Goal: Task Accomplishment & Management: Manage account settings

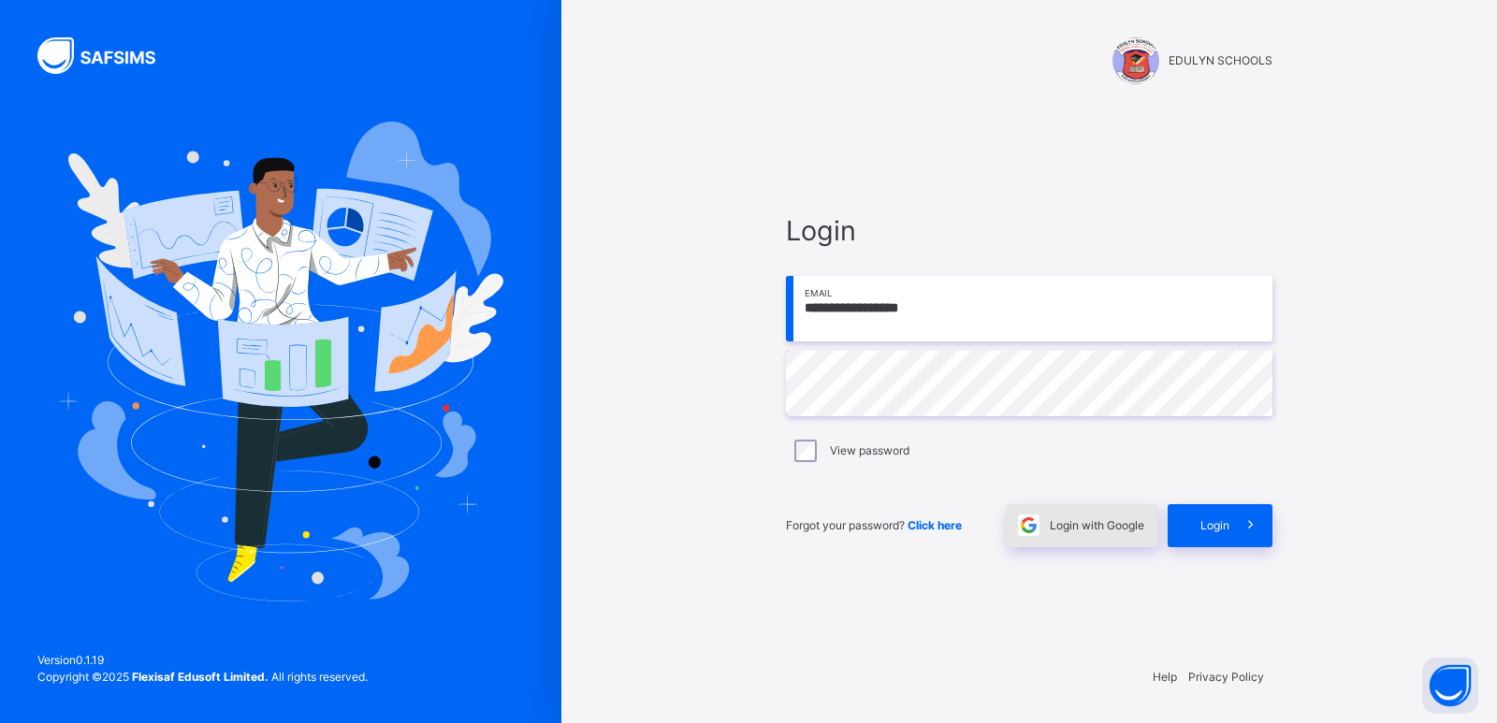
click at [1108, 528] on span "Login with Google" at bounding box center [1096, 525] width 94 height 17
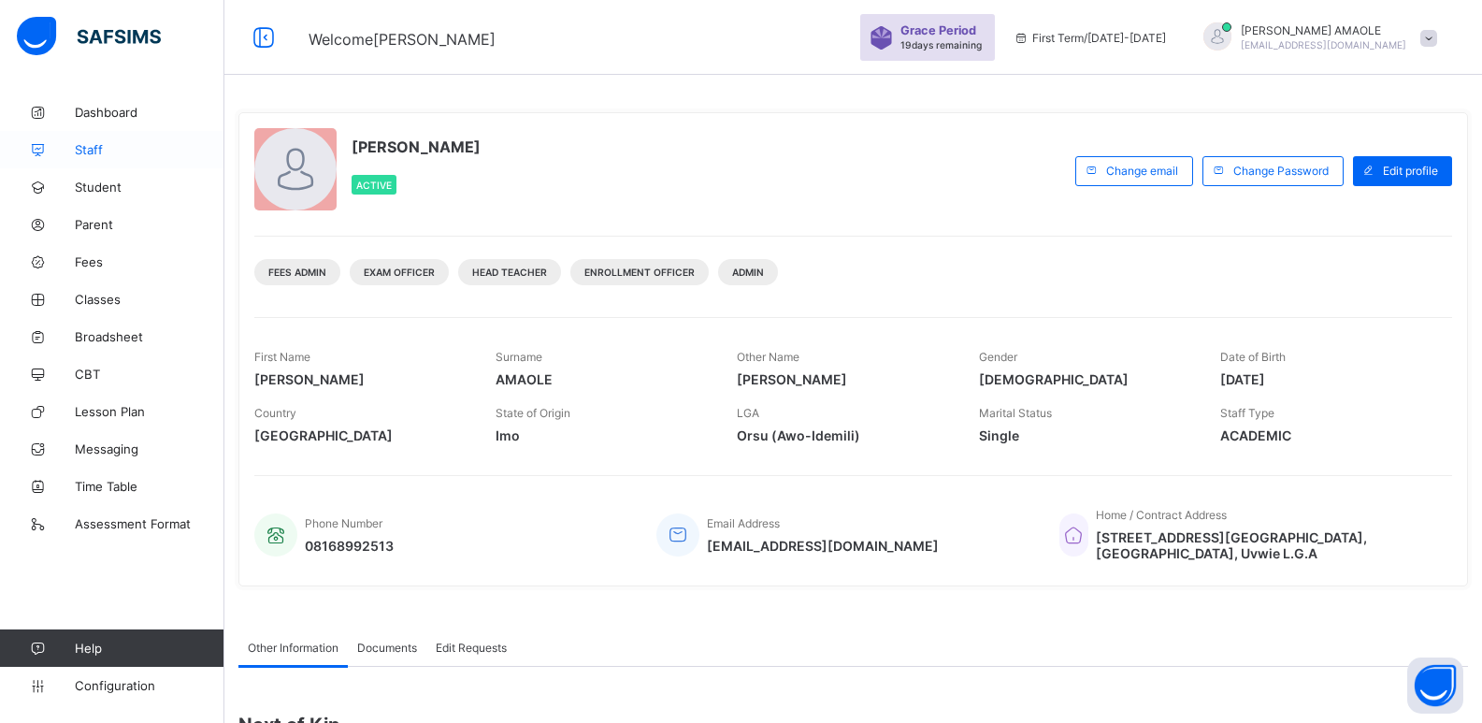
click at [127, 143] on span "Staff" at bounding box center [150, 149] width 150 height 15
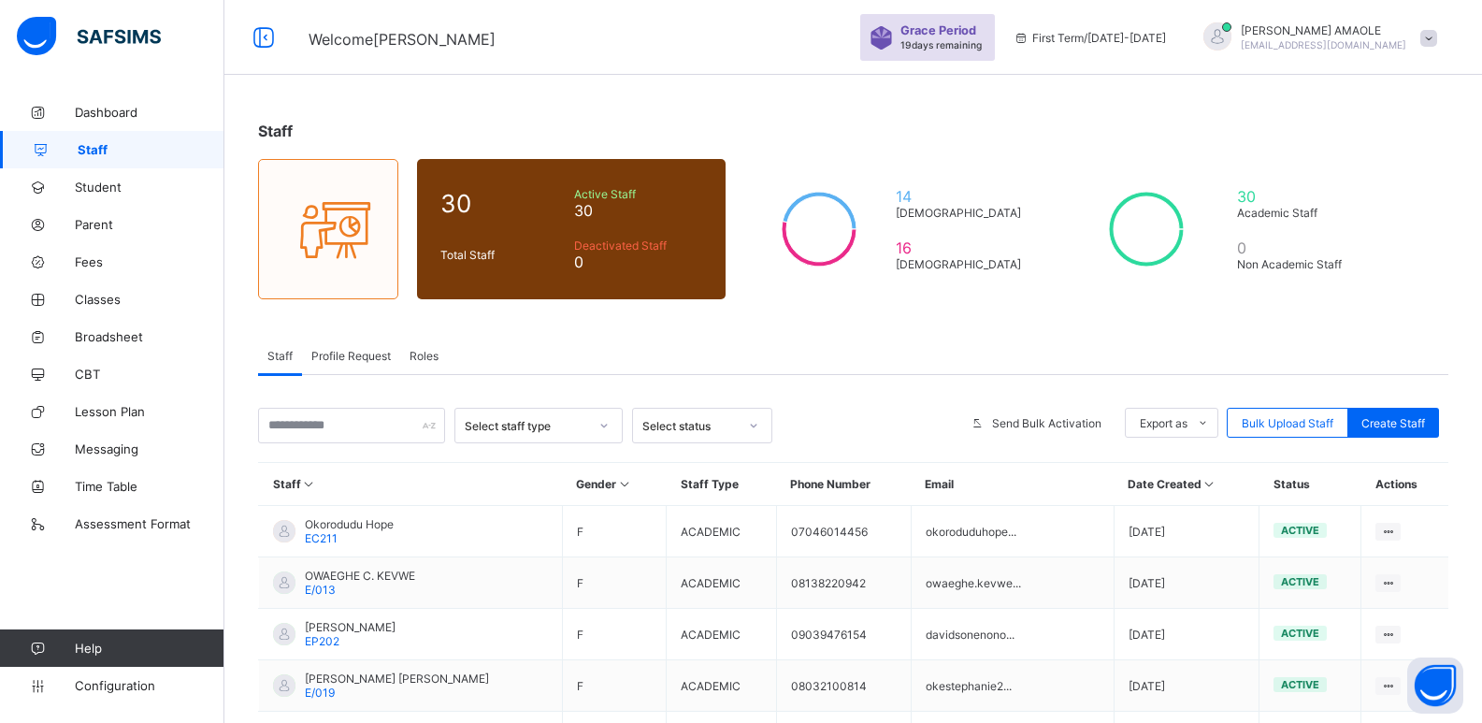
click at [976, 33] on span "Grace Period" at bounding box center [939, 30] width 76 height 14
click at [1232, 35] on div at bounding box center [1218, 36] width 28 height 28
click at [1351, 173] on li "Subscription" at bounding box center [1377, 181] width 138 height 31
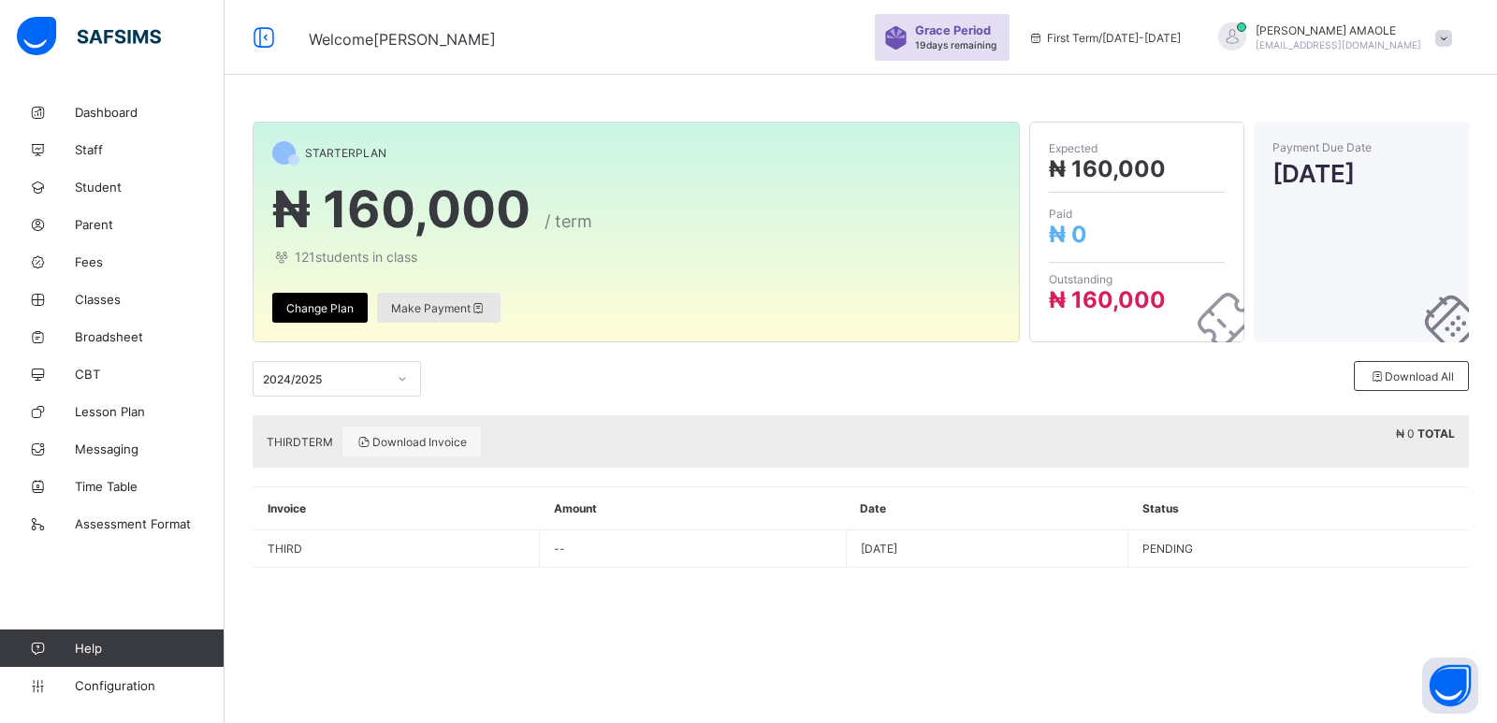
click at [431, 312] on span "Make Payment" at bounding box center [438, 308] width 95 height 14
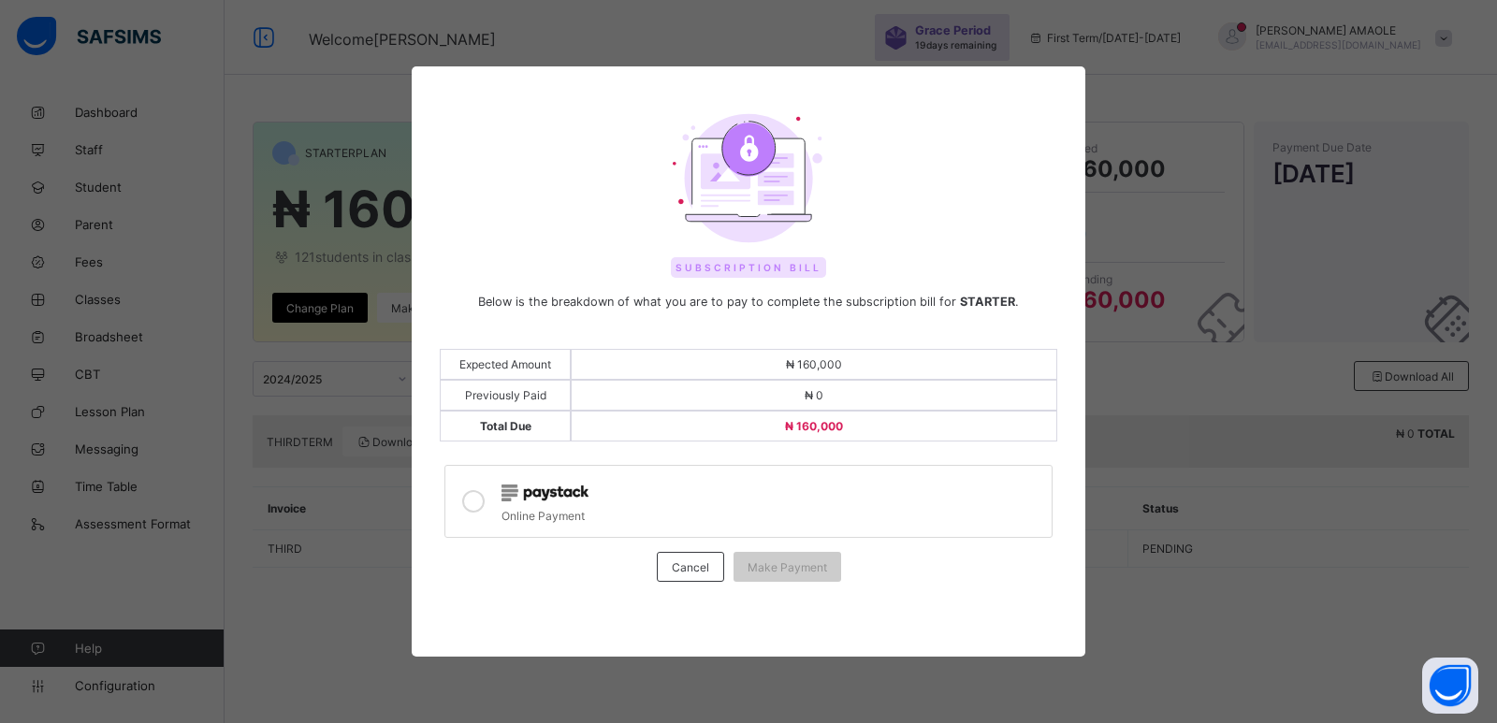
click at [471, 502] on icon at bounding box center [473, 501] width 22 height 22
click at [471, 500] on icon at bounding box center [473, 501] width 22 height 22
click at [684, 570] on span "Cancel" at bounding box center [690, 567] width 37 height 14
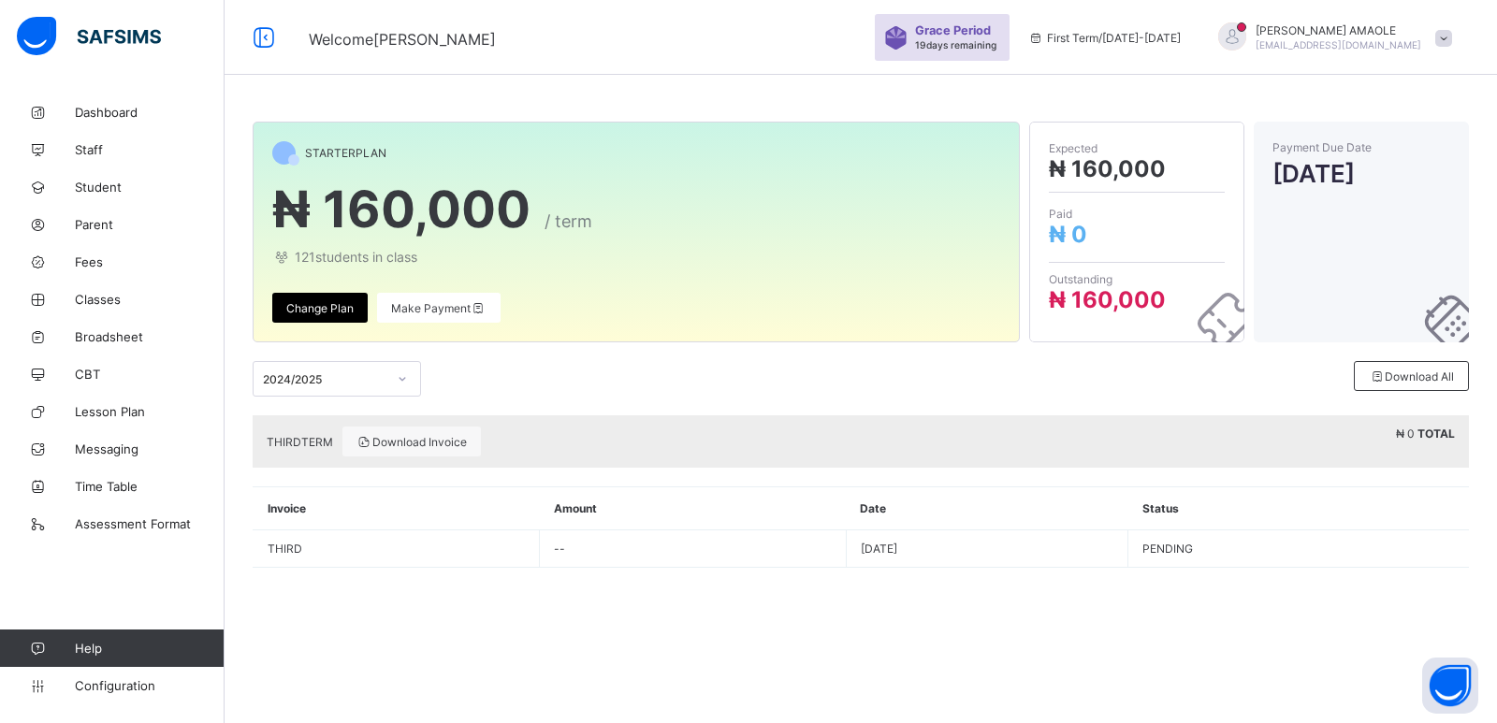
click at [400, 376] on icon at bounding box center [402, 378] width 11 height 19
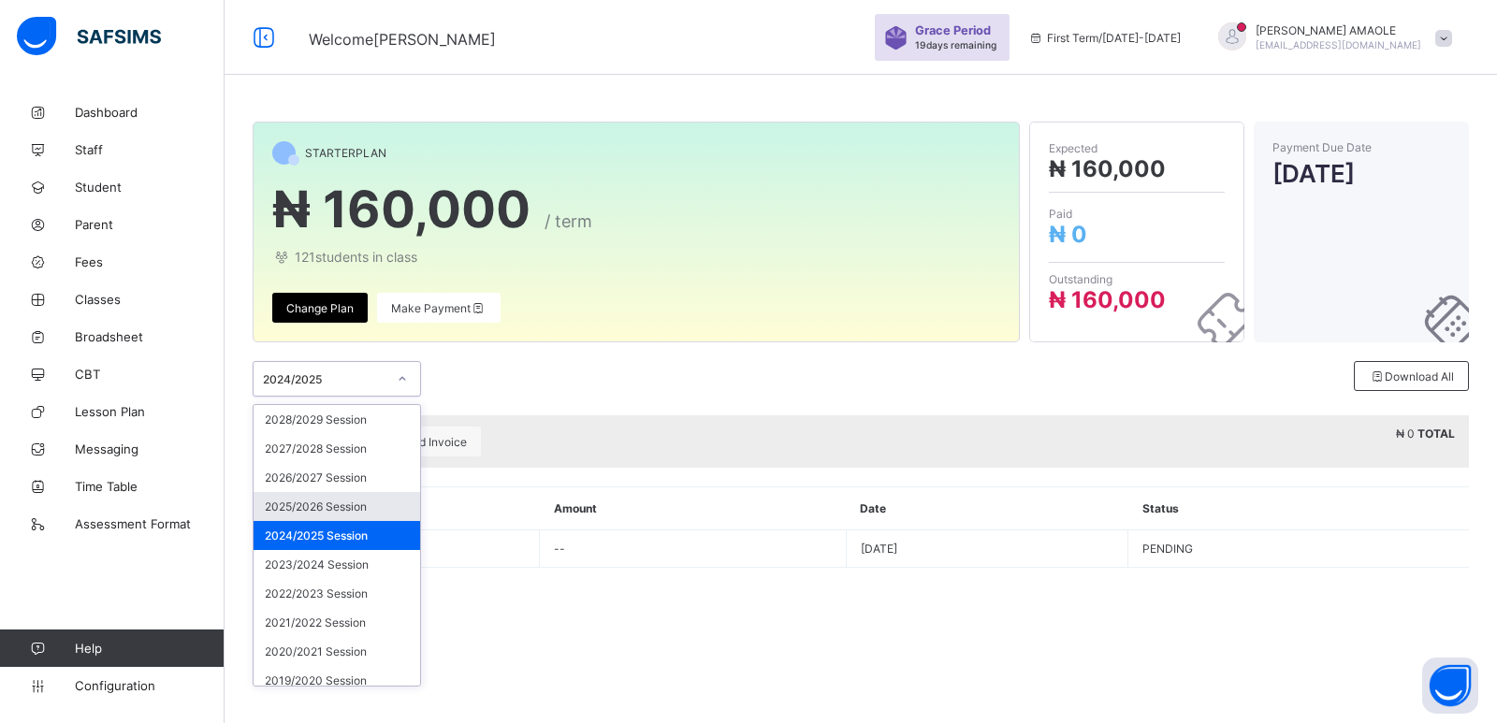
click at [366, 505] on div "2025/2026 Session" at bounding box center [336, 506] width 166 height 29
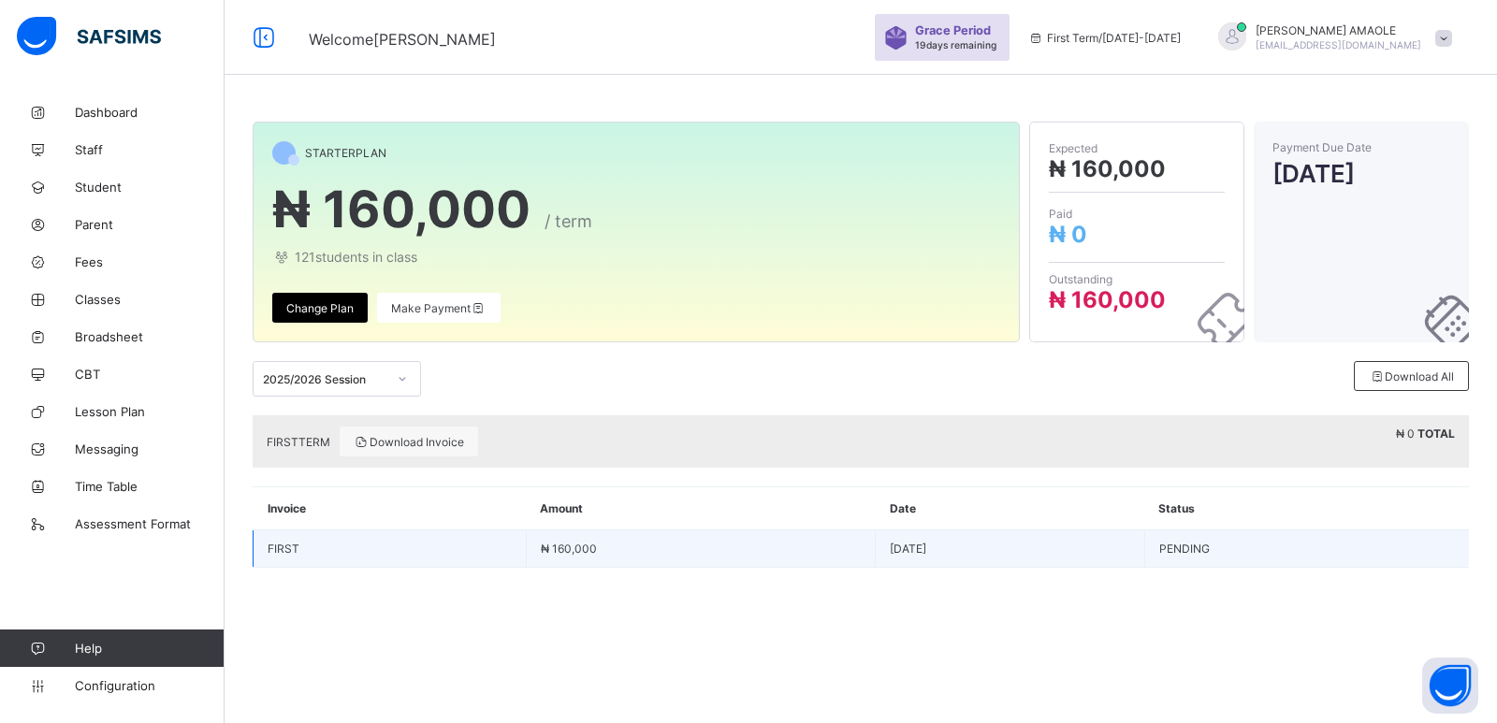
click at [602, 537] on td "₦ 160,000" at bounding box center [701, 548] width 350 height 37
click at [1239, 544] on td "PENDING" at bounding box center [1306, 548] width 325 height 37
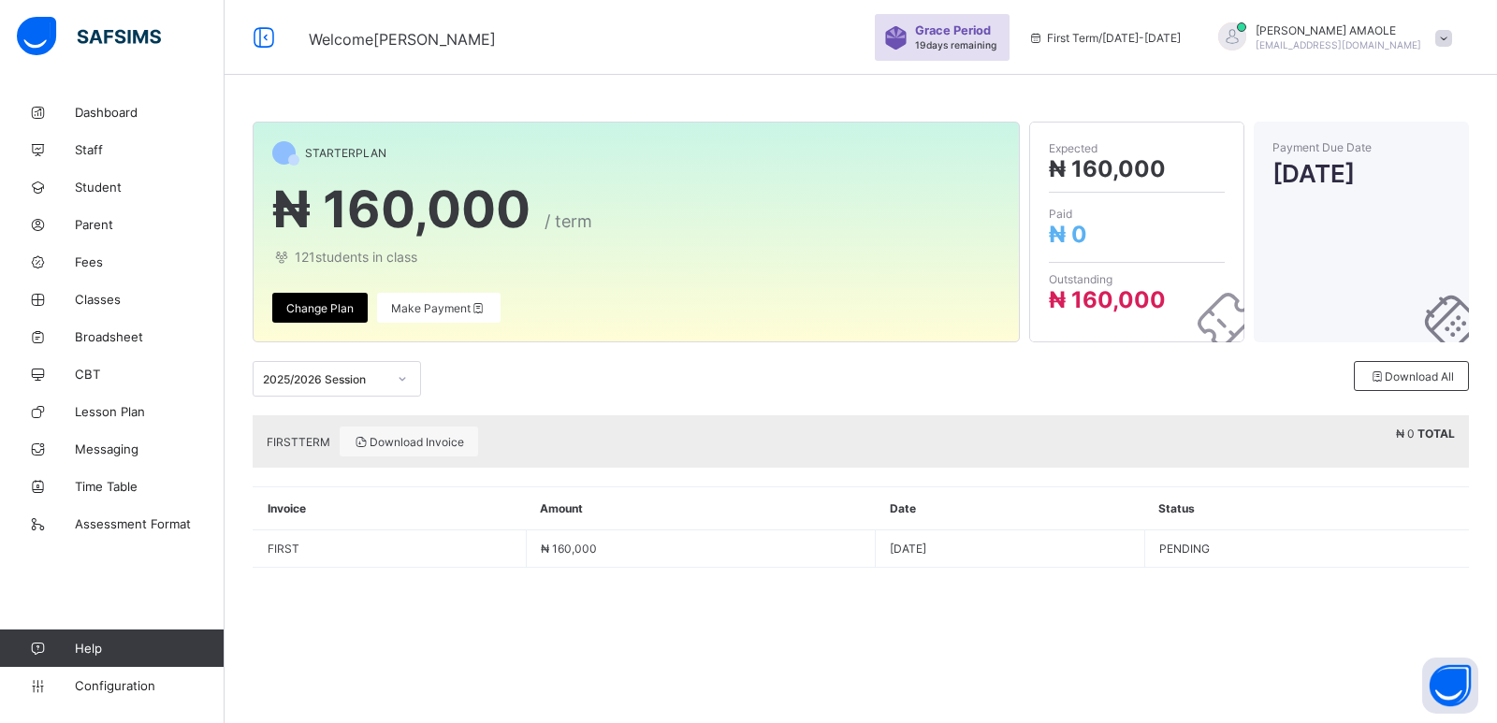
drag, startPoint x: 1221, startPoint y: 553, endPoint x: 1284, endPoint y: 475, distance: 100.4
click at [1284, 475] on div "FIRST TERM Download Invoice ₦ 0 TOTAL Invoice Amount Date Status FIRST ₦ 160,00…" at bounding box center [861, 491] width 1216 height 152
click at [128, 286] on link "Classes" at bounding box center [112, 299] width 224 height 37
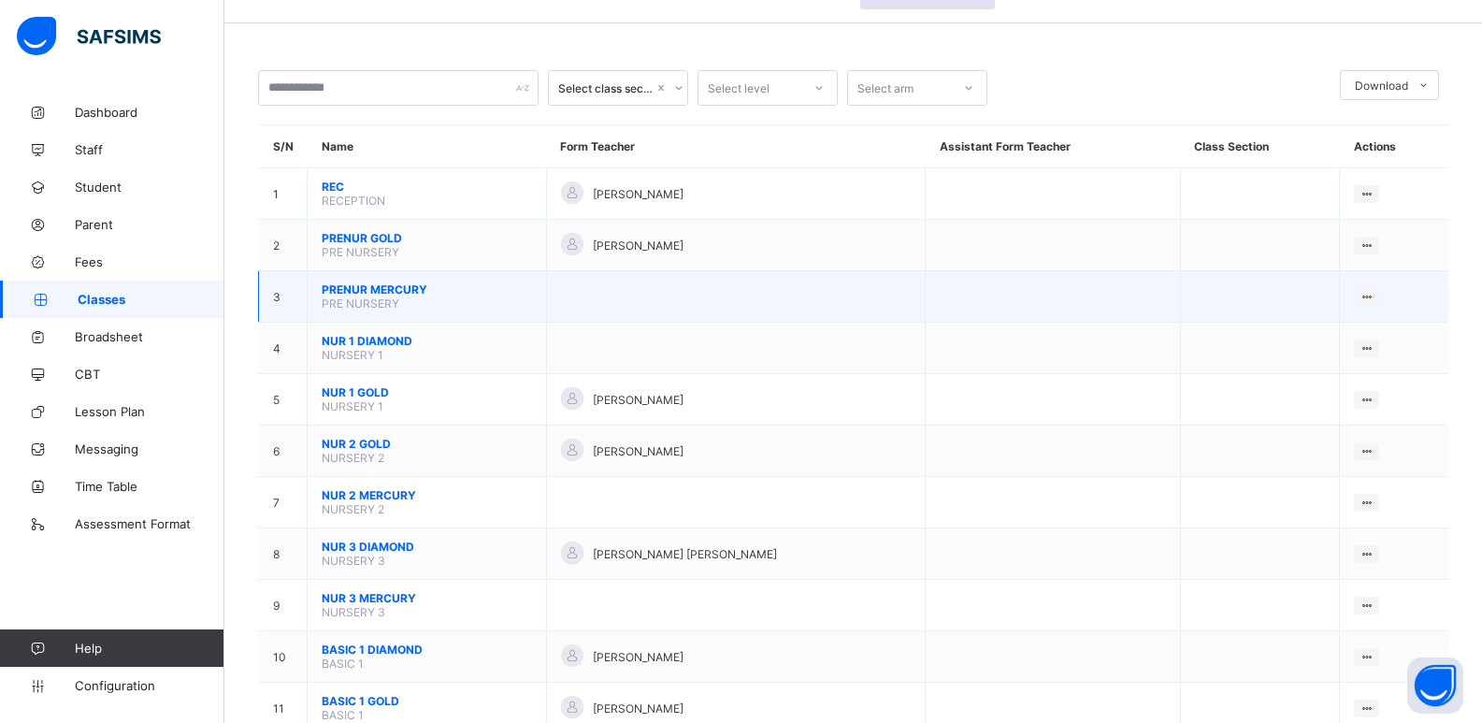
scroll to position [187, 0]
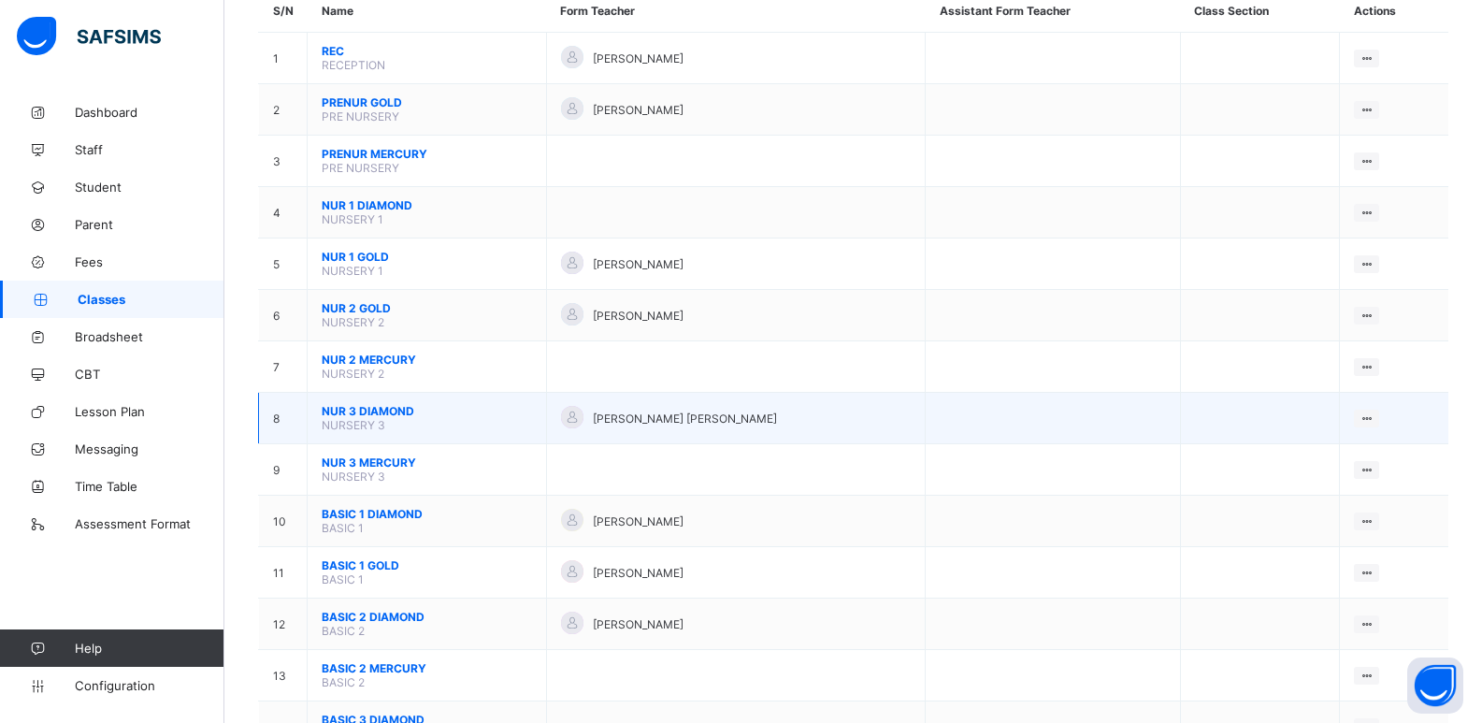
click at [395, 408] on span "NUR 3 DIAMOND" at bounding box center [427, 411] width 210 height 14
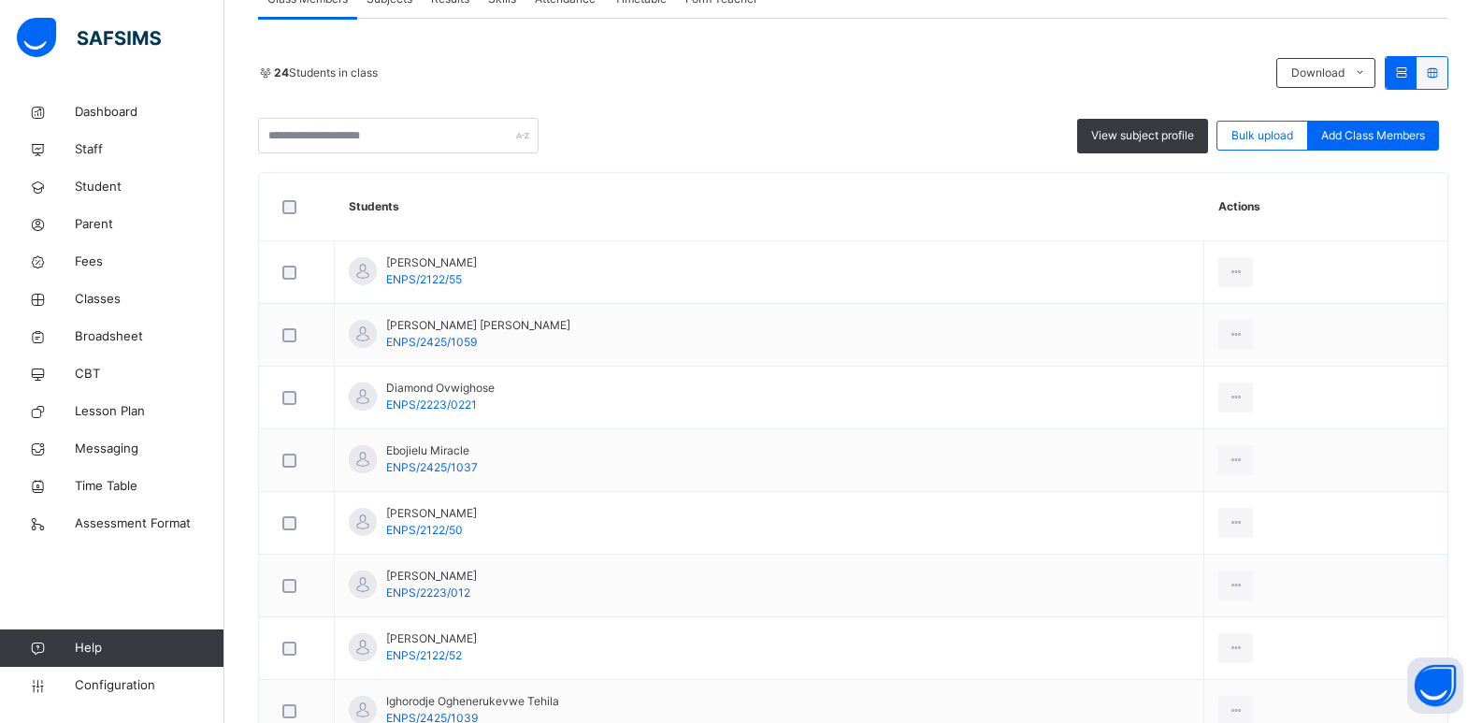
scroll to position [374, 0]
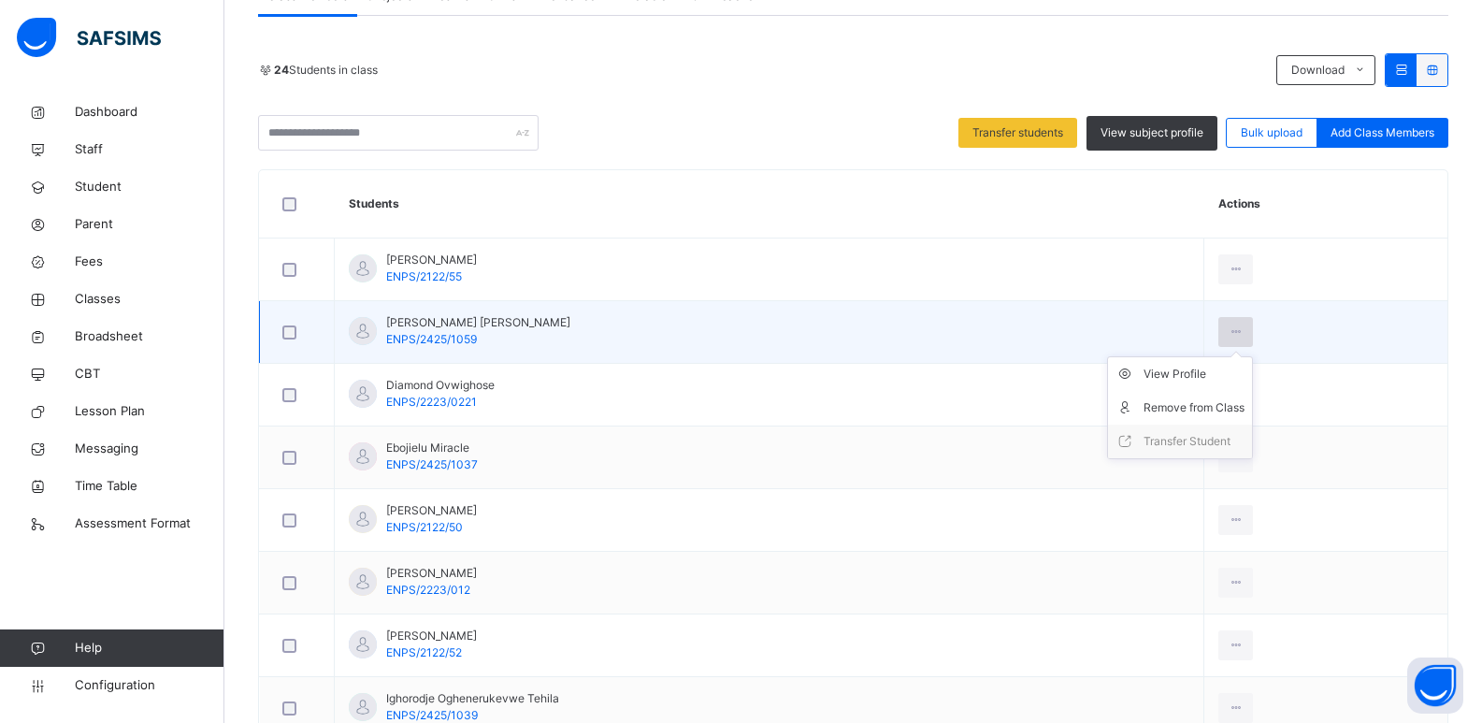
click at [1236, 331] on icon at bounding box center [1236, 332] width 16 height 17
click at [1194, 401] on div "Remove from Class" at bounding box center [1194, 407] width 101 height 19
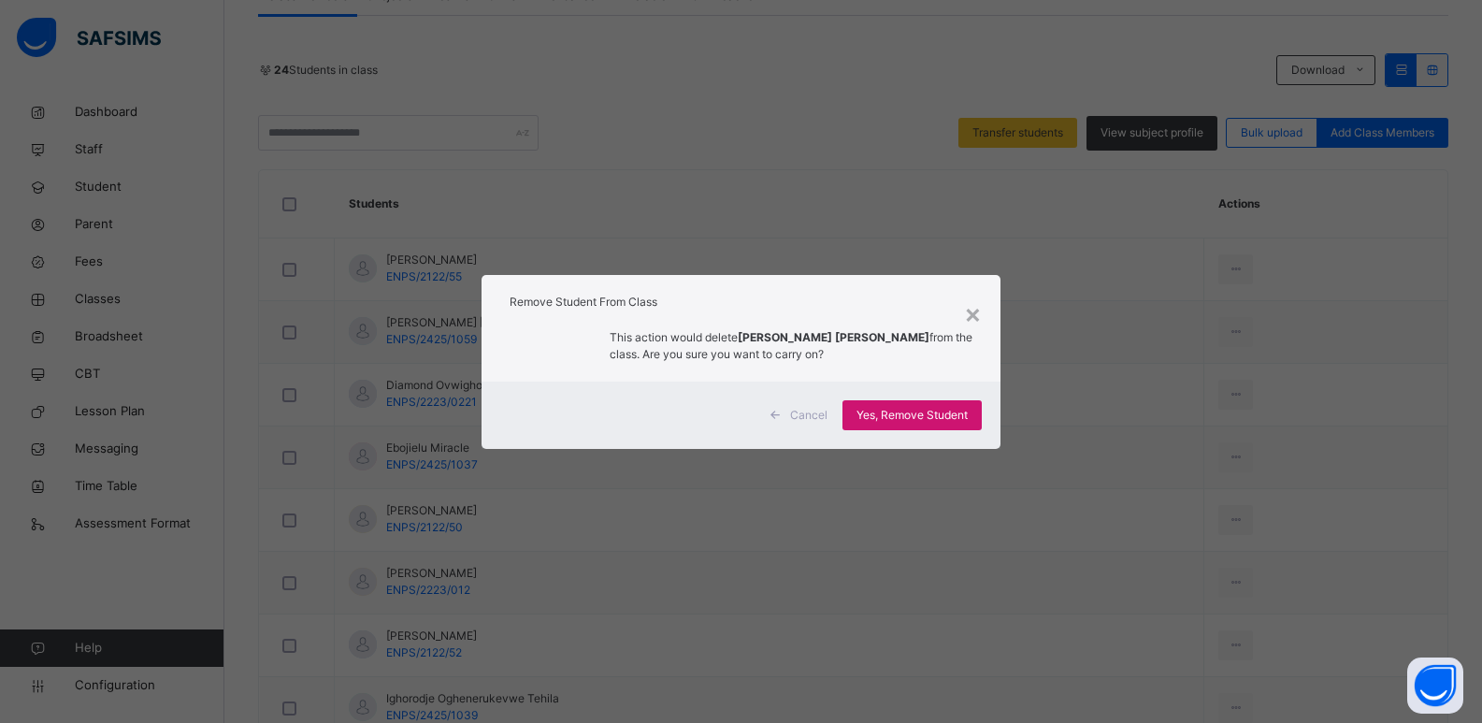
click at [893, 404] on div "Yes, Remove Student" at bounding box center [912, 415] width 139 height 30
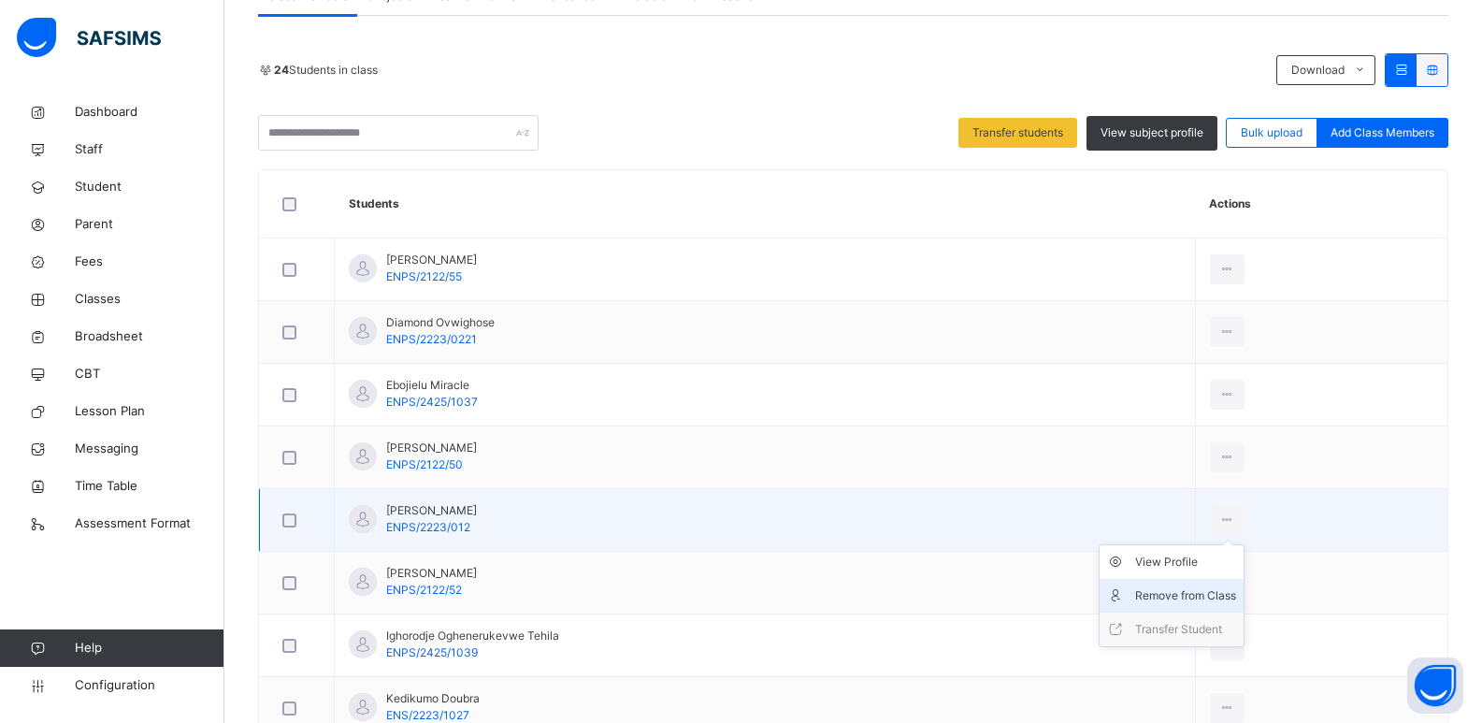
click at [1204, 598] on div "Remove from Class" at bounding box center [1185, 595] width 101 height 19
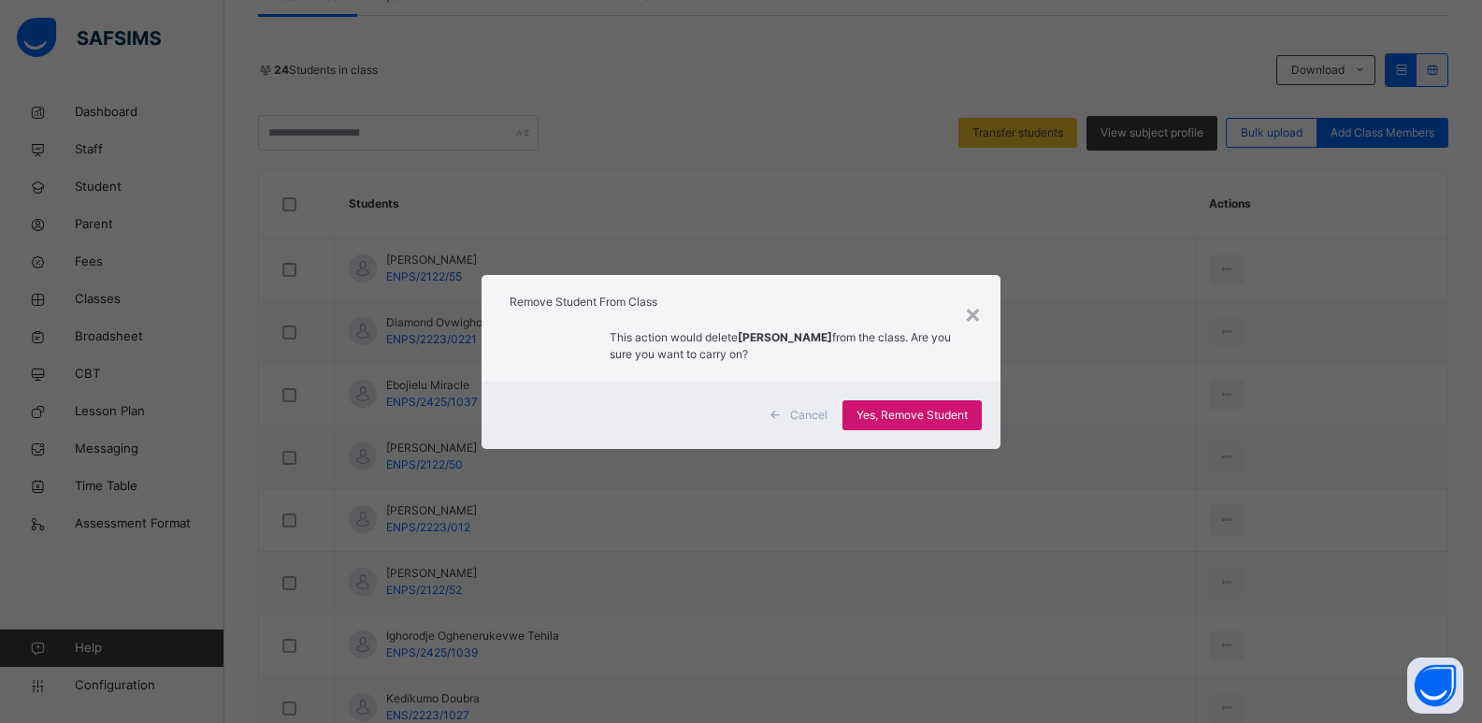
click at [909, 411] on span "Yes, Remove Student" at bounding box center [912, 415] width 111 height 17
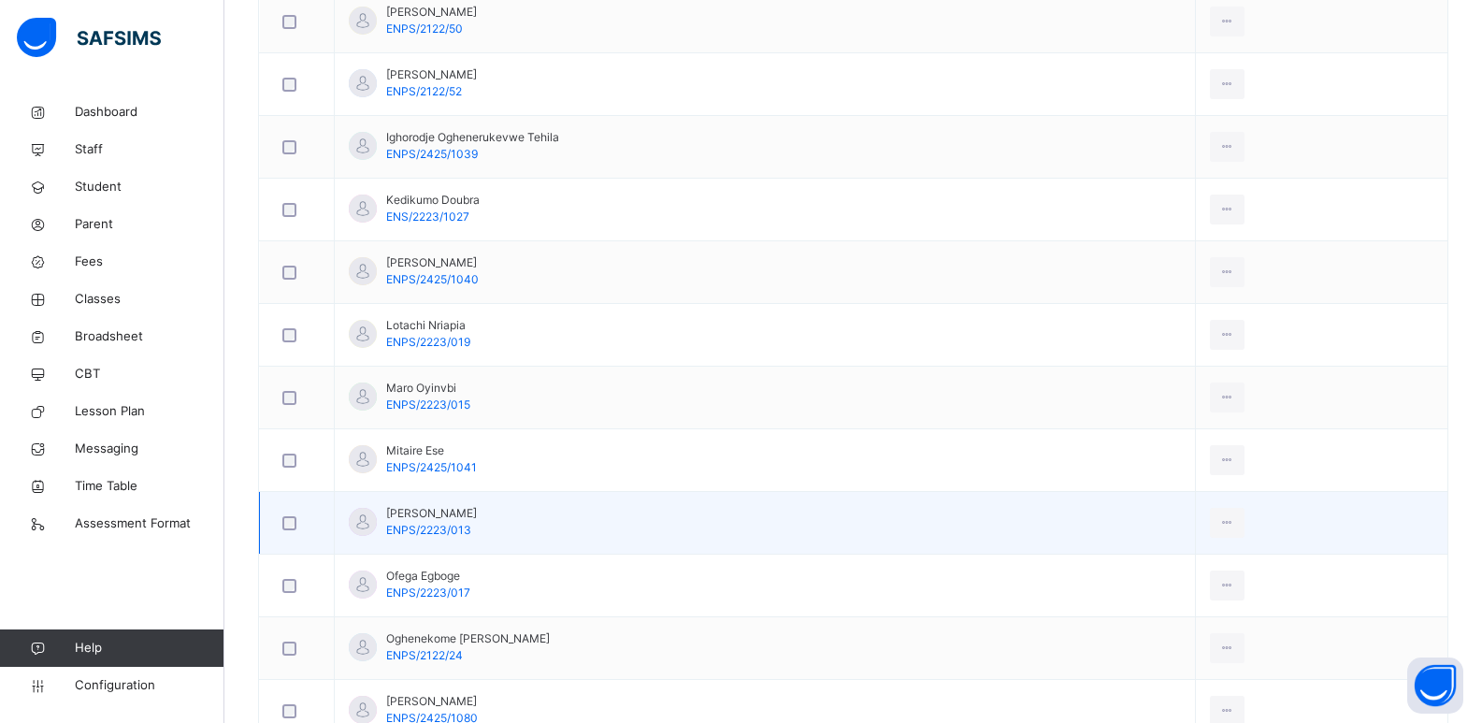
scroll to position [842, 0]
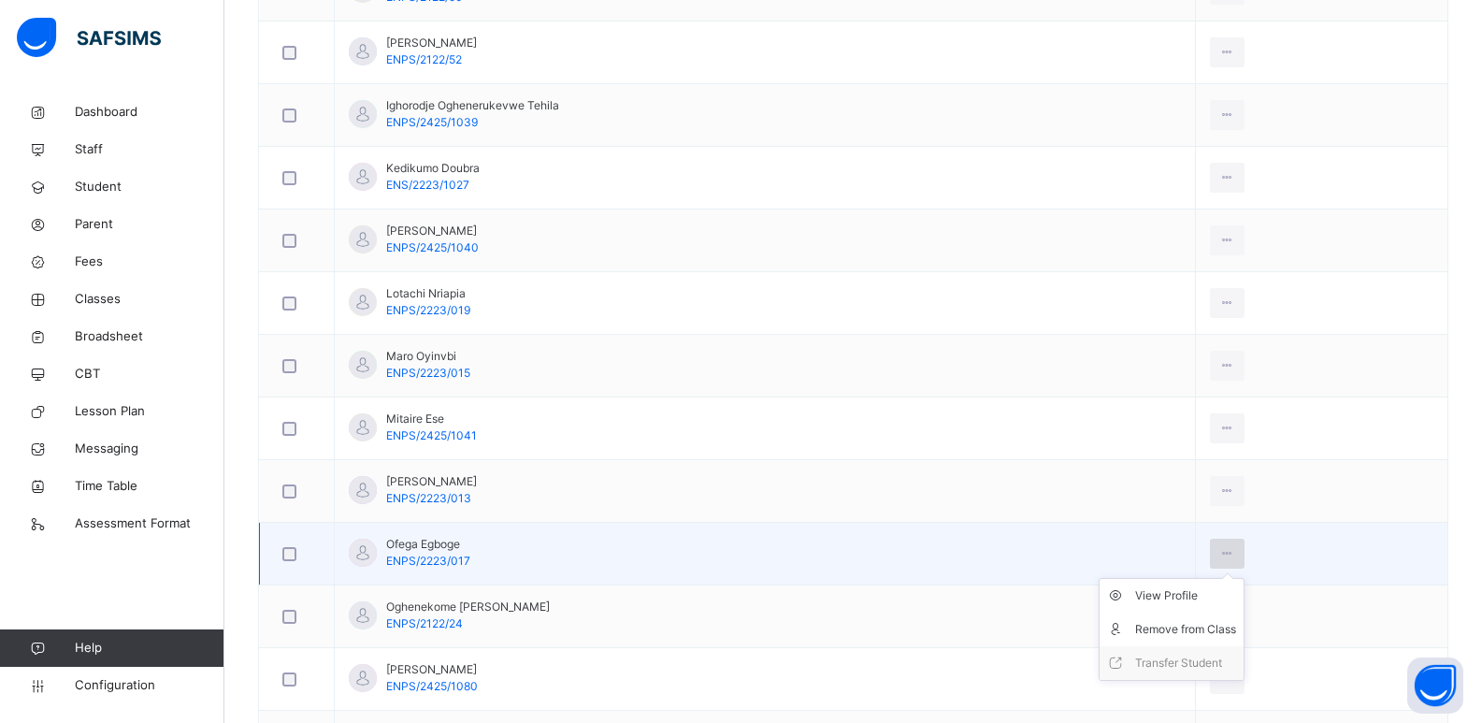
click at [1236, 554] on icon at bounding box center [1228, 553] width 16 height 17
click at [1187, 624] on div "Remove from Class" at bounding box center [1185, 629] width 101 height 19
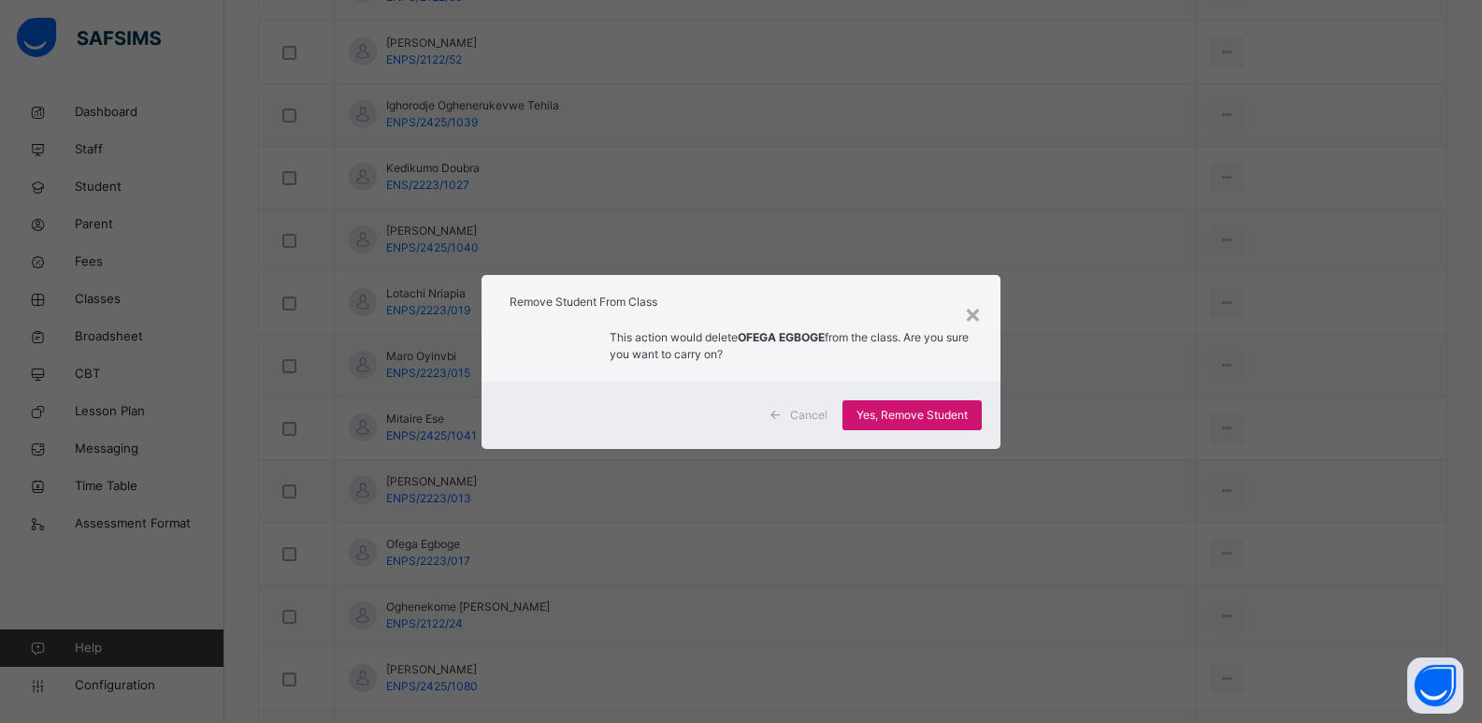
click at [883, 407] on span "Yes, Remove Student" at bounding box center [912, 415] width 111 height 17
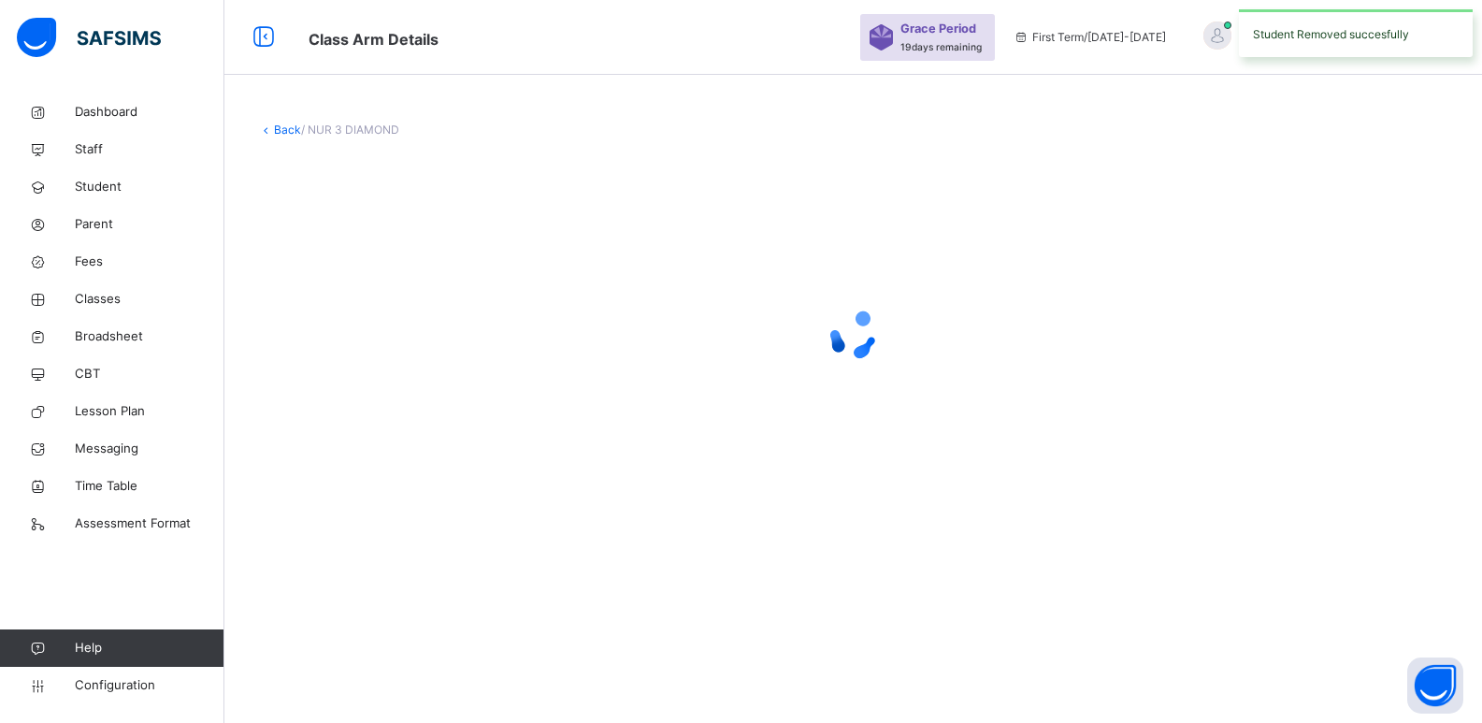
scroll to position [0, 0]
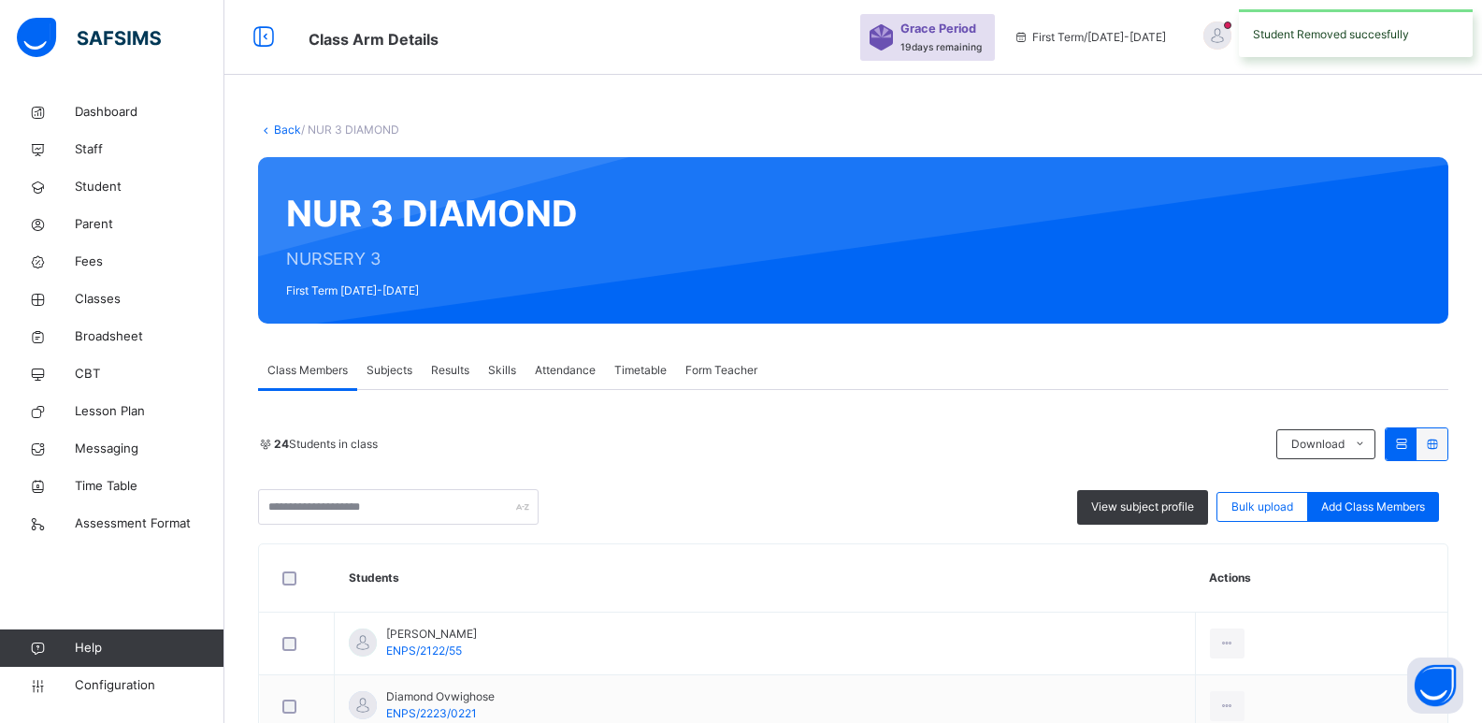
click at [292, 128] on link "Back" at bounding box center [287, 130] width 27 height 14
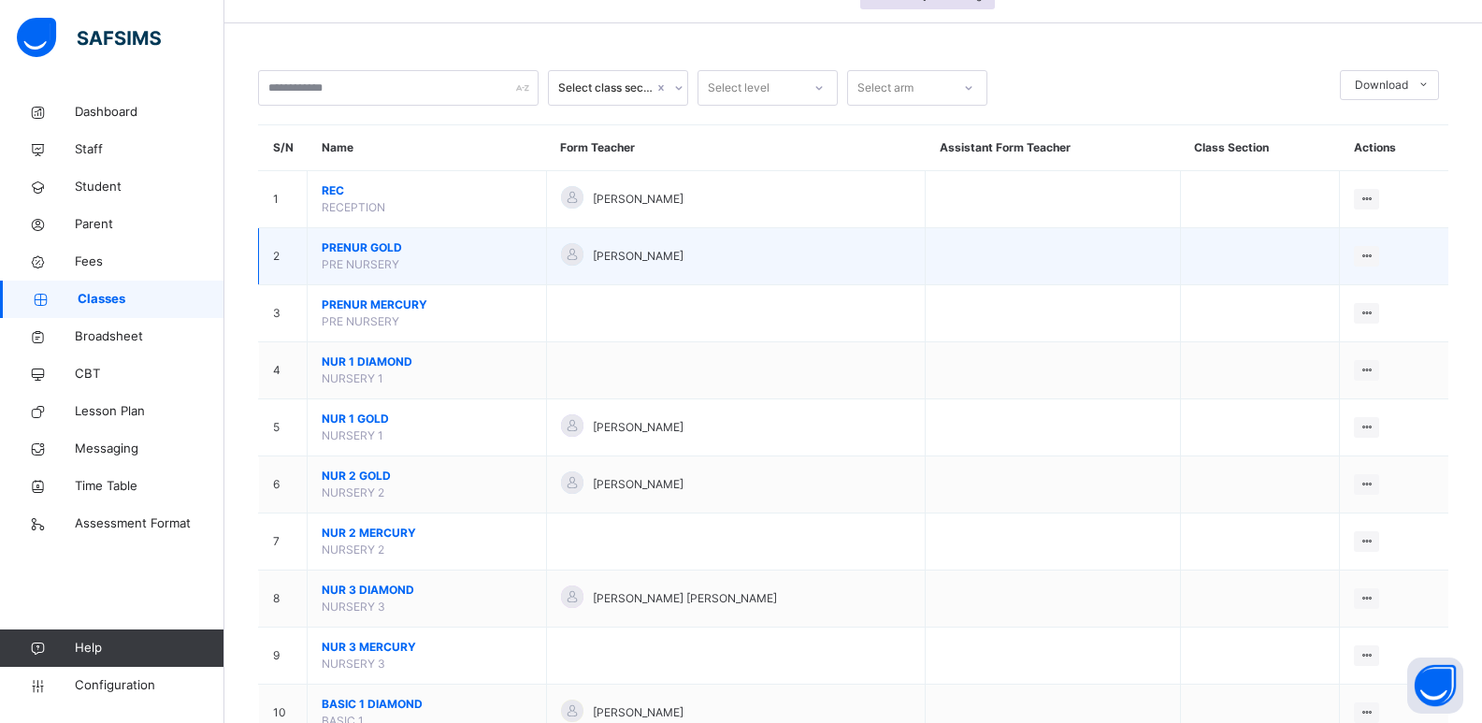
scroll to position [94, 0]
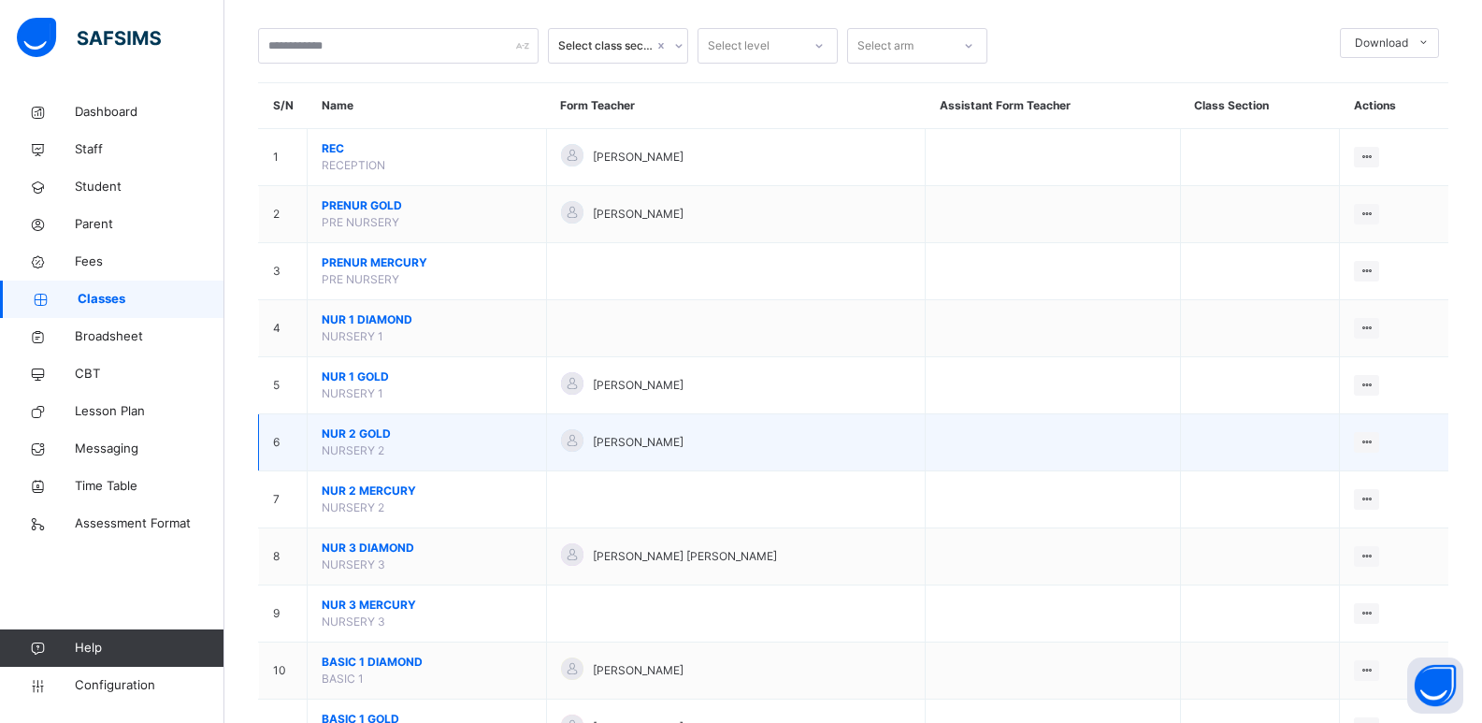
click at [357, 425] on td "NUR 2 GOLD NURSERY 2" at bounding box center [427, 442] width 239 height 57
click at [354, 434] on span "NUR 2 GOLD" at bounding box center [427, 434] width 210 height 17
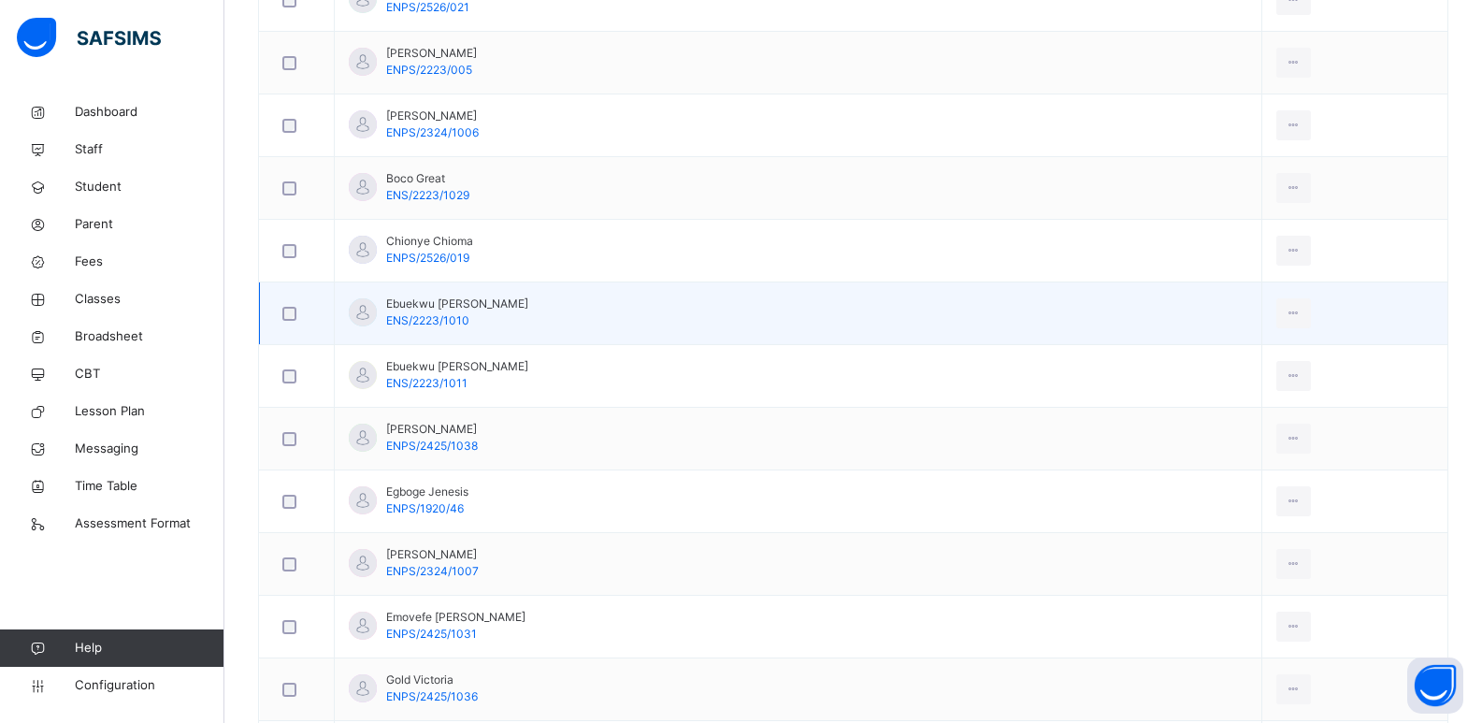
scroll to position [655, 0]
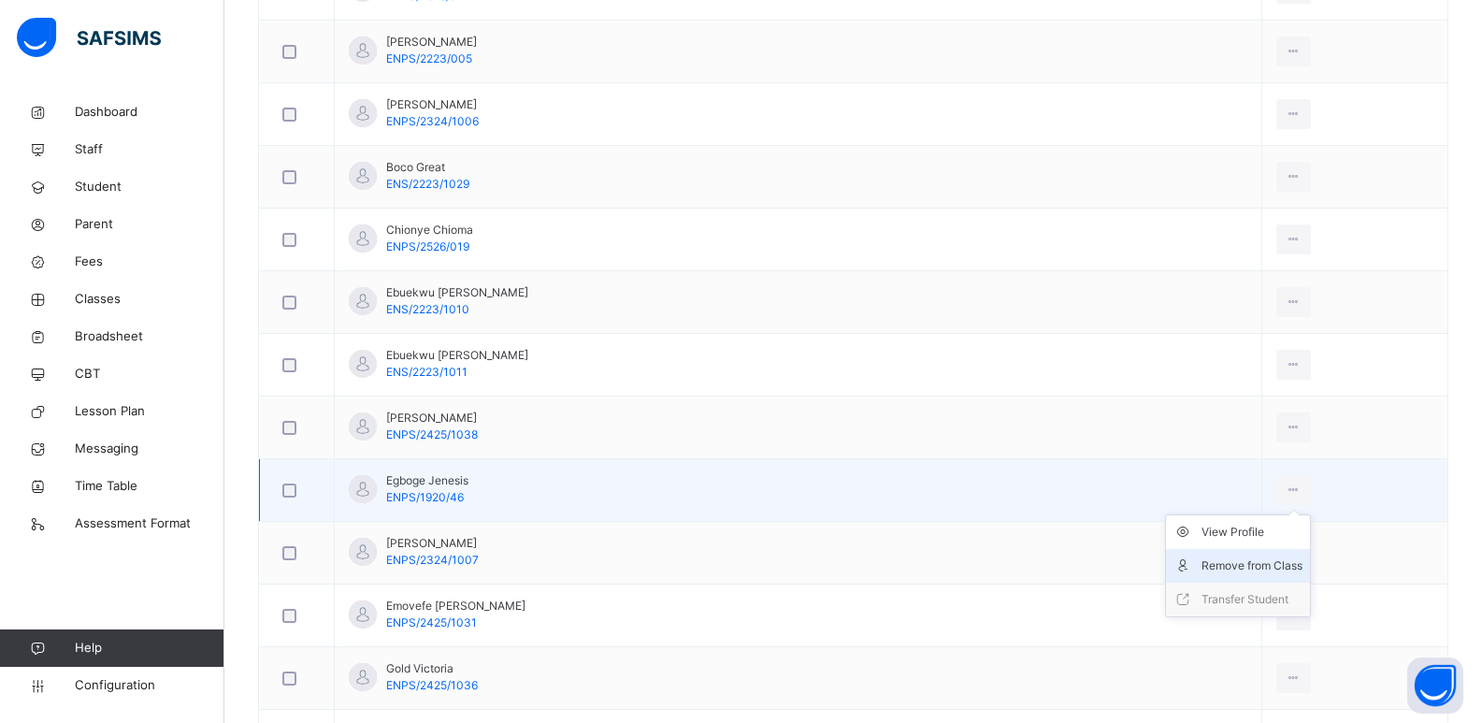
click at [1202, 571] on div "Remove from Class" at bounding box center [1252, 566] width 101 height 19
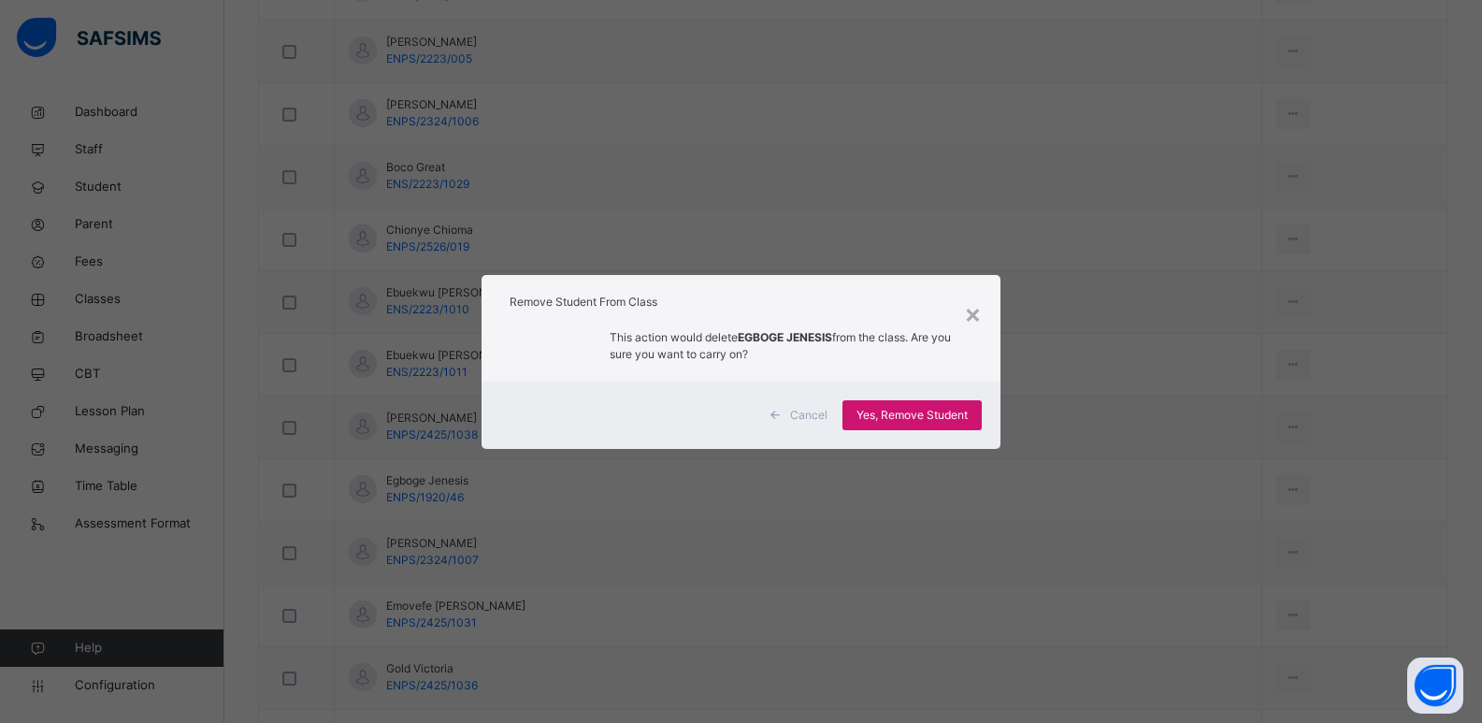
click at [918, 416] on span "Yes, Remove Student" at bounding box center [912, 415] width 111 height 17
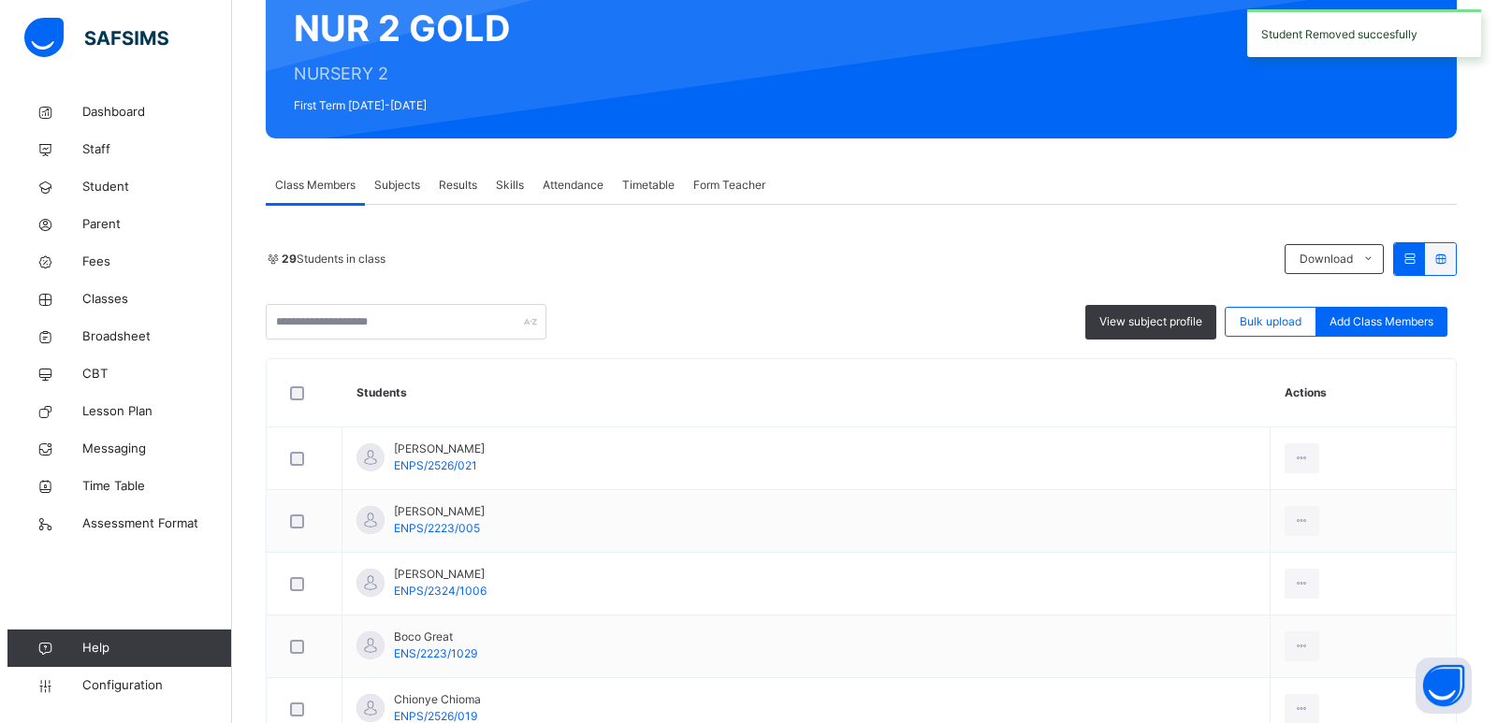
scroll to position [187, 0]
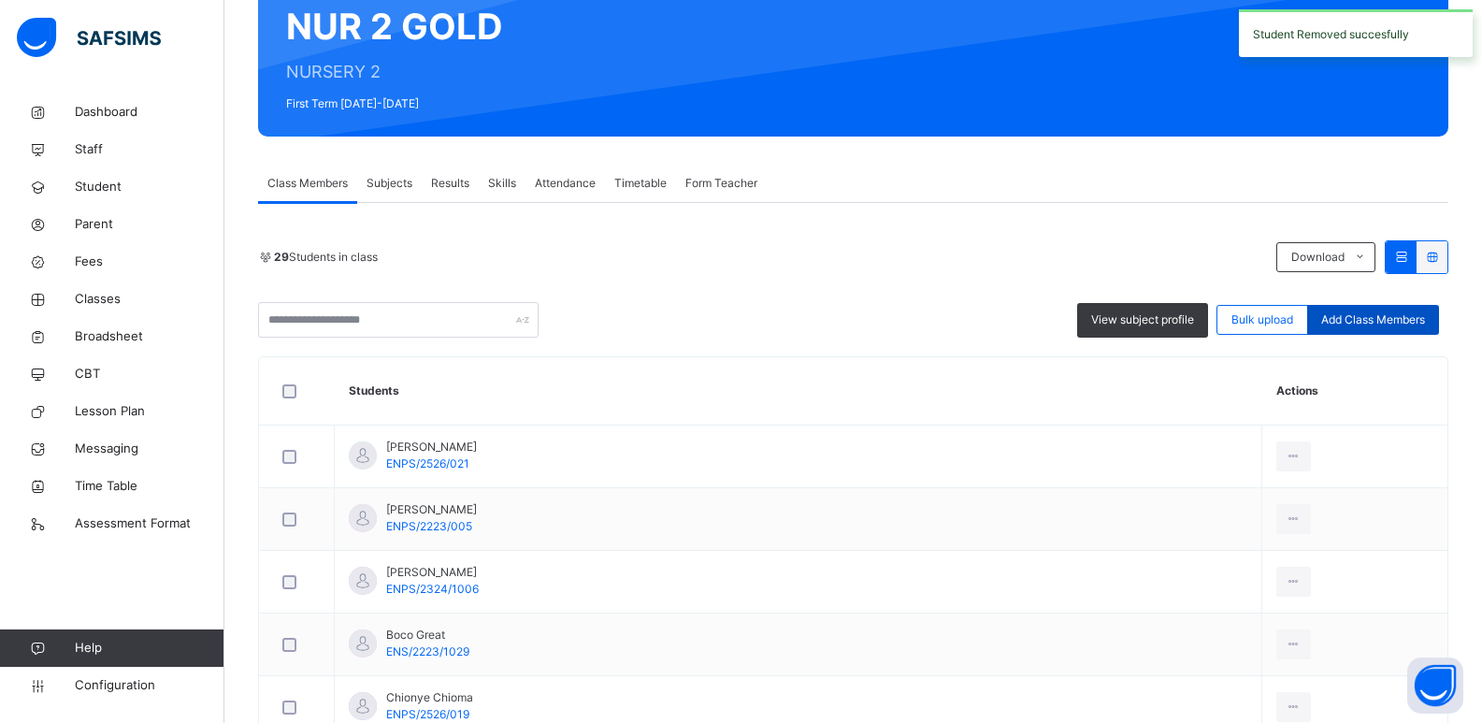
click at [1358, 319] on span "Add Class Members" at bounding box center [1374, 319] width 104 height 17
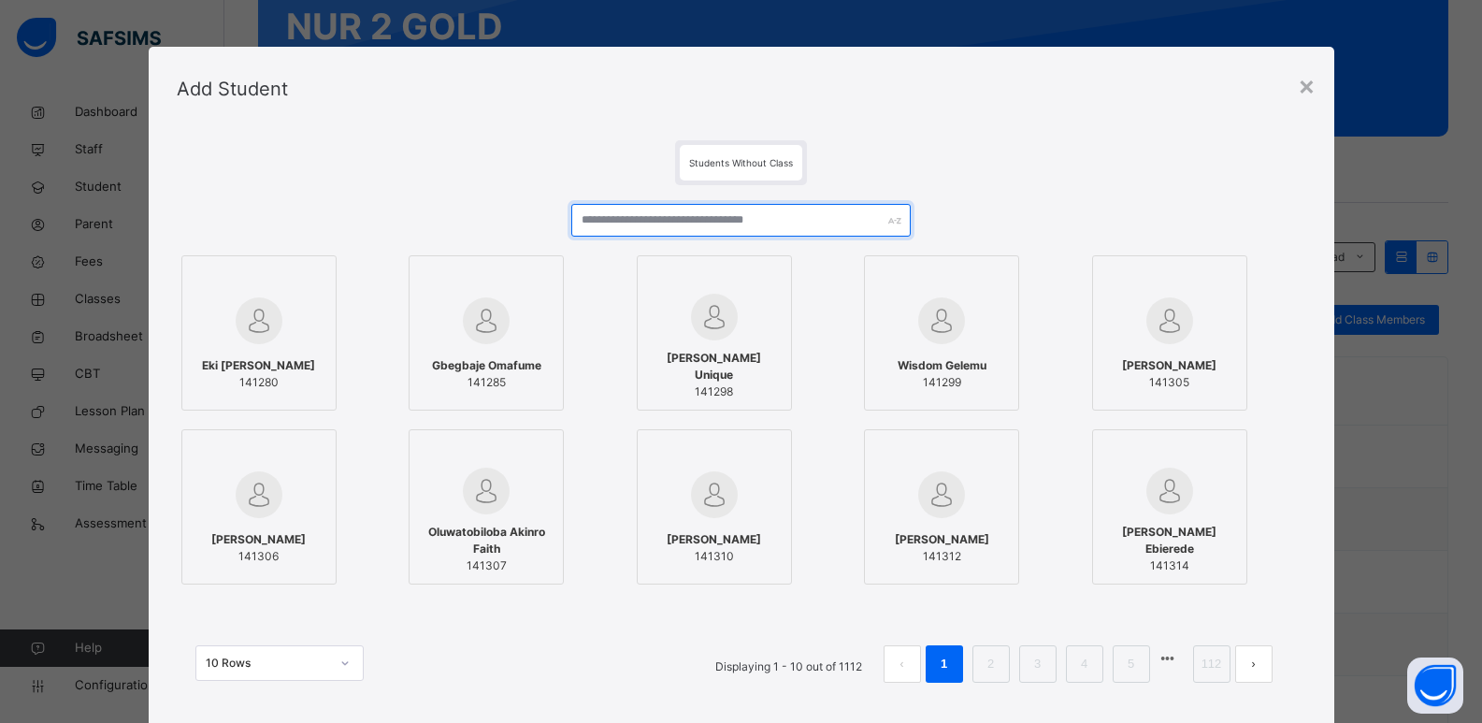
click at [727, 224] on input "text" at bounding box center [740, 220] width 339 height 33
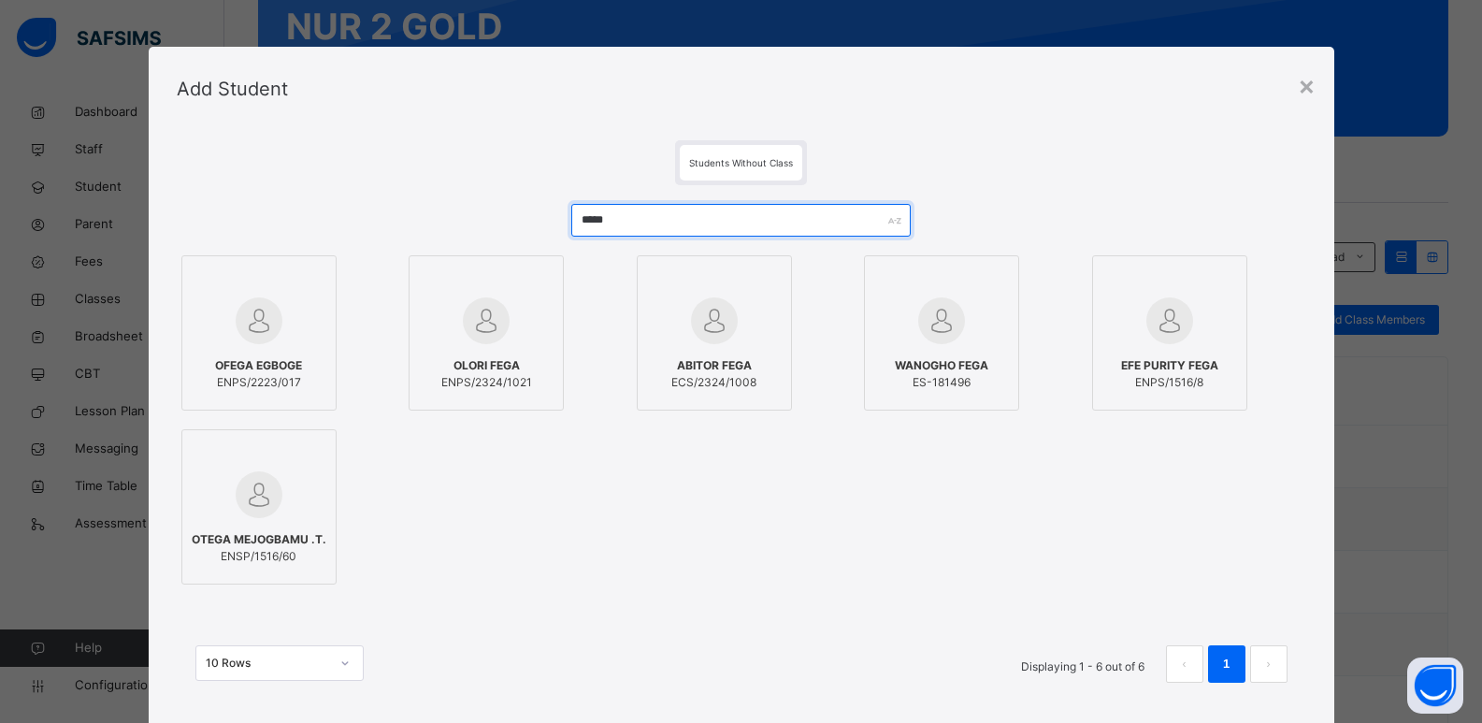
type input "*****"
click at [272, 336] on div at bounding box center [259, 321] width 135 height 54
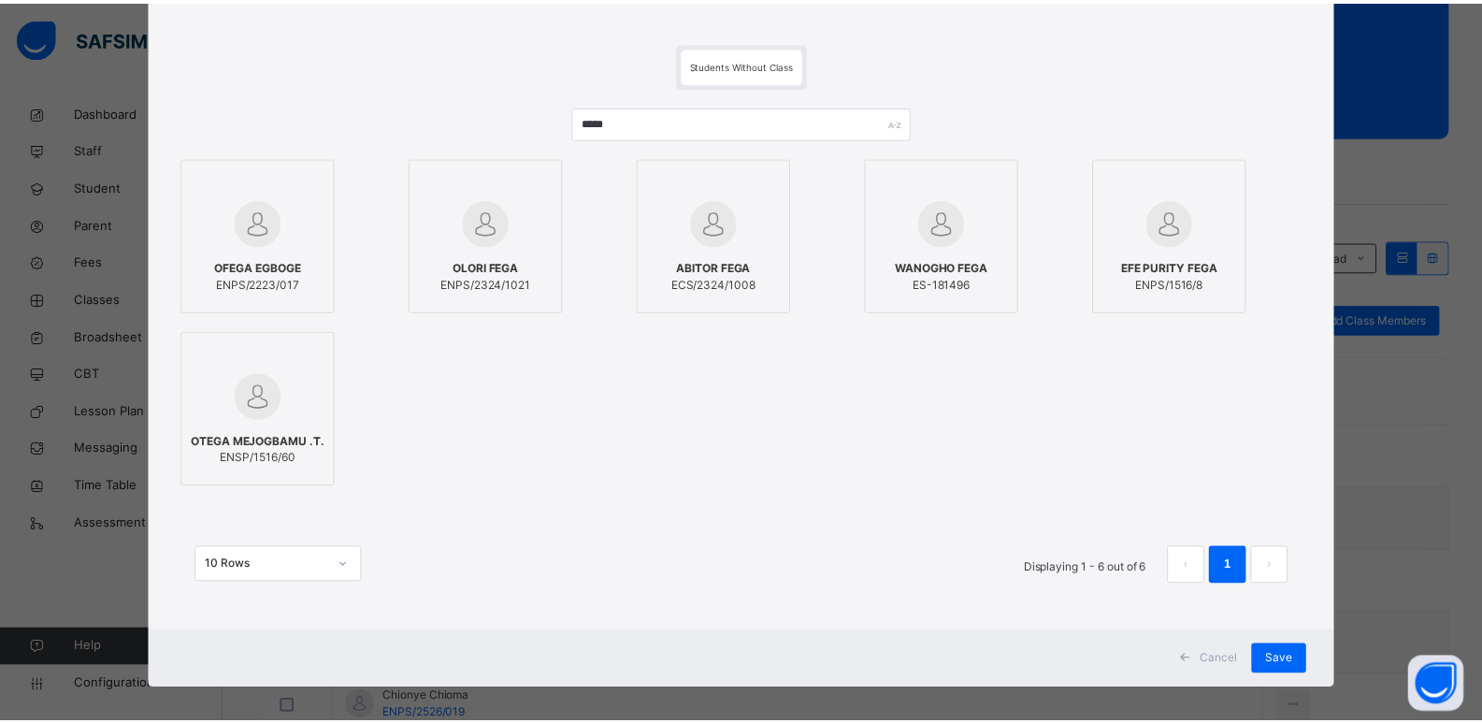
scroll to position [111, 0]
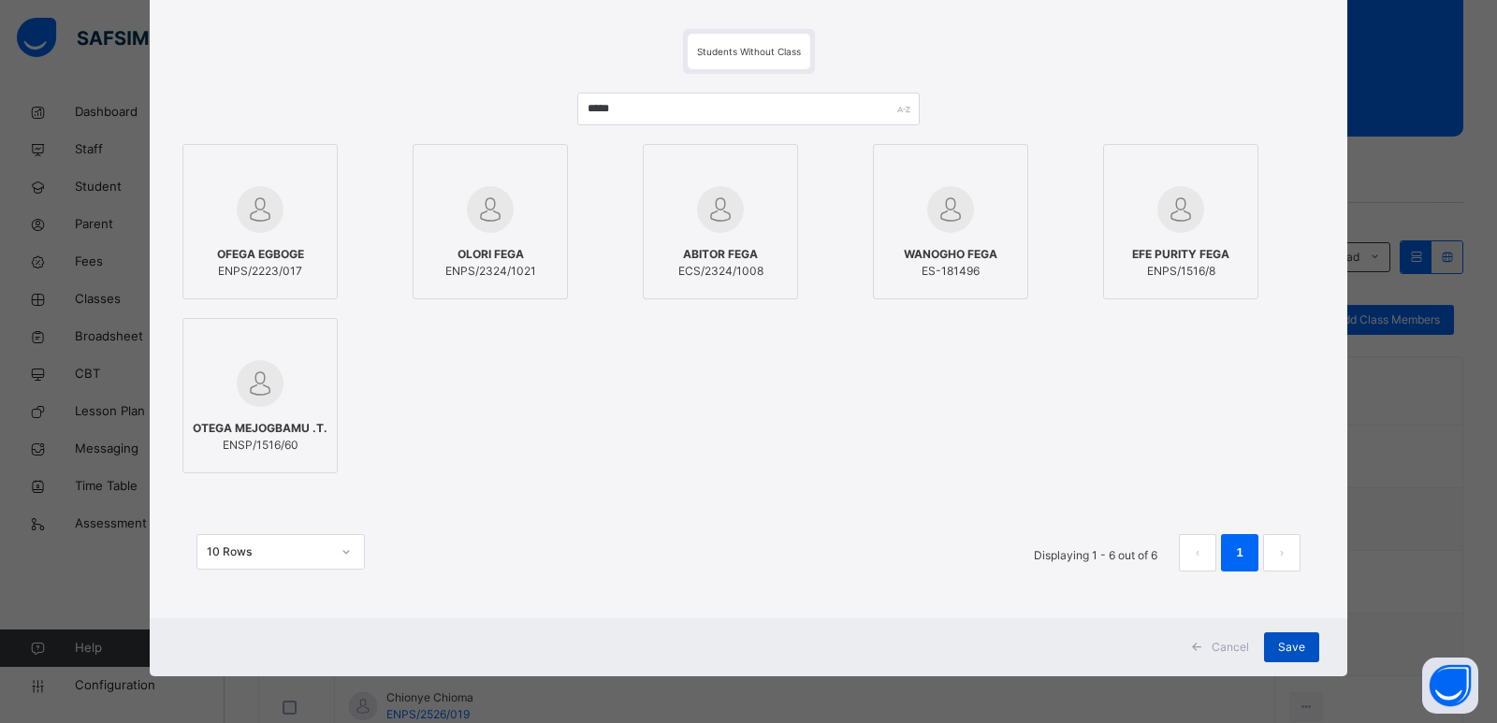
click at [1275, 638] on div "Save" at bounding box center [1291, 647] width 55 height 30
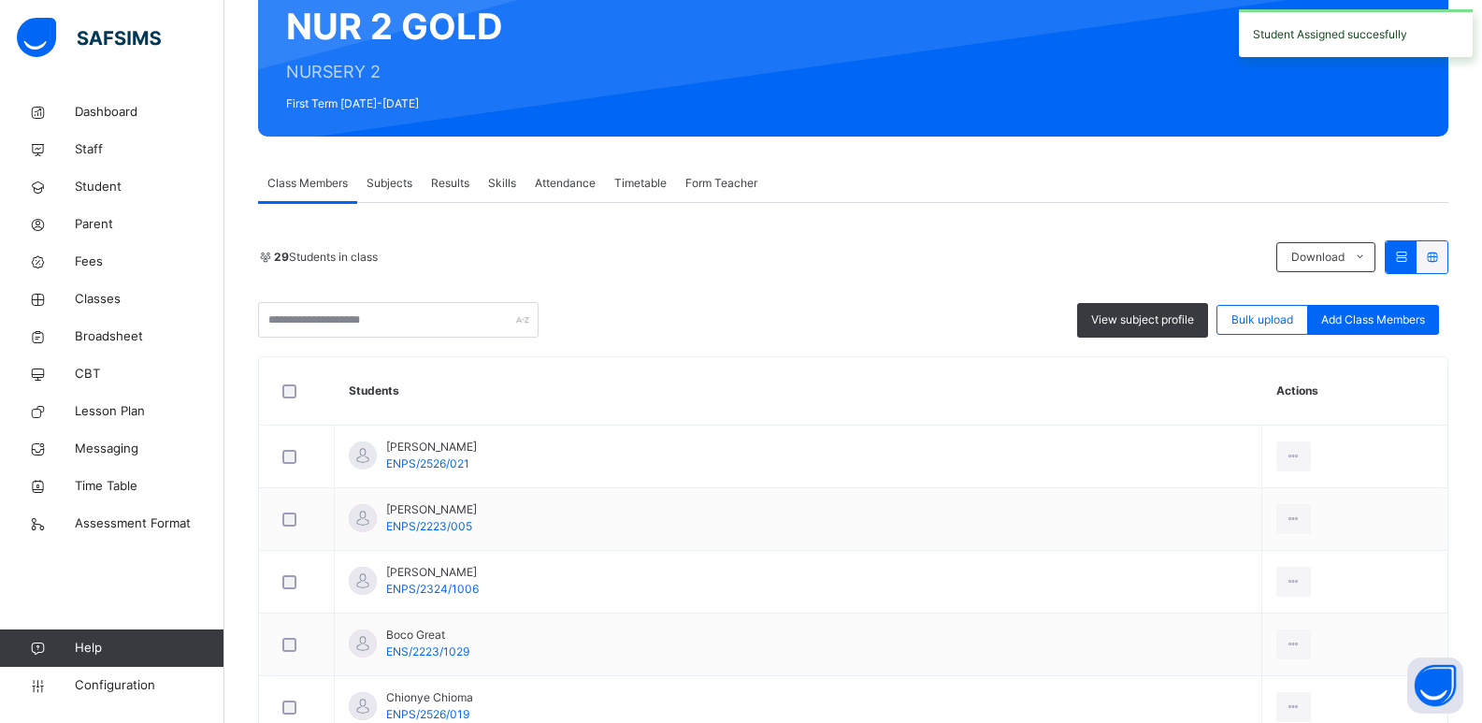
scroll to position [0, 0]
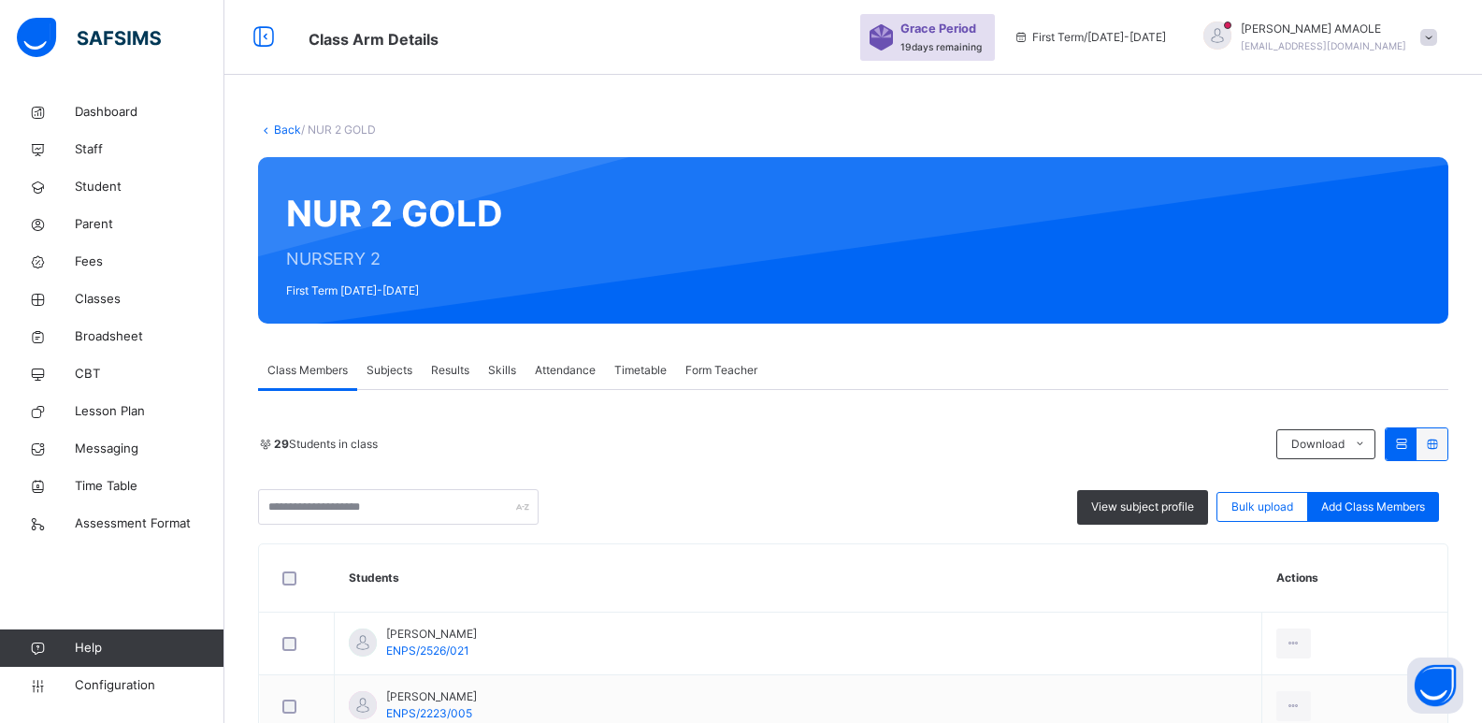
click at [286, 126] on link "Back" at bounding box center [287, 130] width 27 height 14
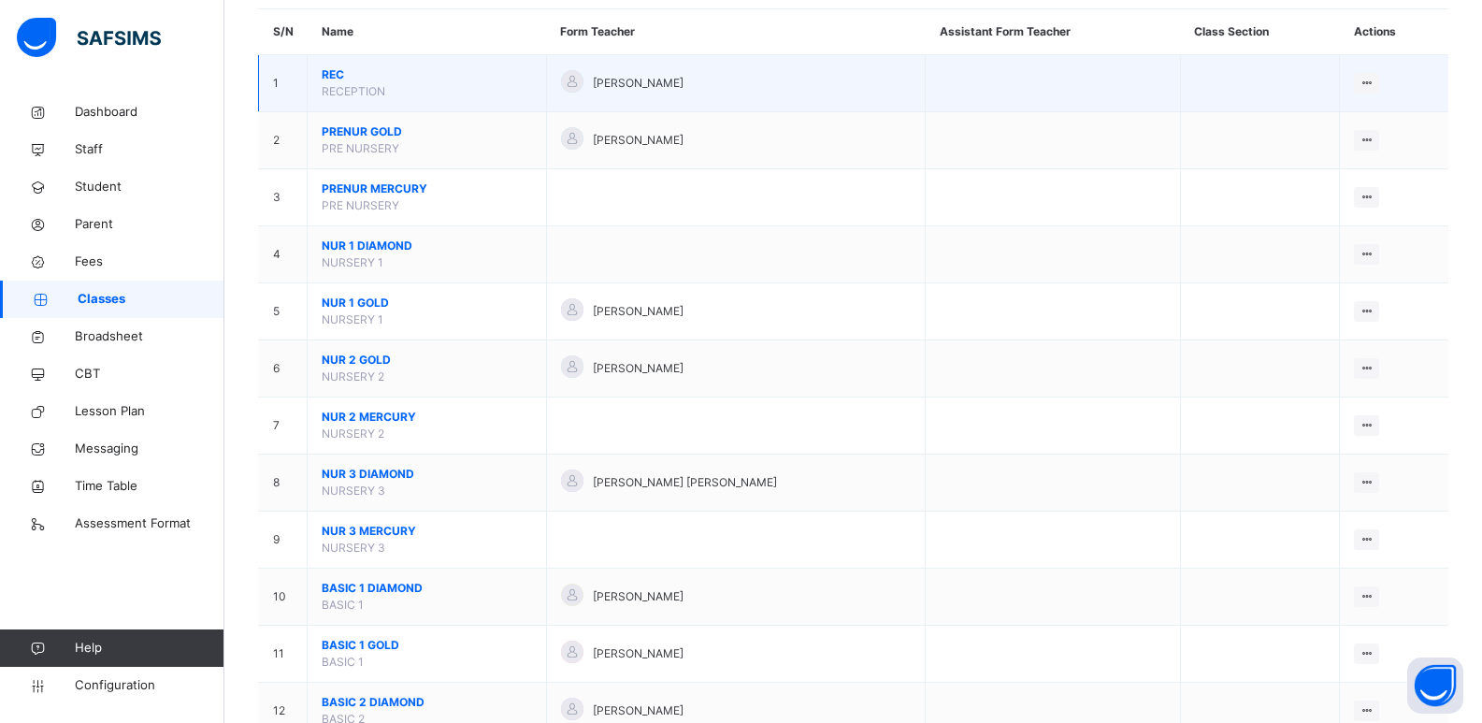
scroll to position [187, 0]
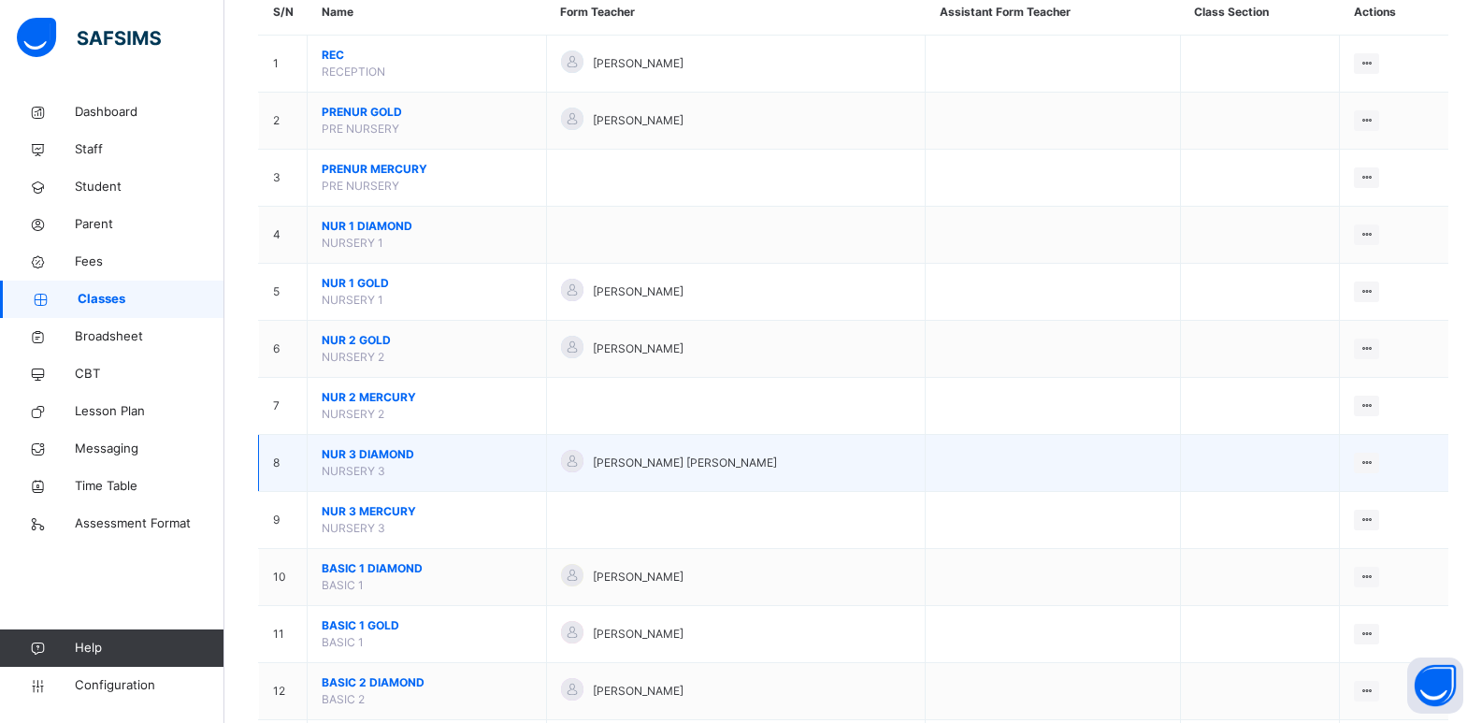
click at [349, 455] on span "NUR 3 DIAMOND" at bounding box center [427, 454] width 210 height 17
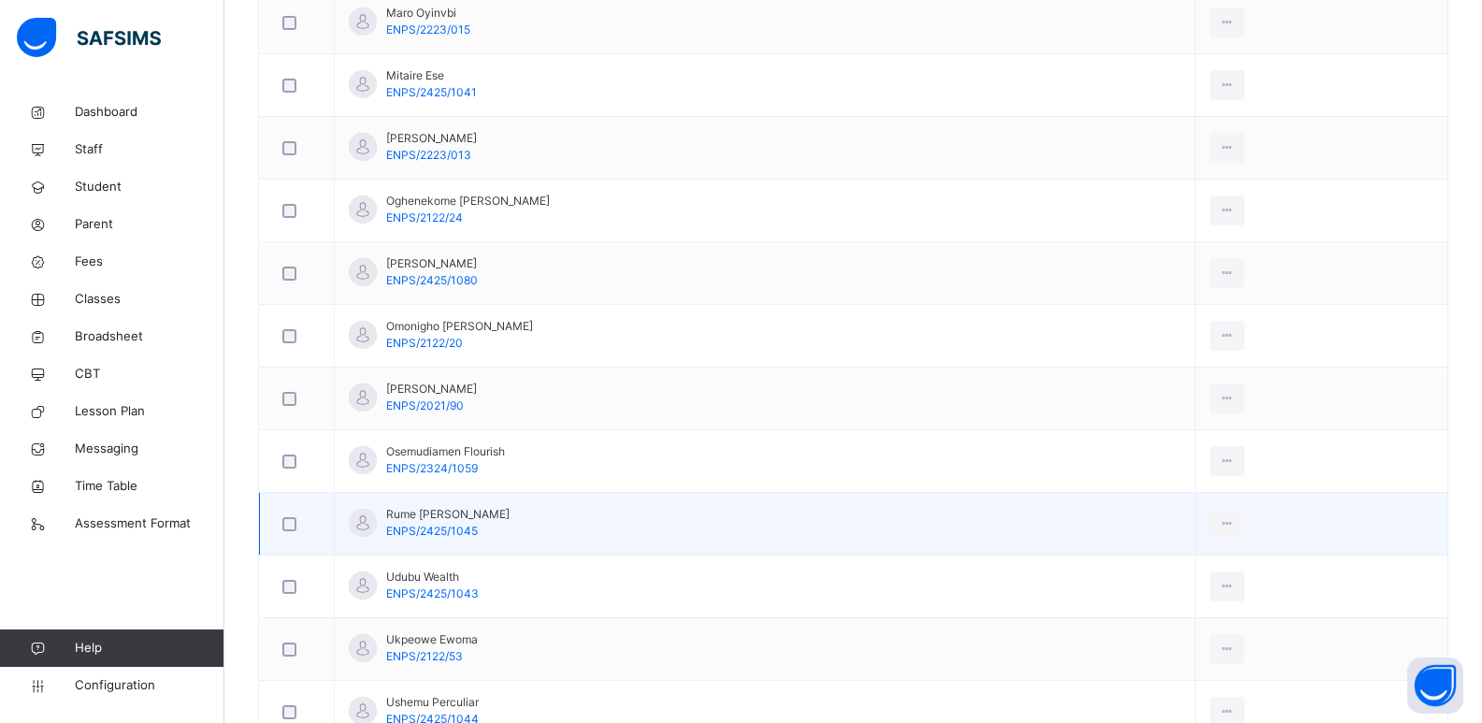
scroll to position [1216, 0]
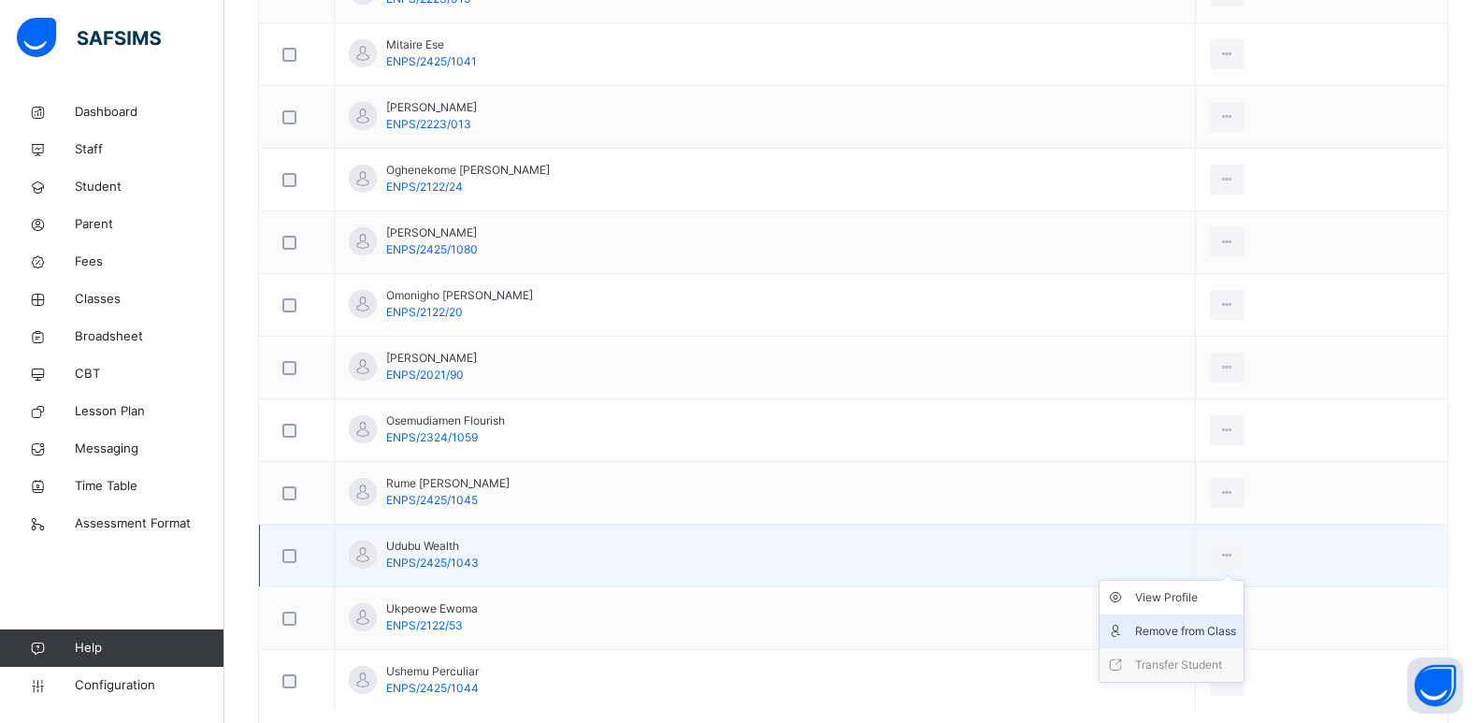
click at [1199, 631] on div "Remove from Class" at bounding box center [1185, 631] width 101 height 19
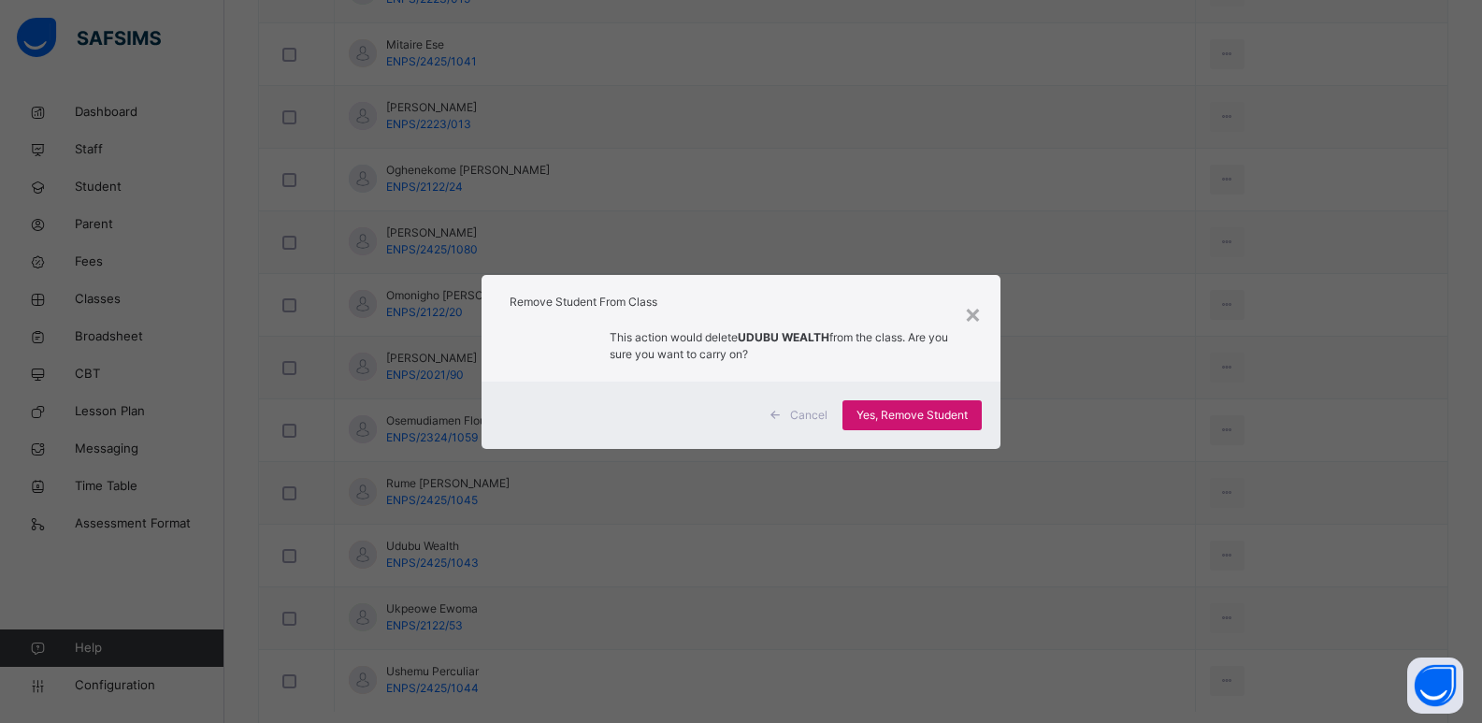
click at [930, 411] on span "Yes, Remove Student" at bounding box center [912, 415] width 111 height 17
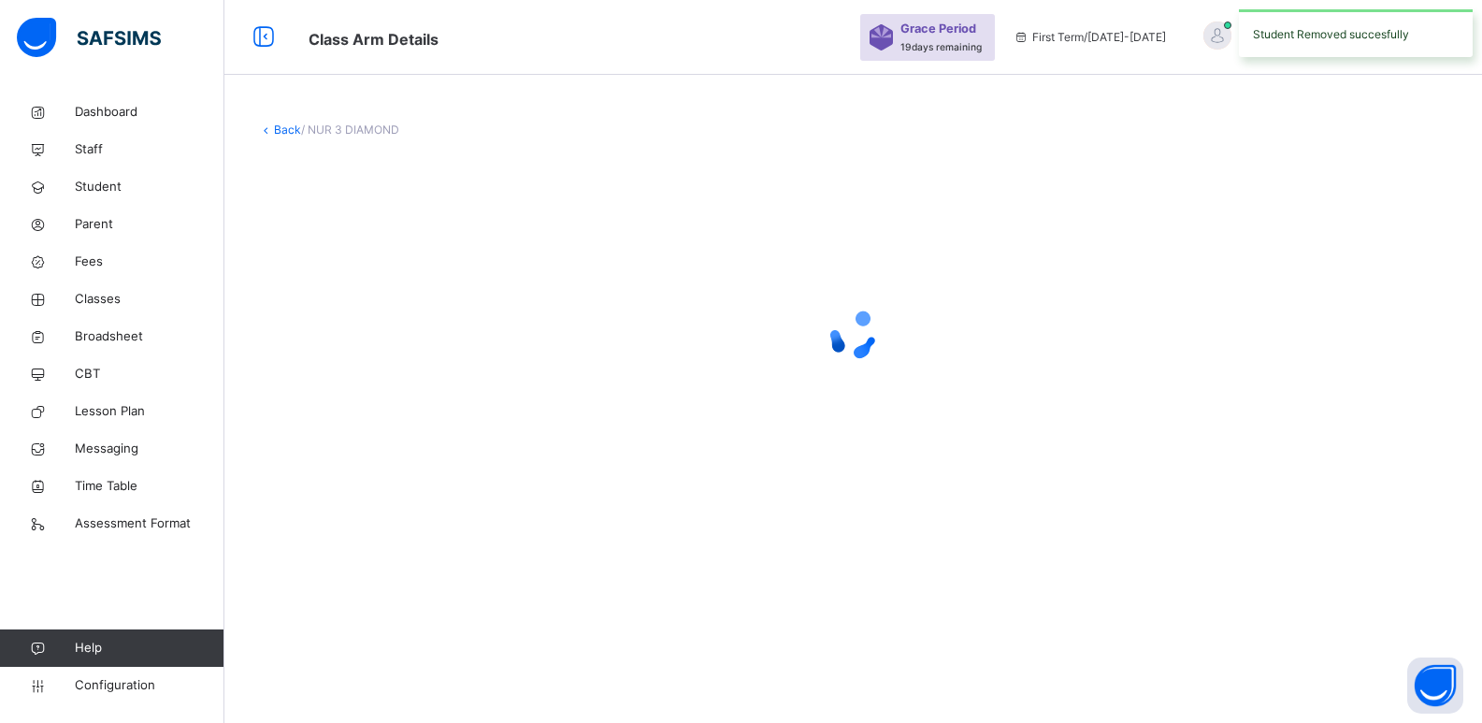
scroll to position [0, 0]
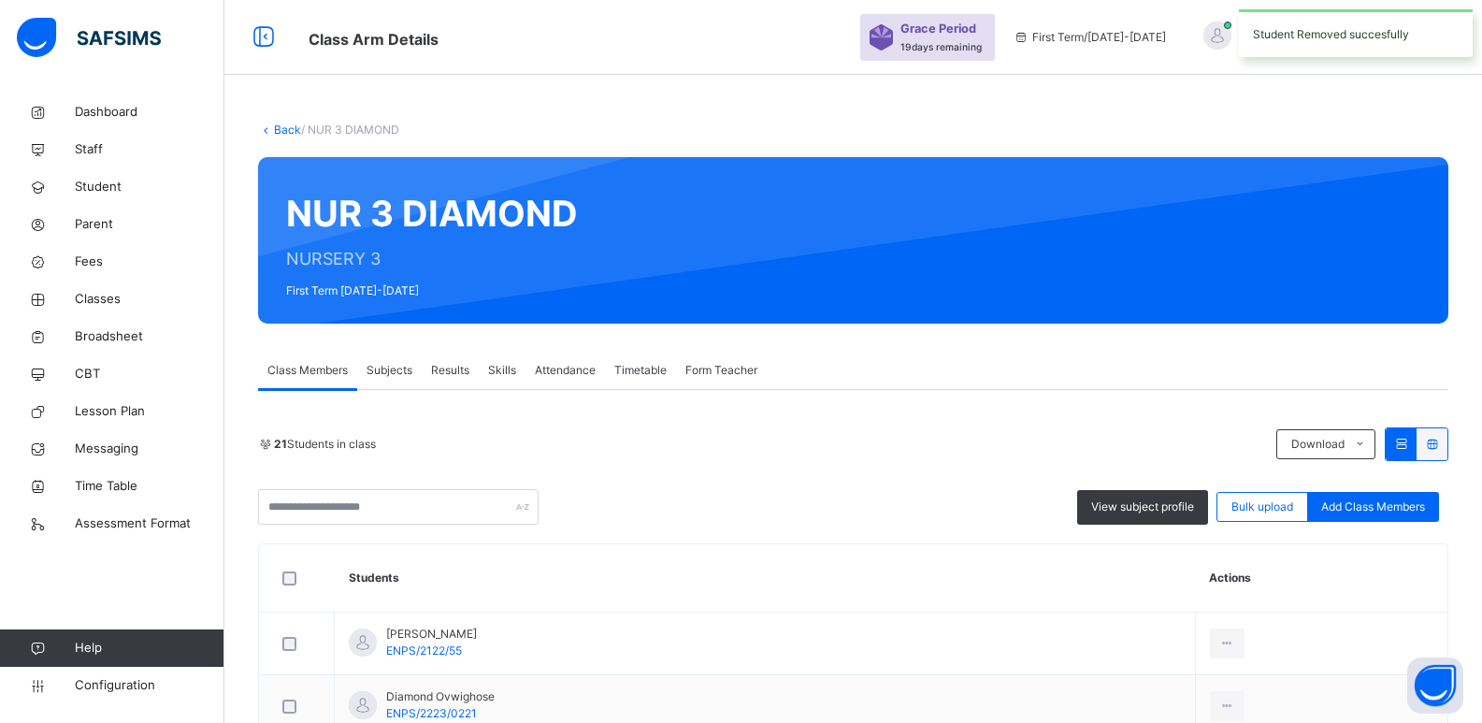
click at [287, 128] on link "Back" at bounding box center [287, 130] width 27 height 14
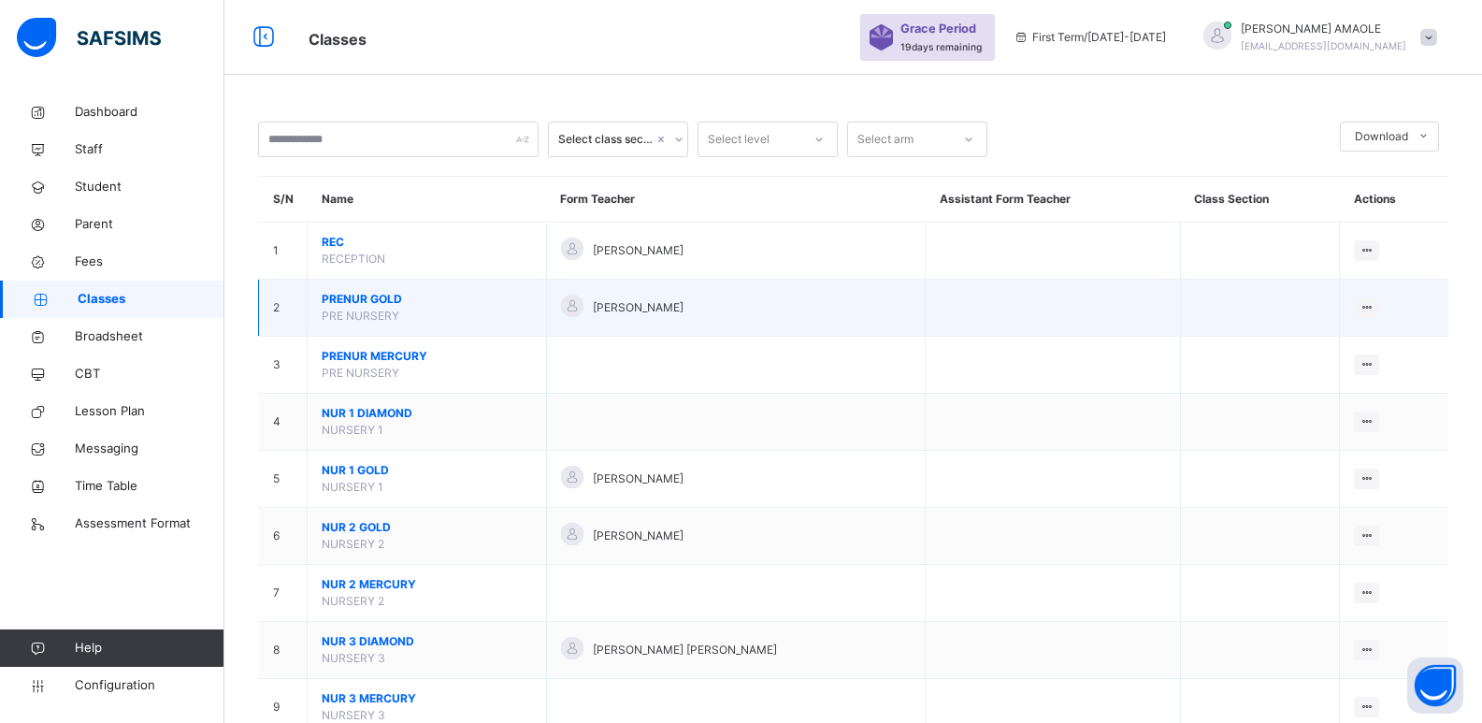
scroll to position [94, 0]
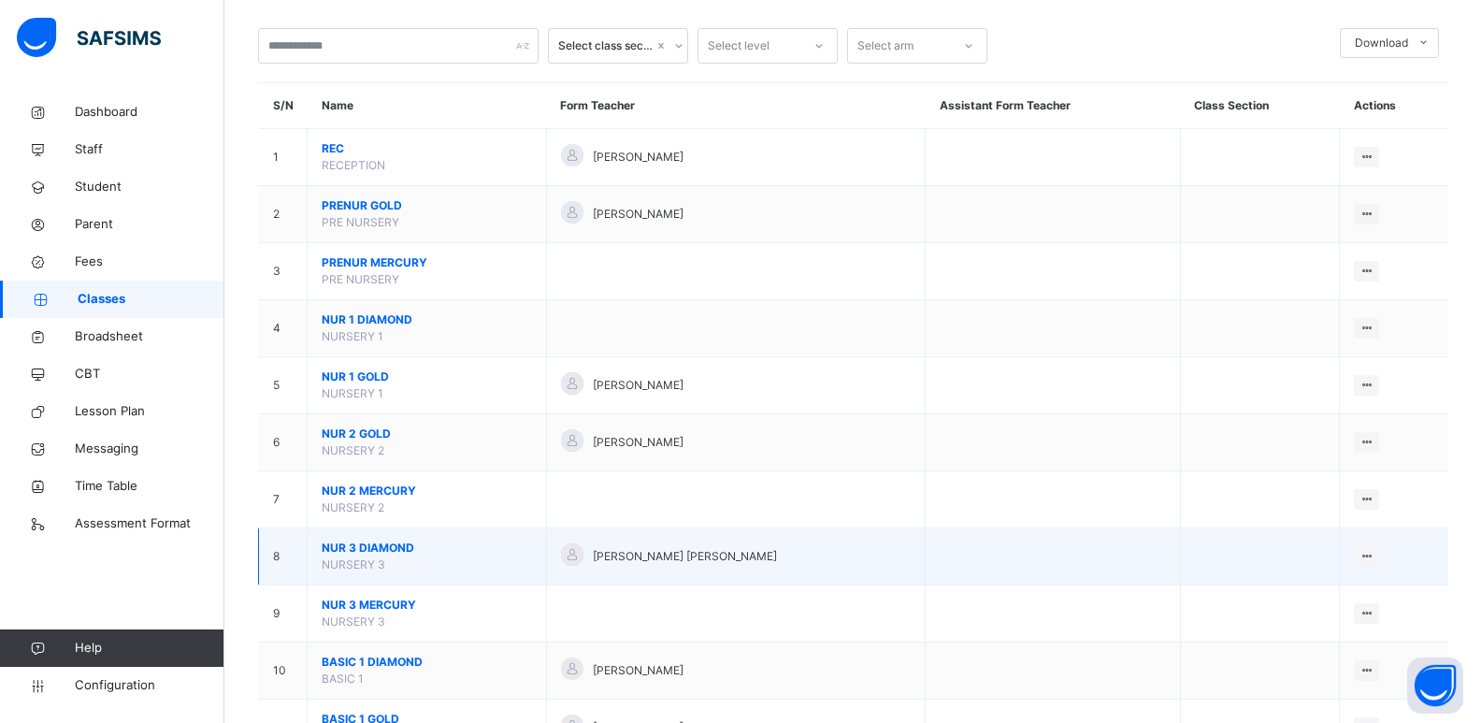
click at [366, 544] on span "NUR 3 DIAMOND" at bounding box center [427, 548] width 210 height 17
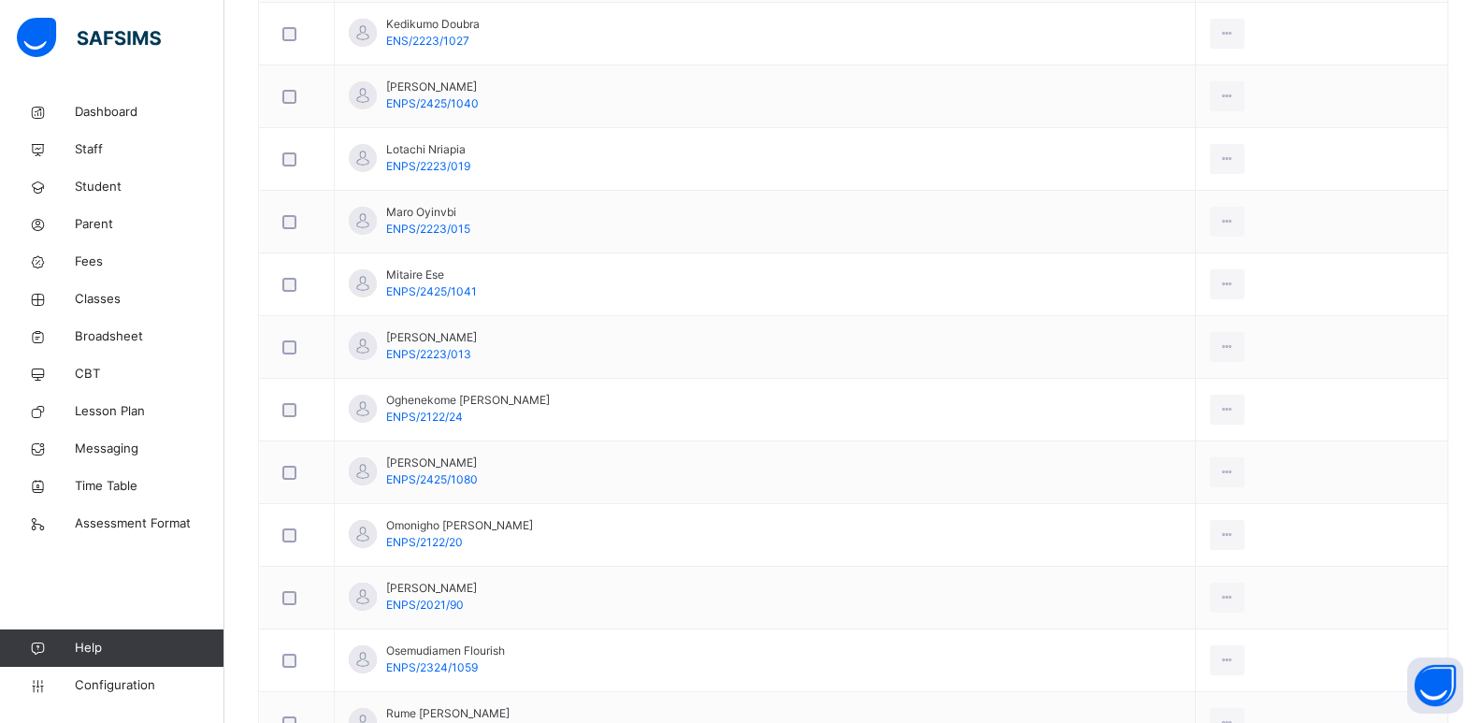
scroll to position [1059, 0]
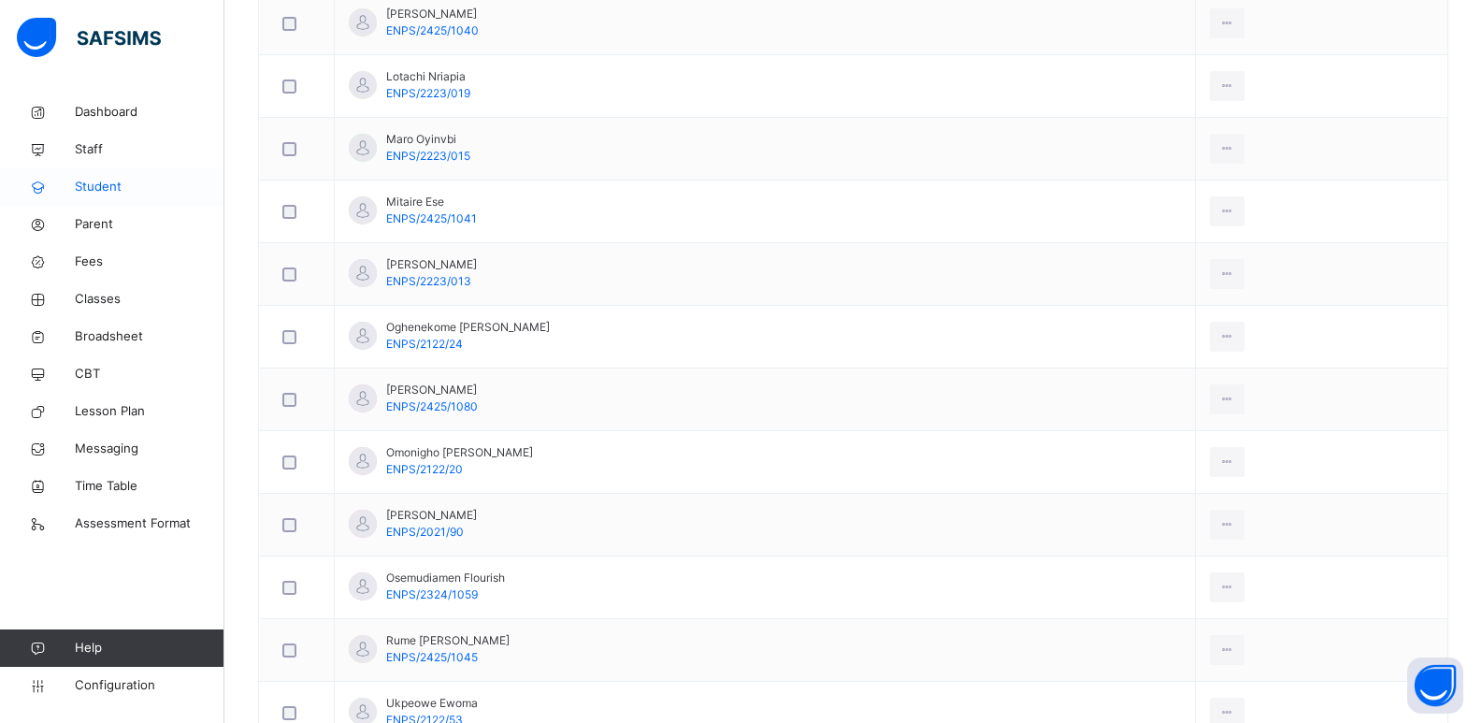
click at [105, 192] on span "Student" at bounding box center [150, 187] width 150 height 19
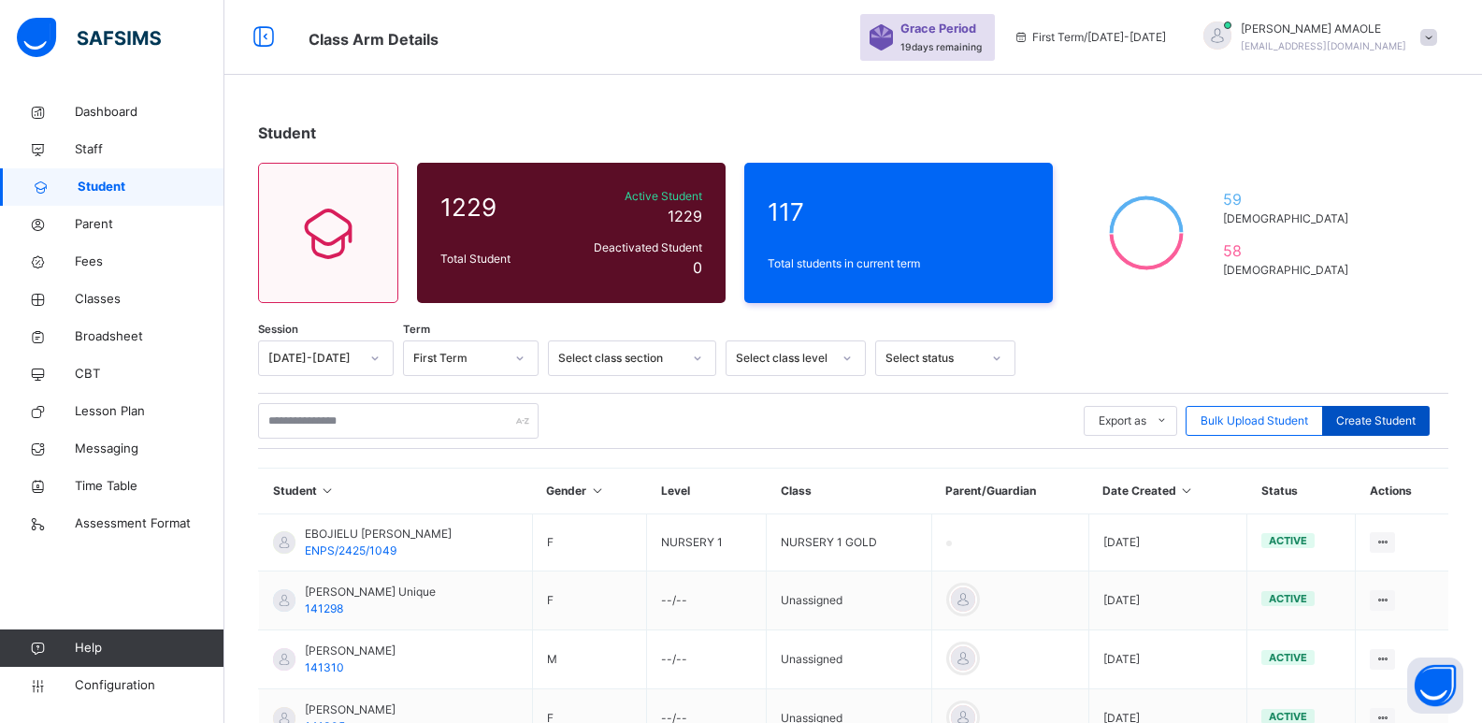
click at [1375, 411] on div "Create Student" at bounding box center [1377, 421] width 108 height 30
select select "**"
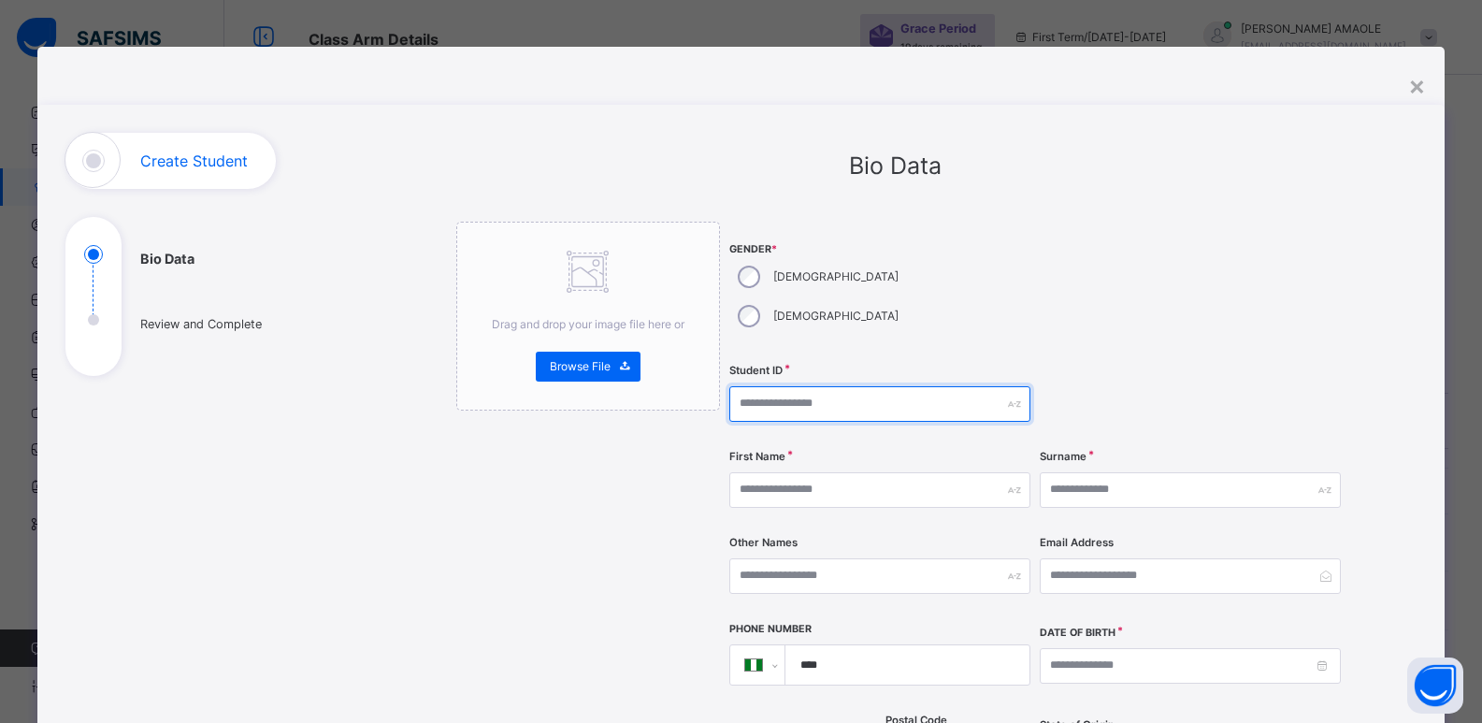
click at [817, 386] on input "text" at bounding box center [880, 404] width 301 height 36
click at [848, 386] on input "text" at bounding box center [880, 404] width 301 height 36
paste input "**********"
type input "**********"
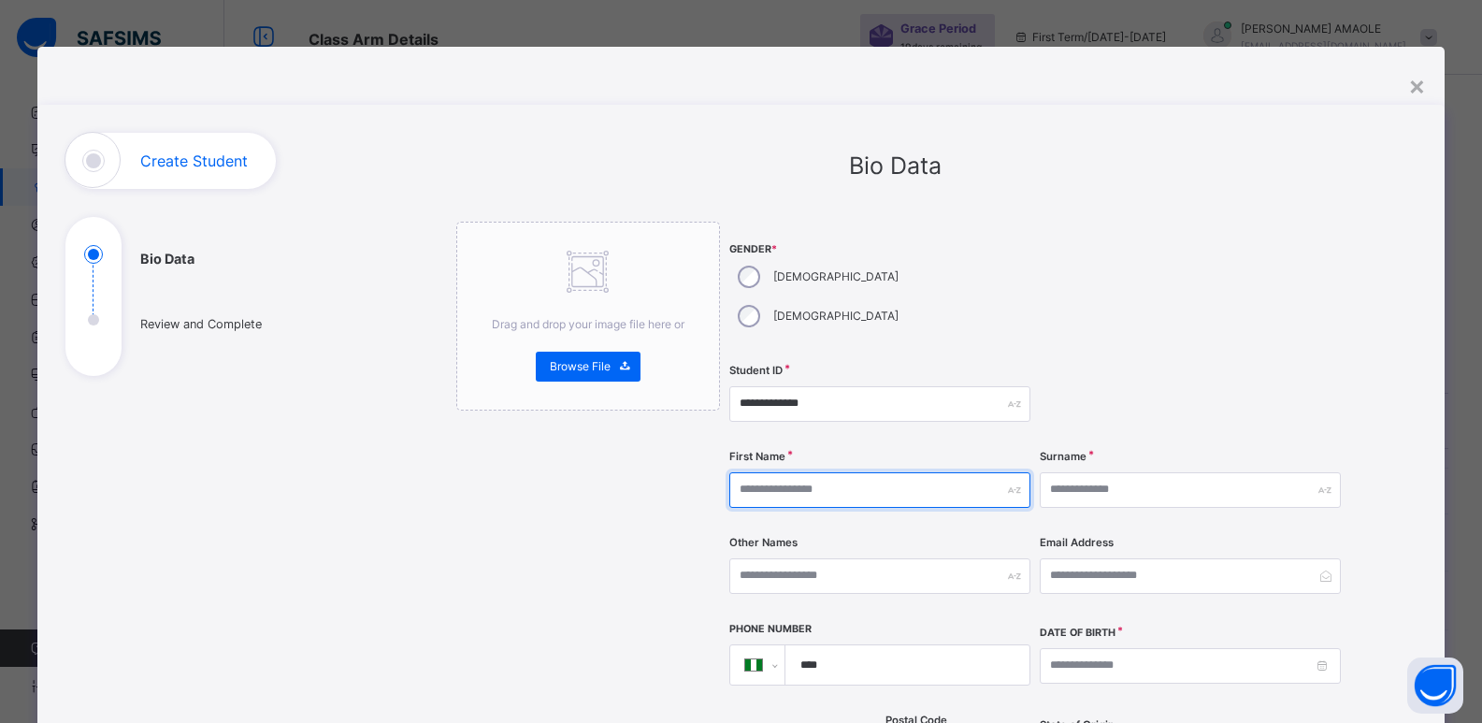
click at [838, 472] on input "text" at bounding box center [880, 490] width 301 height 36
type input "*******"
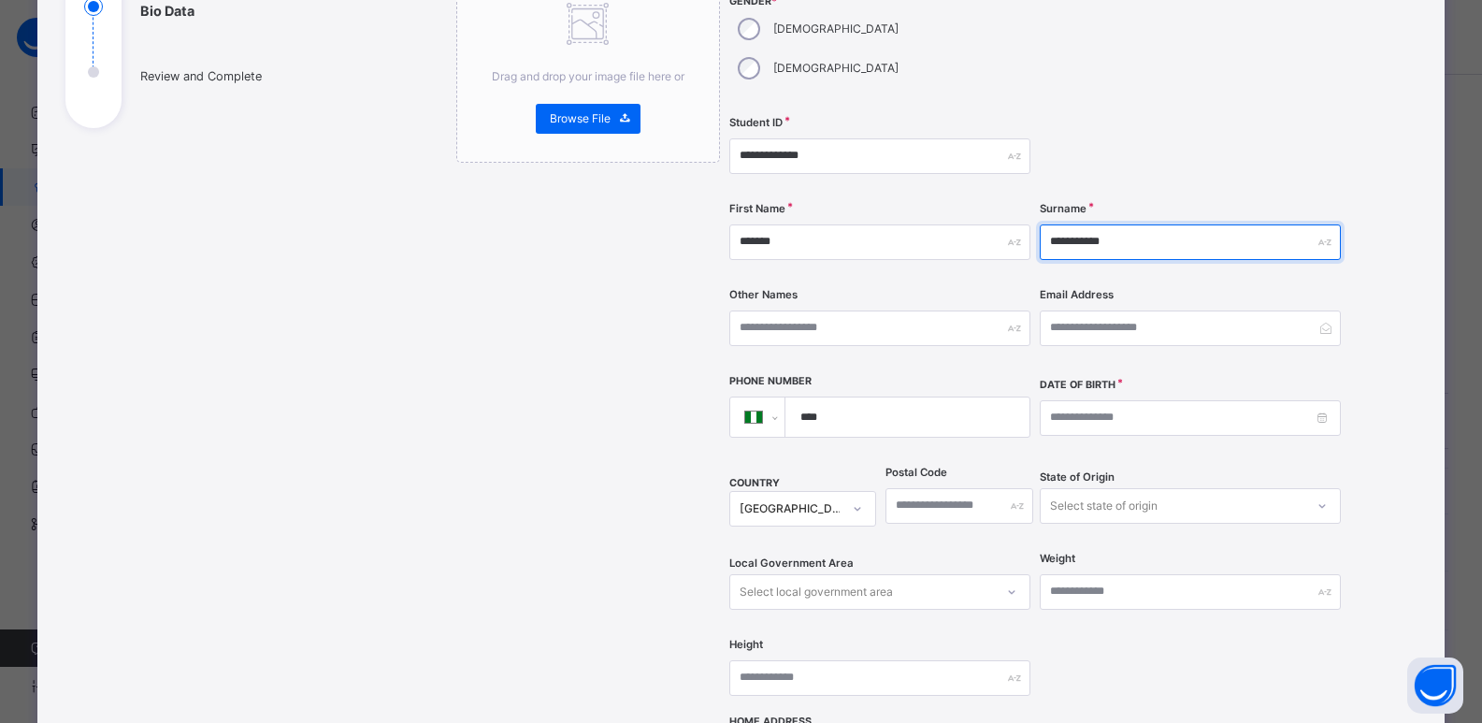
scroll to position [281, 0]
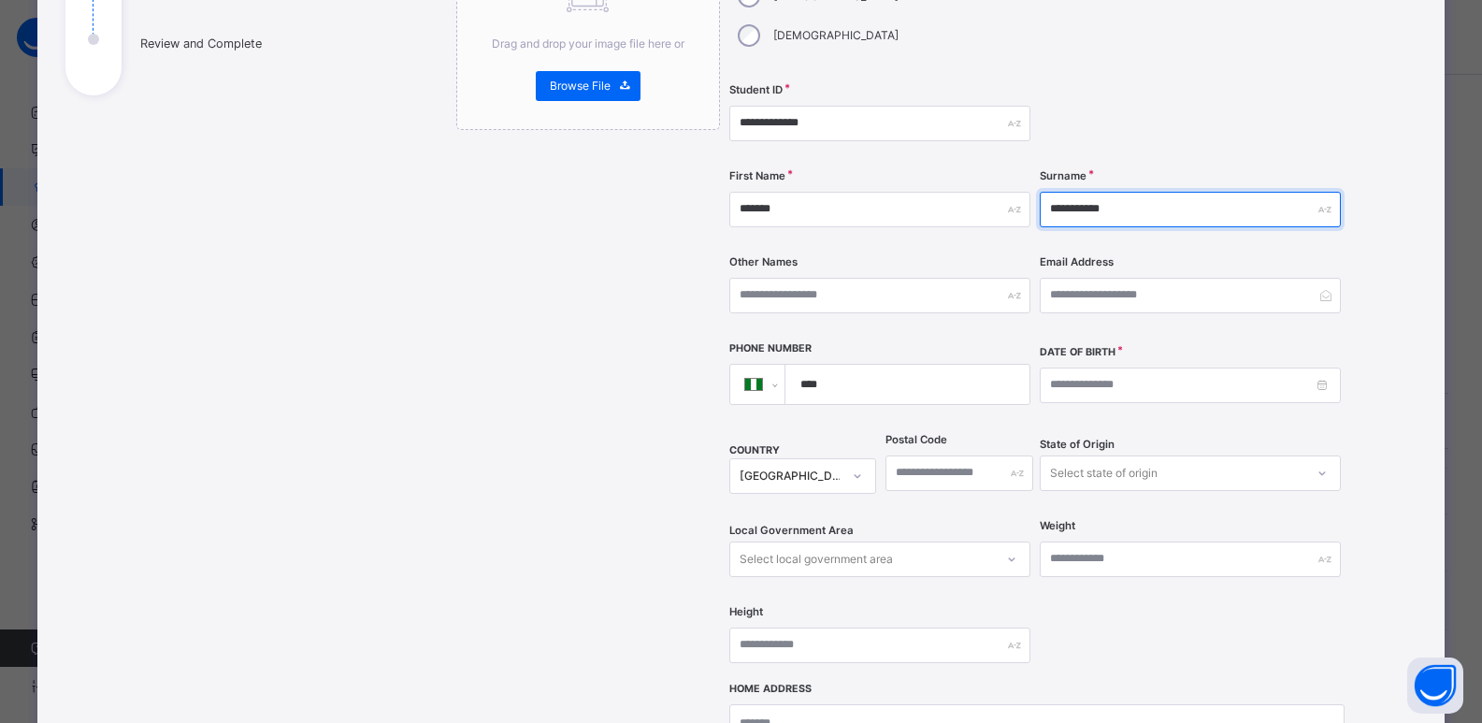
type input "**********"
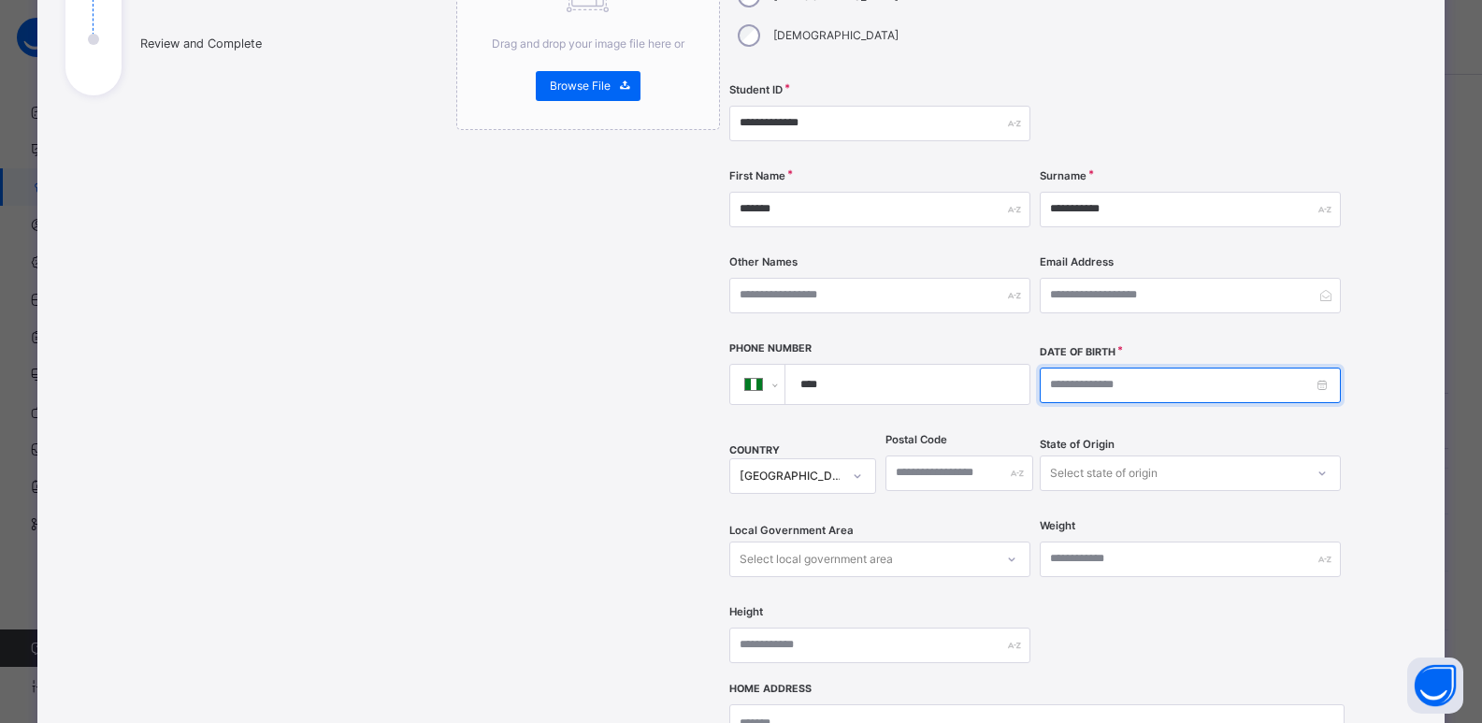
click at [1103, 368] on input at bounding box center [1190, 386] width 301 height 36
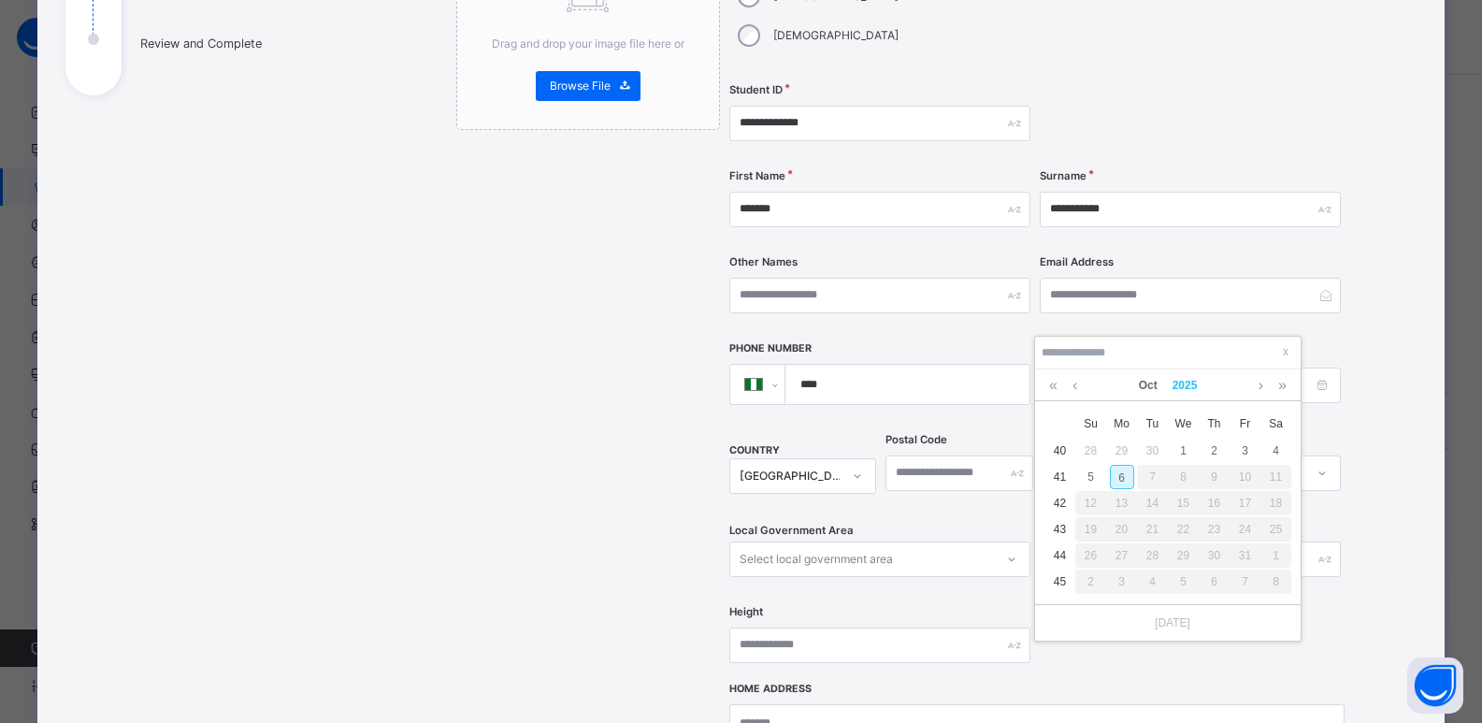
click at [1185, 385] on link "2025" at bounding box center [1185, 385] width 40 height 32
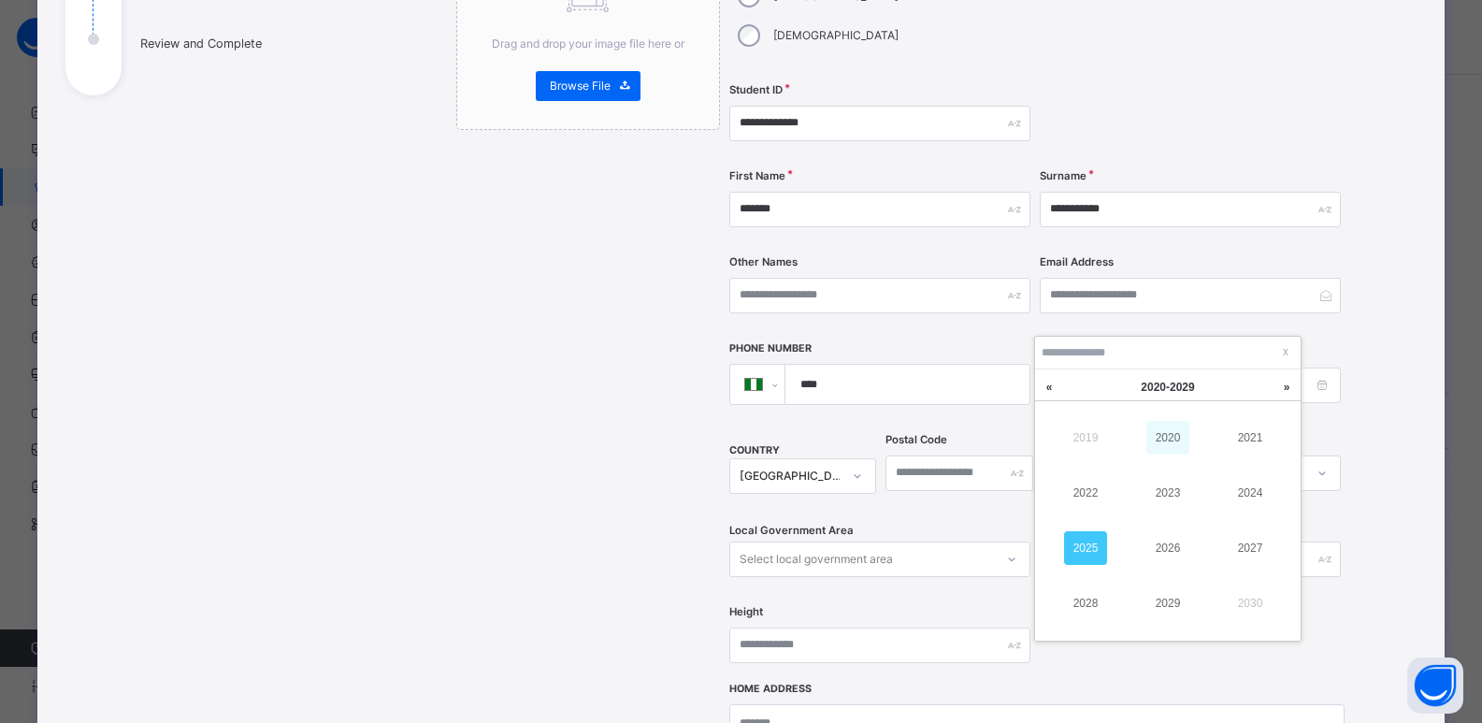
click at [1170, 431] on link "2020" at bounding box center [1168, 438] width 43 height 34
click at [1147, 387] on link "Oct" at bounding box center [1149, 385] width 34 height 32
click at [1085, 431] on link "Jan" at bounding box center [1085, 438] width 43 height 34
click at [1187, 457] on div "1" at bounding box center [1184, 451] width 24 height 24
type input "**********"
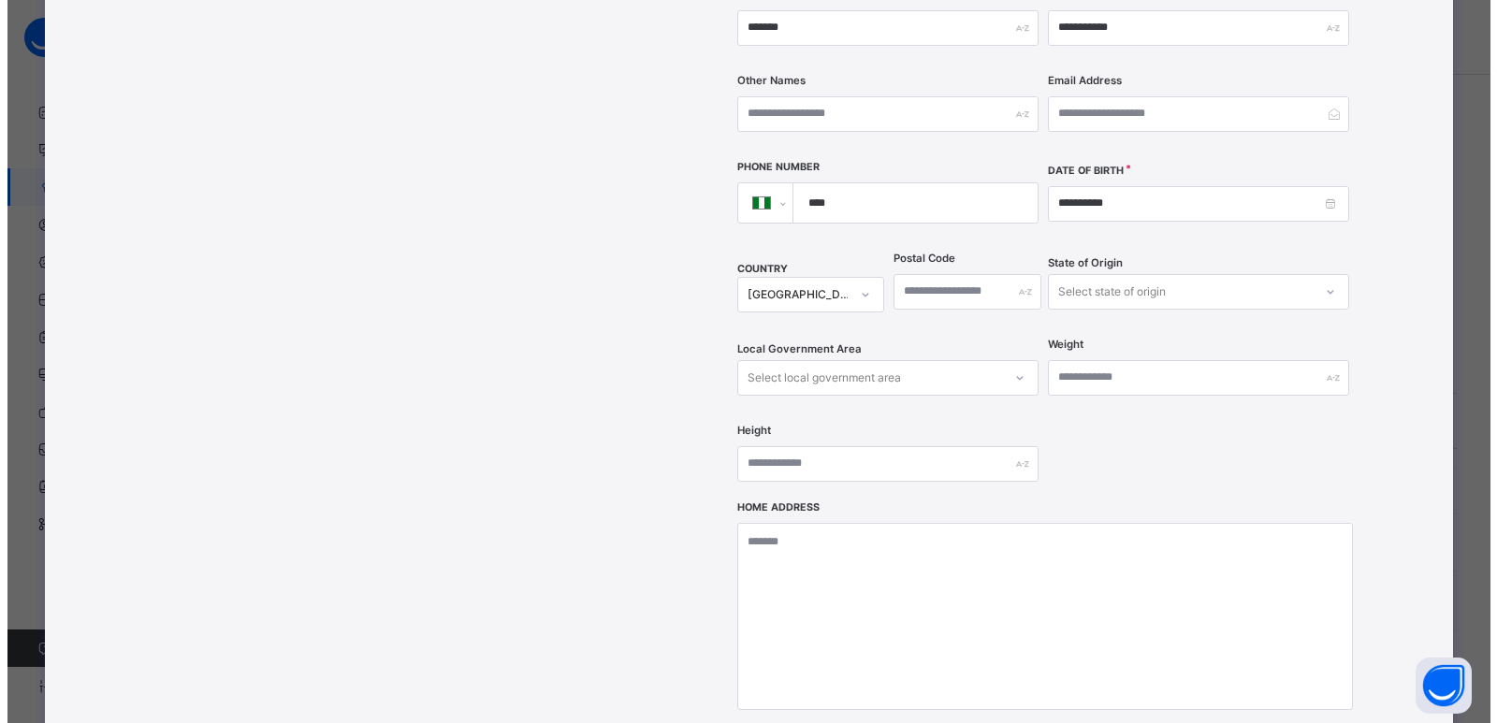
scroll to position [711, 0]
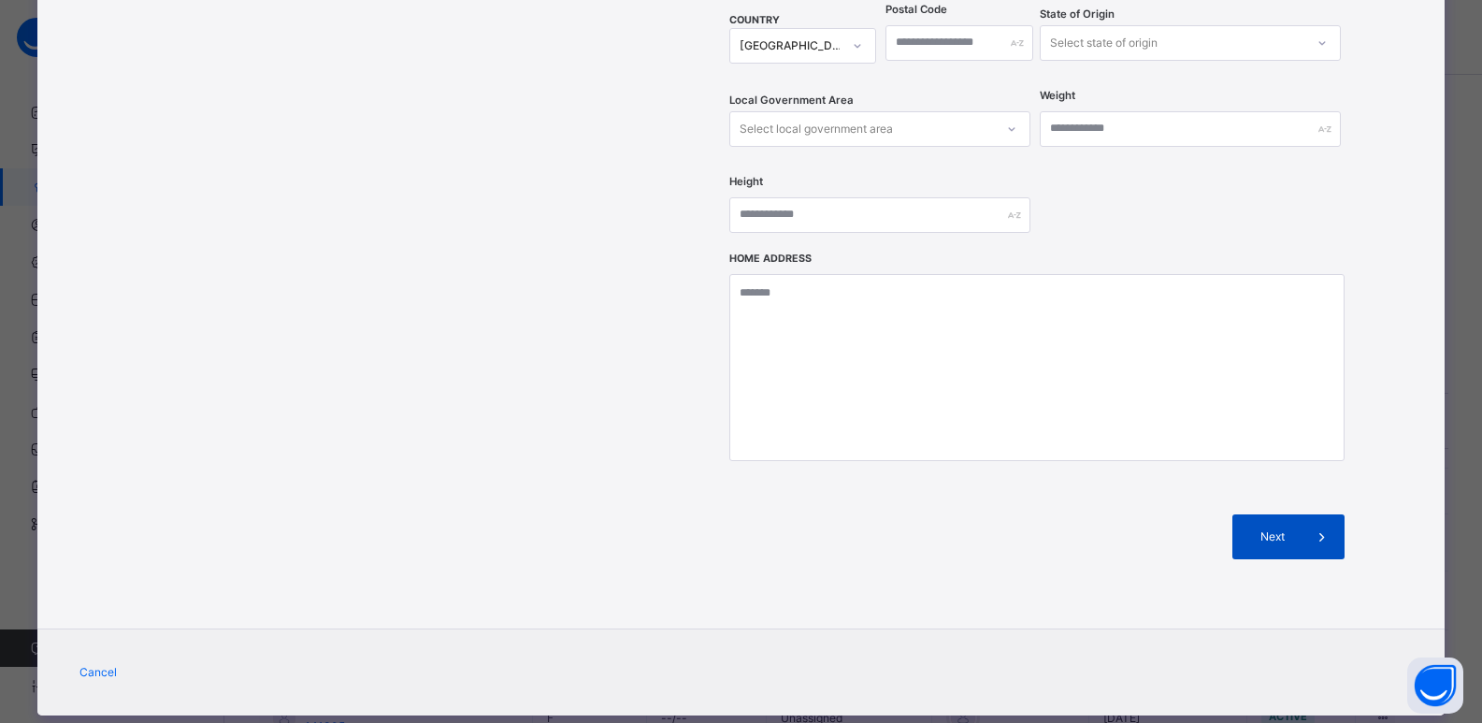
click at [1257, 514] on div "Next" at bounding box center [1289, 536] width 112 height 45
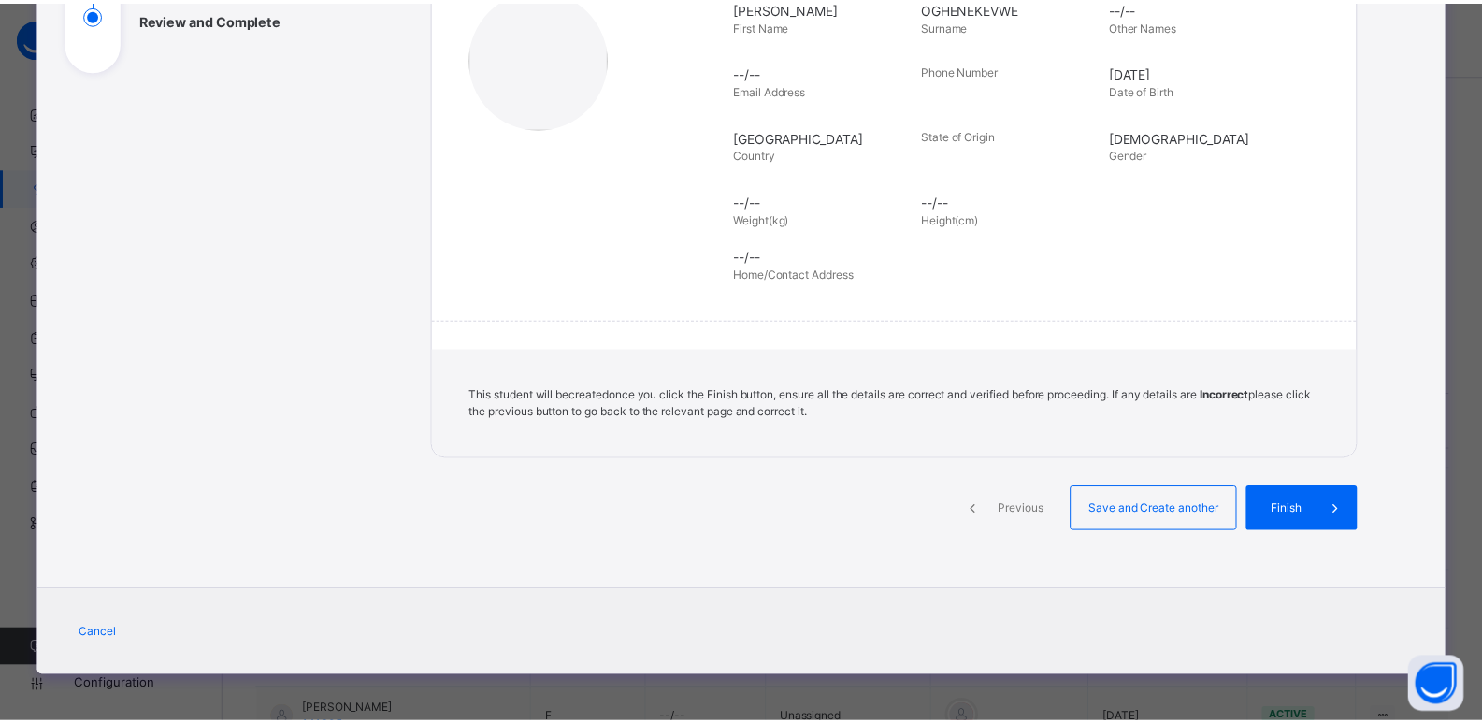
scroll to position [306, 0]
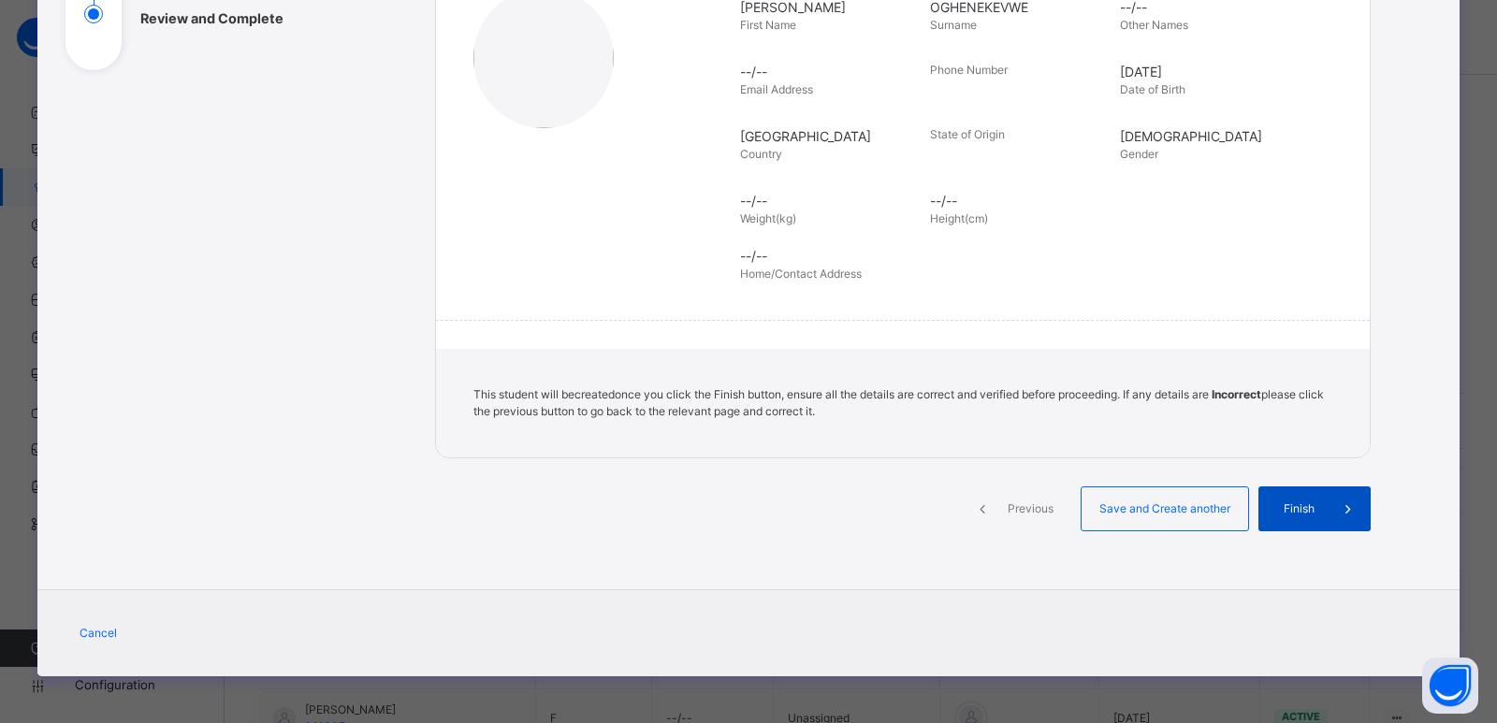
click at [1272, 498] on div "Finish" at bounding box center [1314, 508] width 112 height 45
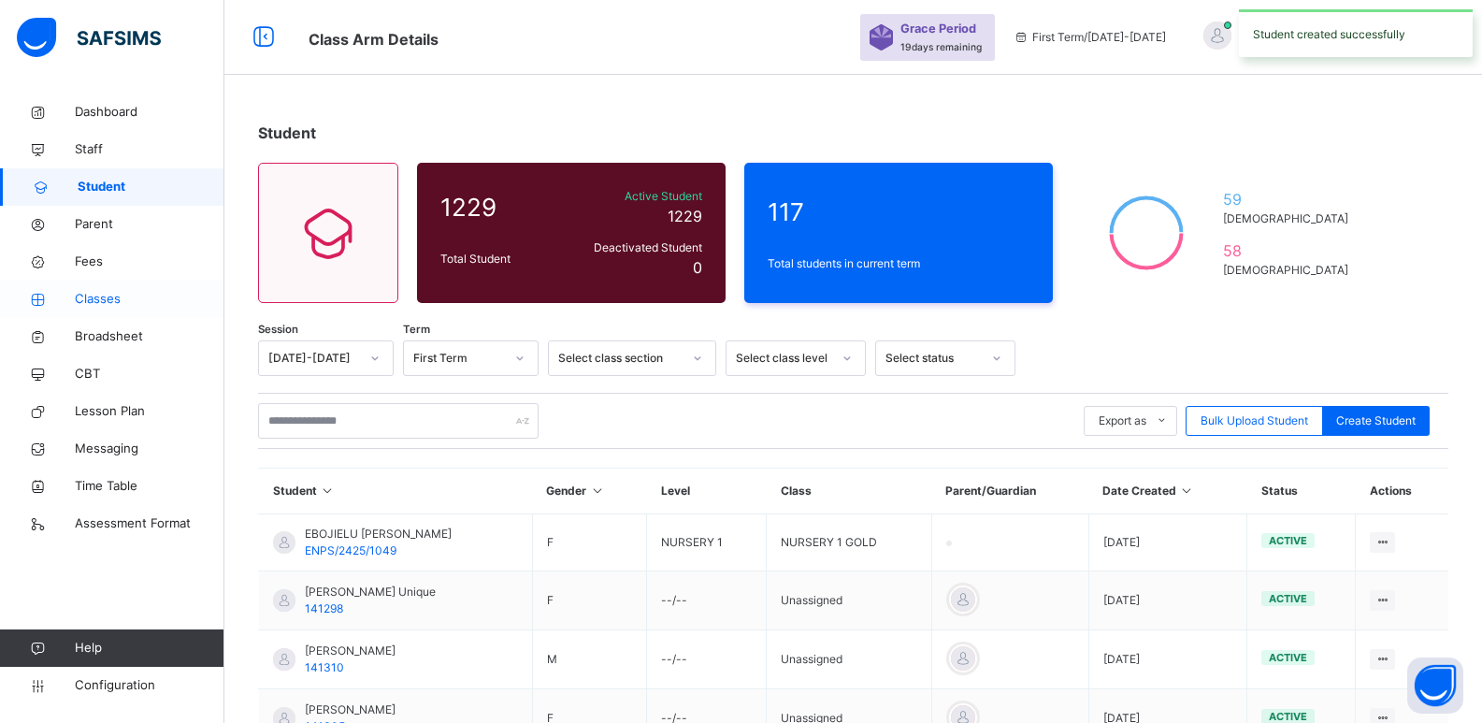
click at [105, 299] on span "Classes" at bounding box center [150, 299] width 150 height 19
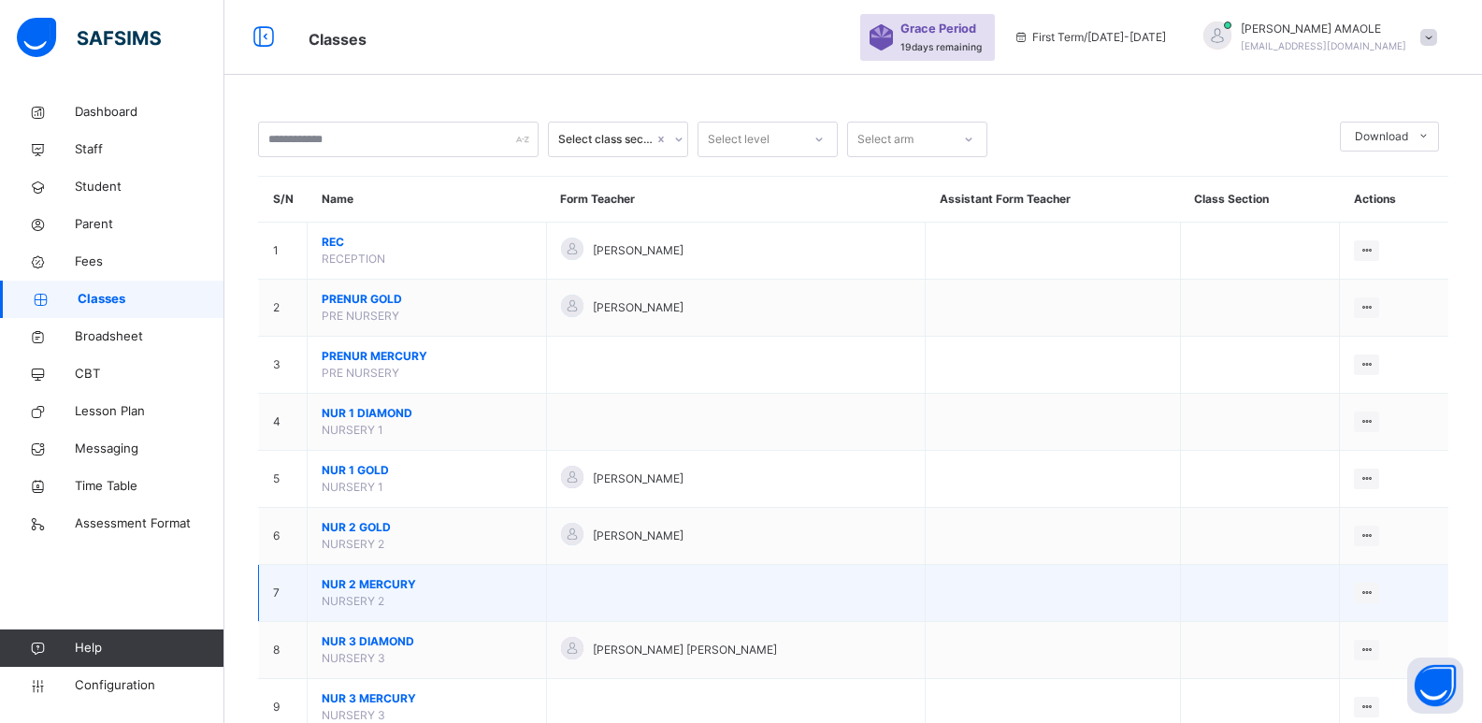
scroll to position [94, 0]
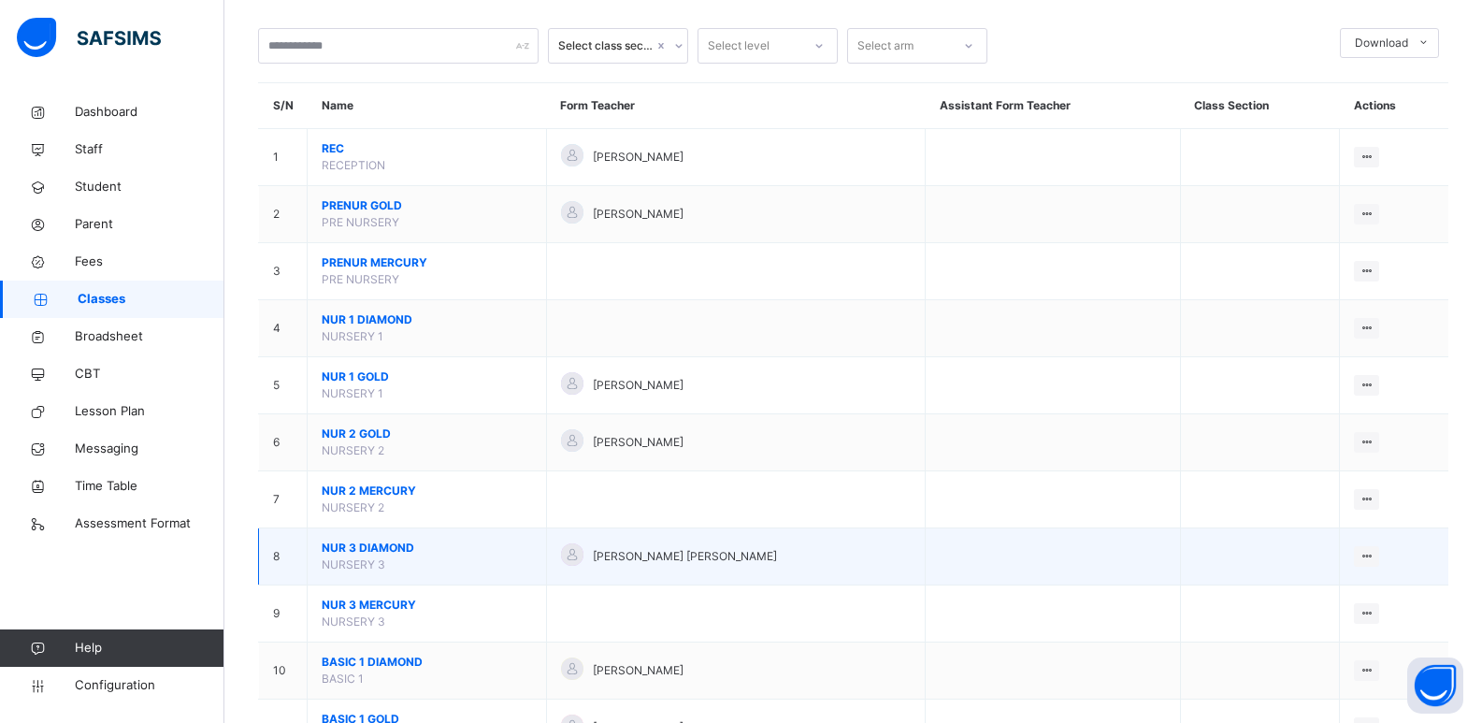
click at [374, 542] on span "NUR 3 DIAMOND" at bounding box center [427, 548] width 210 height 17
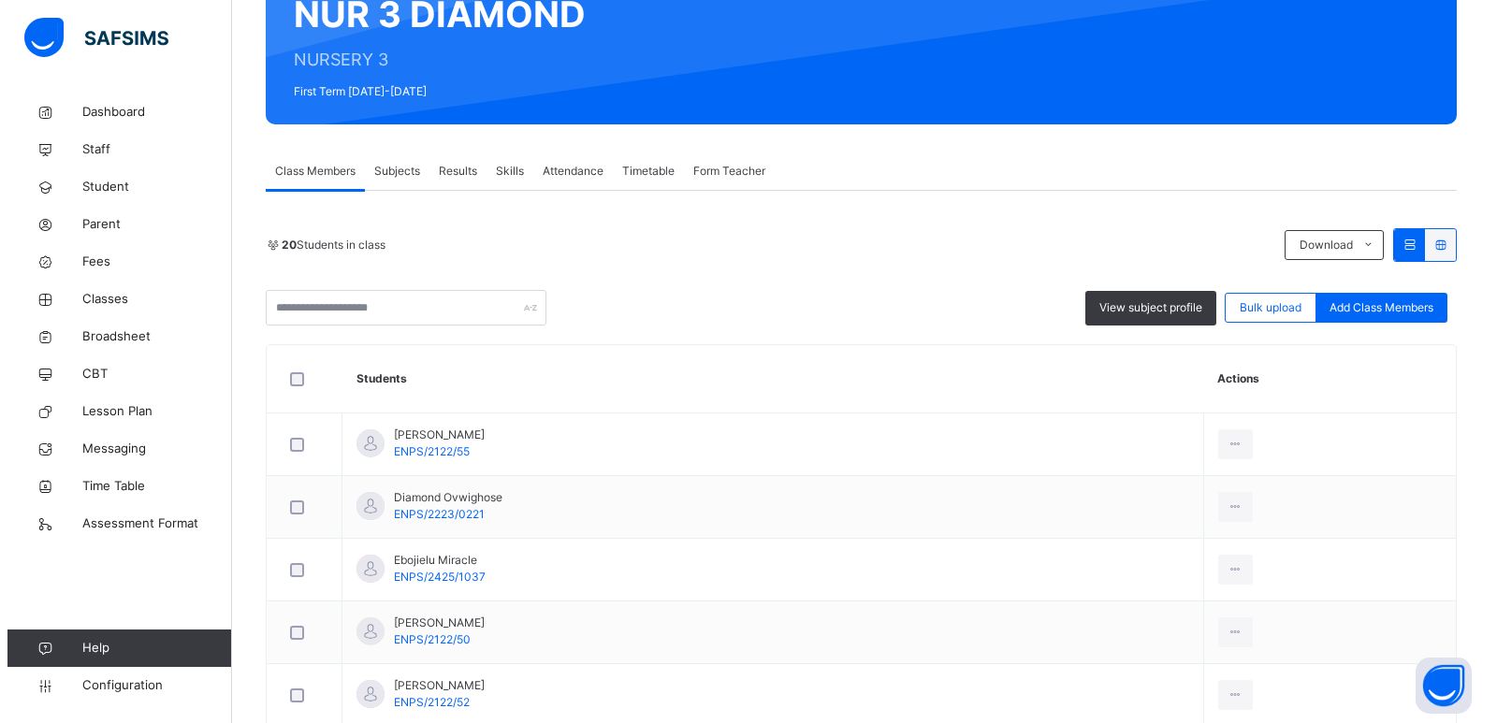
scroll to position [187, 0]
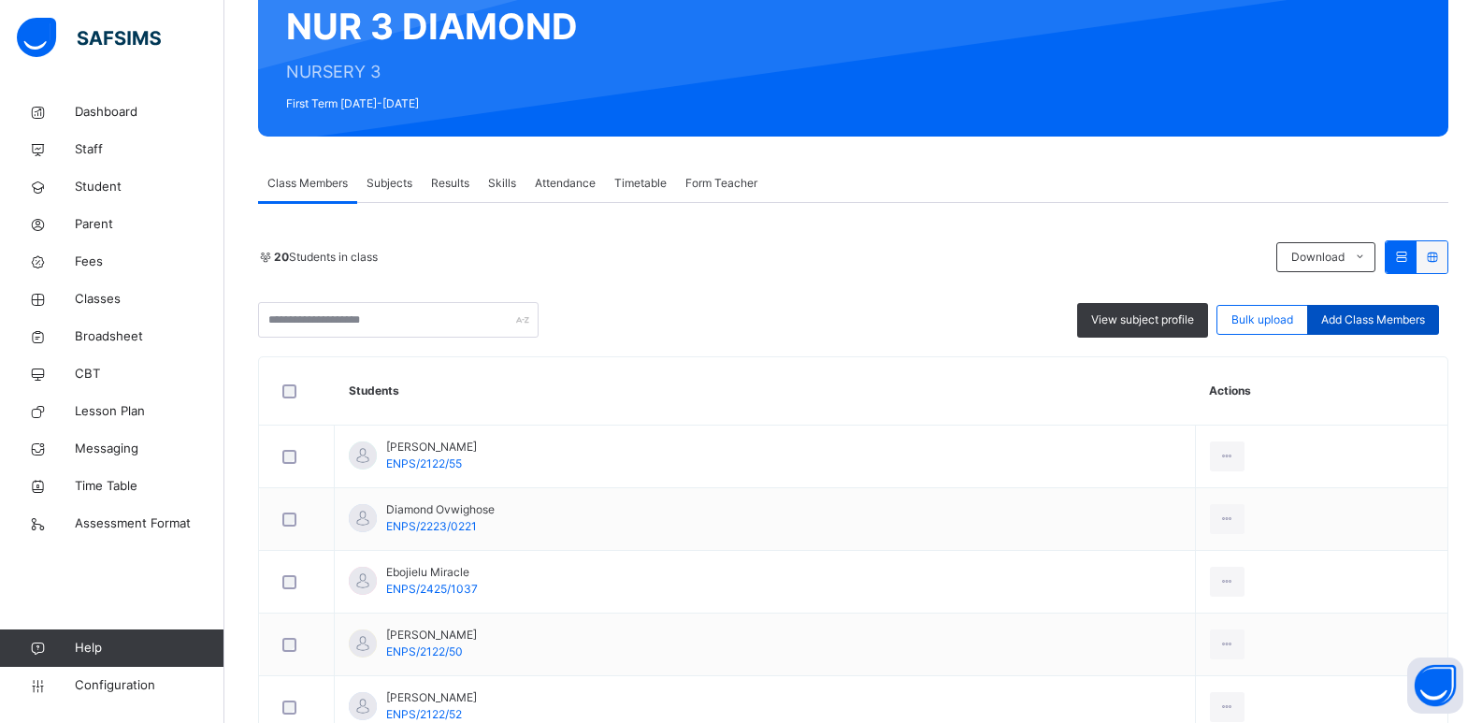
click at [1333, 322] on span "Add Class Members" at bounding box center [1374, 319] width 104 height 17
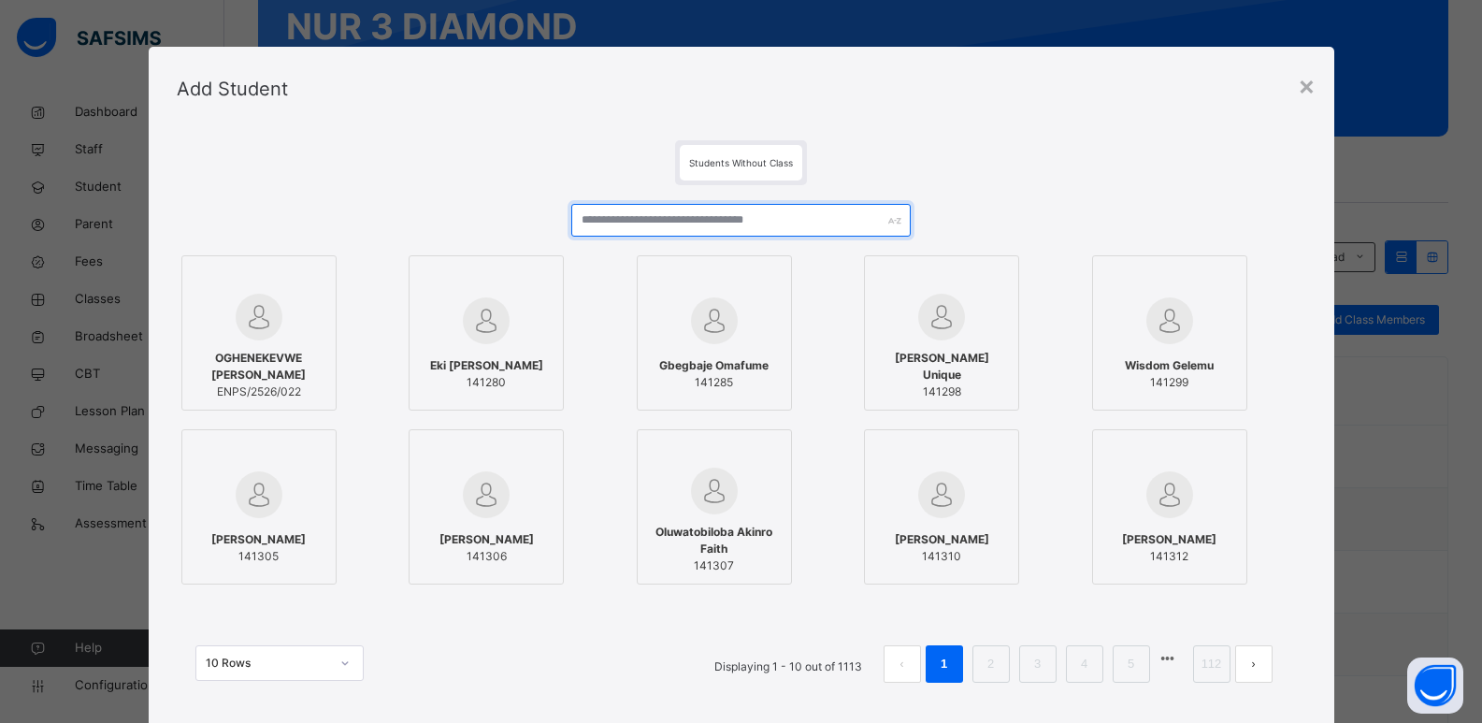
click at [716, 218] on input "text" at bounding box center [740, 220] width 339 height 33
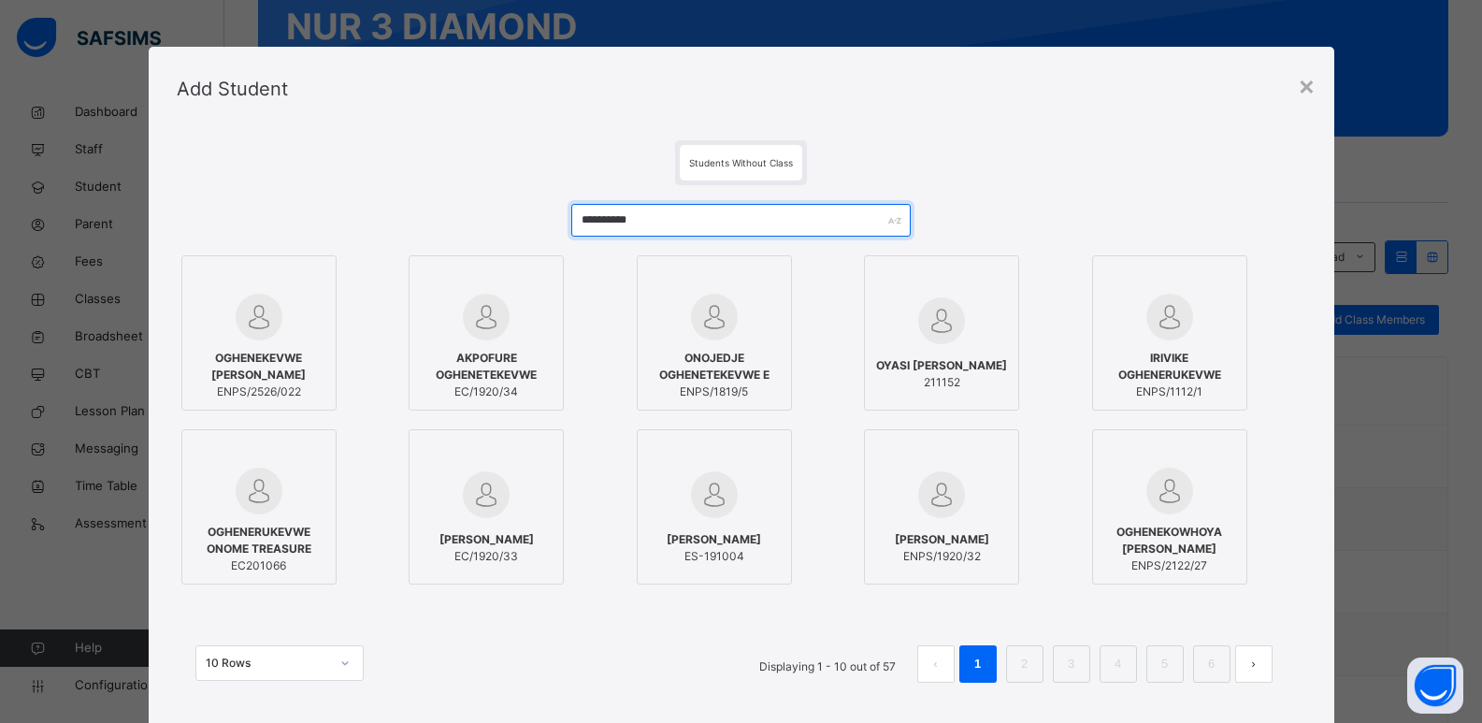
type input "**********"
click at [276, 340] on div "OGHENEKEVWE [PERSON_NAME] ENPS/2526/022" at bounding box center [259, 374] width 135 height 69
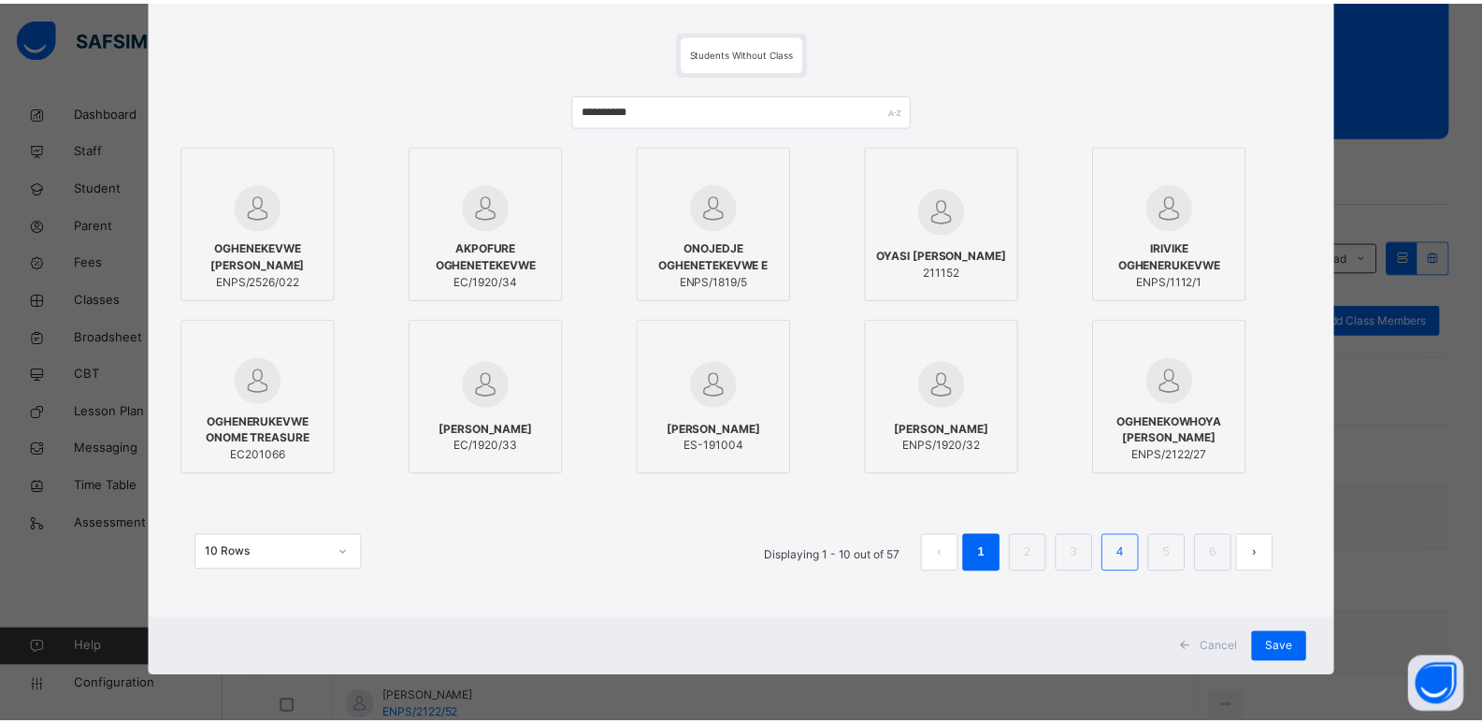
scroll to position [111, 0]
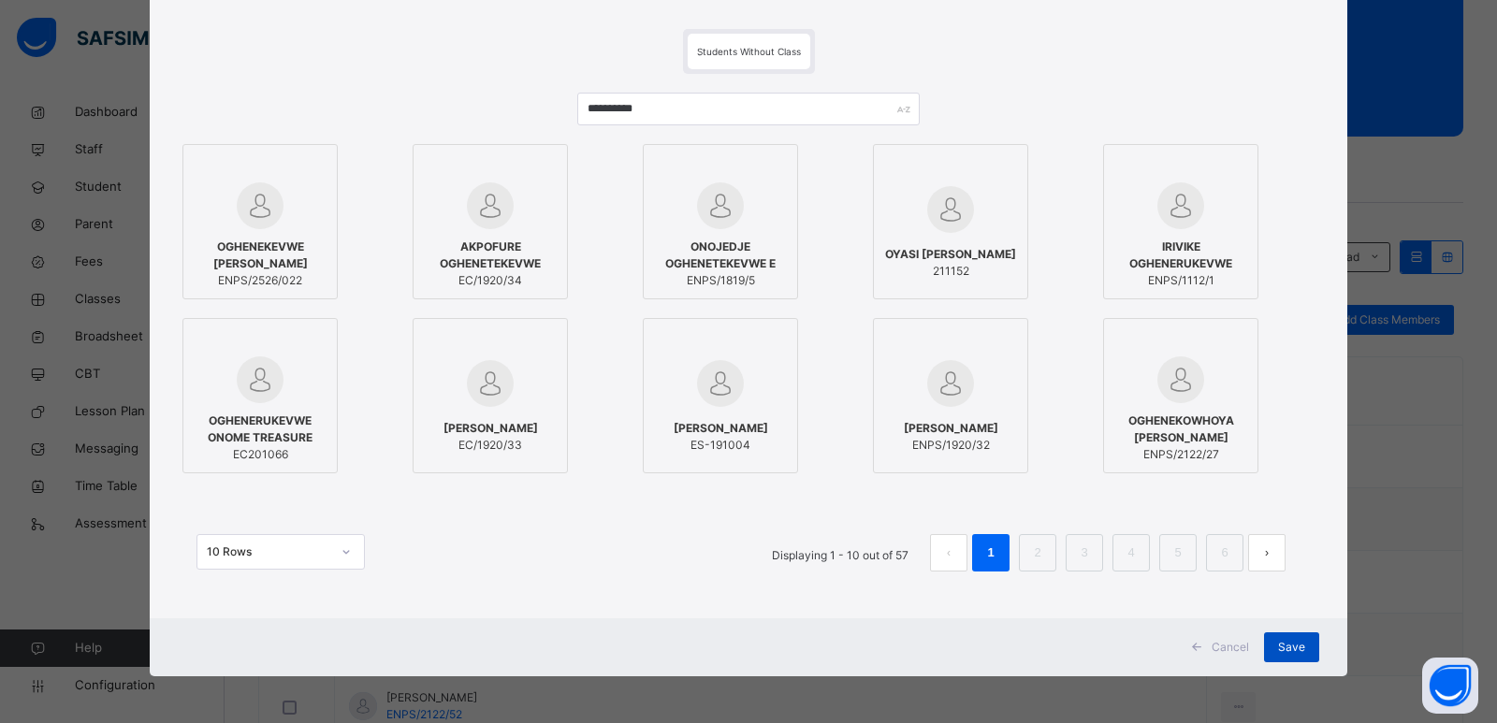
click at [1290, 649] on span "Save" at bounding box center [1291, 647] width 27 height 17
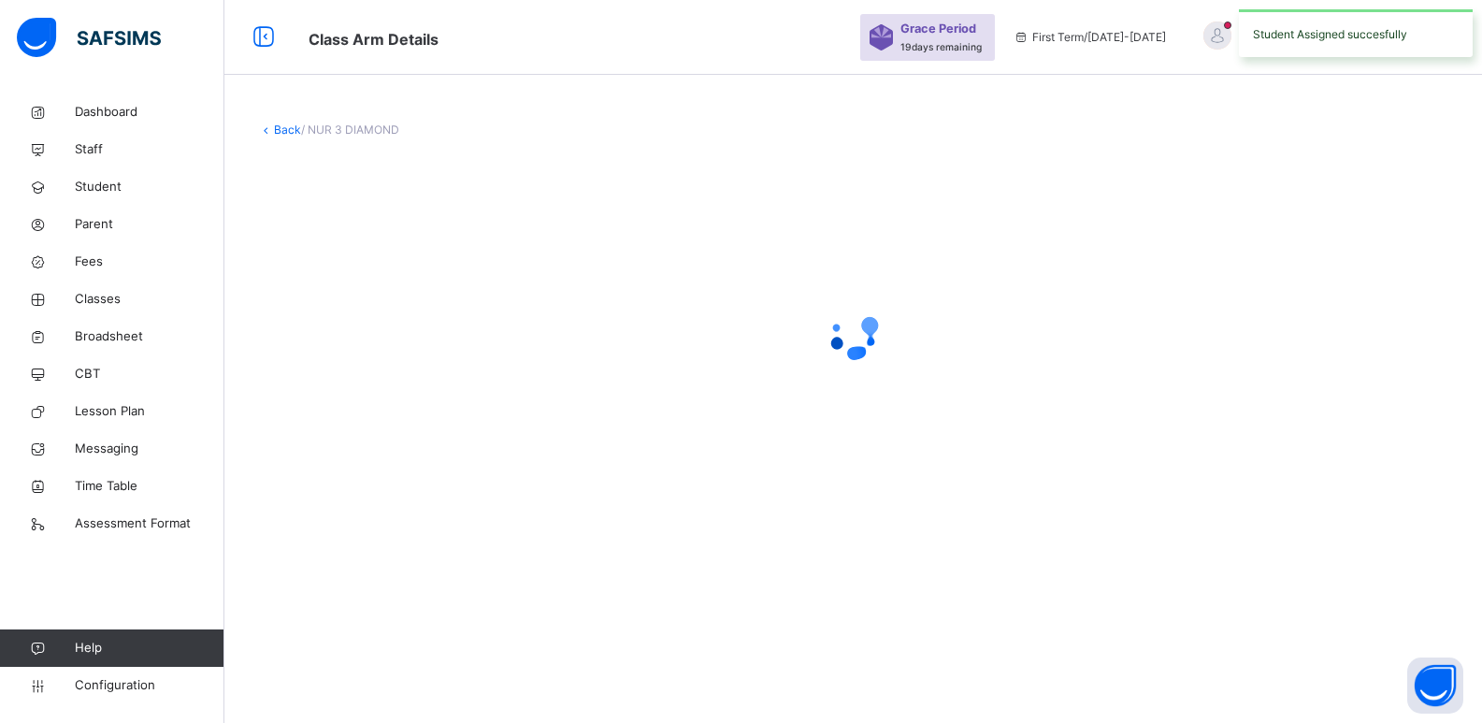
scroll to position [0, 0]
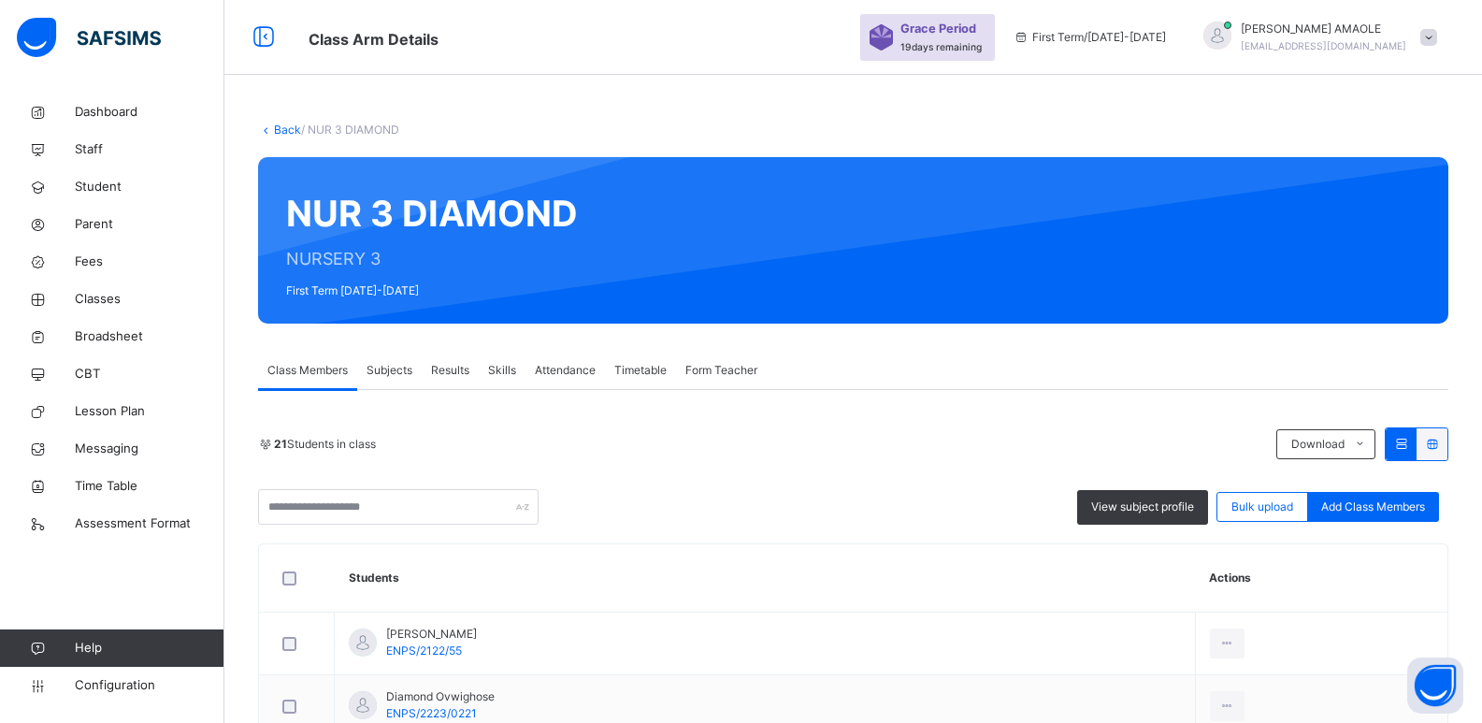
click at [286, 132] on link "Back" at bounding box center [287, 130] width 27 height 14
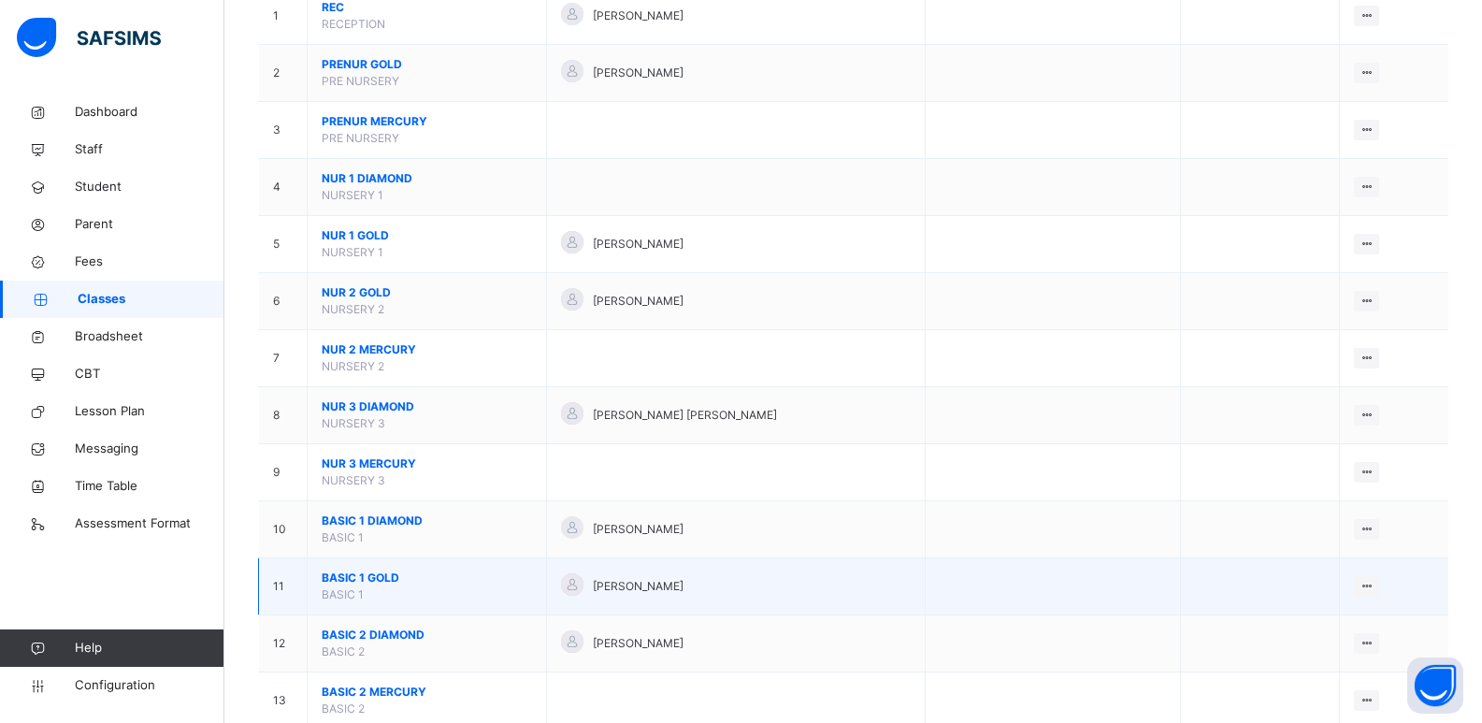
scroll to position [281, 0]
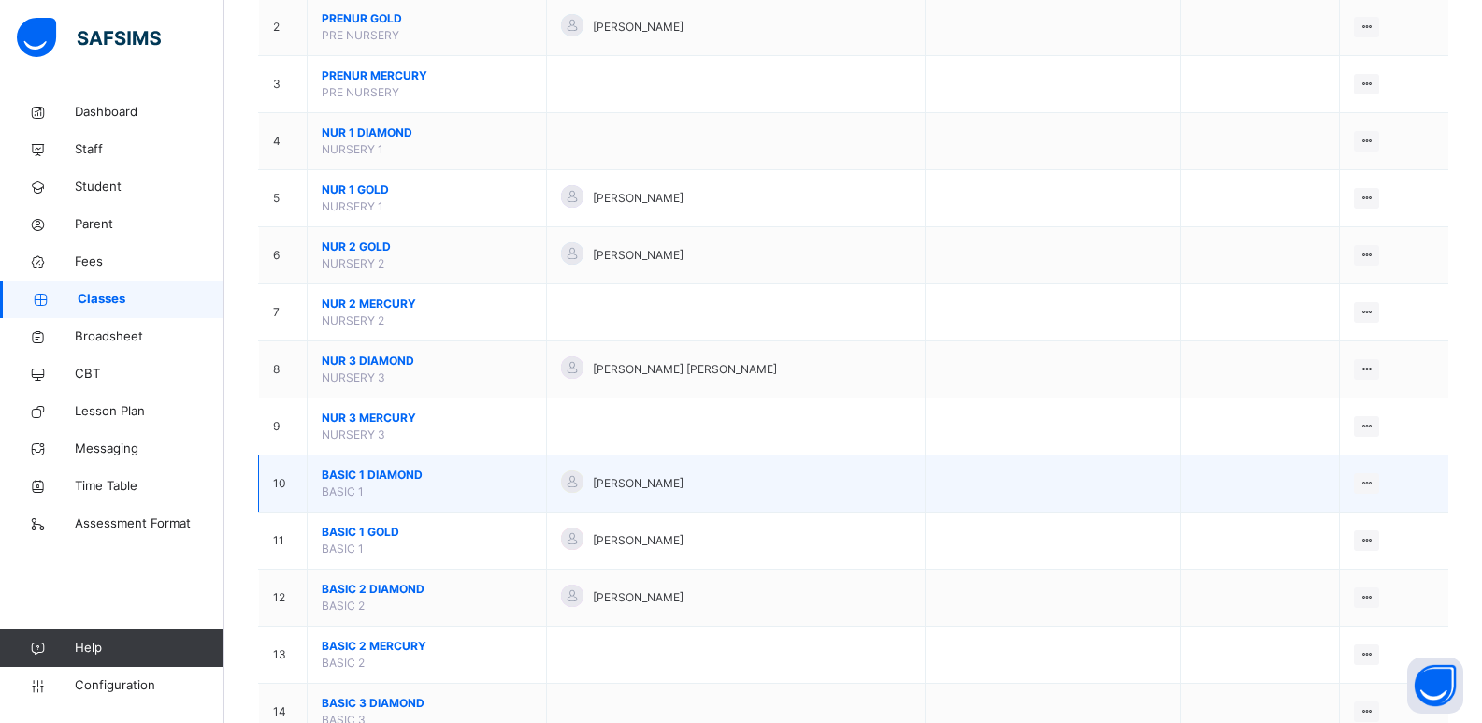
click at [365, 474] on span "BASIC 1 DIAMOND" at bounding box center [427, 475] width 210 height 17
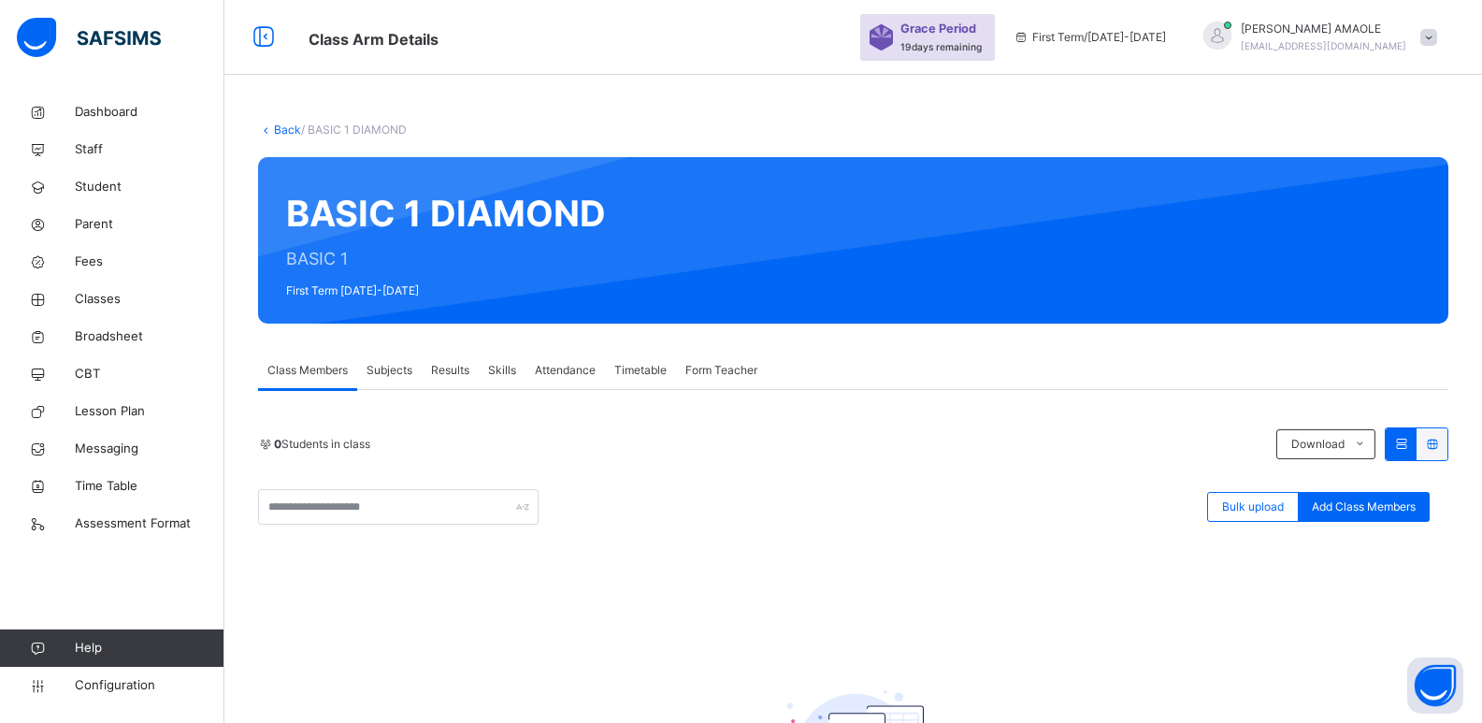
click at [274, 124] on link "Back" at bounding box center [287, 130] width 27 height 14
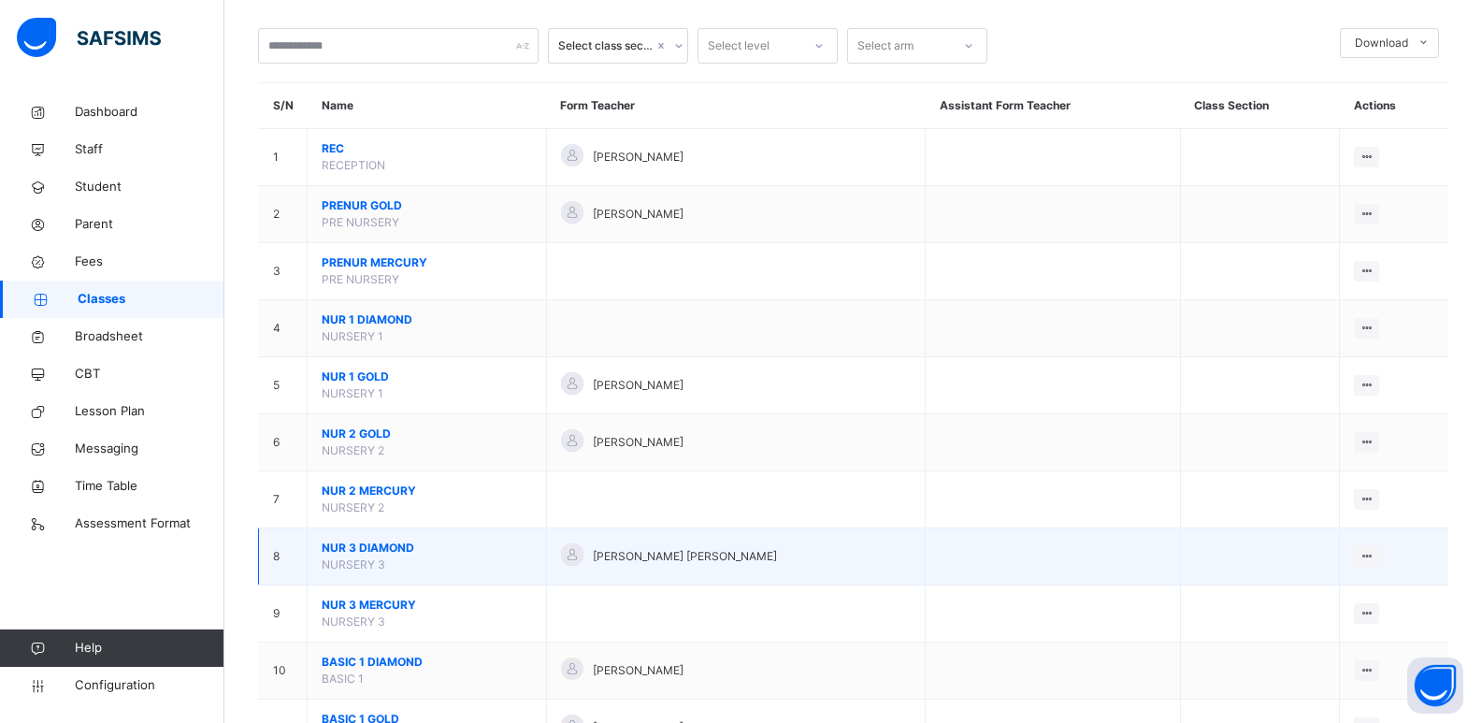
scroll to position [187, 0]
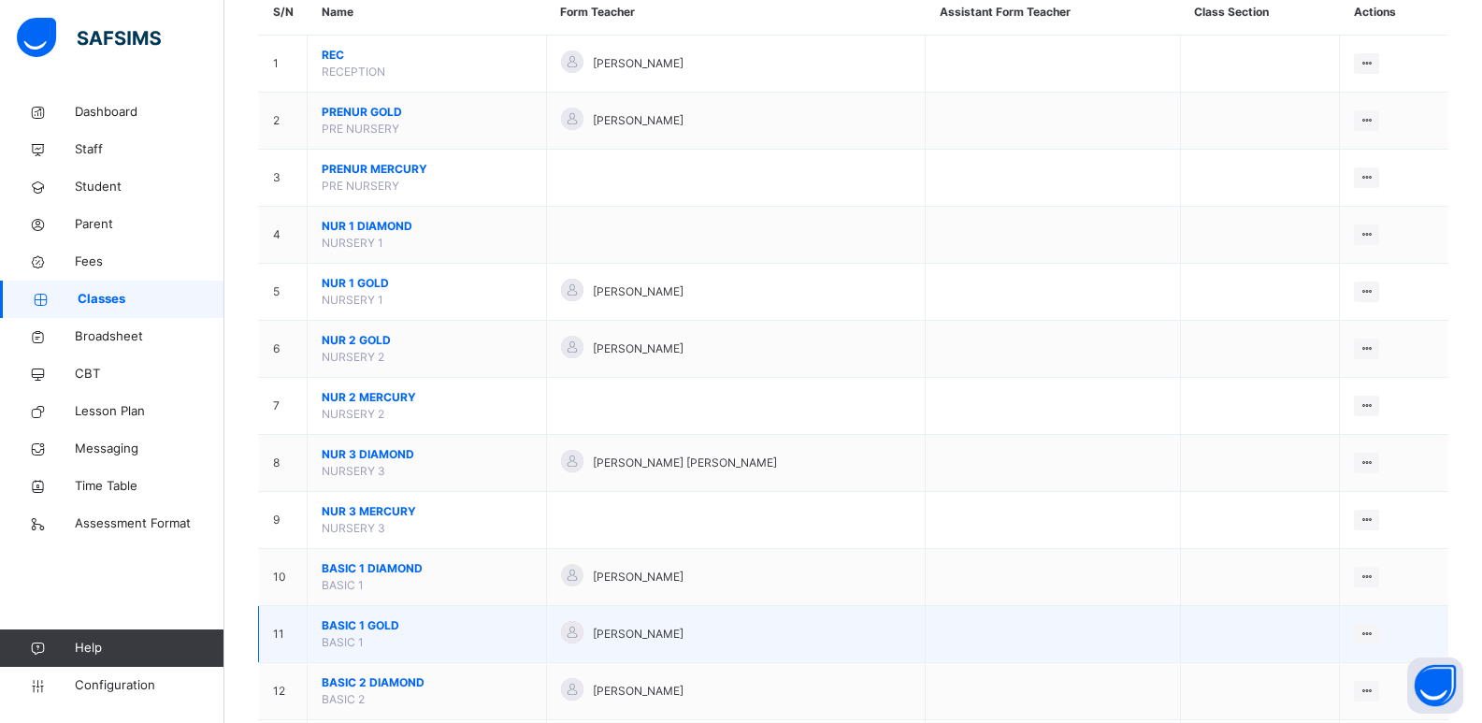
click at [378, 625] on span "BASIC 1 GOLD" at bounding box center [427, 625] width 210 height 17
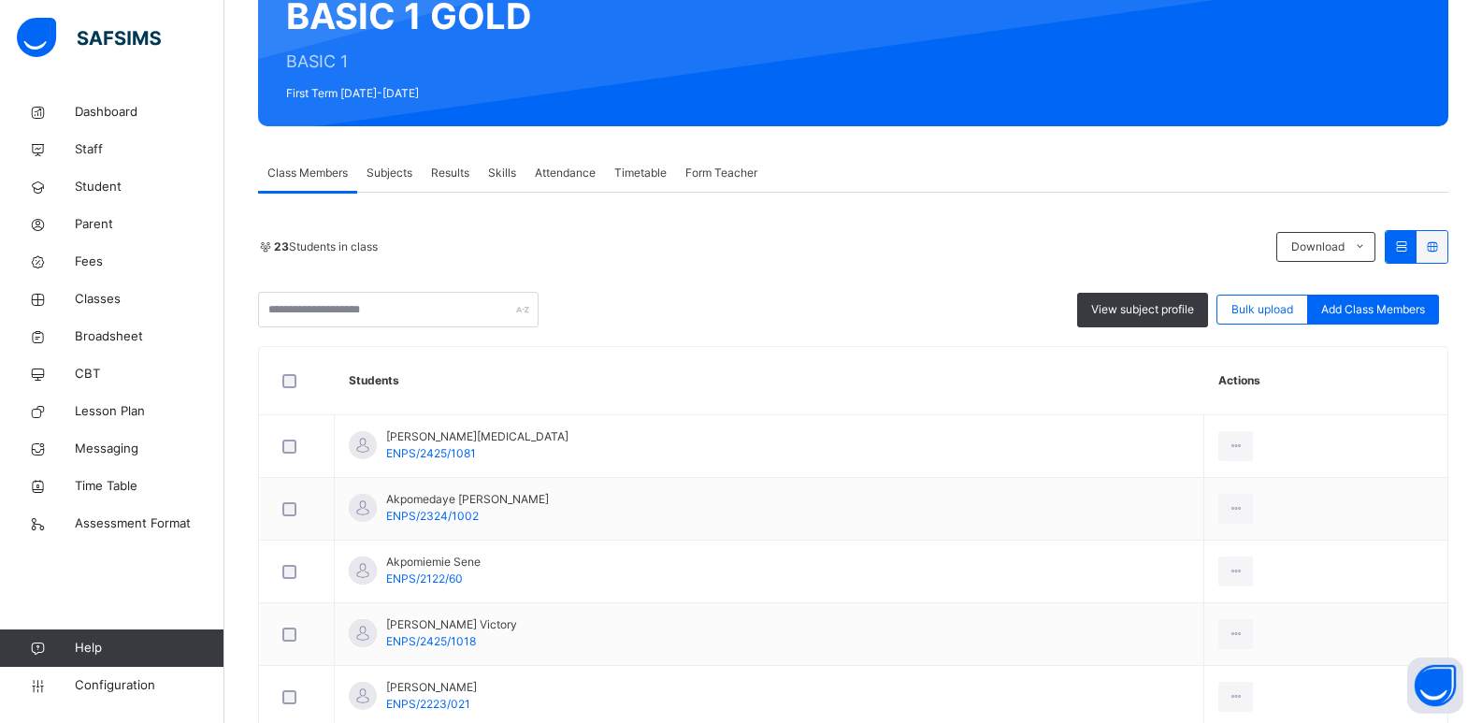
scroll to position [31, 0]
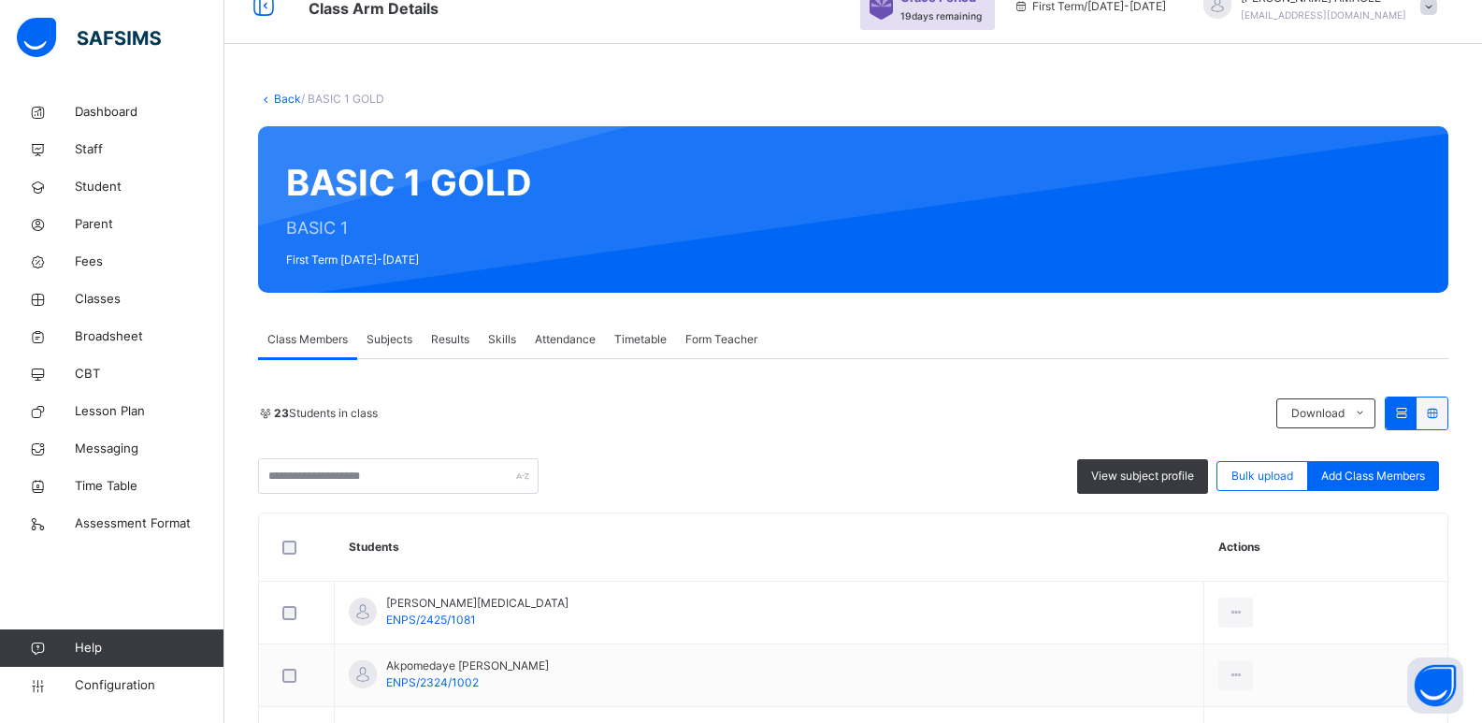
click at [283, 102] on link "Back" at bounding box center [287, 99] width 27 height 14
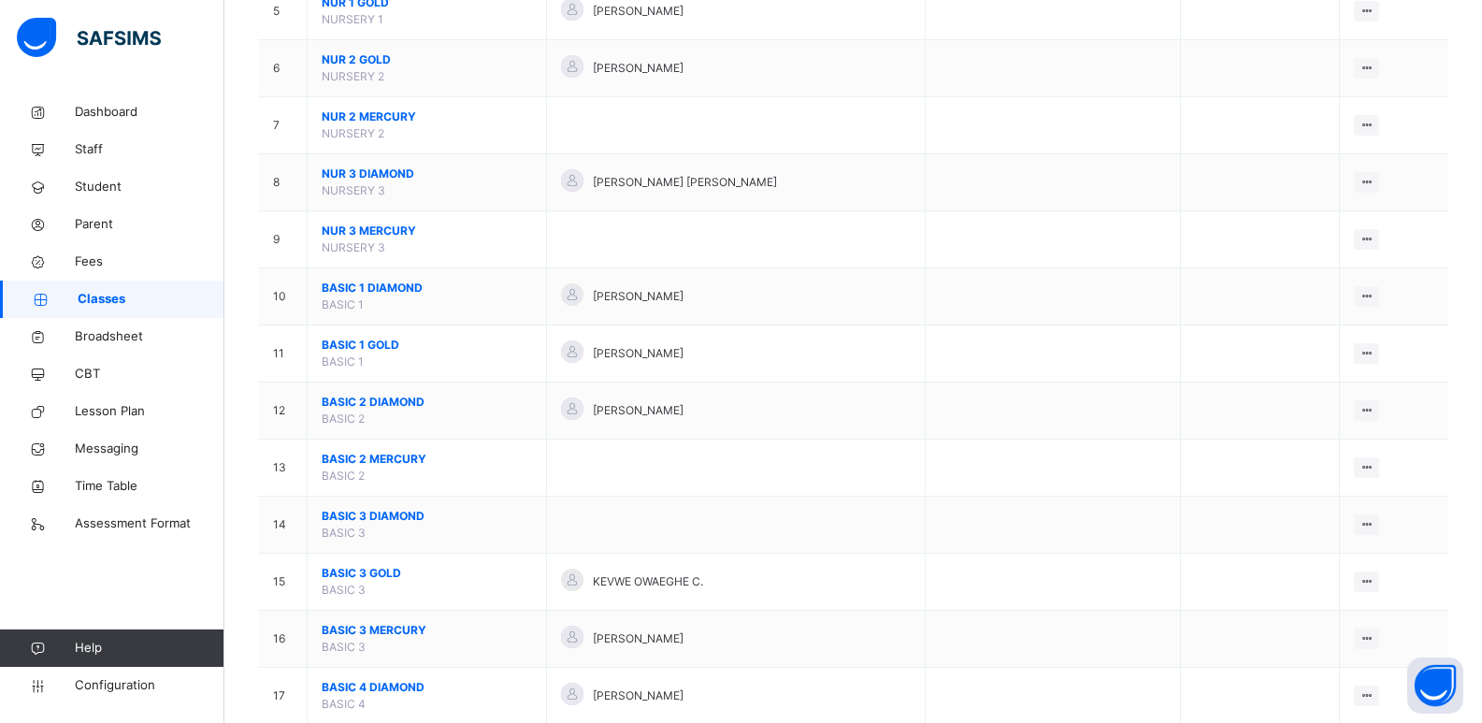
scroll to position [655, 0]
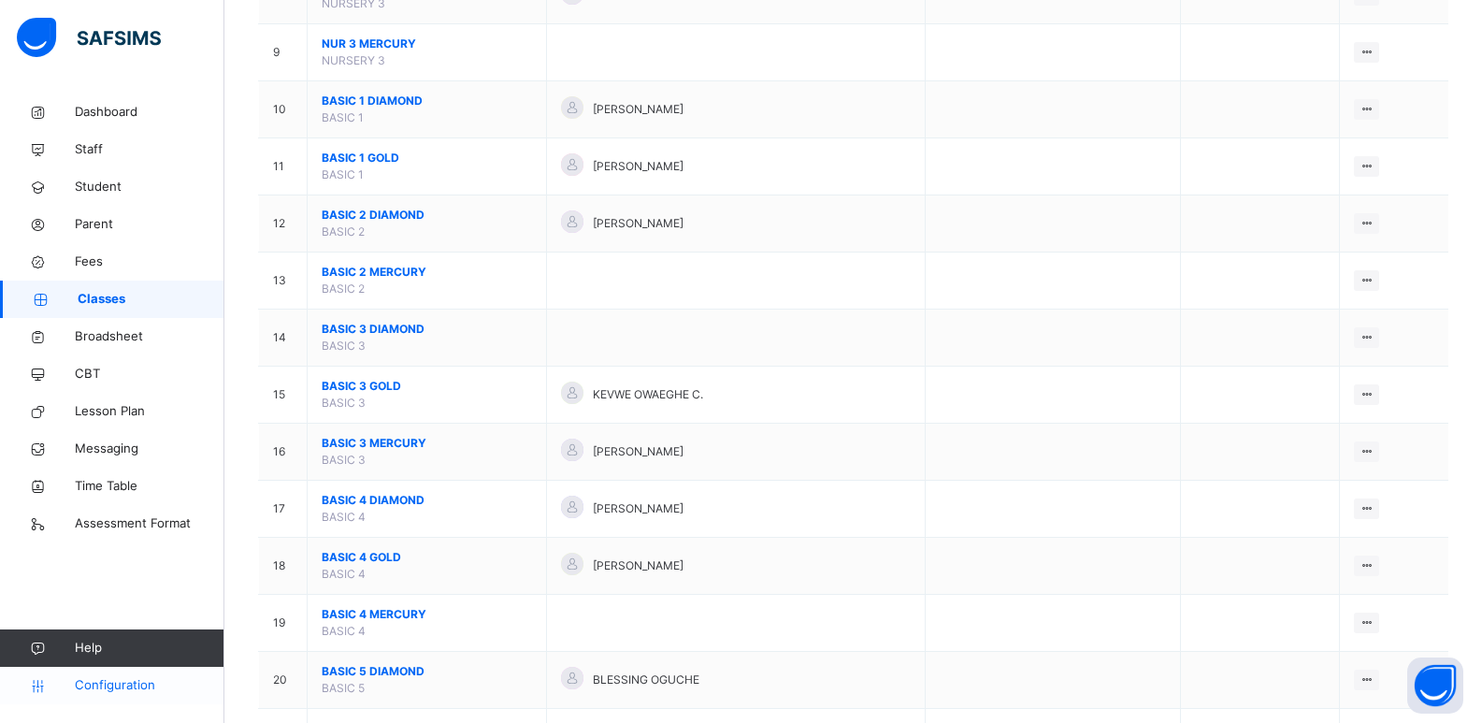
click at [121, 693] on span "Configuration" at bounding box center [149, 685] width 149 height 19
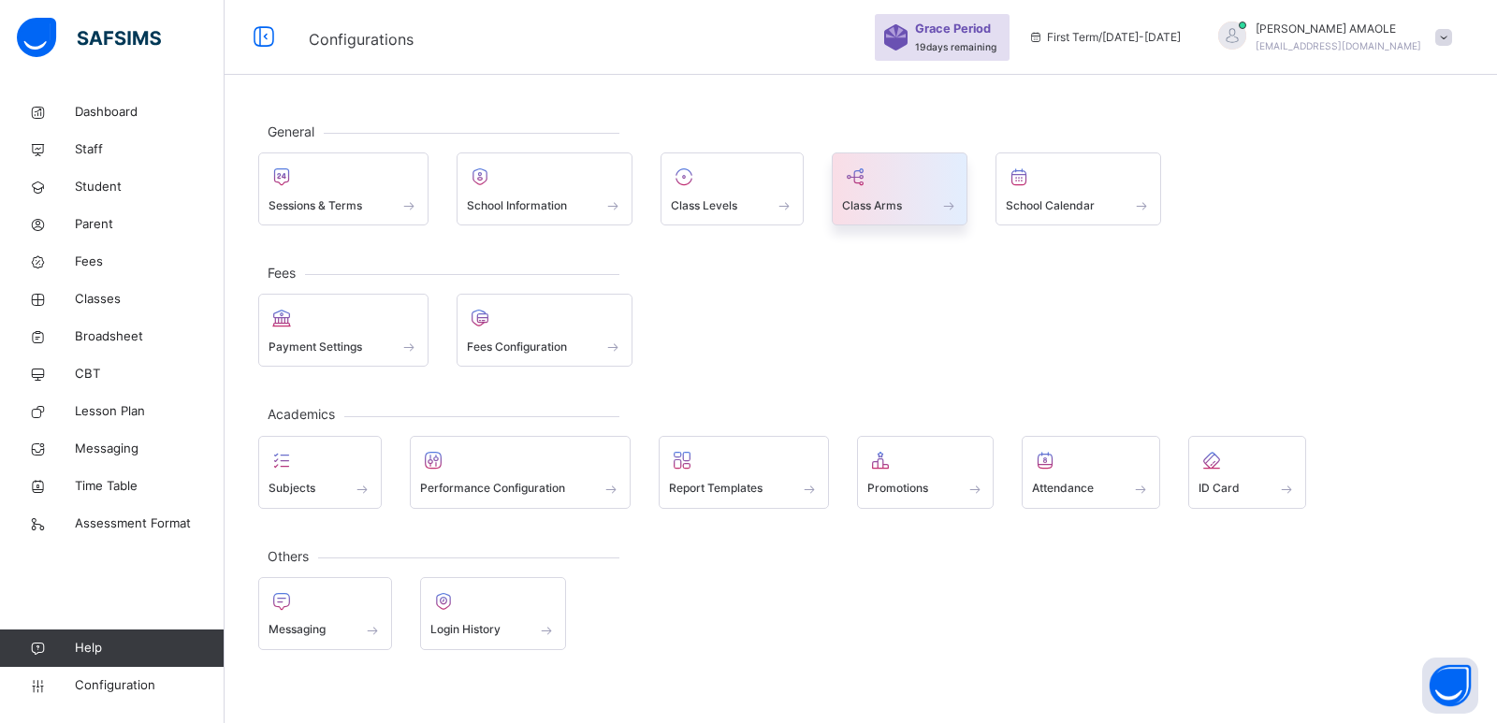
click at [909, 207] on div "Class Arms" at bounding box center [900, 205] width 116 height 20
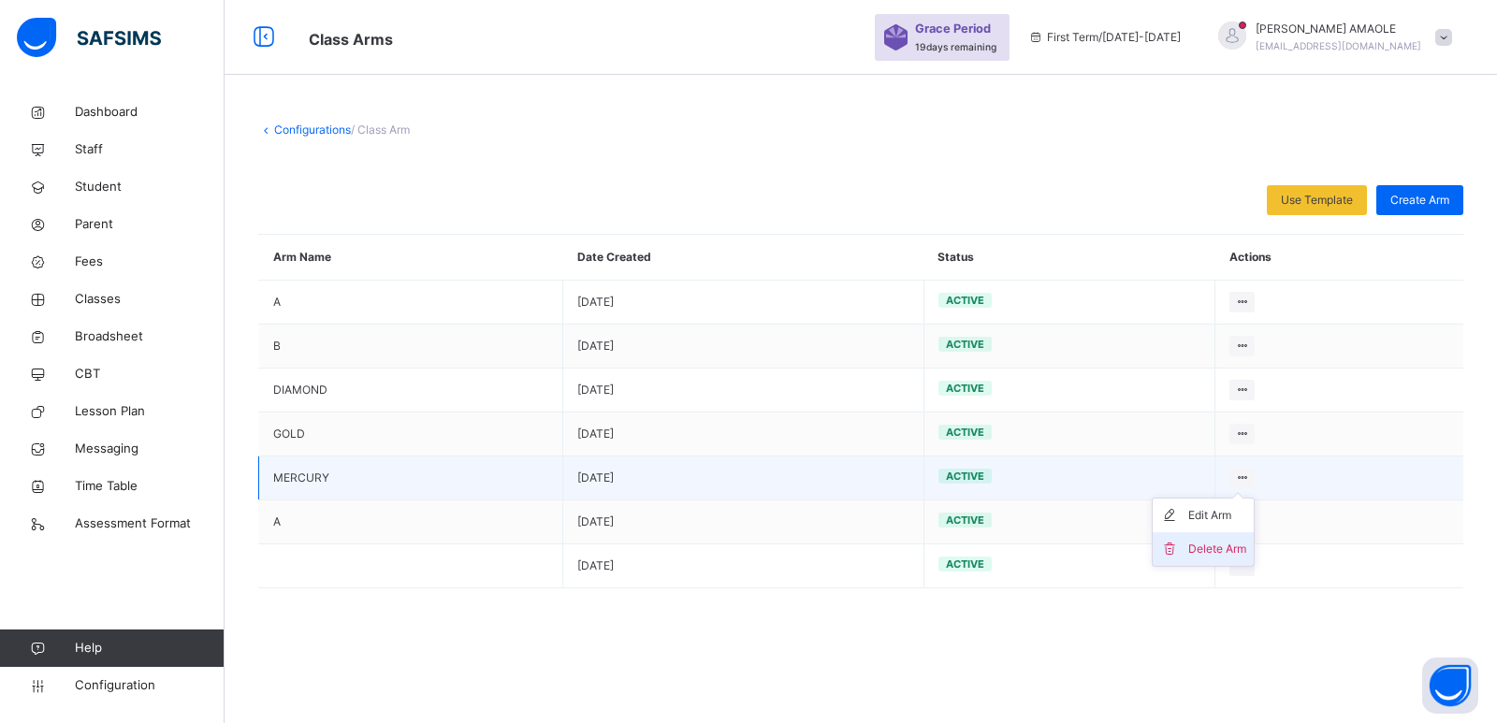
click at [1217, 549] on div "Delete Arm" at bounding box center [1217, 549] width 58 height 19
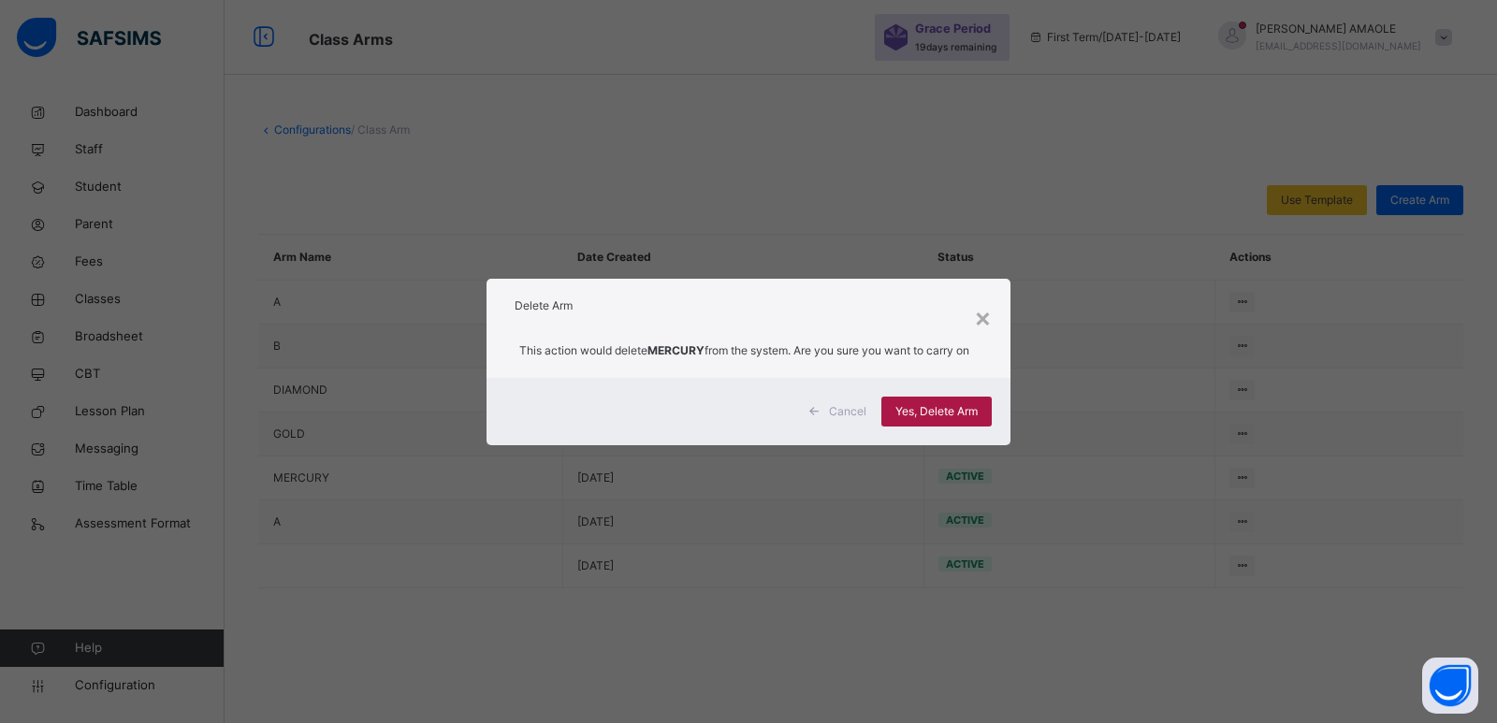
click at [935, 420] on span "Yes, Delete Arm" at bounding box center [936, 411] width 82 height 17
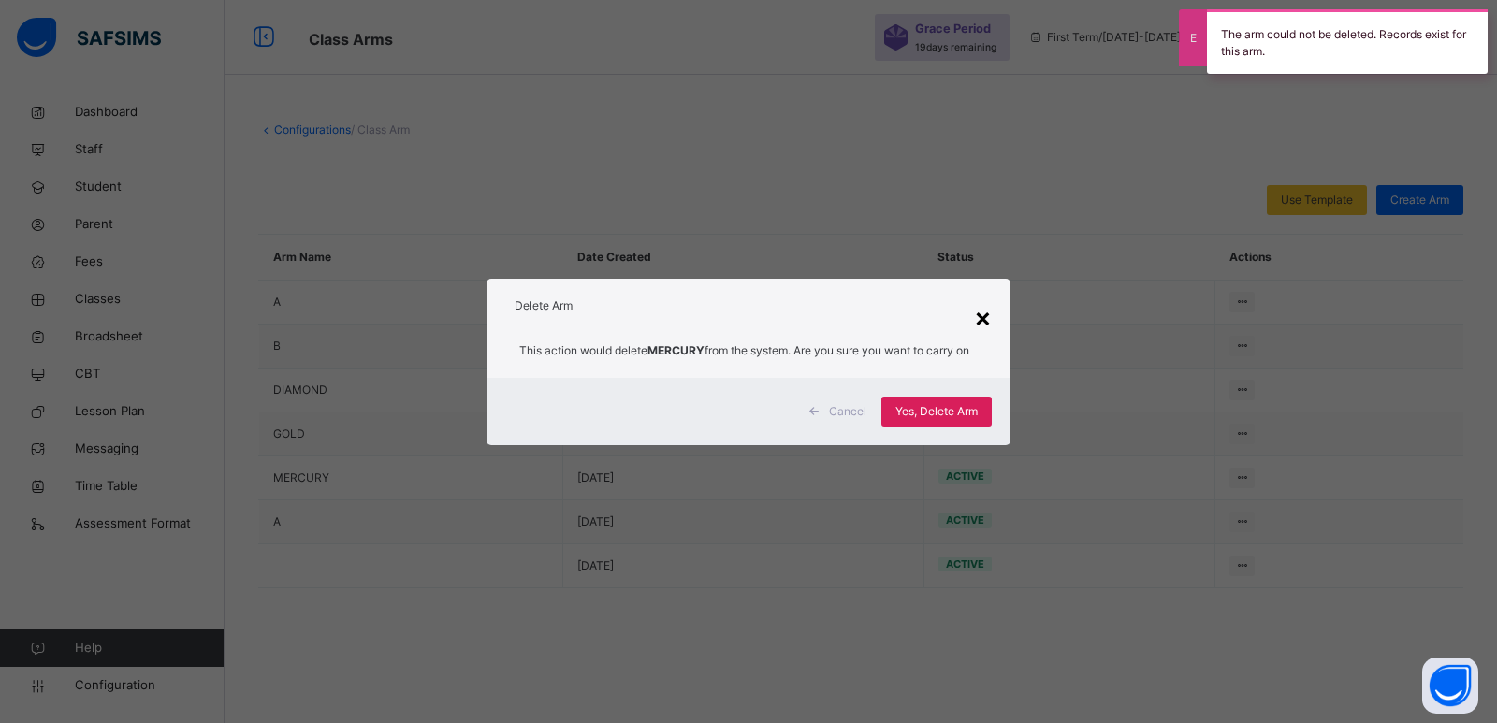
click at [988, 303] on div "×" at bounding box center [983, 316] width 18 height 39
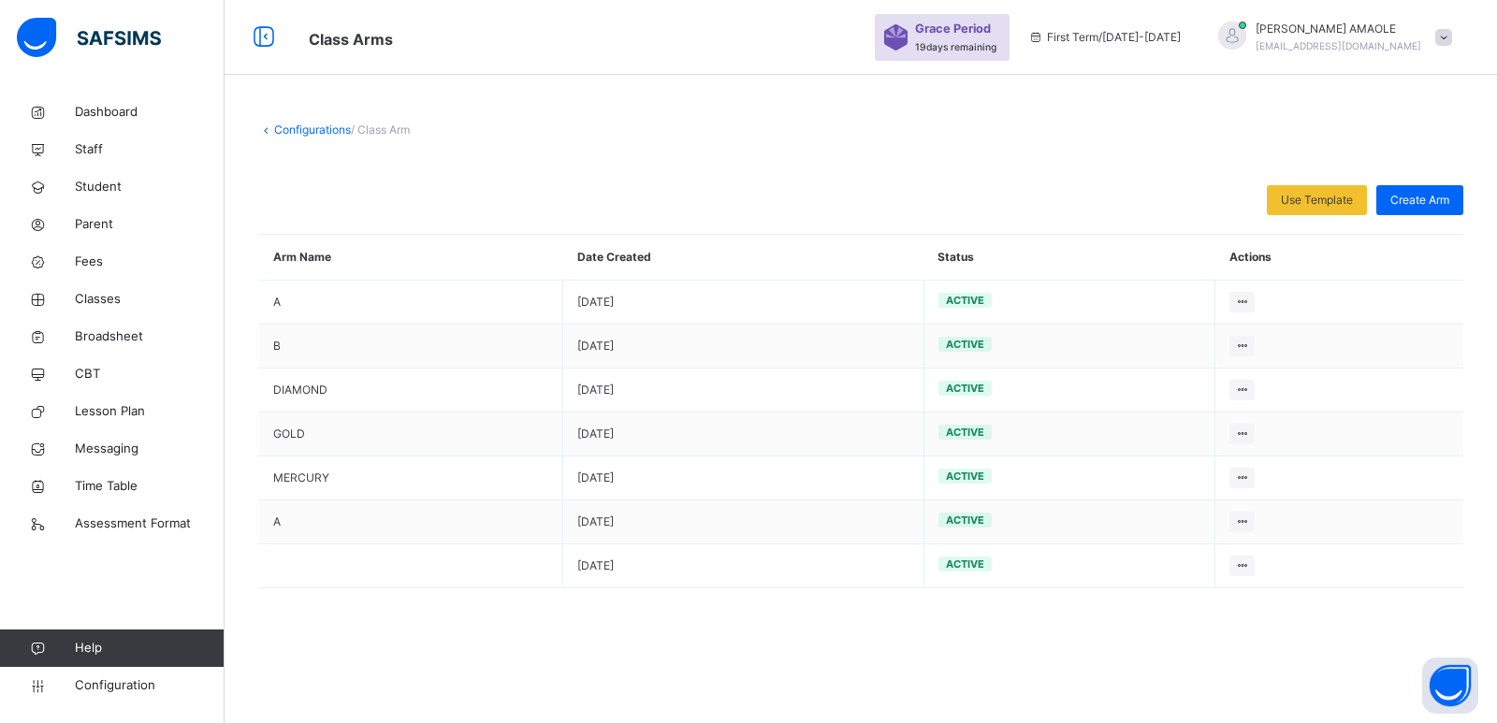
click at [335, 135] on link "Configurations" at bounding box center [312, 130] width 77 height 14
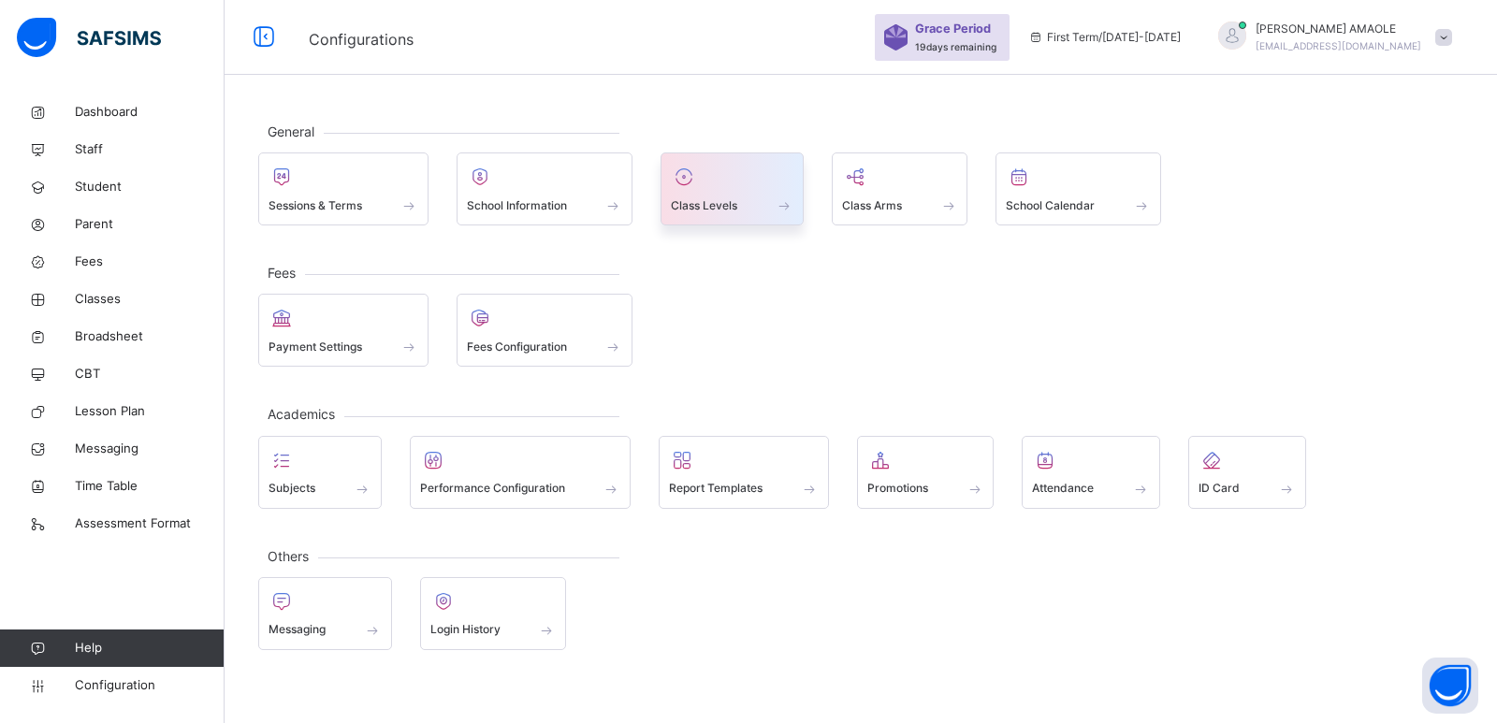
click at [709, 181] on div at bounding box center [732, 177] width 123 height 28
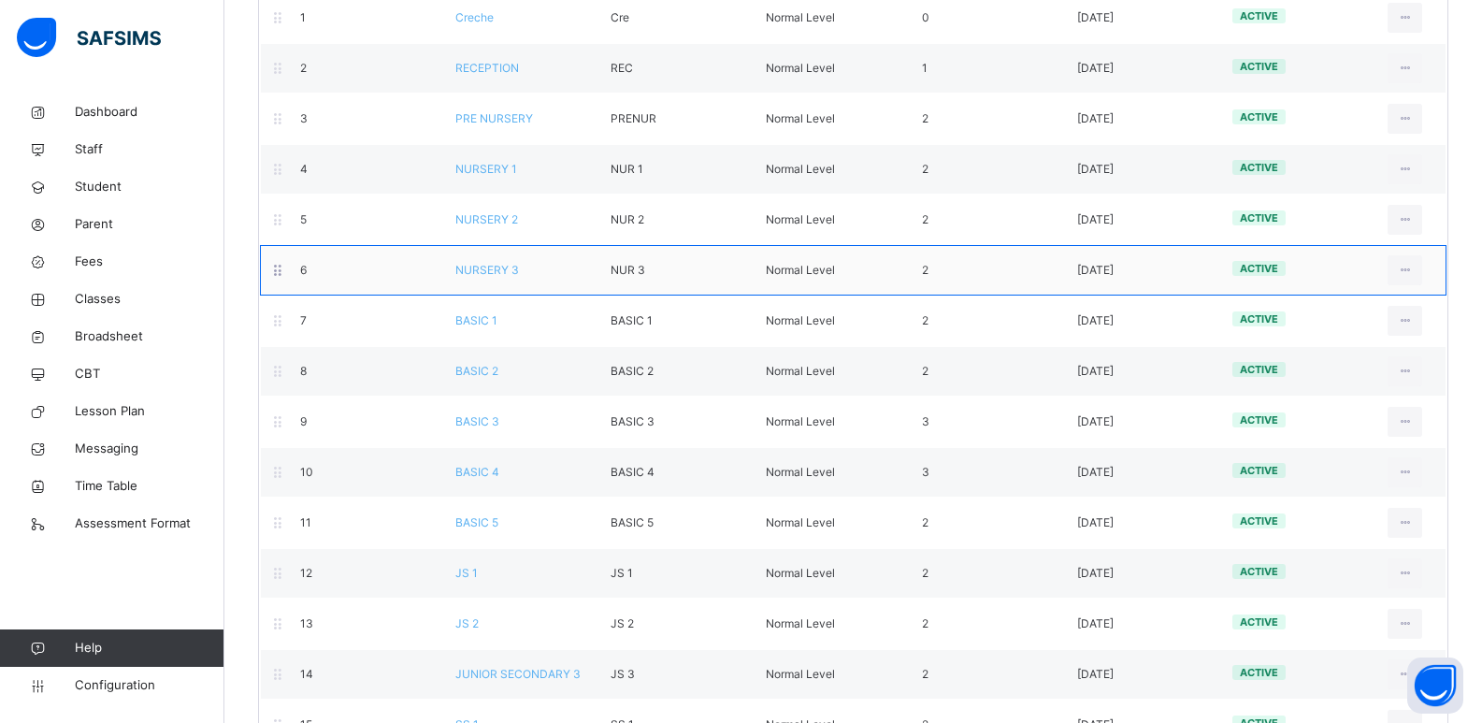
scroll to position [281, 0]
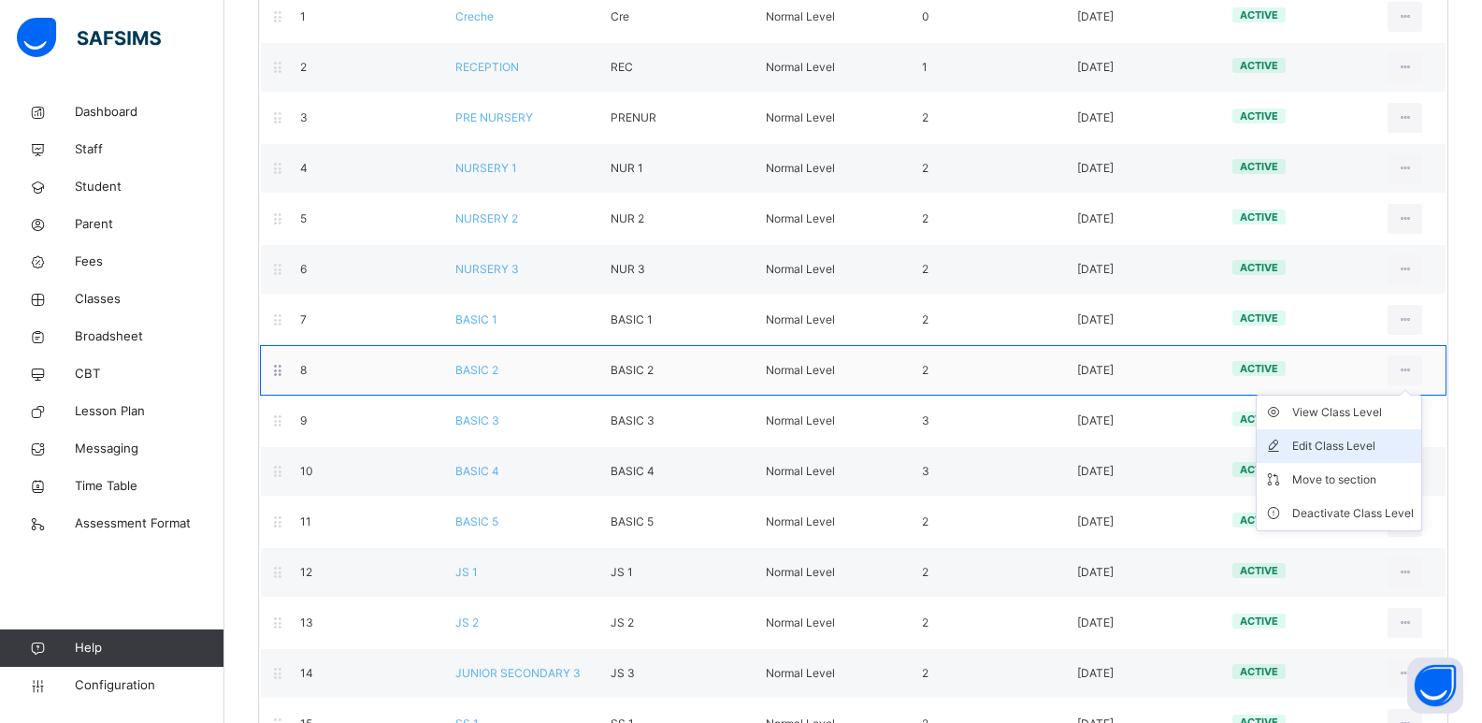
click at [1380, 442] on div "Edit Class Level" at bounding box center [1354, 446] width 122 height 19
type input "*******"
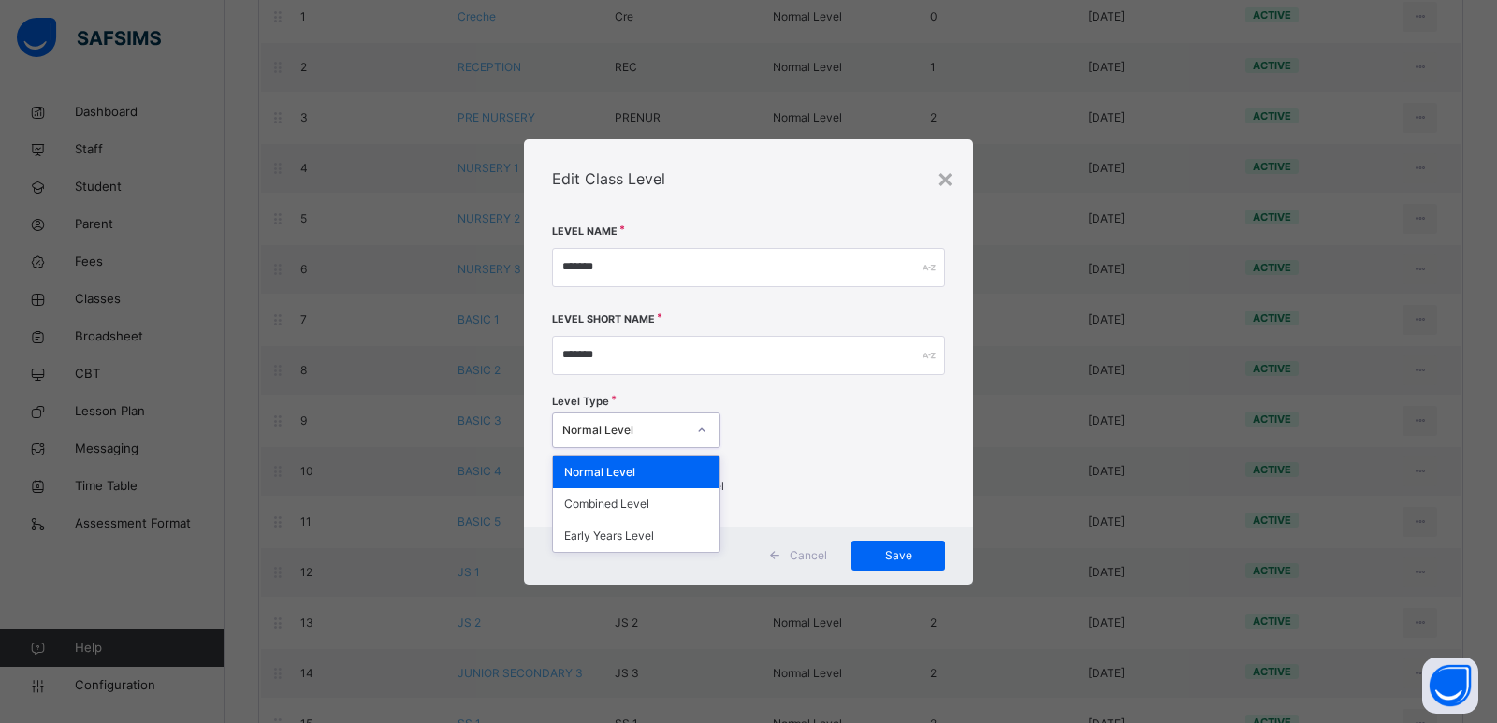
click at [691, 429] on div at bounding box center [702, 430] width 32 height 30
click at [644, 431] on div "Normal Level" at bounding box center [623, 430] width 123 height 17
click at [800, 552] on span "Cancel" at bounding box center [807, 555] width 37 height 17
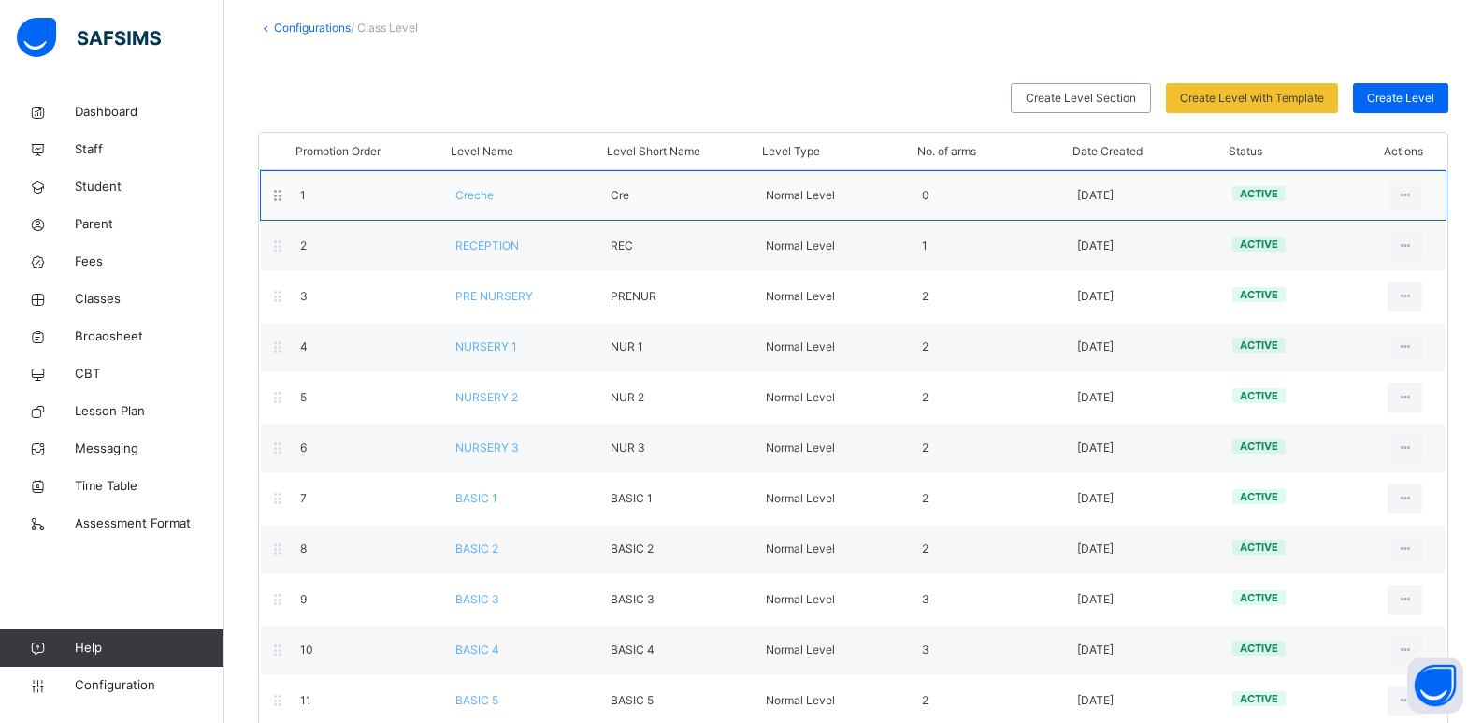
scroll to position [0, 0]
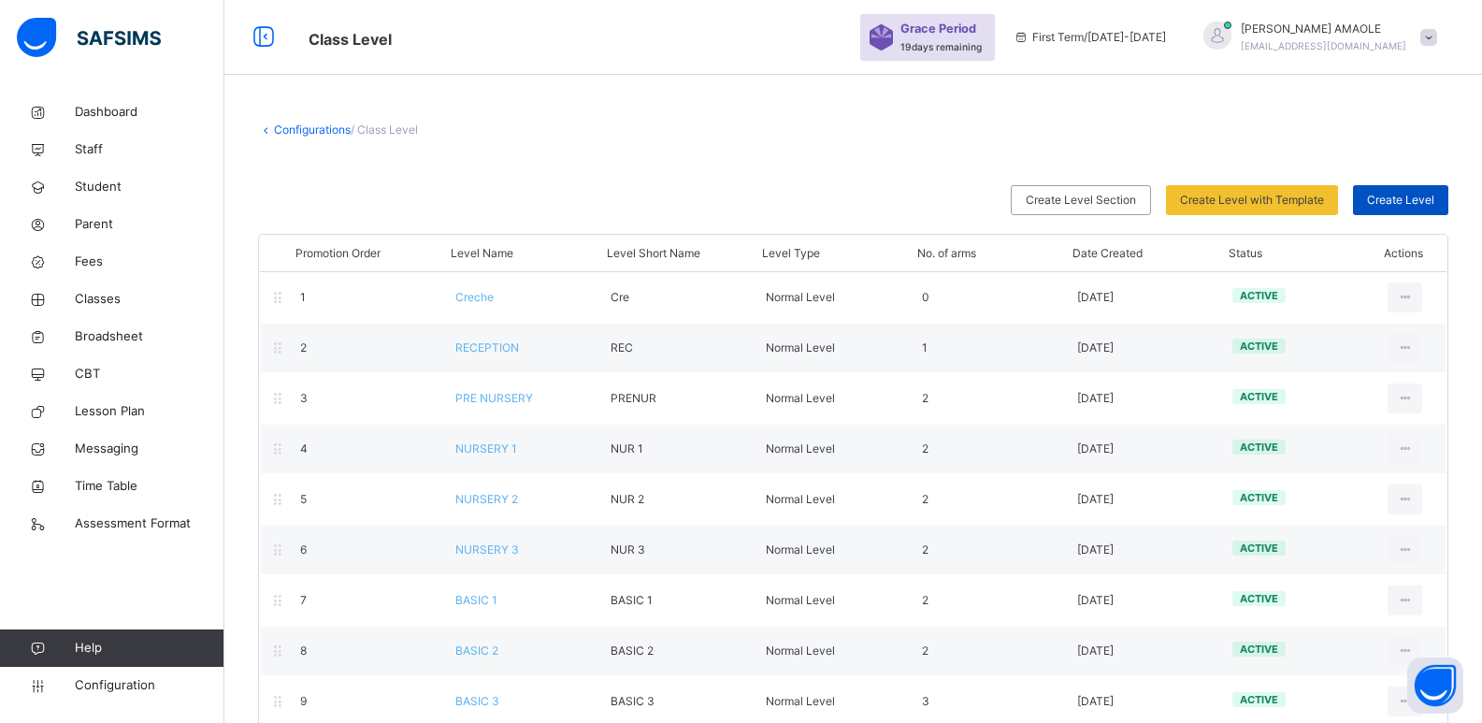
click at [1423, 200] on span "Create Level" at bounding box center [1400, 200] width 67 height 17
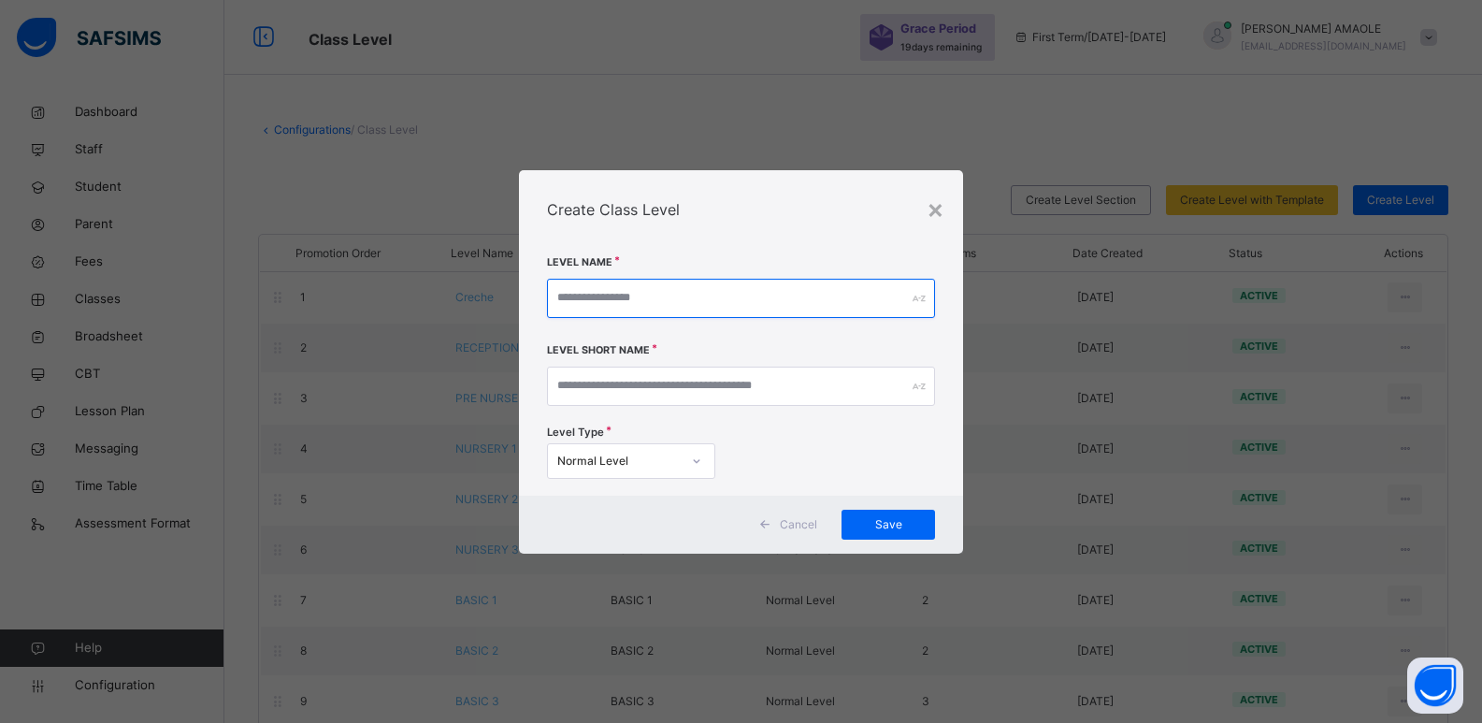
click at [701, 296] on input "text" at bounding box center [741, 298] width 389 height 39
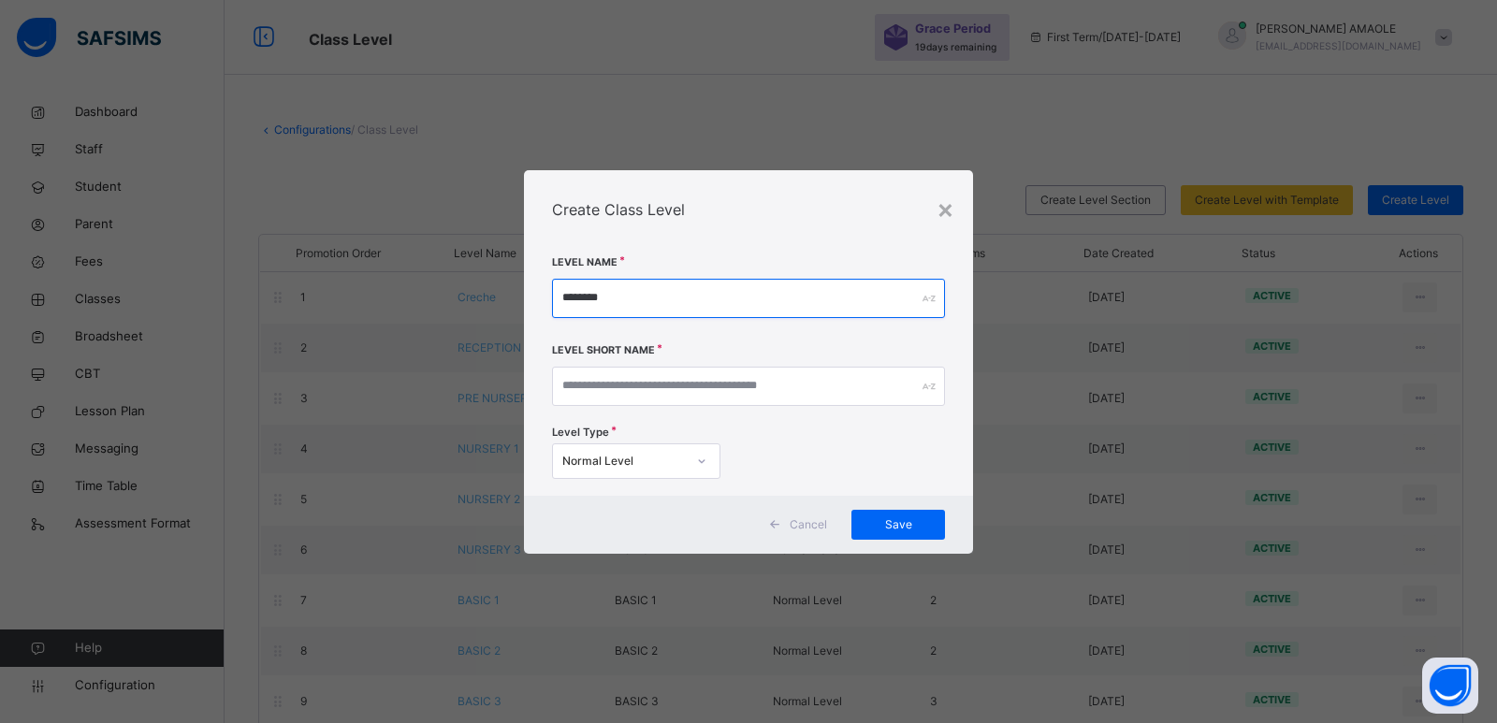
type input "*******"
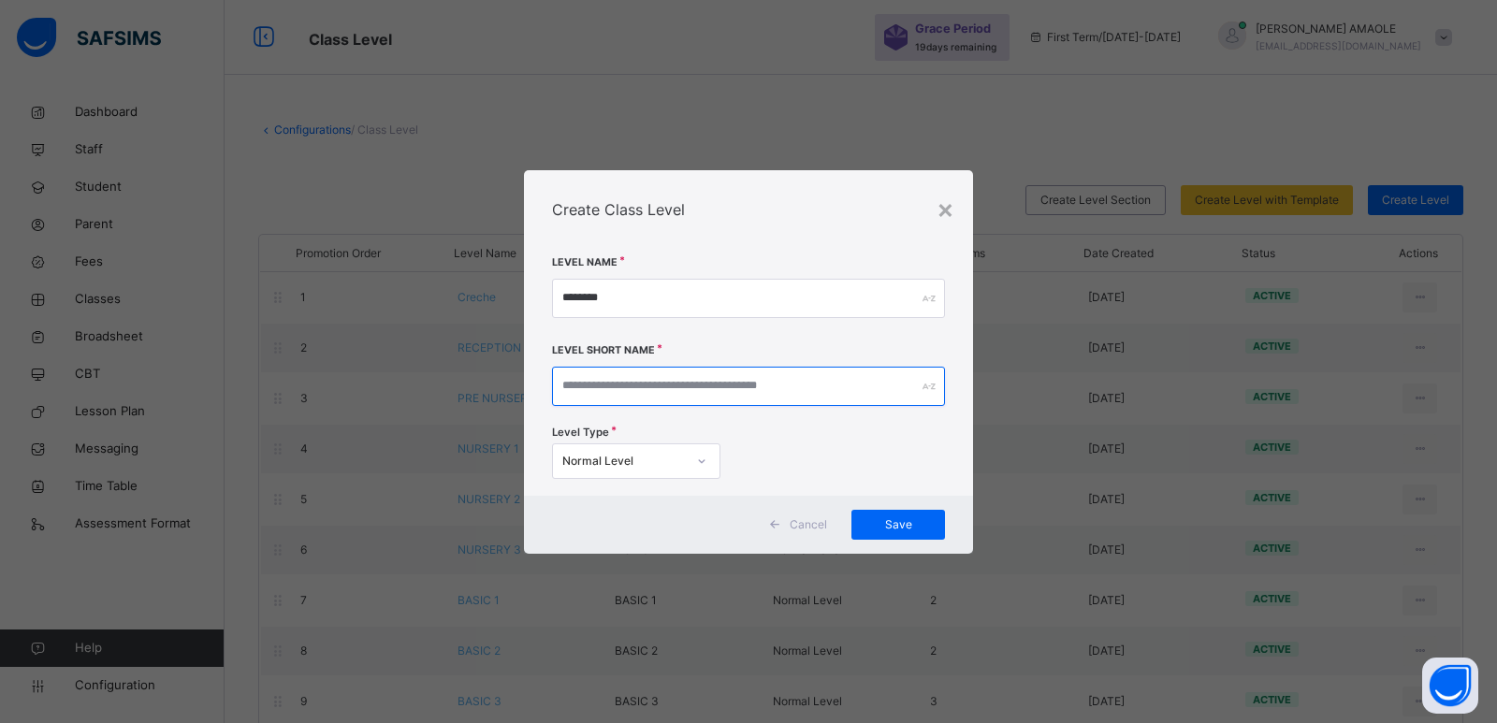
click at [808, 391] on input "text" at bounding box center [748, 386] width 393 height 39
type input "*******"
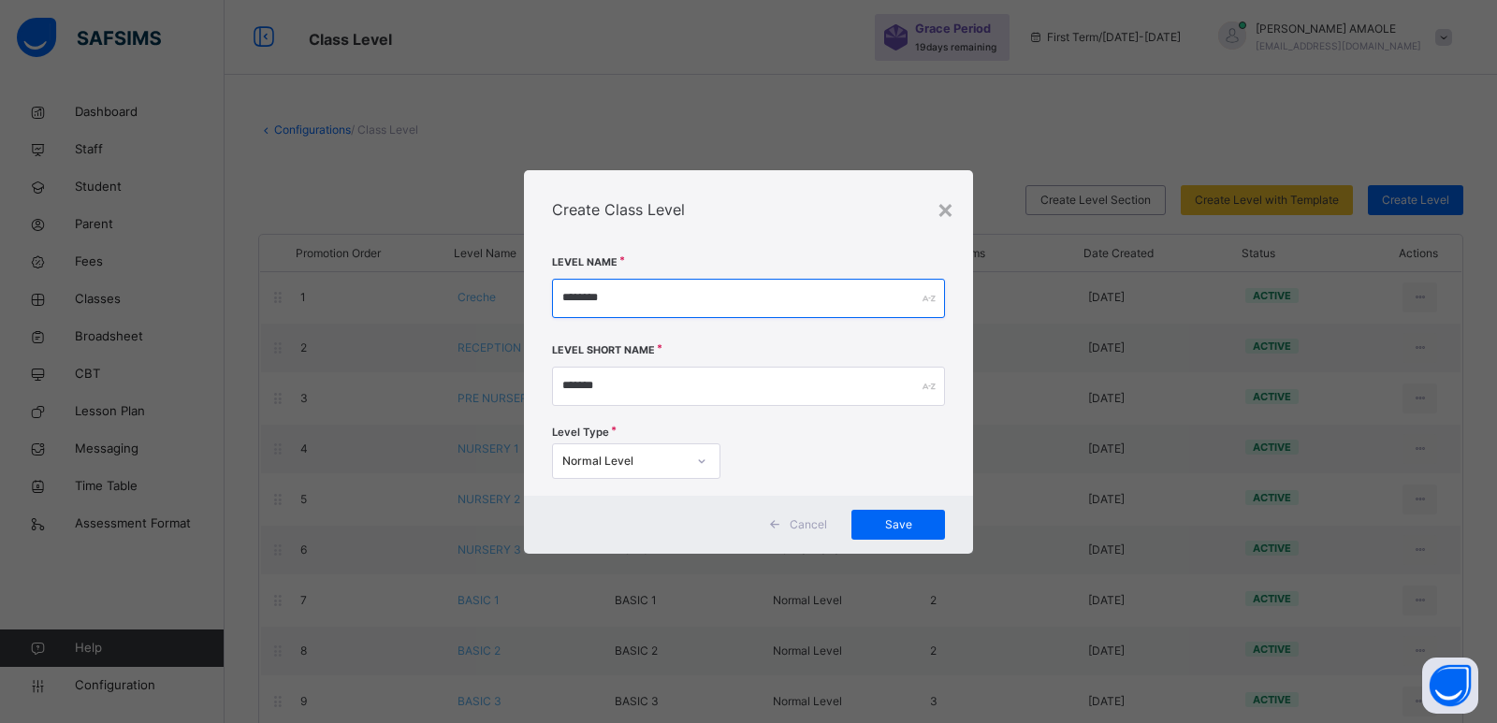
click at [660, 299] on input "*******" at bounding box center [748, 298] width 393 height 39
type input "**********"
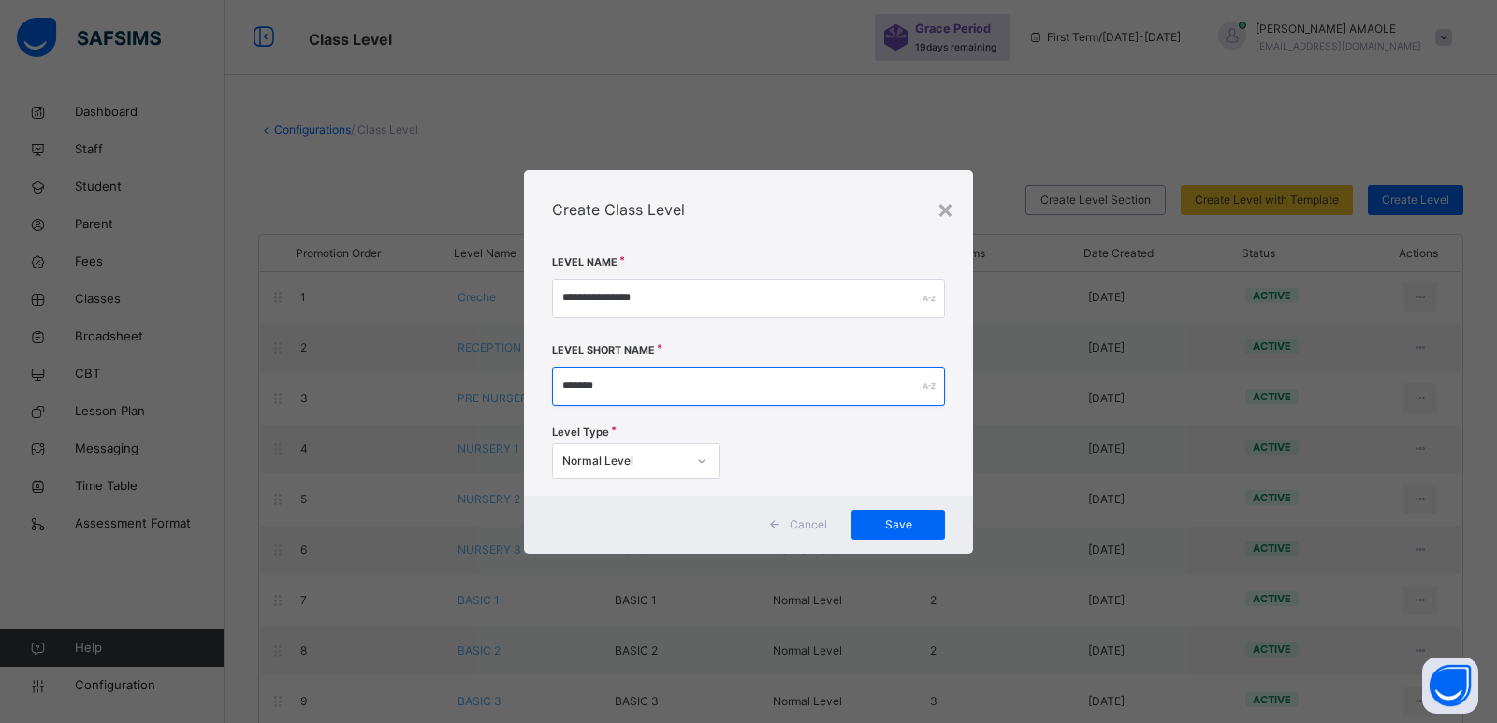
click at [649, 388] on input "*******" at bounding box center [748, 386] width 393 height 39
type input "********"
click at [907, 512] on div "Save" at bounding box center [898, 525] width 94 height 30
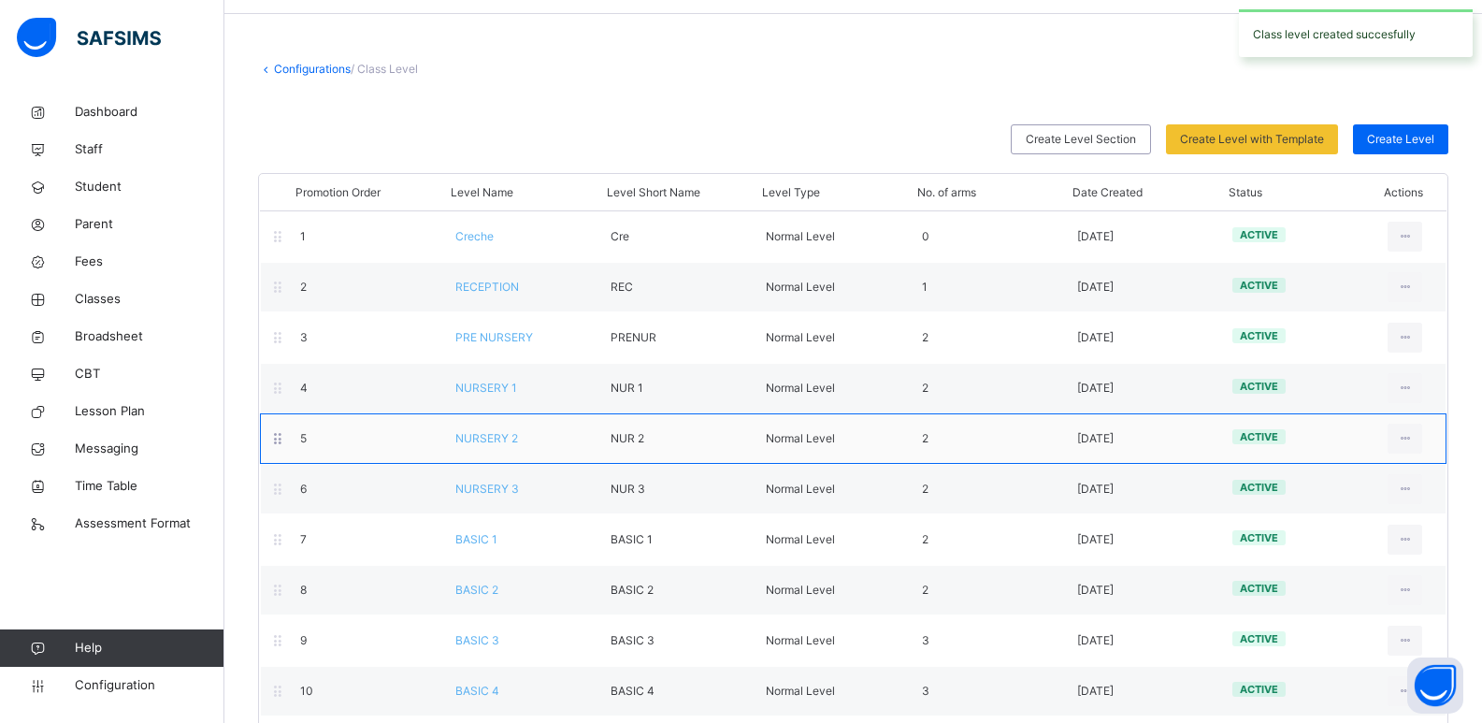
scroll to position [94, 0]
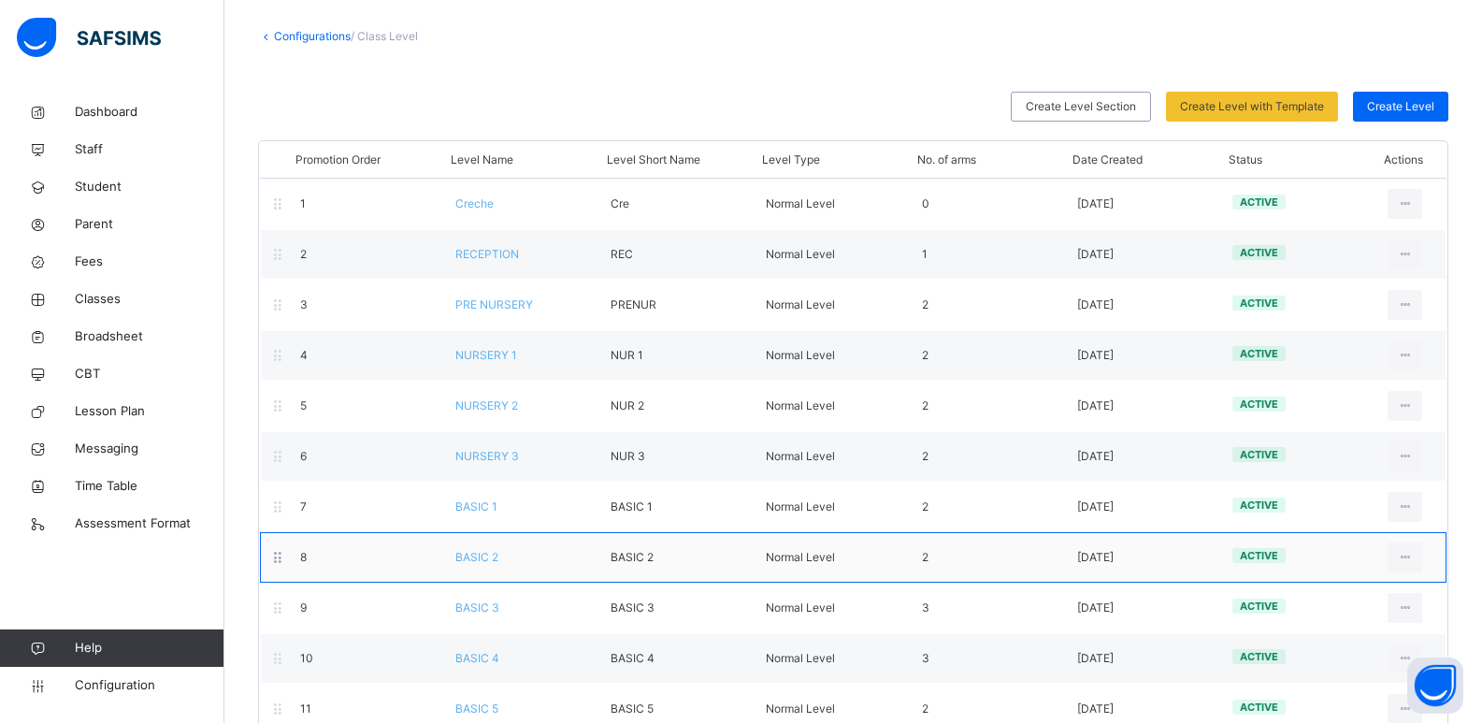
click at [475, 565] on div "BASIC 2" at bounding box center [518, 557] width 155 height 17
click at [484, 555] on span "BASIC 2" at bounding box center [477, 557] width 43 height 14
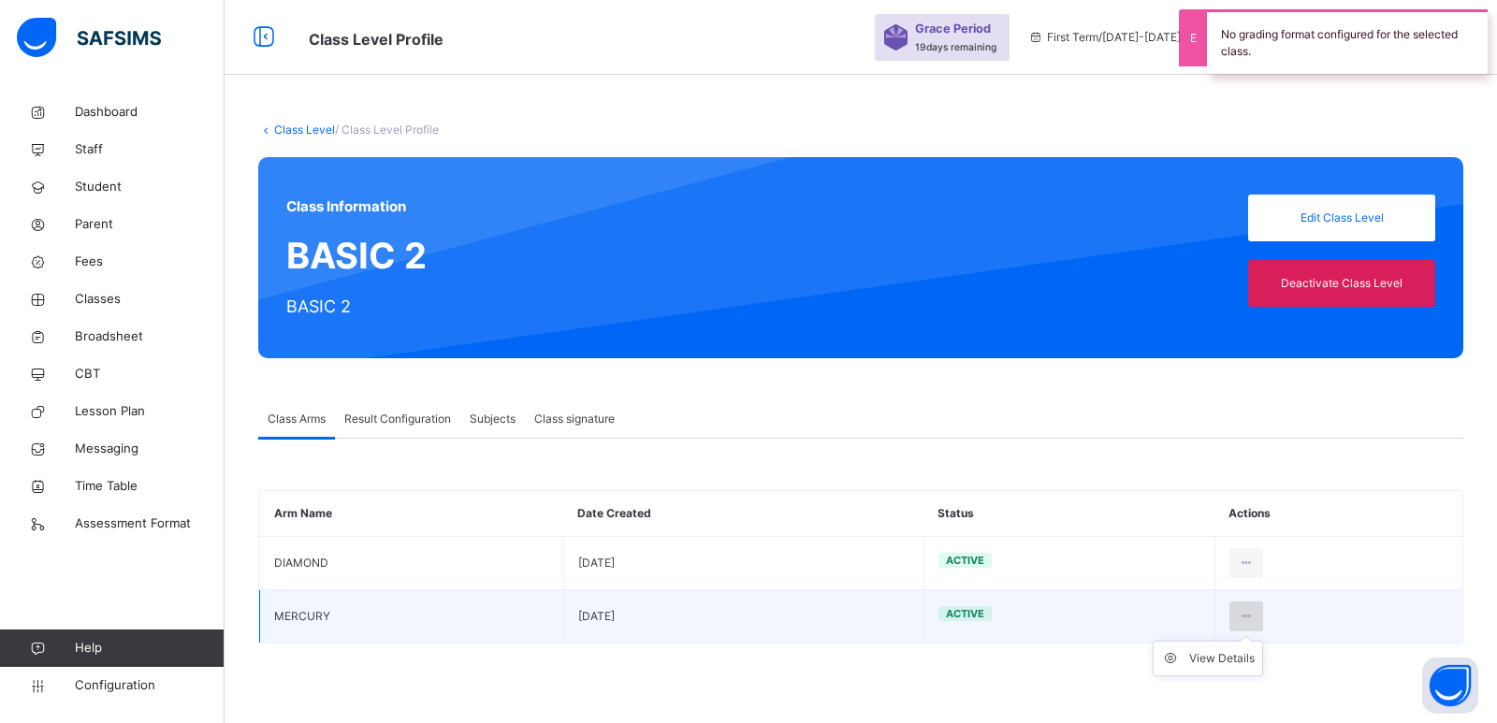
click at [1248, 618] on icon at bounding box center [1246, 616] width 16 height 17
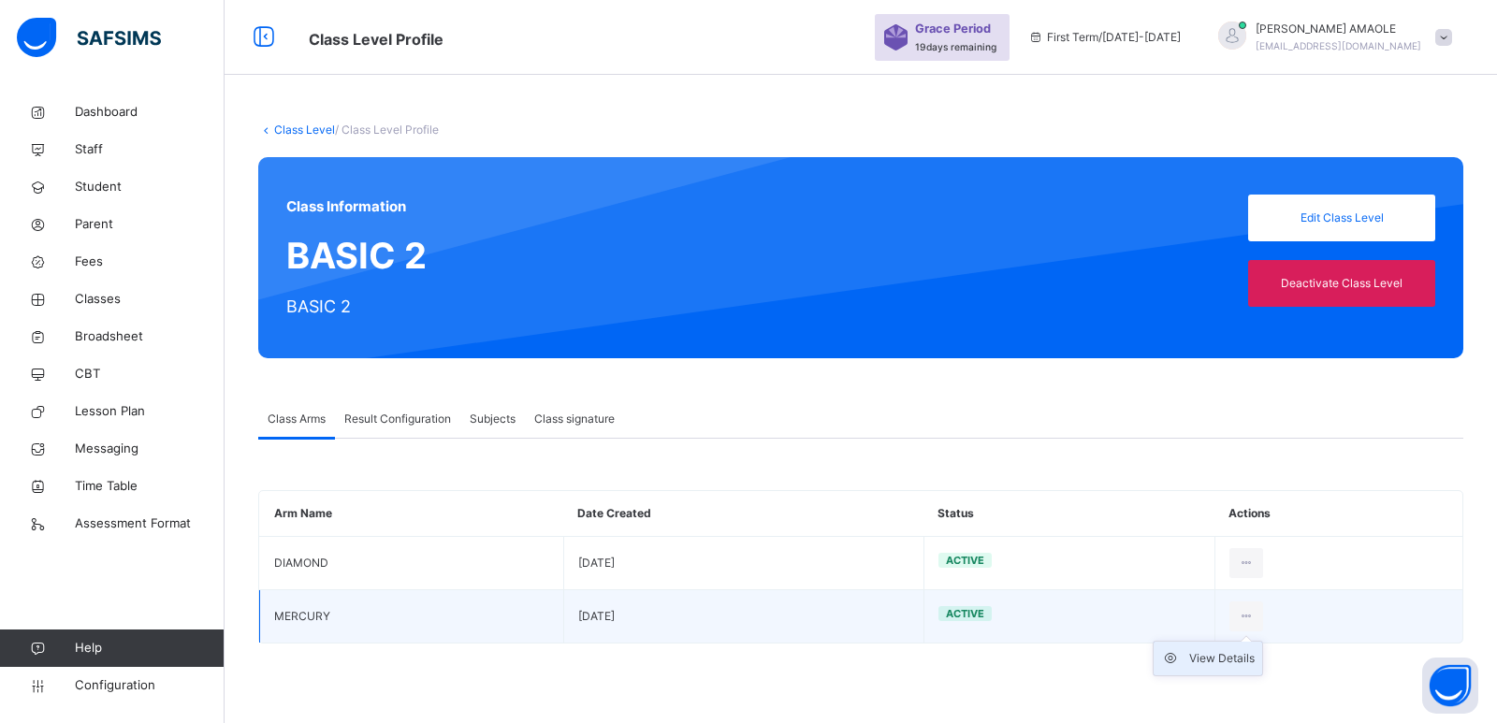
click at [1227, 657] on div "View Details" at bounding box center [1221, 658] width 65 height 19
click at [1232, 603] on div at bounding box center [1246, 616] width 35 height 30
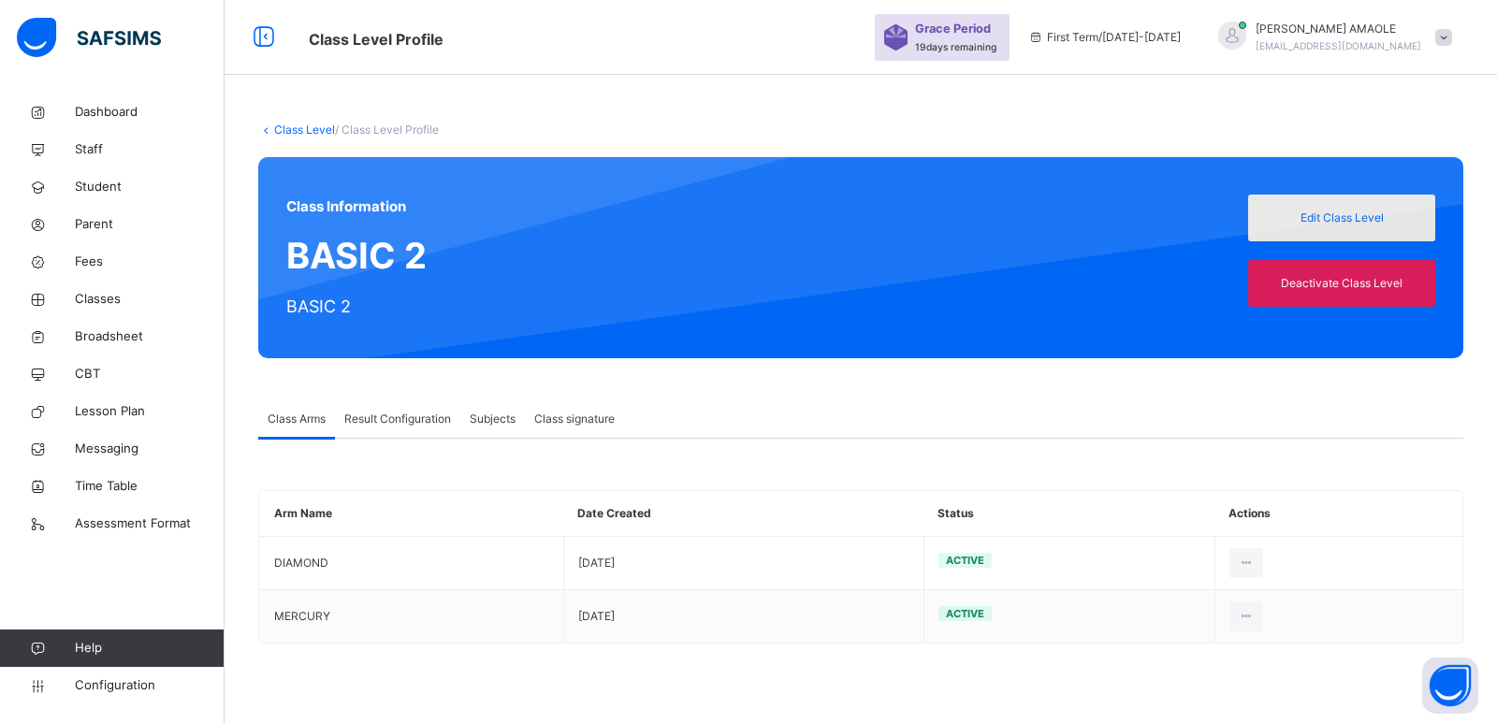
click at [1331, 213] on span "Edit Class Level" at bounding box center [1341, 218] width 159 height 17
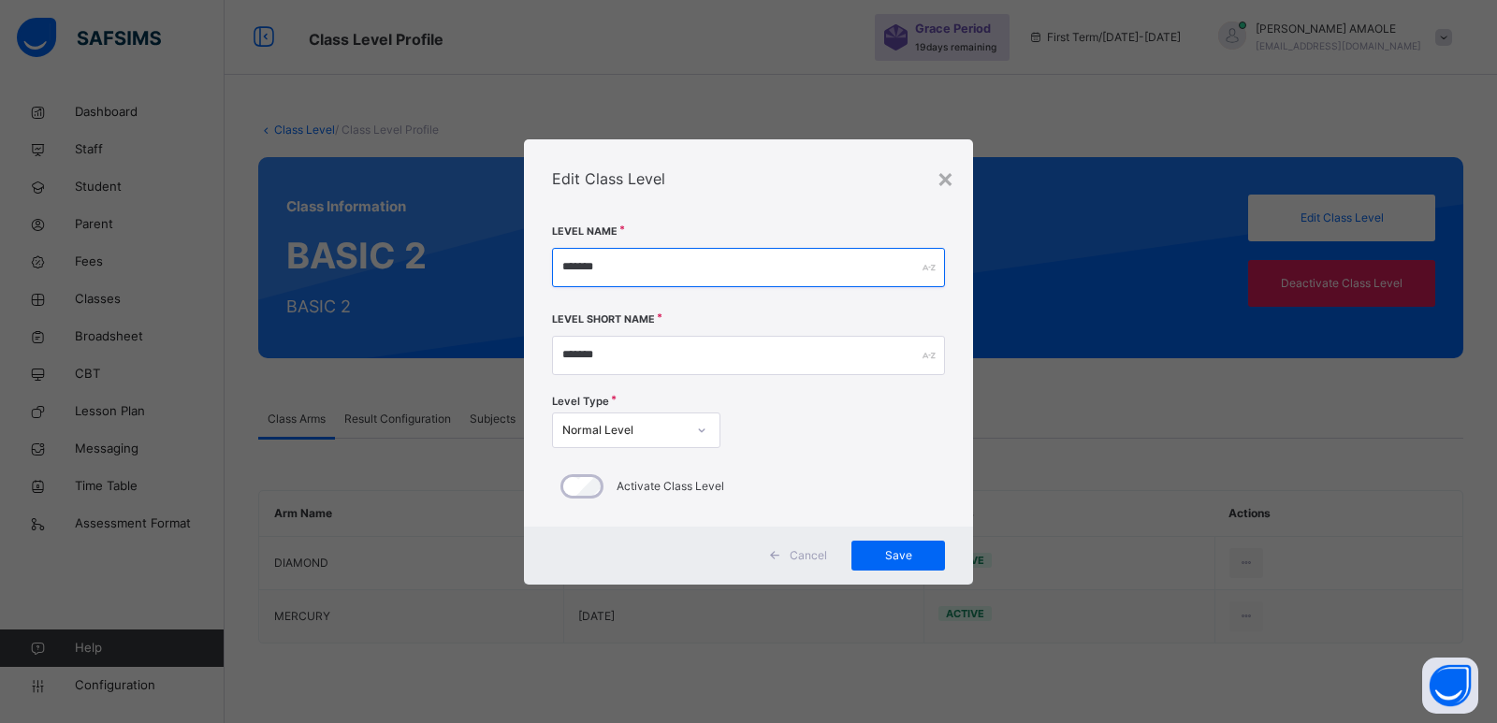
click at [653, 263] on input "*******" at bounding box center [748, 267] width 393 height 39
click at [684, 354] on input "*******" at bounding box center [748, 355] width 393 height 39
click at [675, 427] on div "Normal Level" at bounding box center [623, 430] width 123 height 17
click at [945, 177] on div "×" at bounding box center [945, 177] width 18 height 39
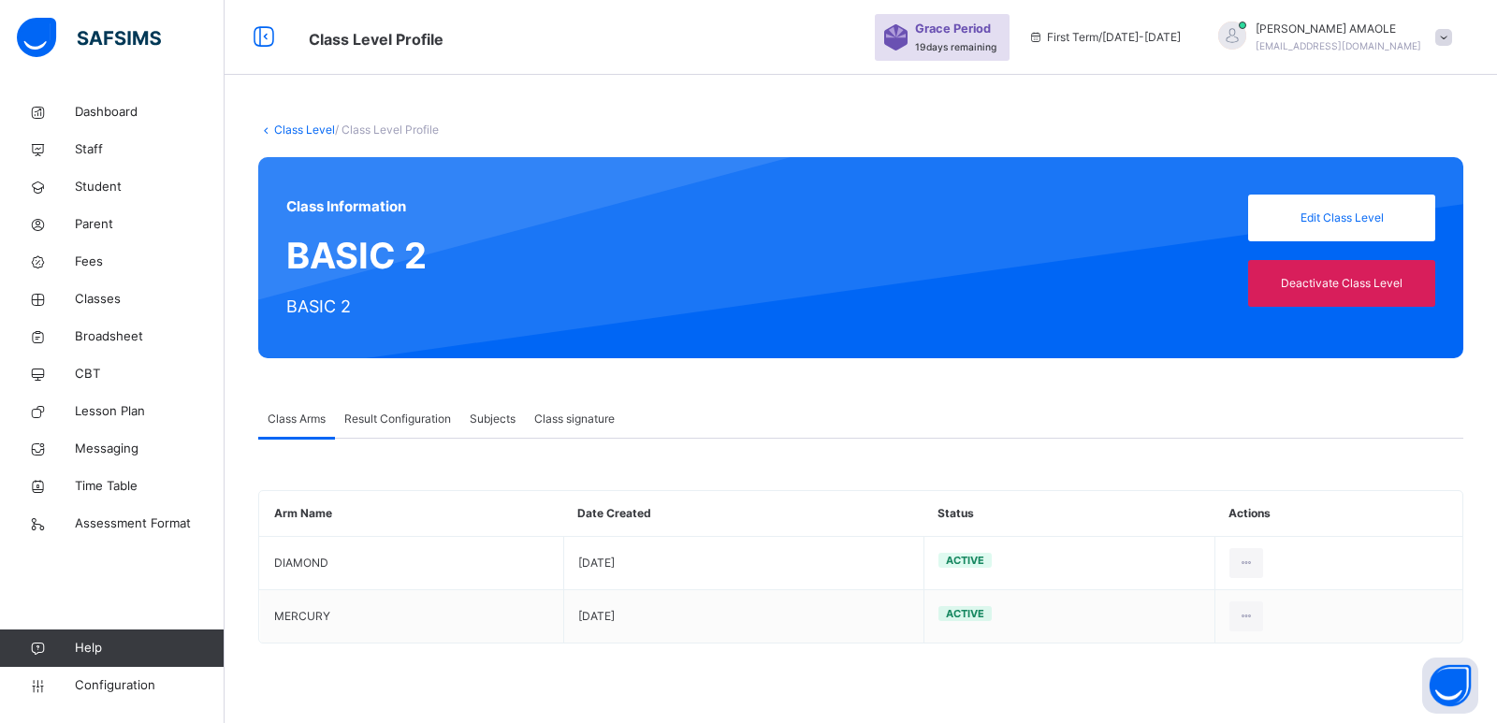
drag, startPoint x: 375, startPoint y: 124, endPoint x: 386, endPoint y: 141, distance: 20.2
click at [375, 125] on span "/ Class Level Profile" at bounding box center [387, 130] width 104 height 14
click at [383, 413] on span "Result Configuration" at bounding box center [397, 419] width 107 height 17
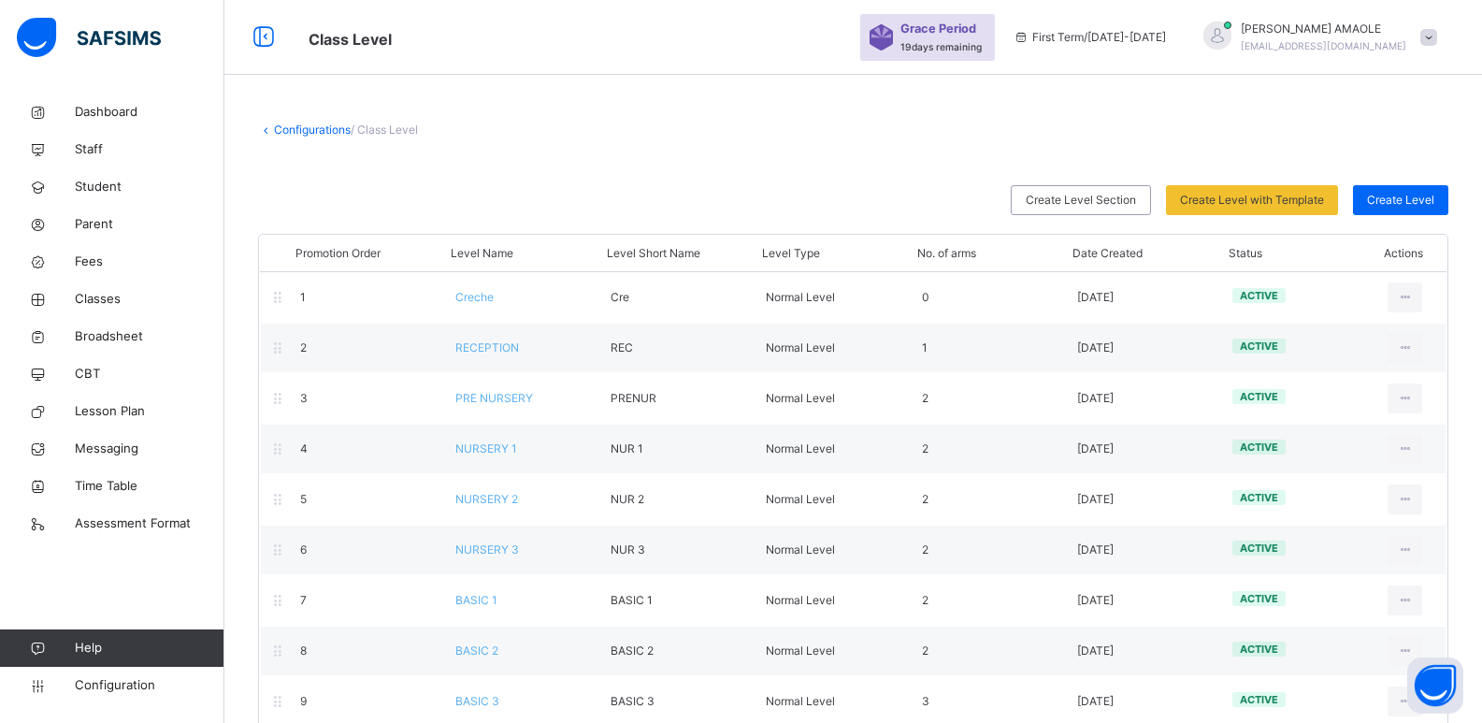
click at [1166, 141] on div "Configurations / Class Level Create Level Section Create Level with Template Se…" at bounding box center [853, 652] width 1258 height 1117
click at [1119, 202] on span "Create Level Section" at bounding box center [1081, 200] width 110 height 17
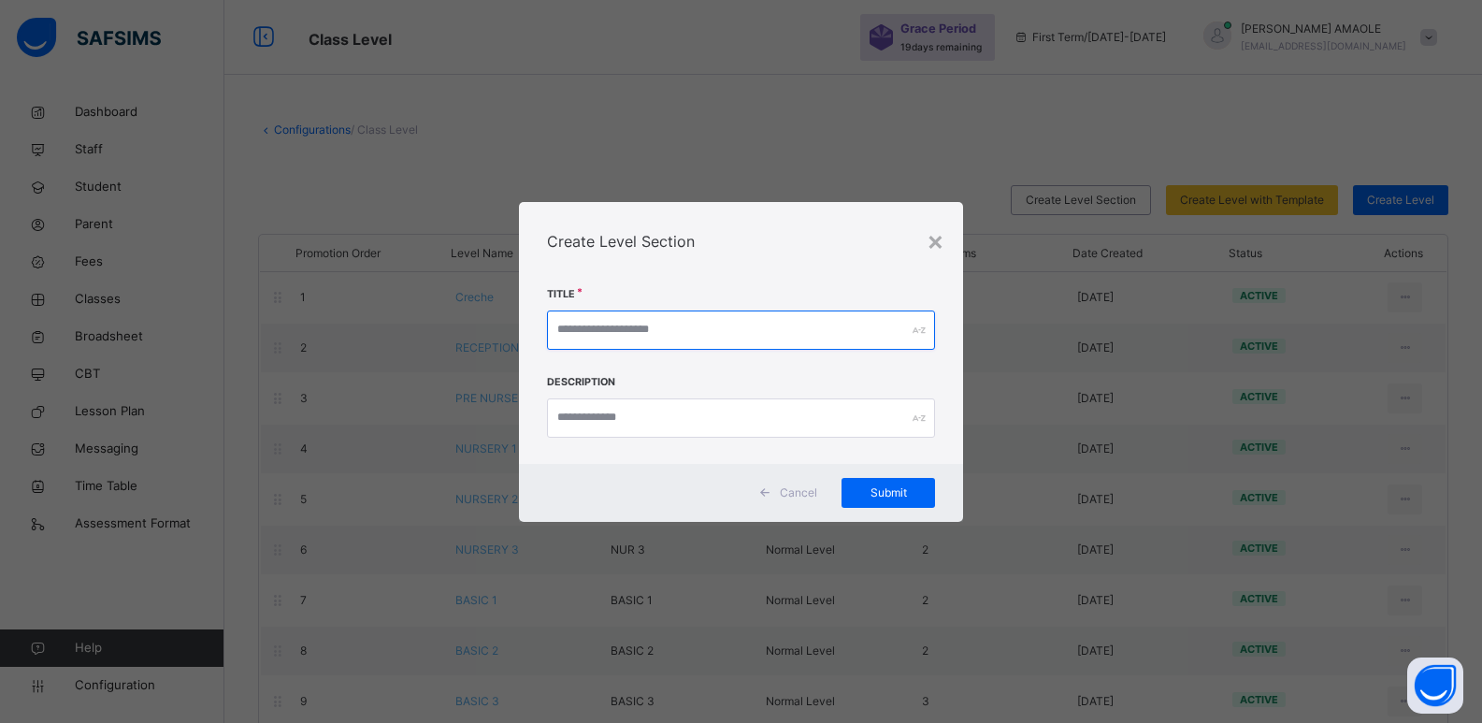
click at [890, 317] on input "text" at bounding box center [741, 330] width 389 height 39
click at [943, 245] on div "×" at bounding box center [936, 240] width 18 height 39
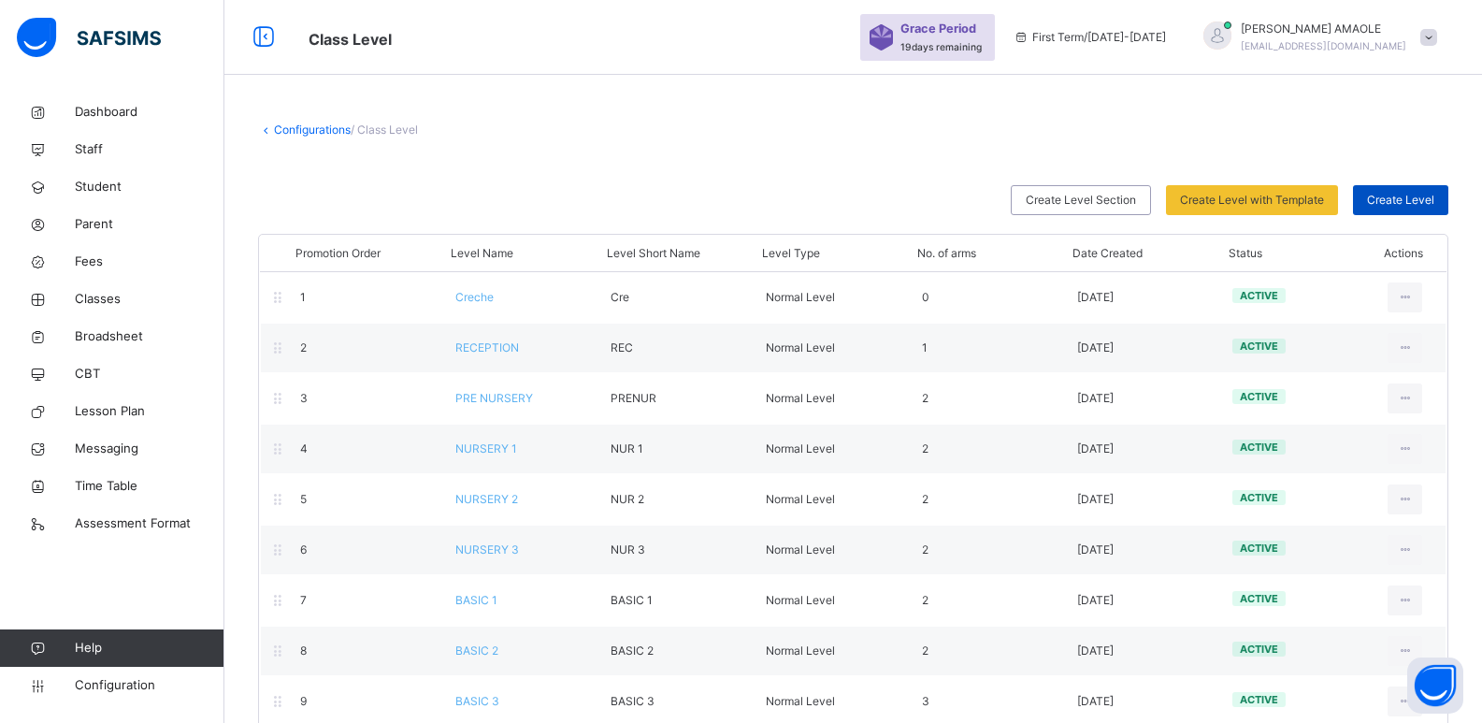
click at [1406, 201] on span "Create Level" at bounding box center [1400, 200] width 67 height 17
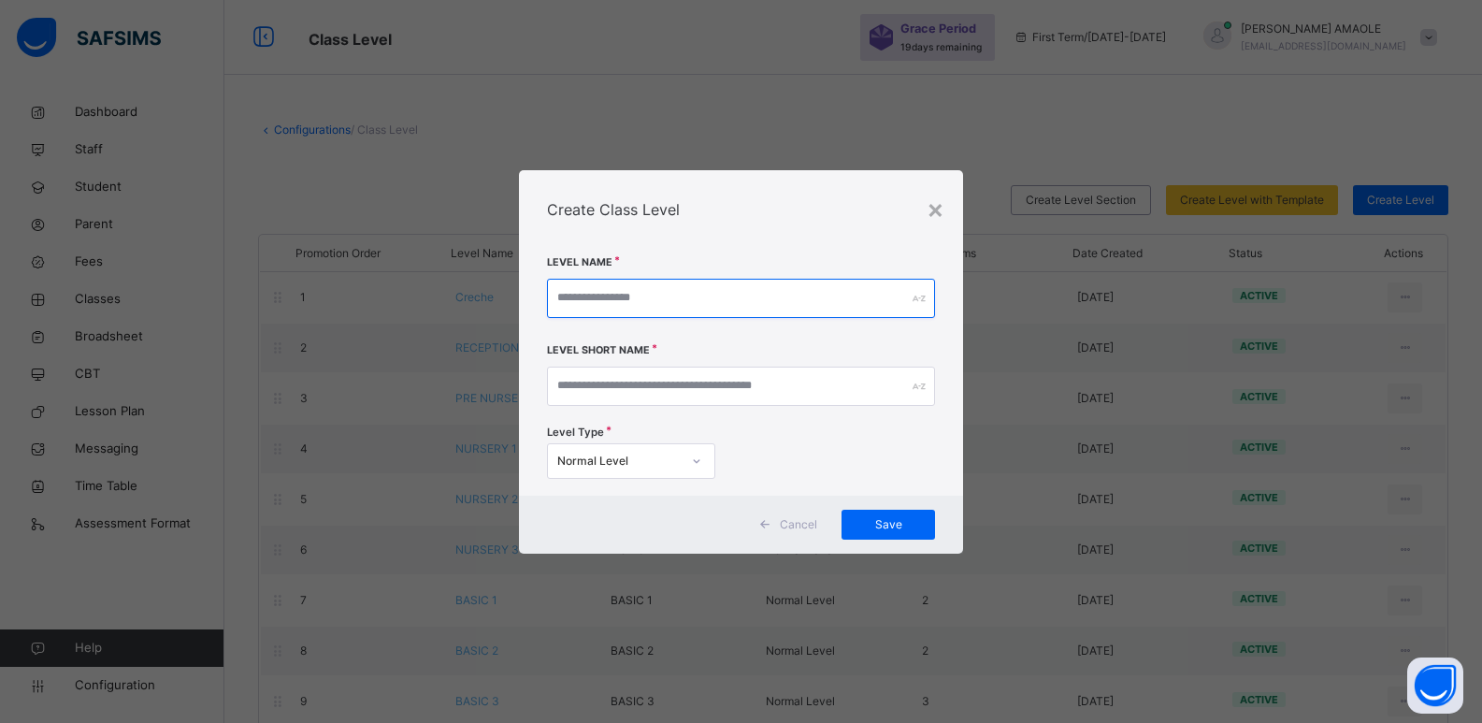
click at [768, 297] on input "text" at bounding box center [741, 298] width 389 height 39
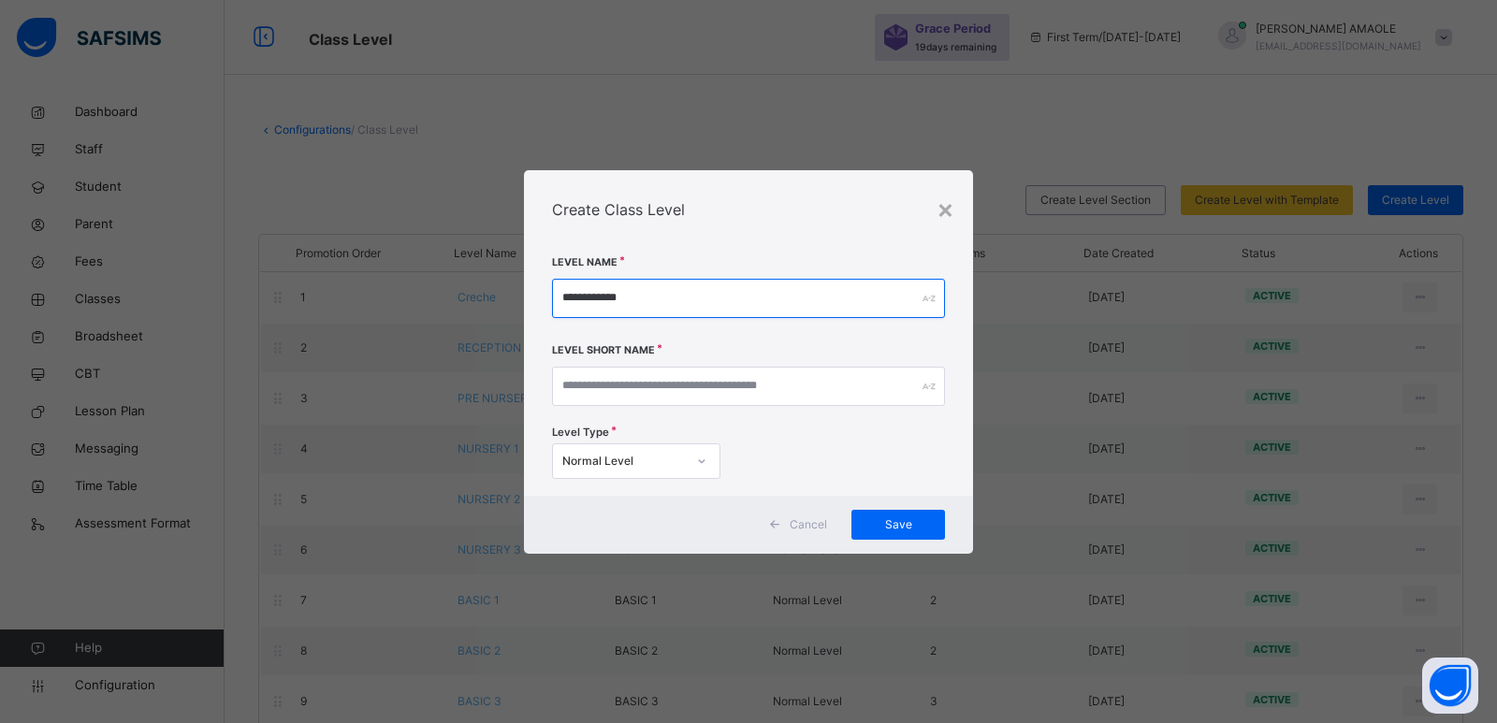
type input "**********"
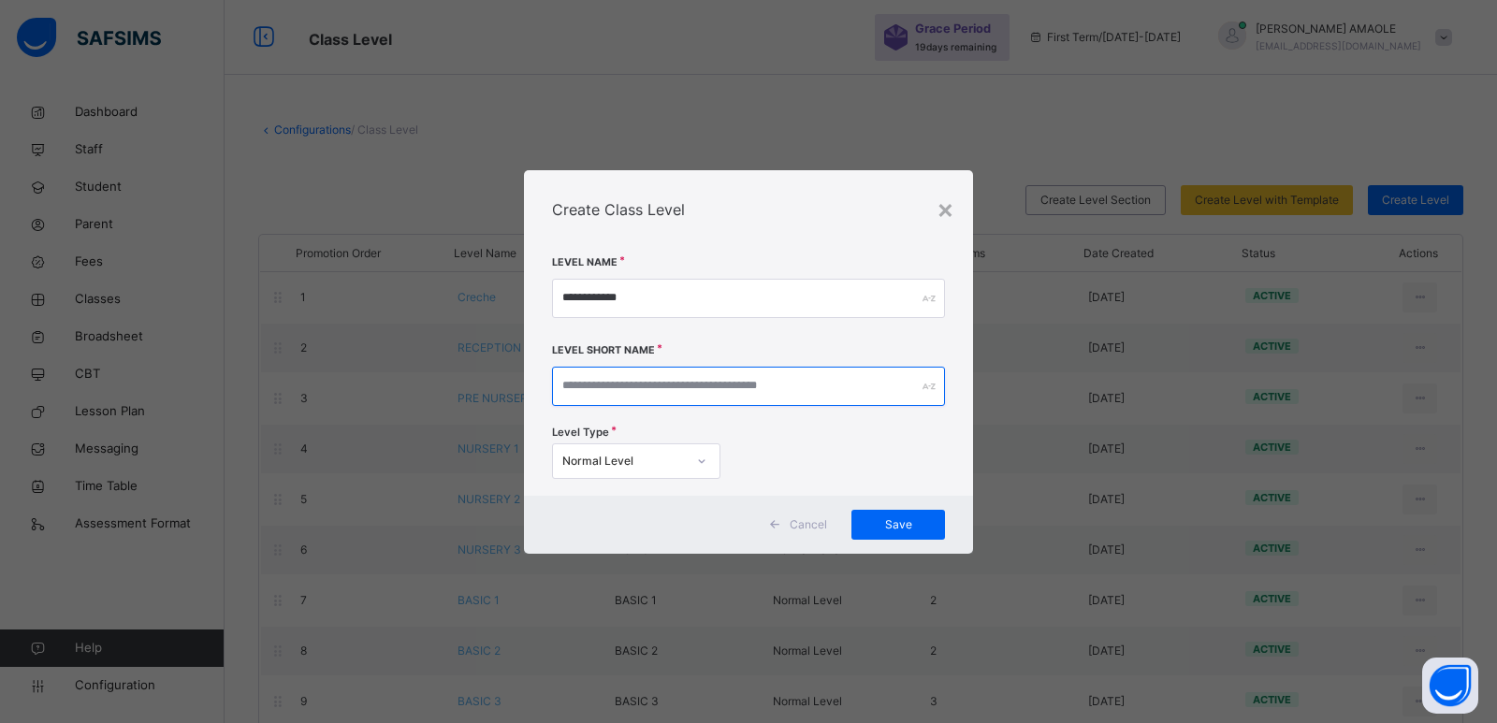
click at [745, 388] on input "text" at bounding box center [748, 386] width 393 height 39
type input "********"
click at [870, 516] on span "Save" at bounding box center [897, 524] width 65 height 17
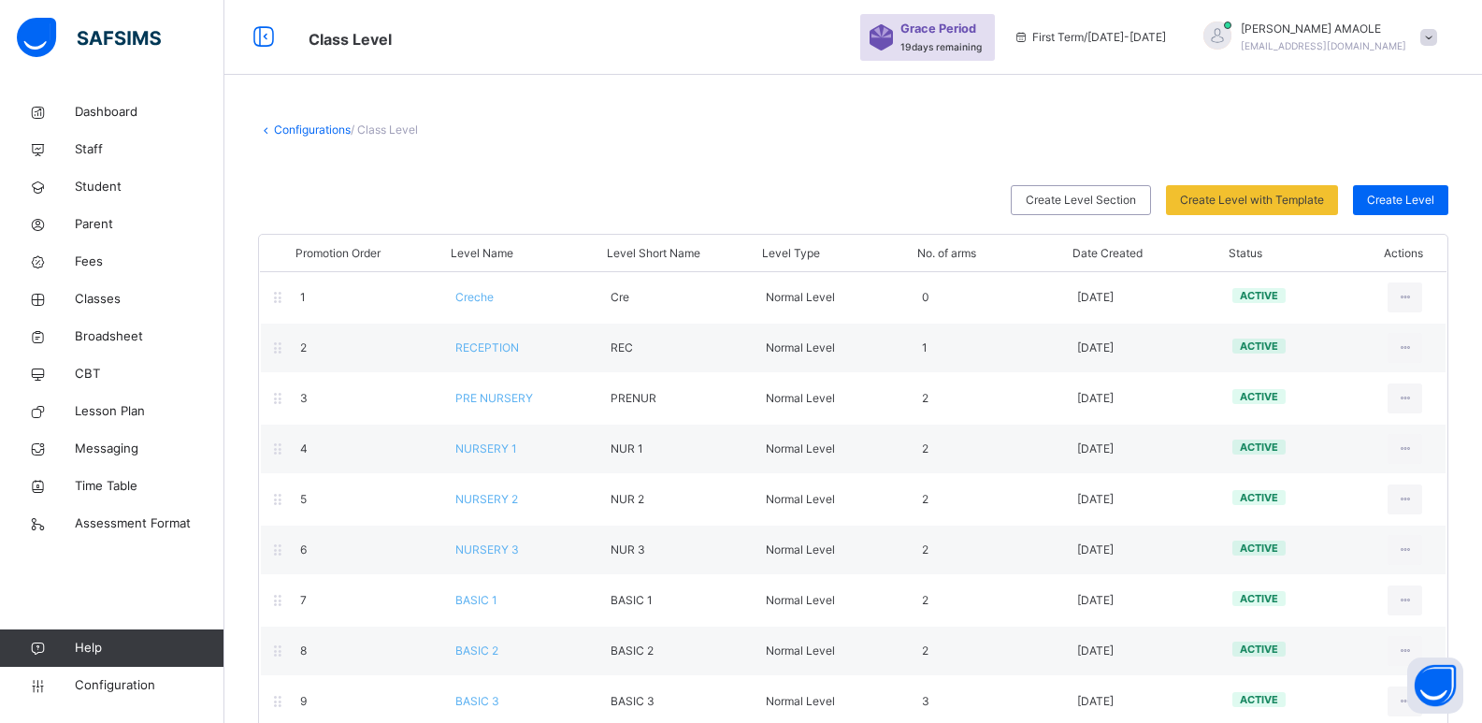
click at [308, 131] on link "Configurations" at bounding box center [312, 130] width 77 height 14
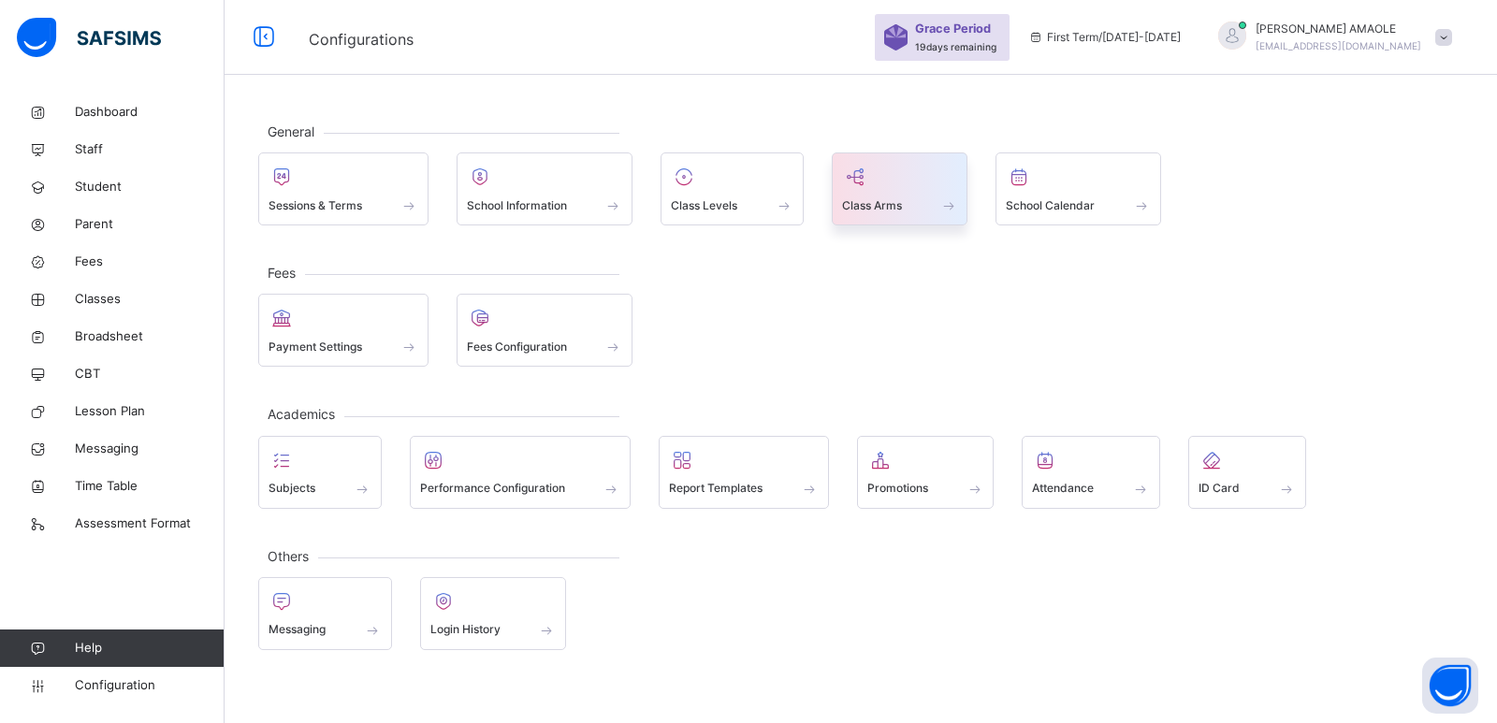
click at [903, 182] on div at bounding box center [900, 177] width 116 height 28
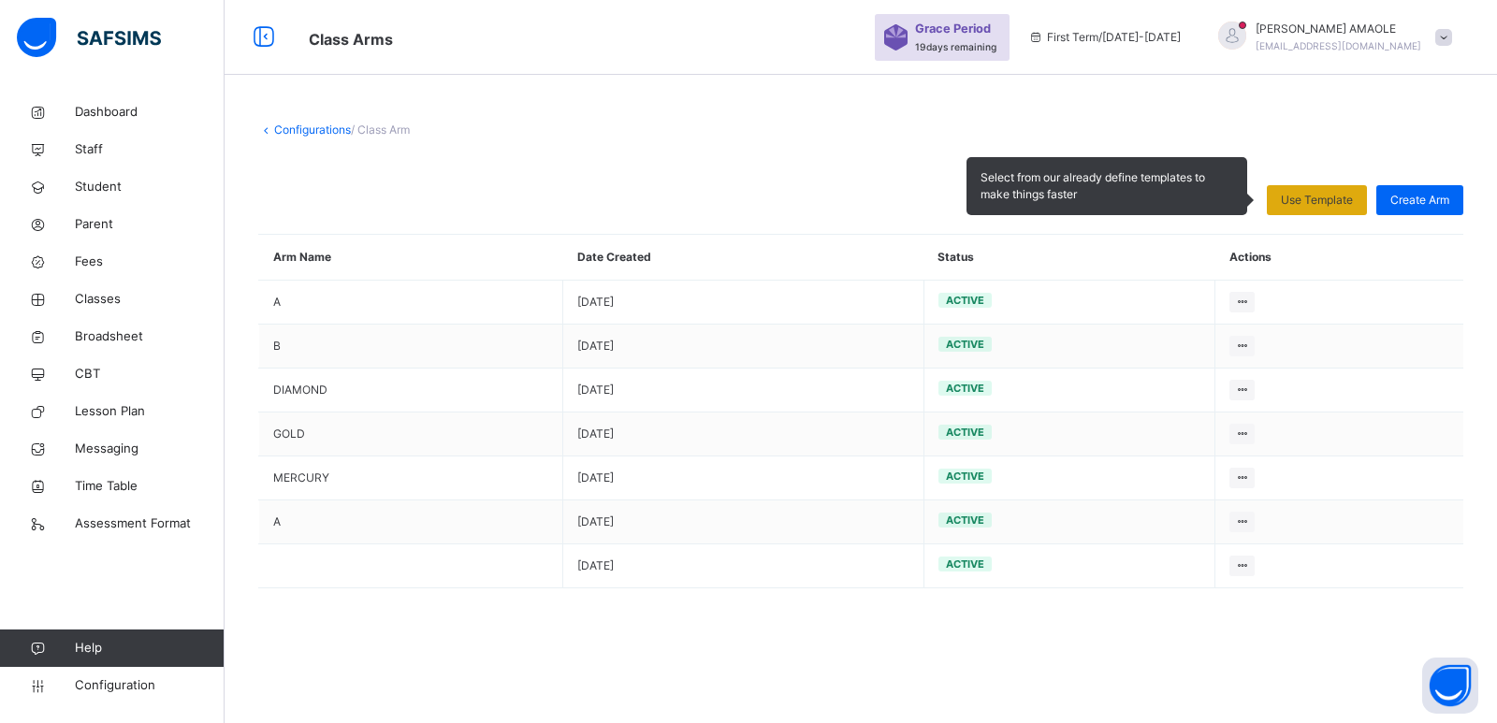
click at [1320, 200] on span "Use Template" at bounding box center [1316, 200] width 72 height 17
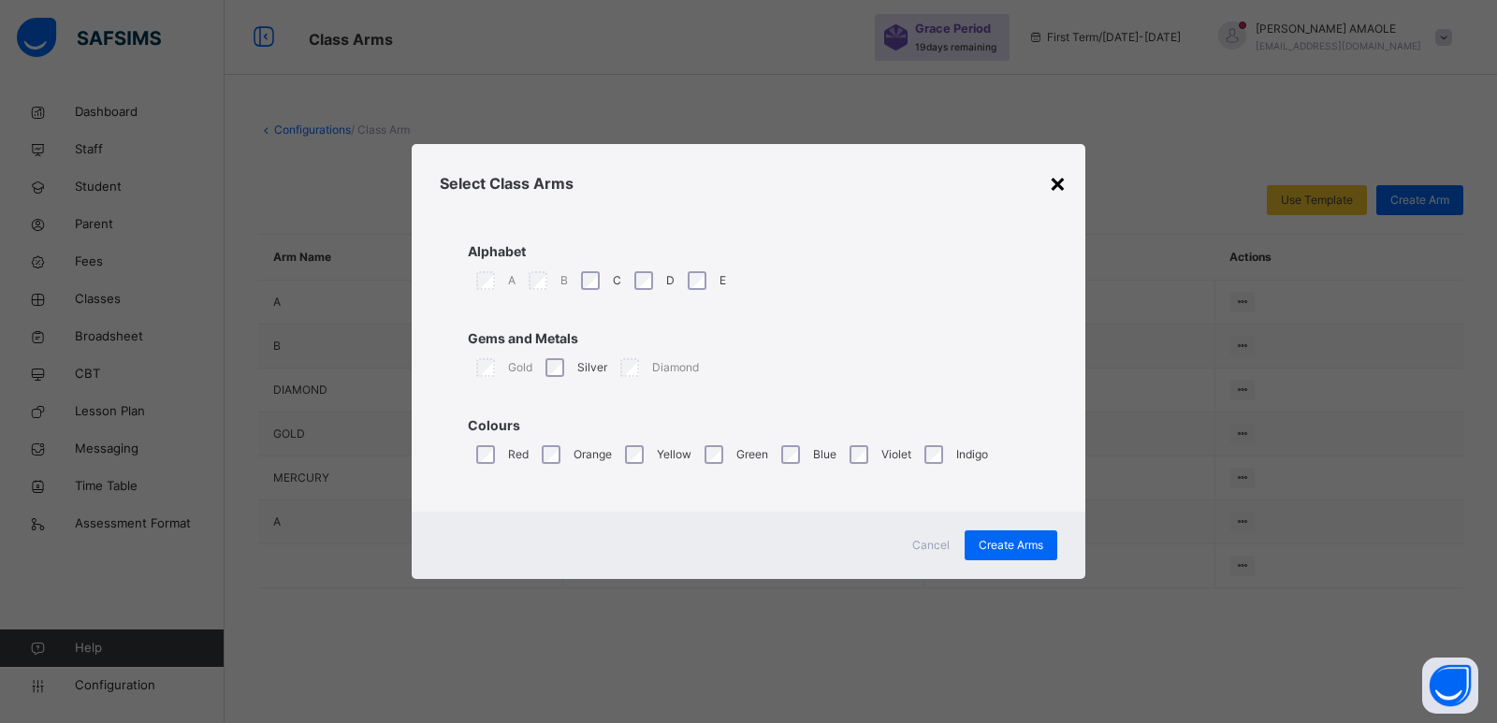
click at [1058, 183] on div "×" at bounding box center [1058, 182] width 18 height 39
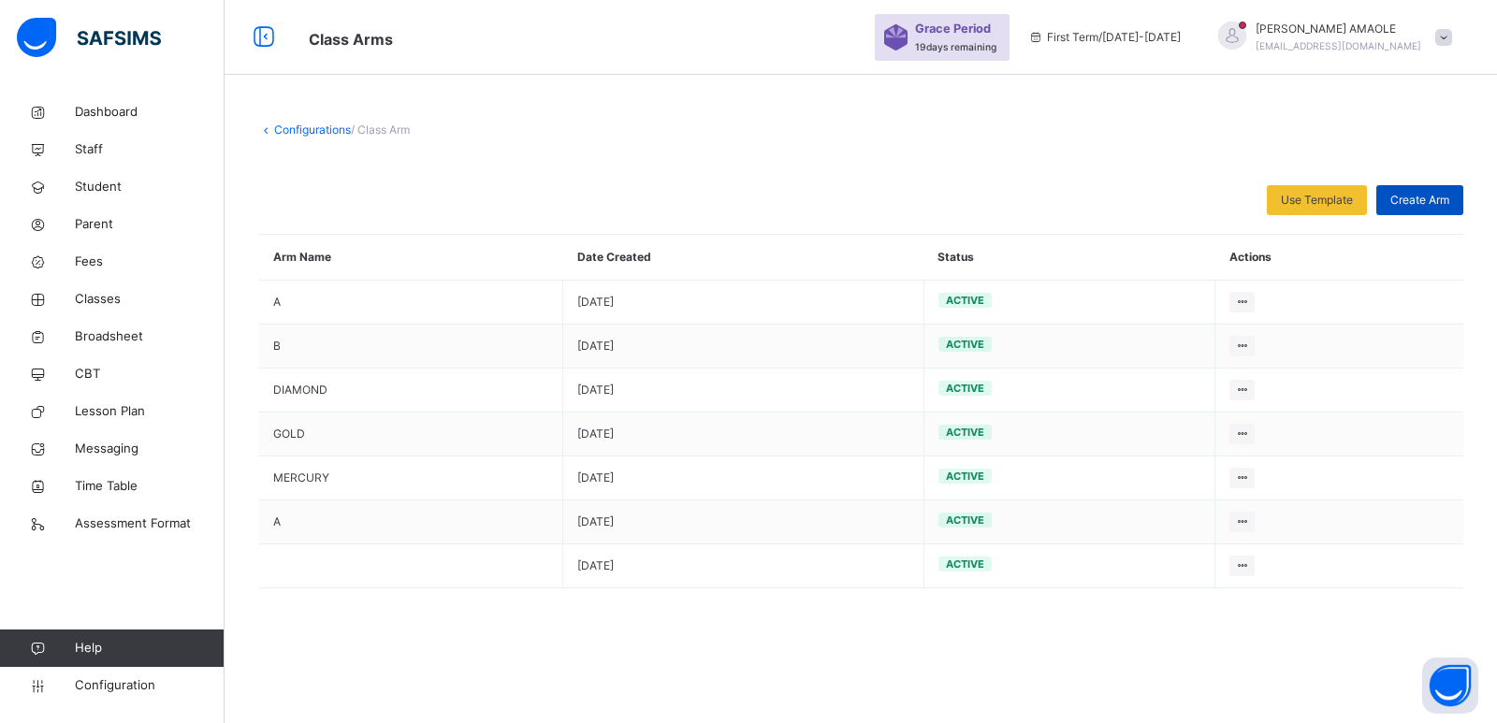
click at [1402, 195] on span "Create Arm" at bounding box center [1419, 200] width 59 height 17
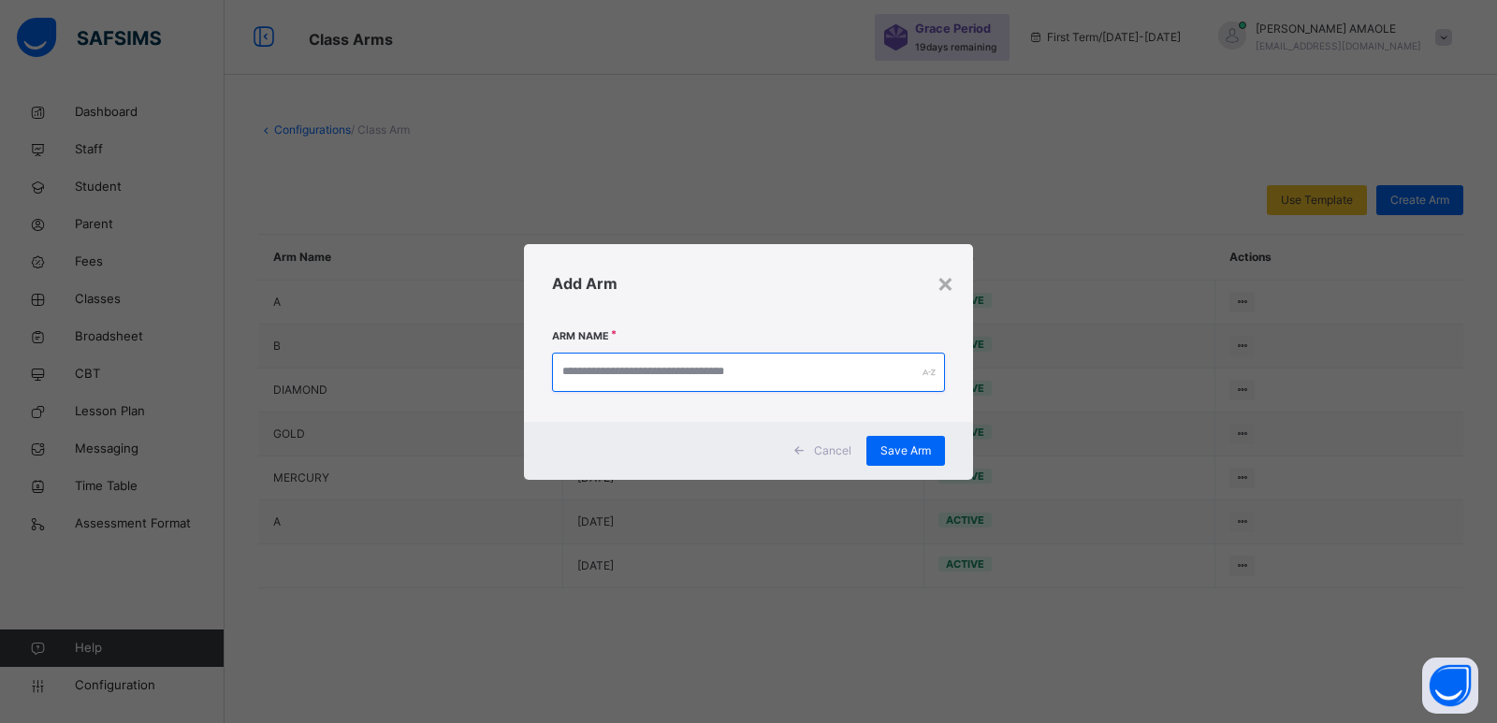
click at [762, 383] on input "text" at bounding box center [748, 372] width 393 height 39
click at [950, 278] on div "×" at bounding box center [945, 282] width 18 height 39
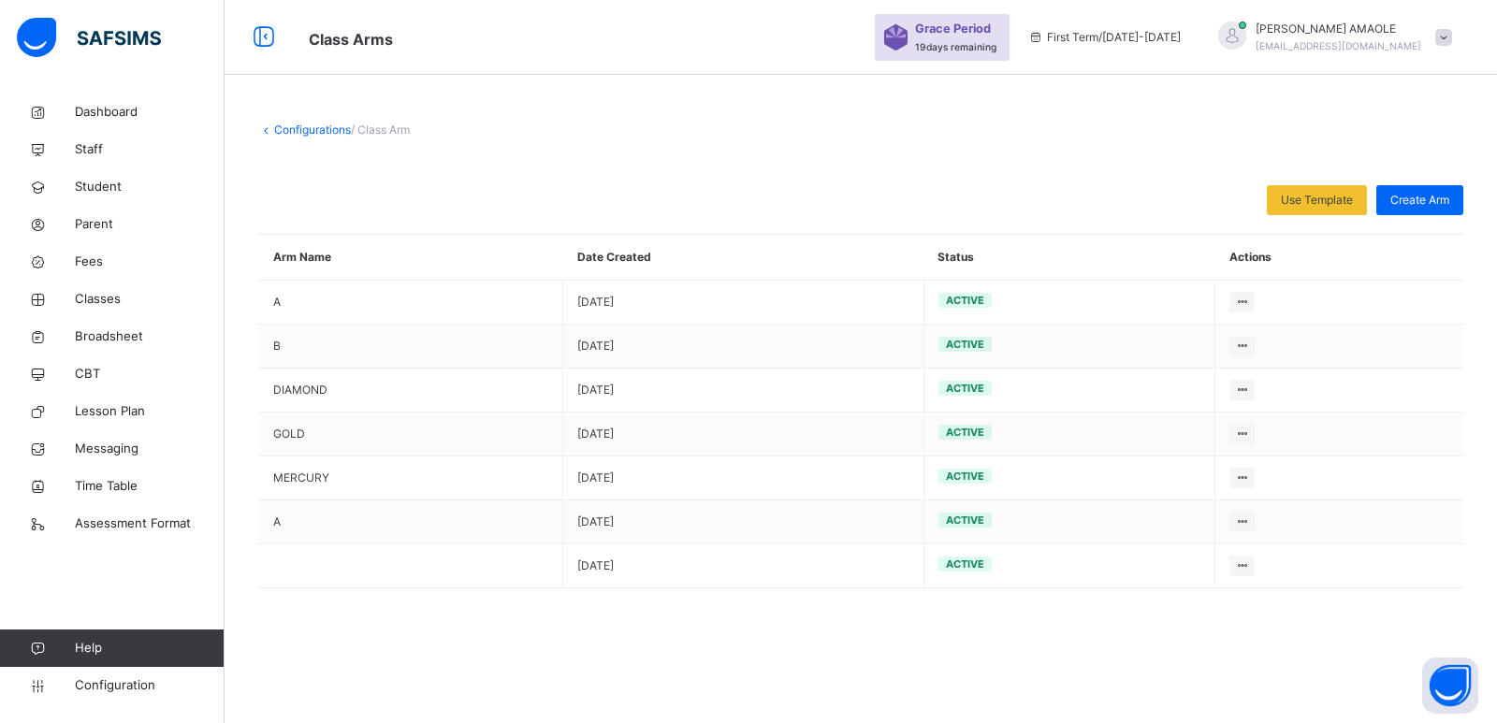
click at [299, 123] on link "Configurations" at bounding box center [312, 130] width 77 height 14
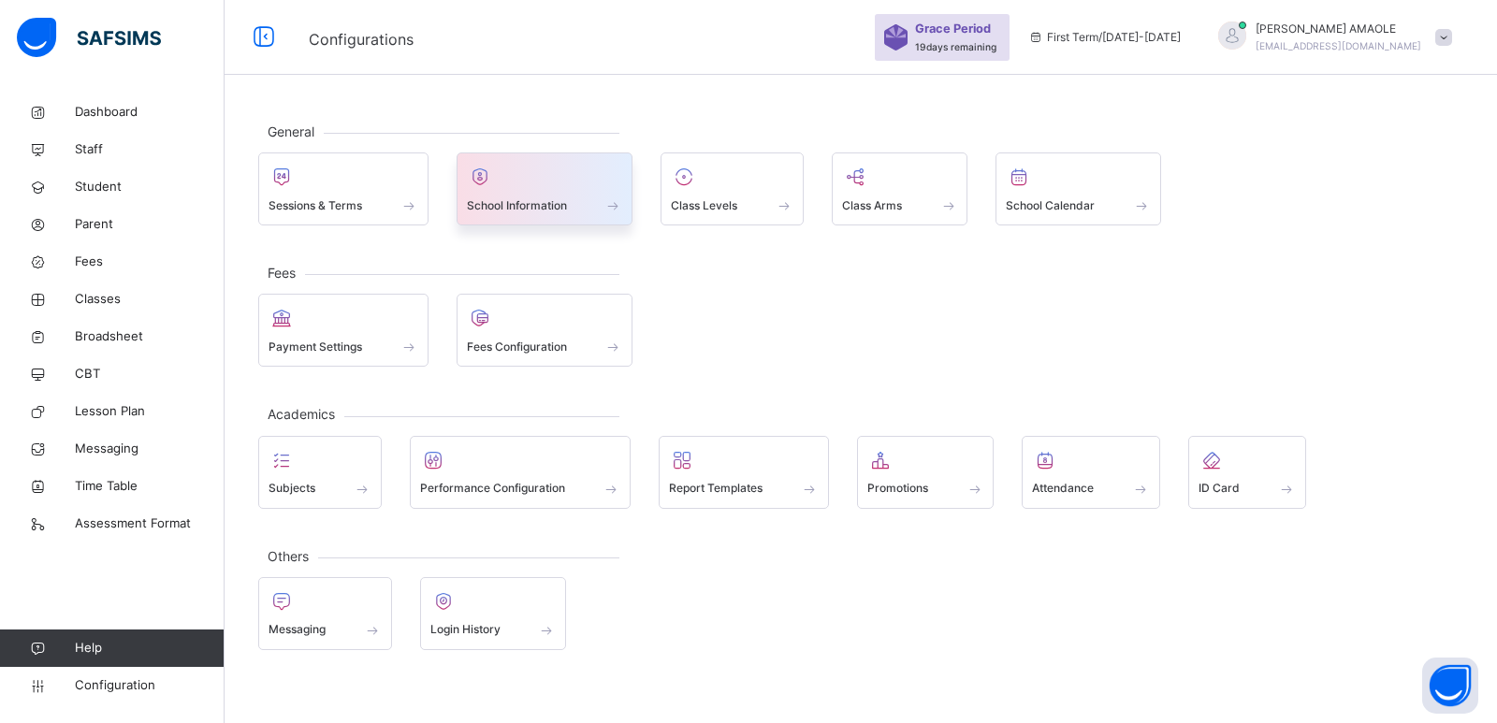
click at [522, 177] on div at bounding box center [545, 177] width 156 height 28
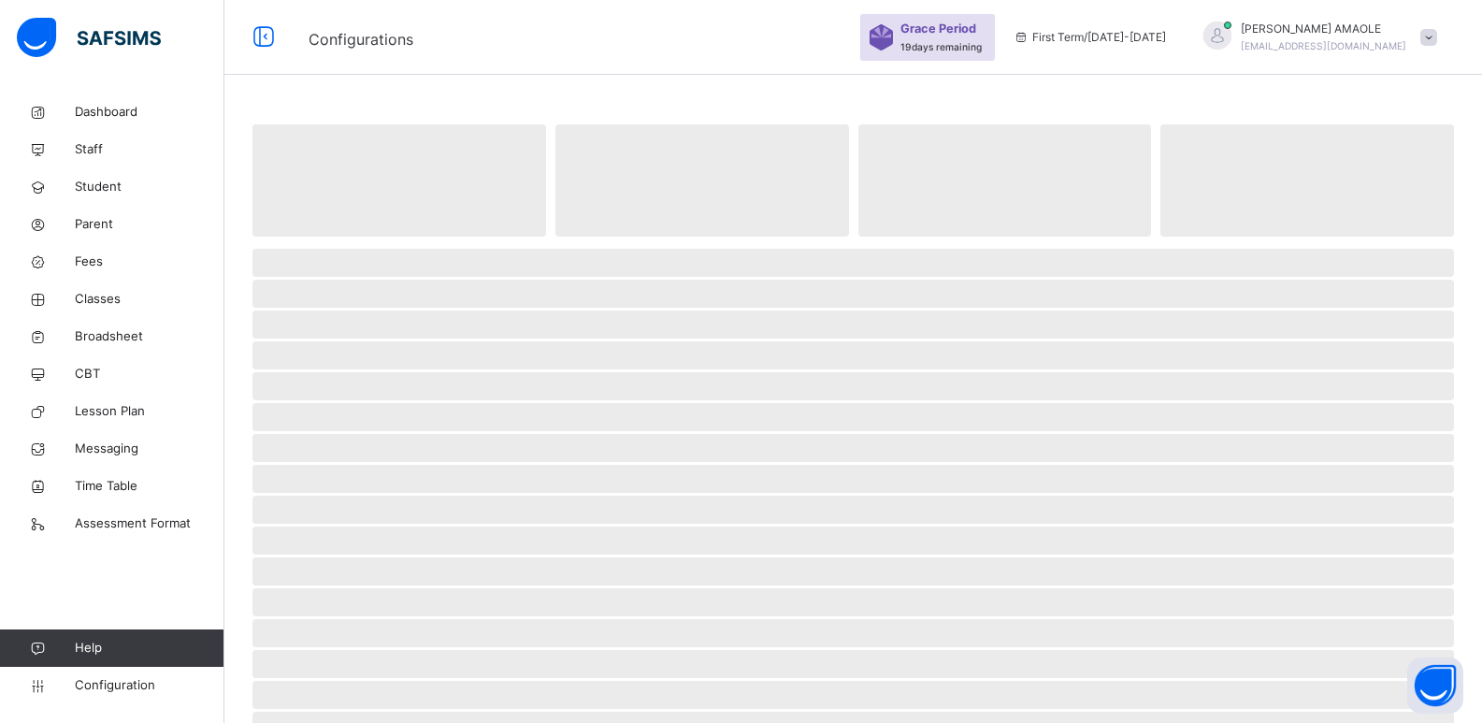
select select "**"
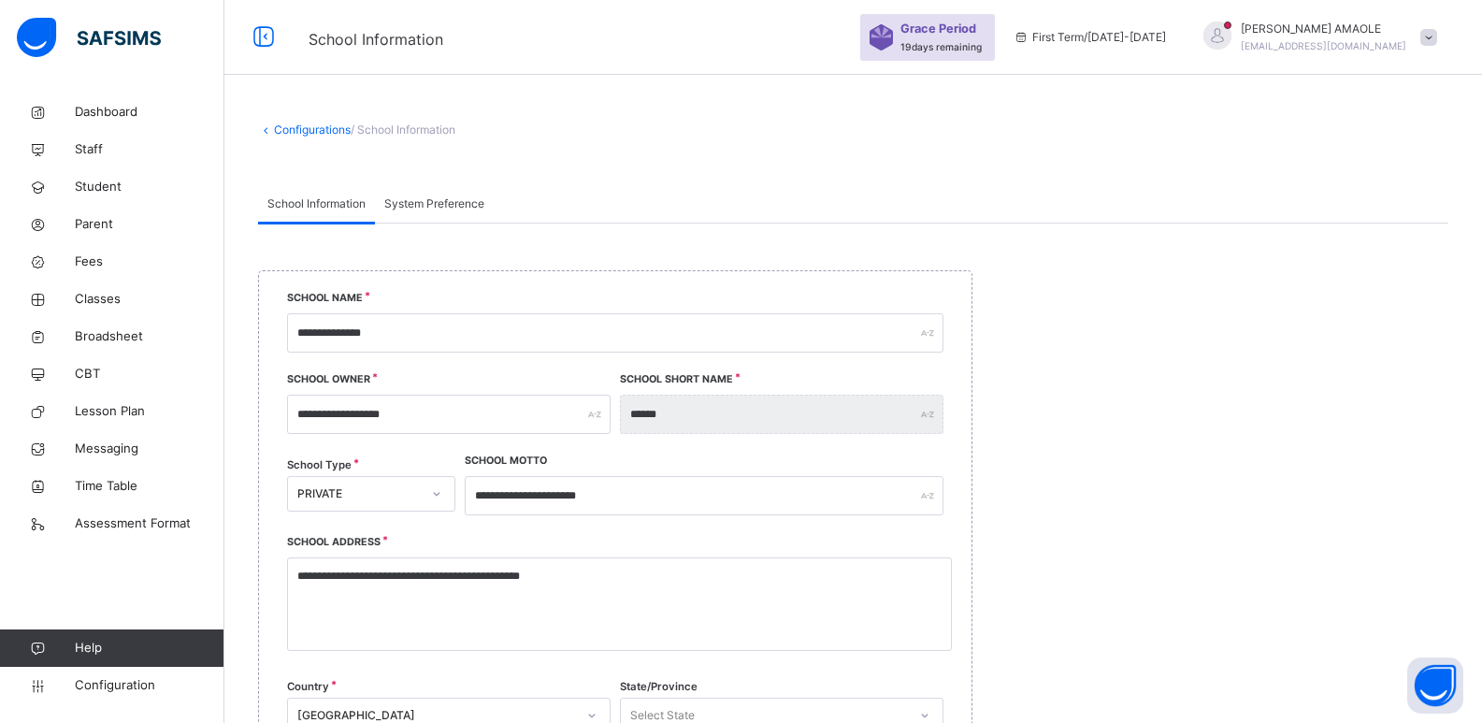
click at [284, 123] on link "Configurations" at bounding box center [312, 130] width 77 height 14
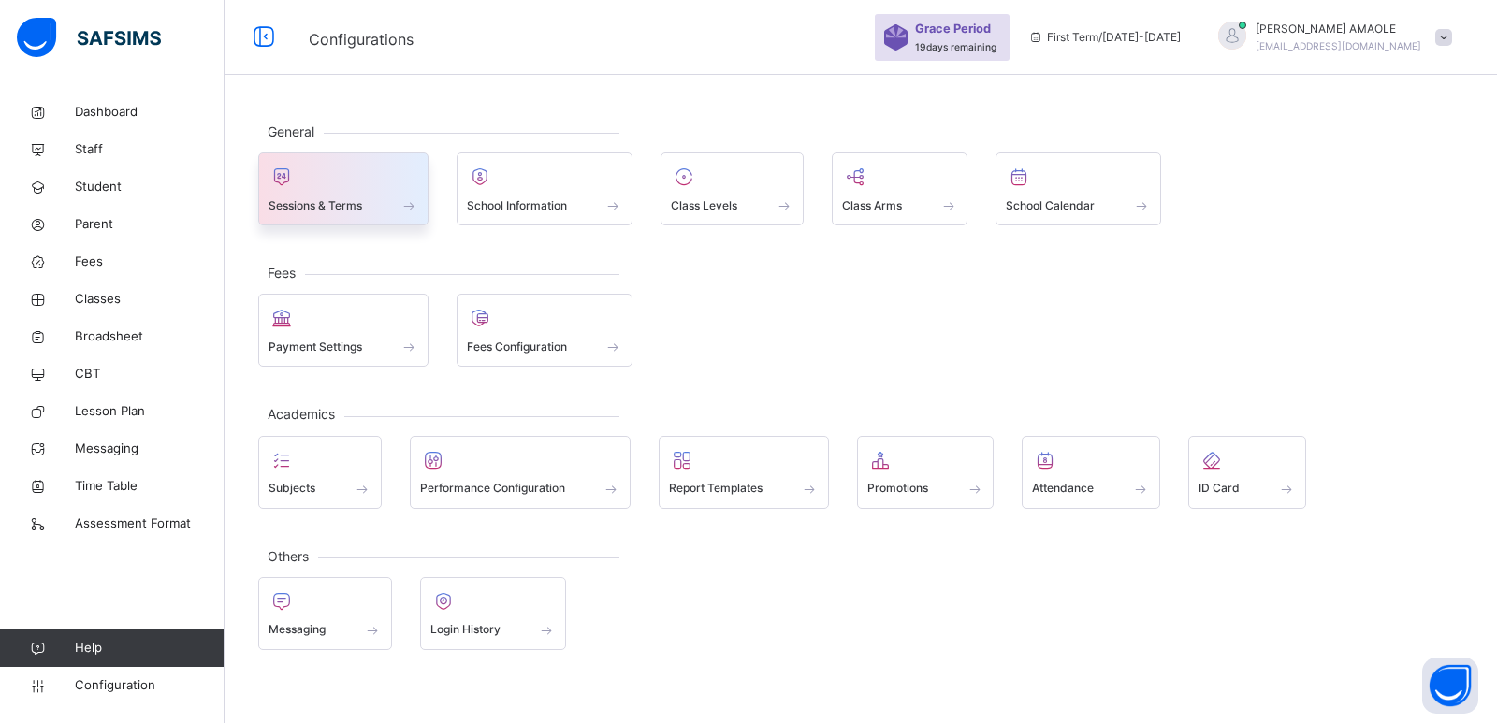
click at [396, 188] on div at bounding box center [343, 177] width 150 height 28
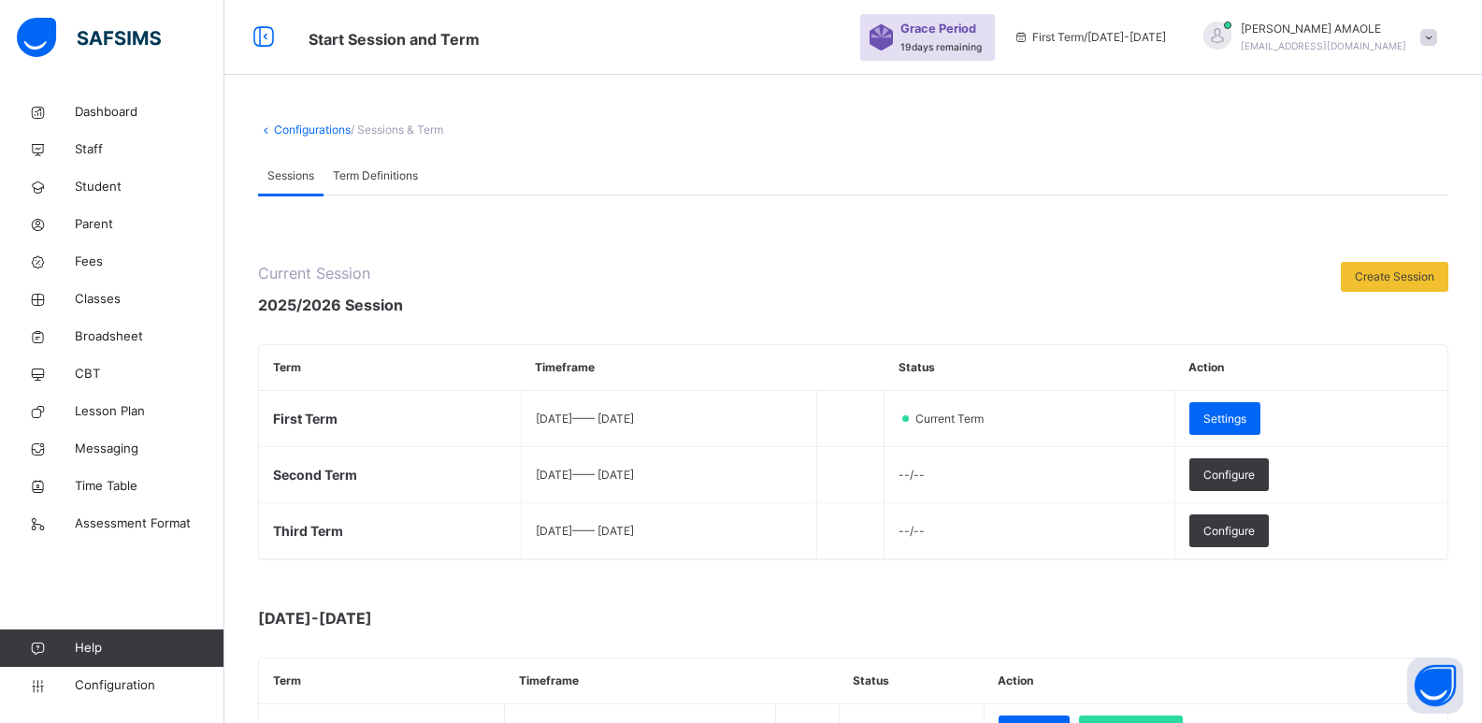
click at [325, 131] on link "Configurations" at bounding box center [312, 130] width 77 height 14
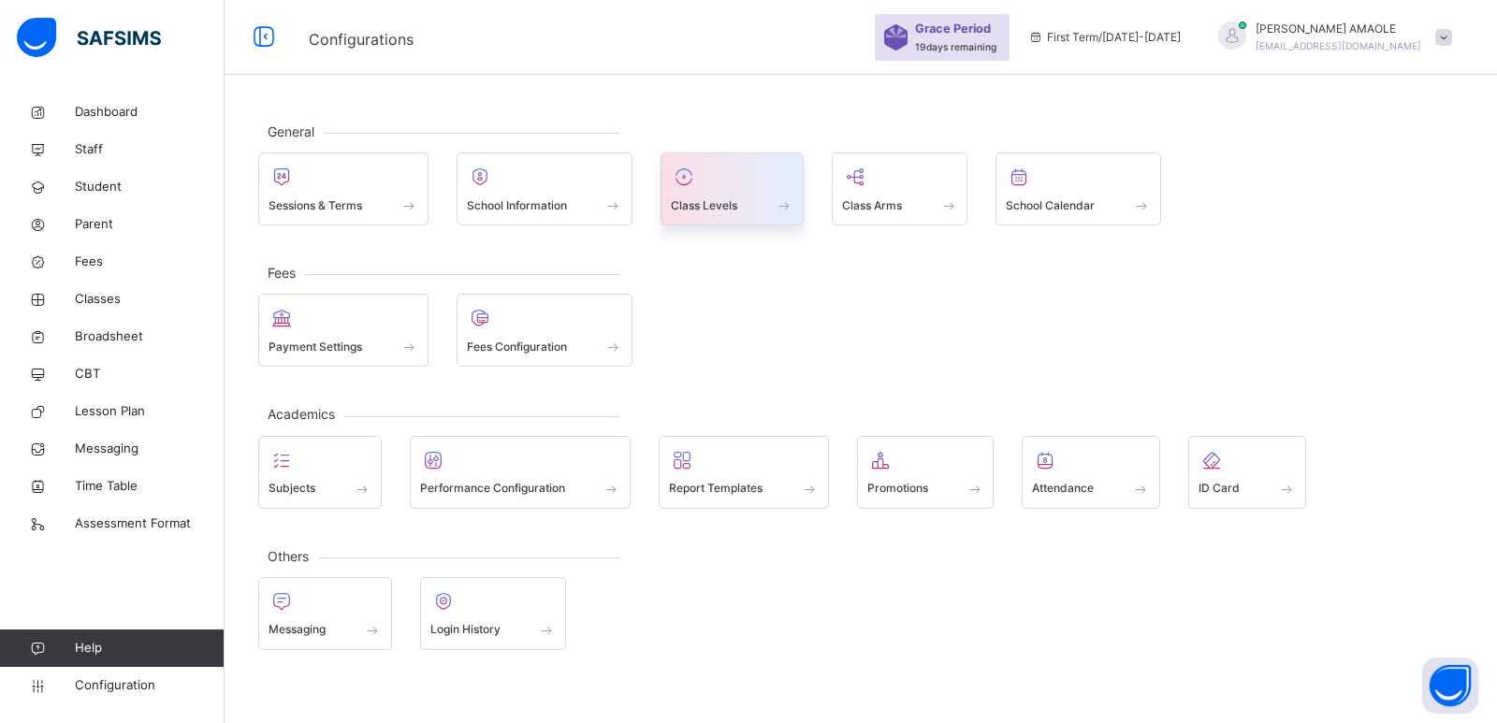
click at [729, 186] on div at bounding box center [732, 177] width 123 height 28
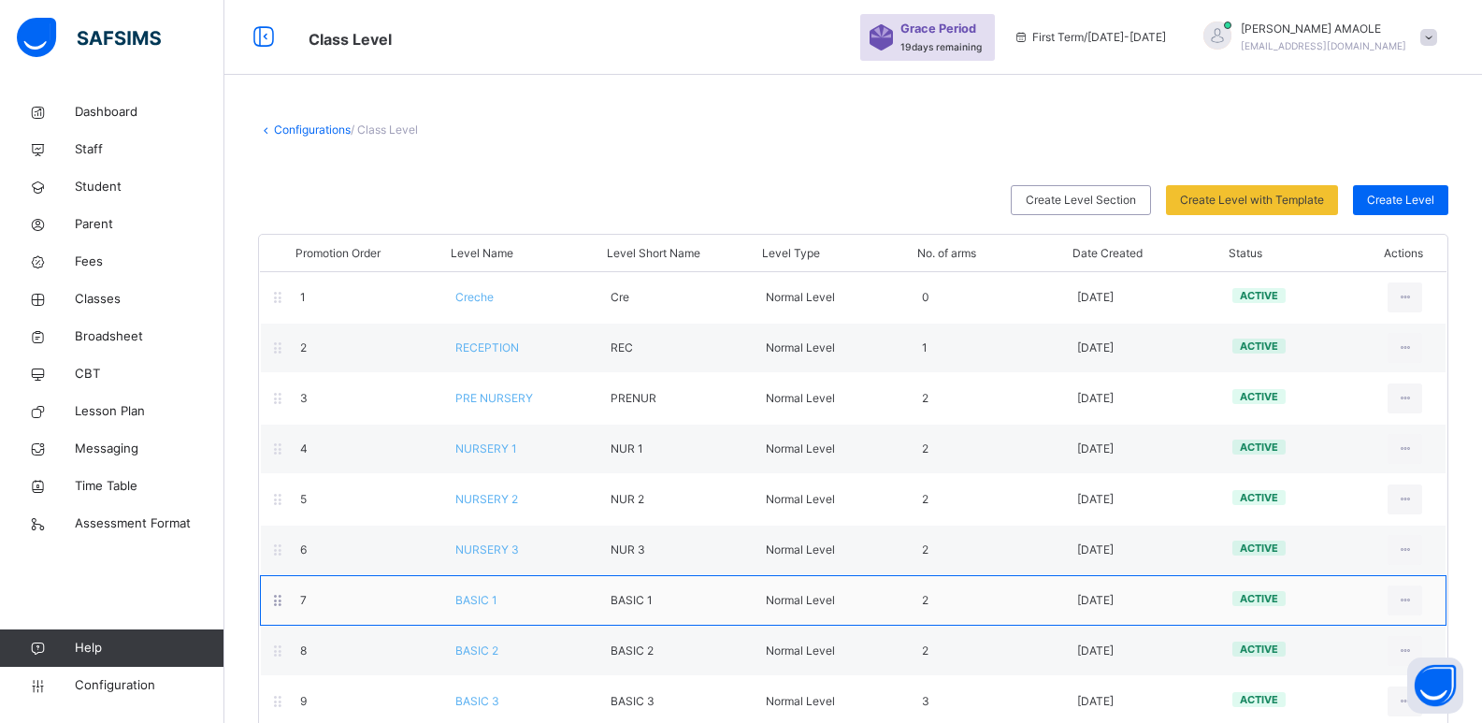
click at [468, 608] on div "BASIC 1" at bounding box center [518, 600] width 155 height 17
click at [277, 609] on div at bounding box center [278, 600] width 16 height 24
click at [279, 607] on icon at bounding box center [278, 600] width 16 height 17
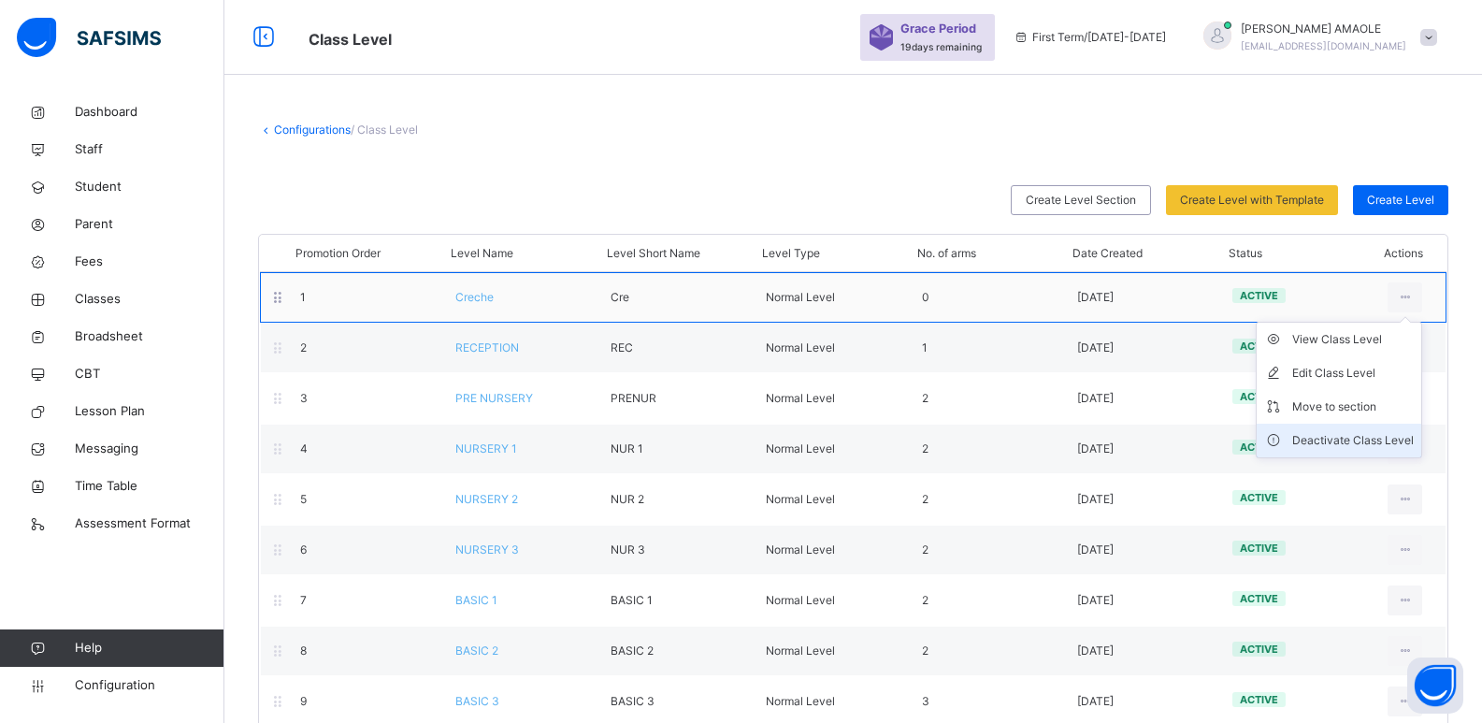
click at [1376, 428] on li "Deactivate Class Level" at bounding box center [1339, 441] width 165 height 34
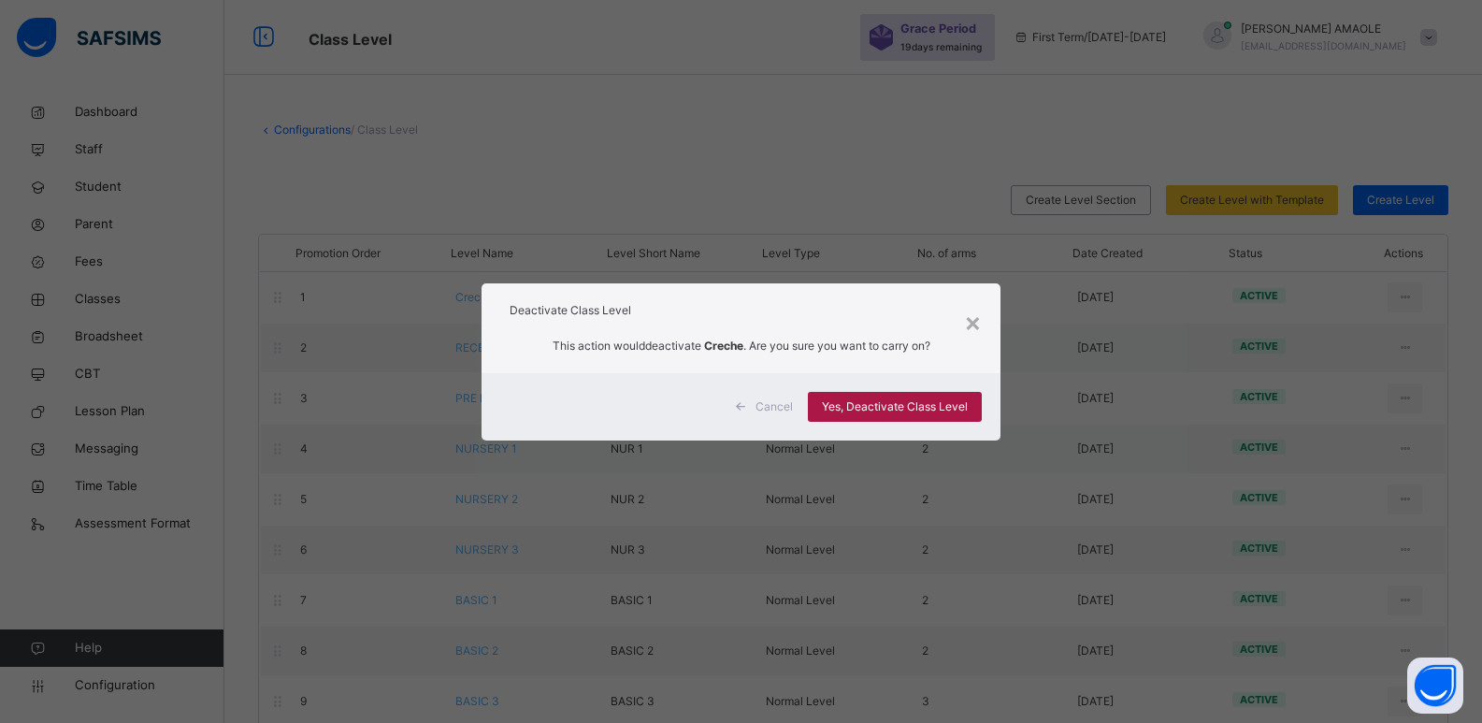
click at [902, 403] on span "Yes, Deactivate Class Level" at bounding box center [895, 406] width 146 height 17
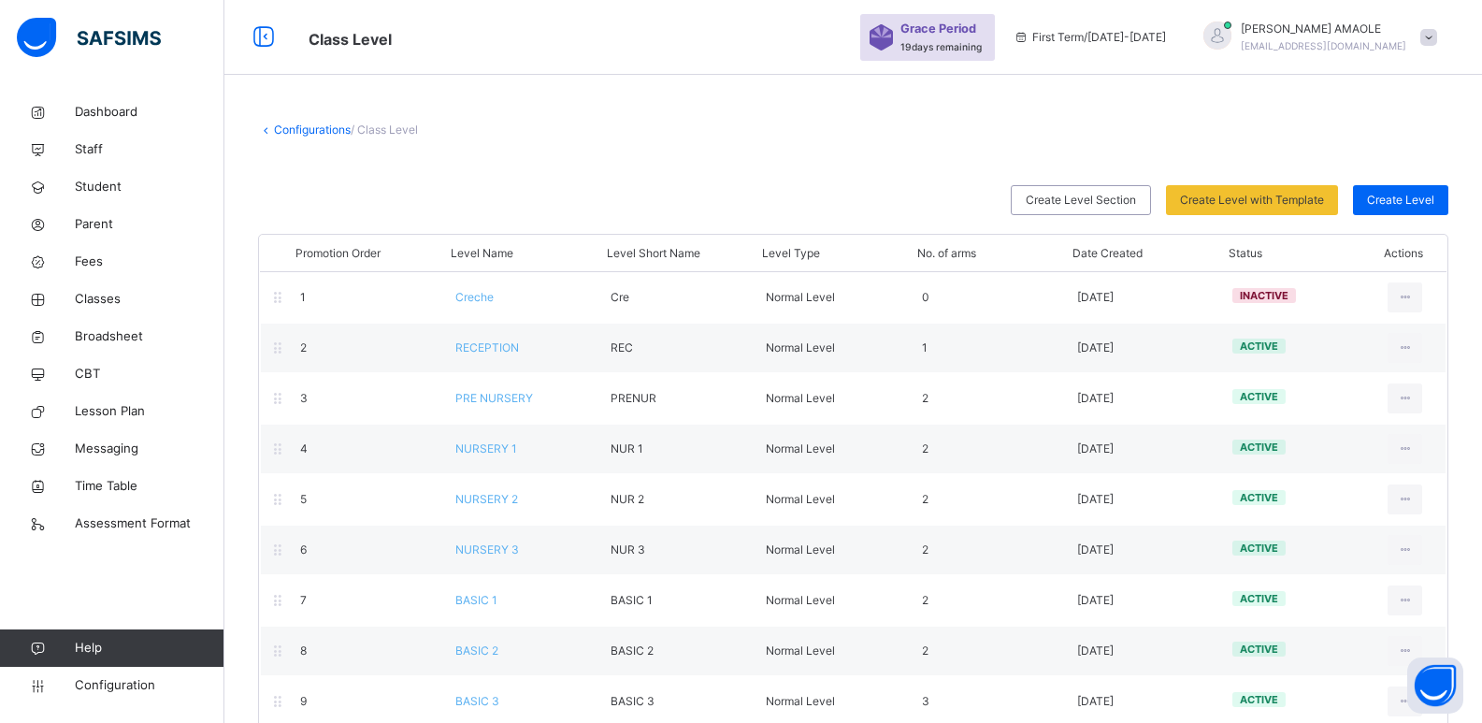
click at [1124, 135] on div "Configurations / Class Level" at bounding box center [853, 130] width 1191 height 17
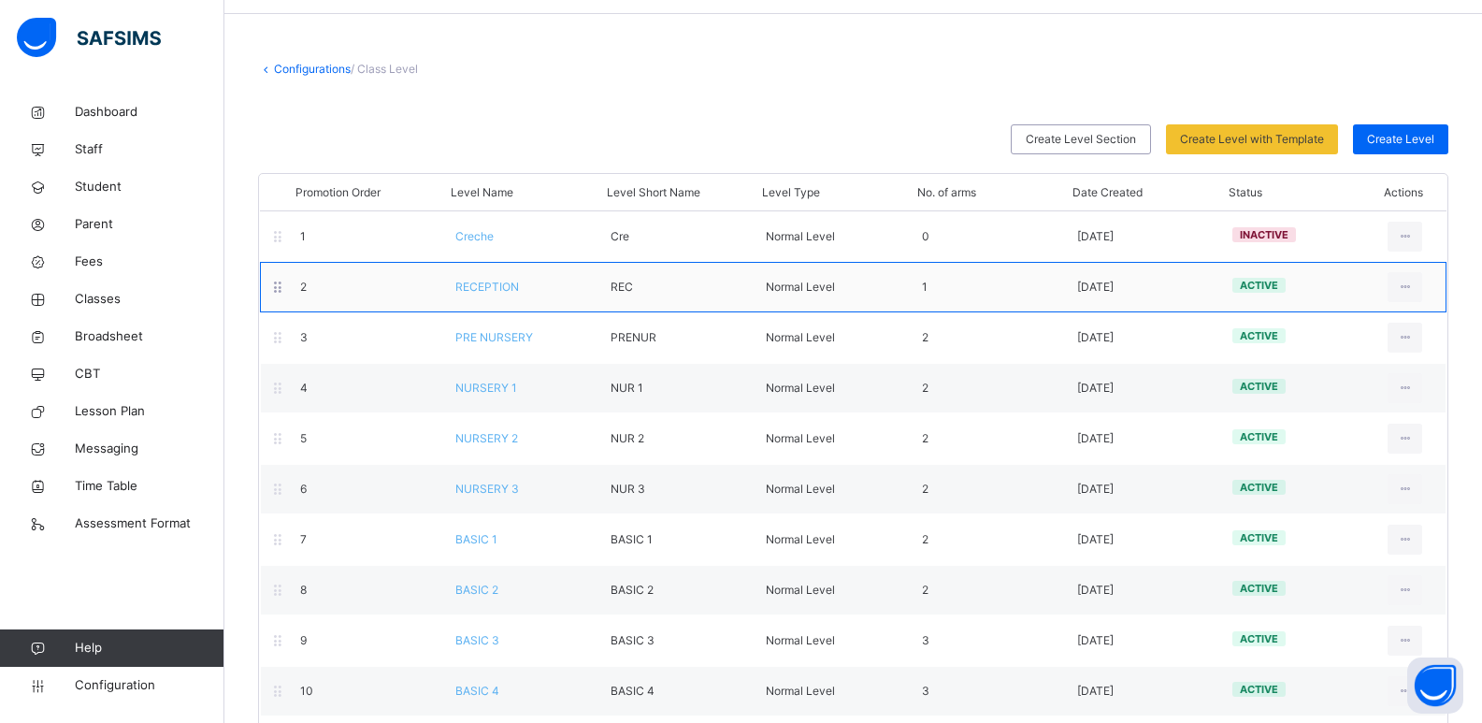
scroll to position [94, 0]
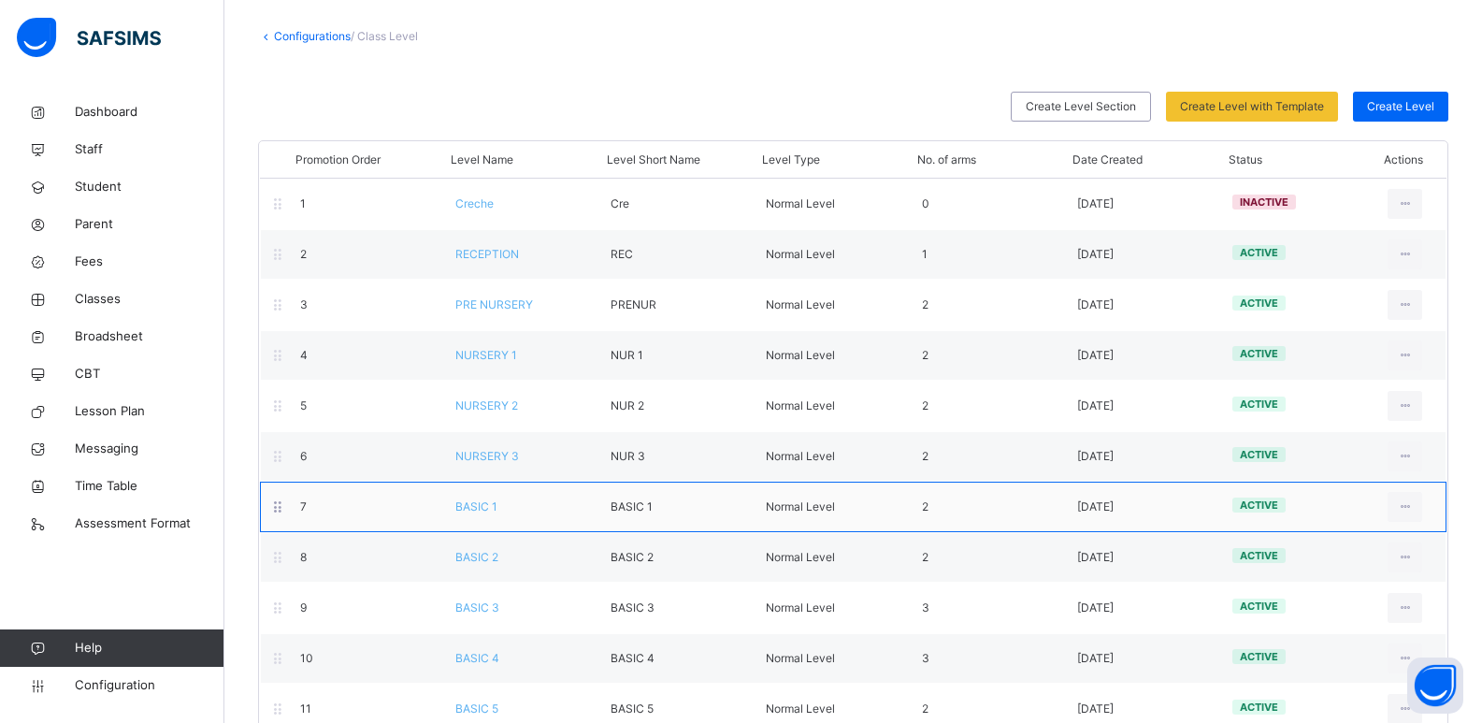
click at [1299, 515] on div "active" at bounding box center [1296, 508] width 155 height 20
drag, startPoint x: 1280, startPoint y: 516, endPoint x: 1327, endPoint y: 513, distance: 46.9
click at [1324, 514] on div "active" at bounding box center [1296, 508] width 155 height 20
click at [1412, 512] on icon at bounding box center [1405, 507] width 16 height 17
click at [1318, 547] on div "View Class Level" at bounding box center [1354, 549] width 122 height 19
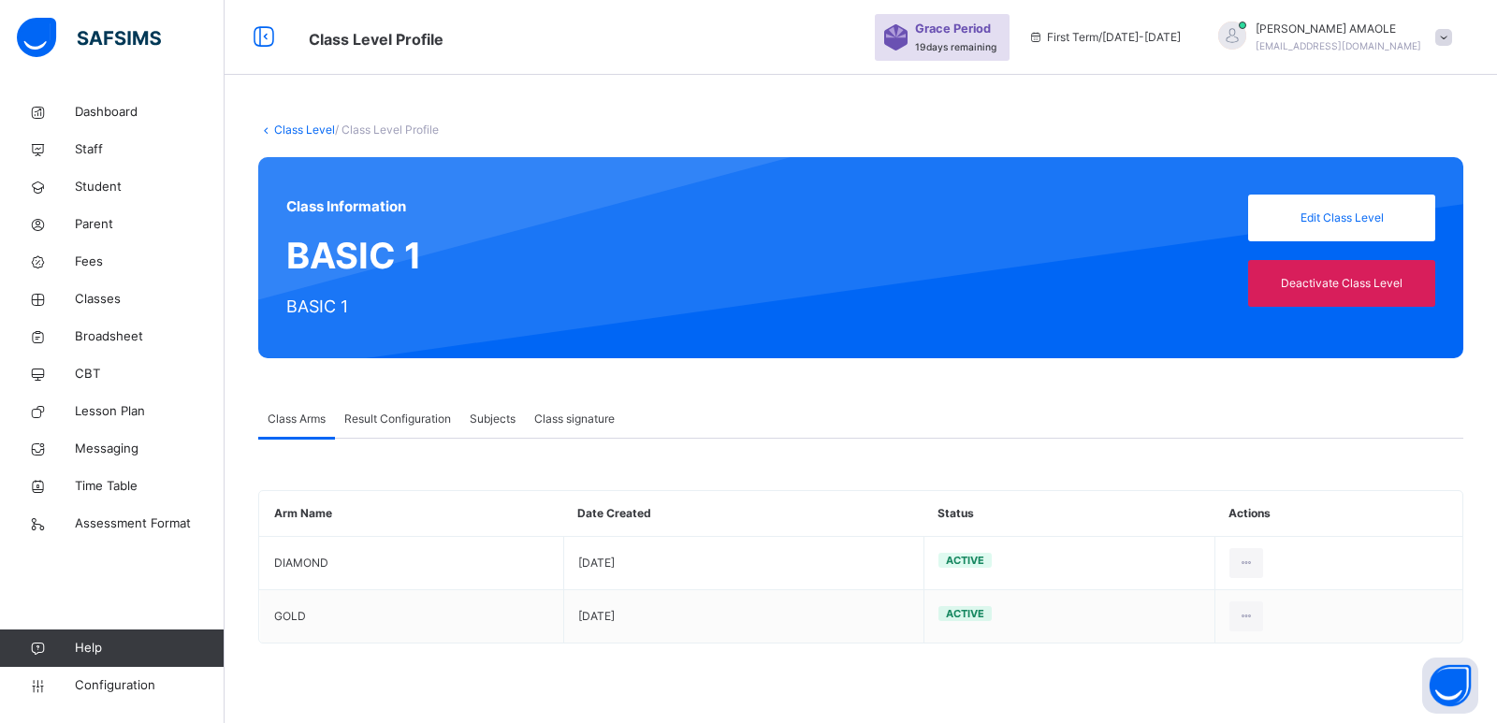
click at [279, 128] on link "Class Level" at bounding box center [304, 130] width 61 height 14
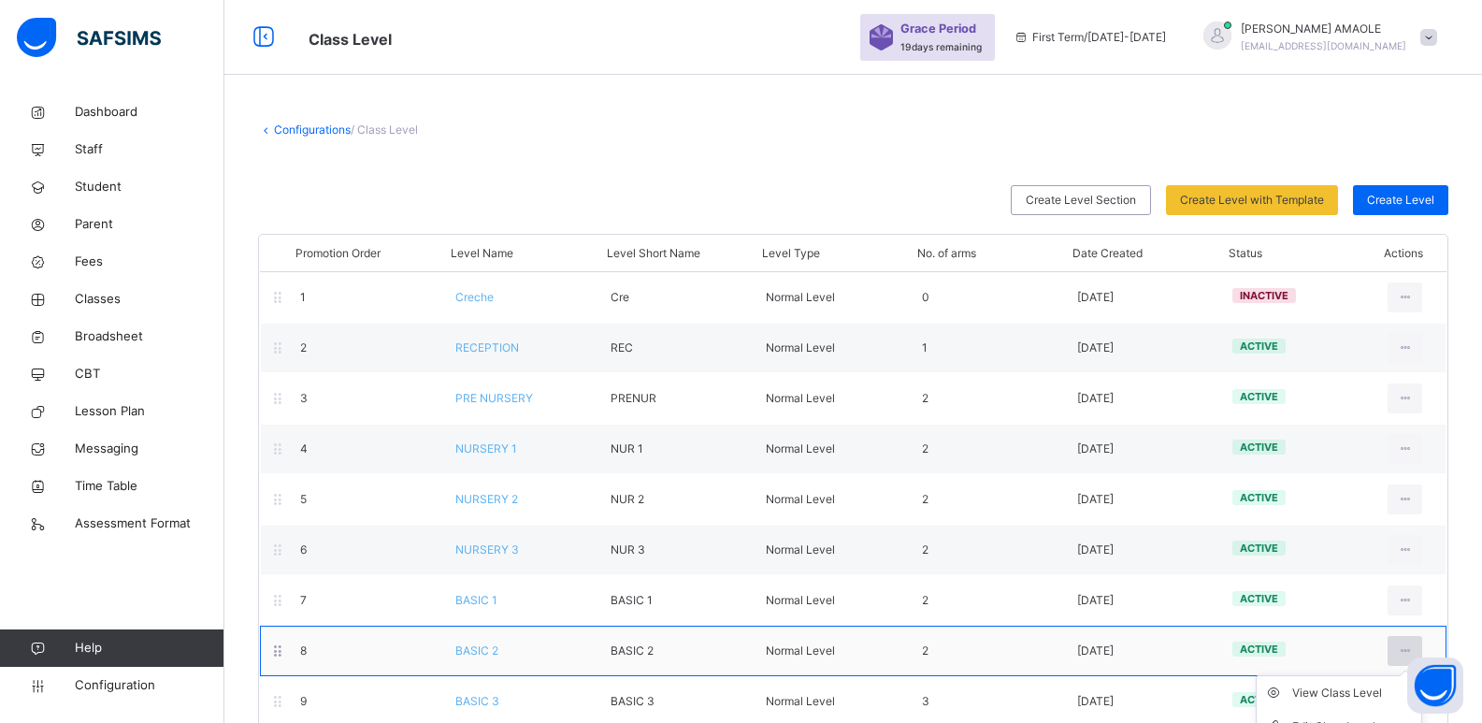
click at [1413, 650] on icon at bounding box center [1405, 651] width 16 height 17
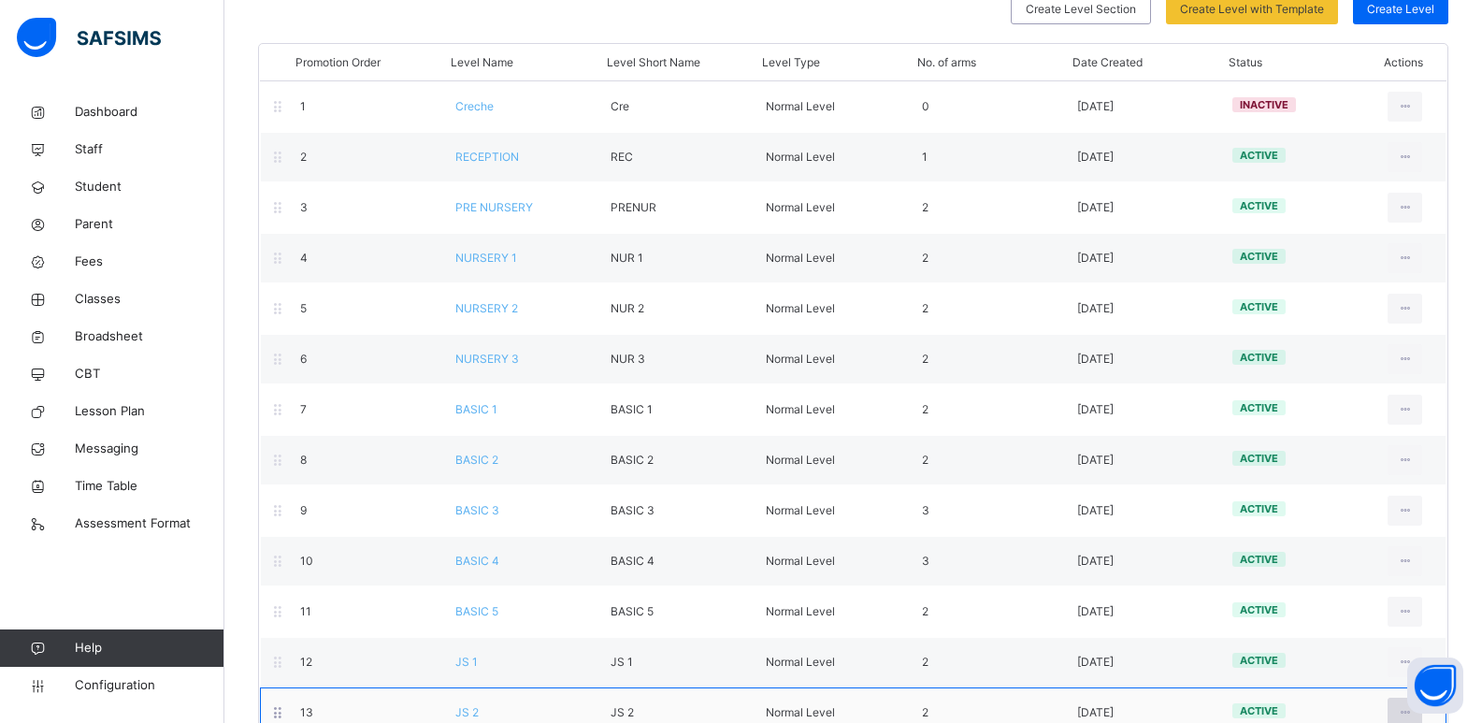
scroll to position [281, 0]
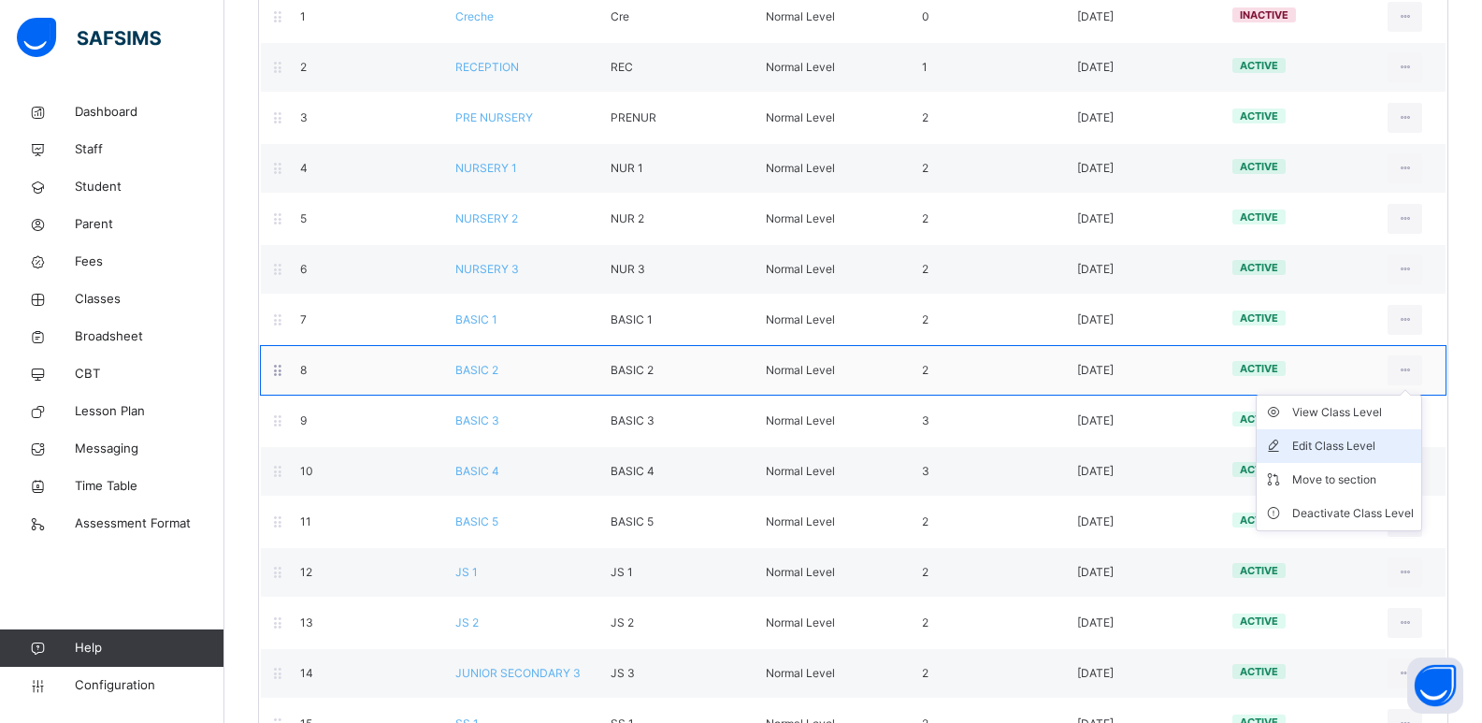
click at [1379, 442] on div "Edit Class Level" at bounding box center [1354, 446] width 122 height 19
type input "*******"
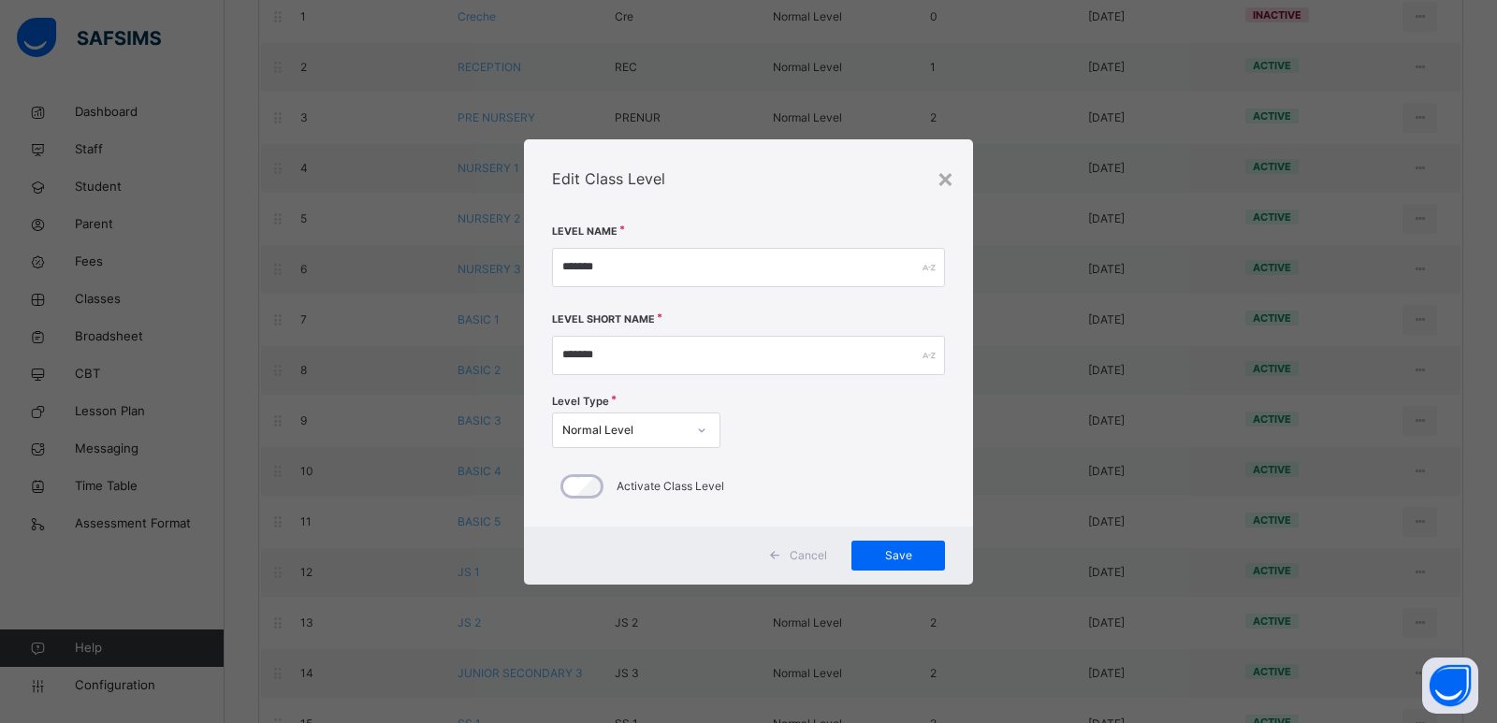
click at [935, 178] on div "Edit Class Level" at bounding box center [748, 178] width 449 height 79
click at [953, 187] on div "×" at bounding box center [945, 177] width 18 height 39
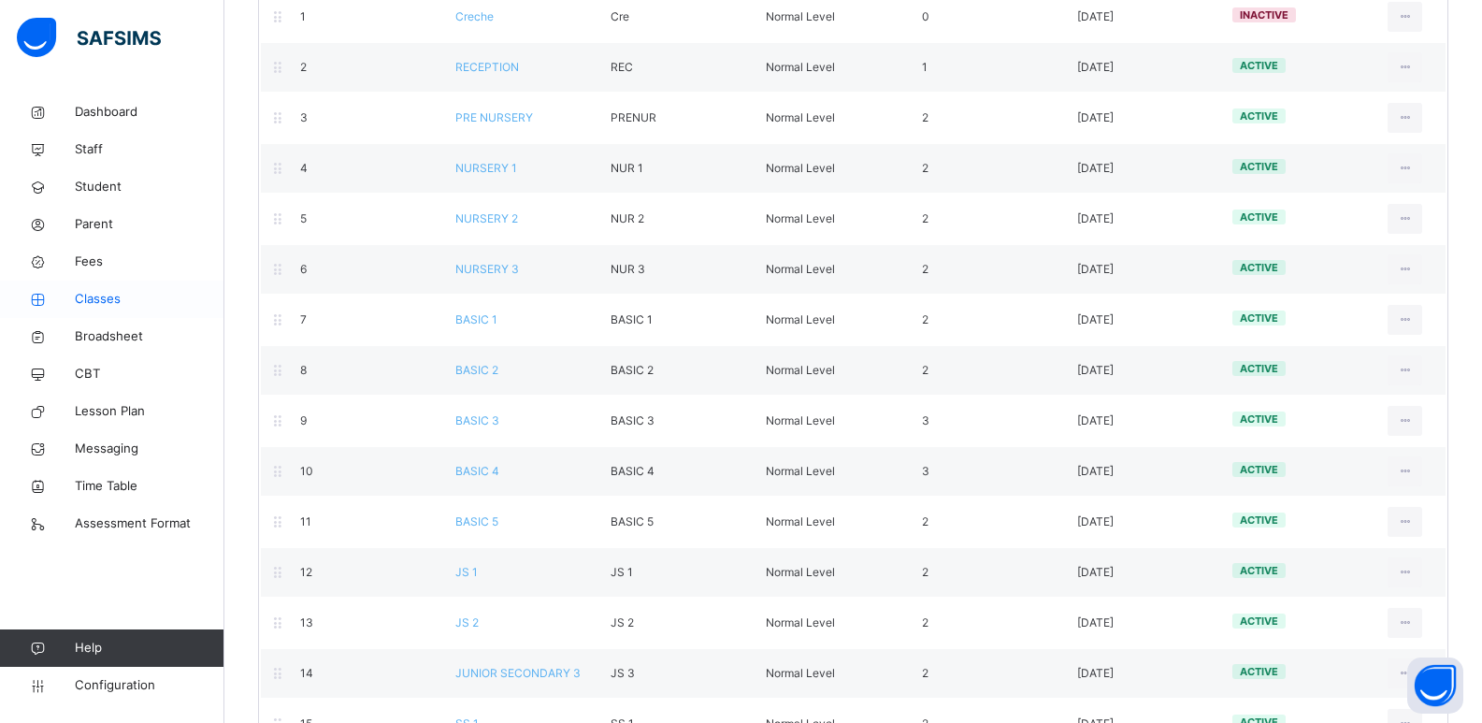
click at [136, 301] on span "Classes" at bounding box center [150, 299] width 150 height 19
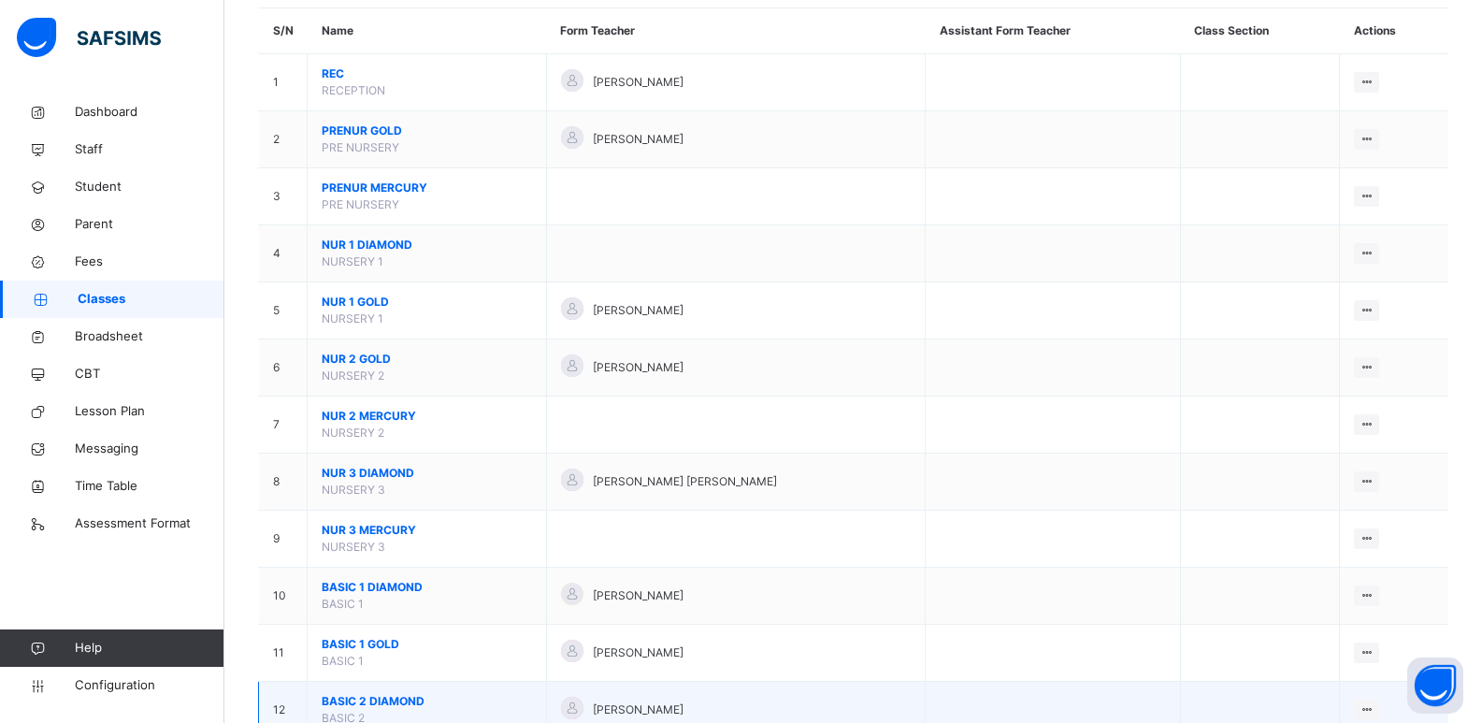
scroll to position [468, 0]
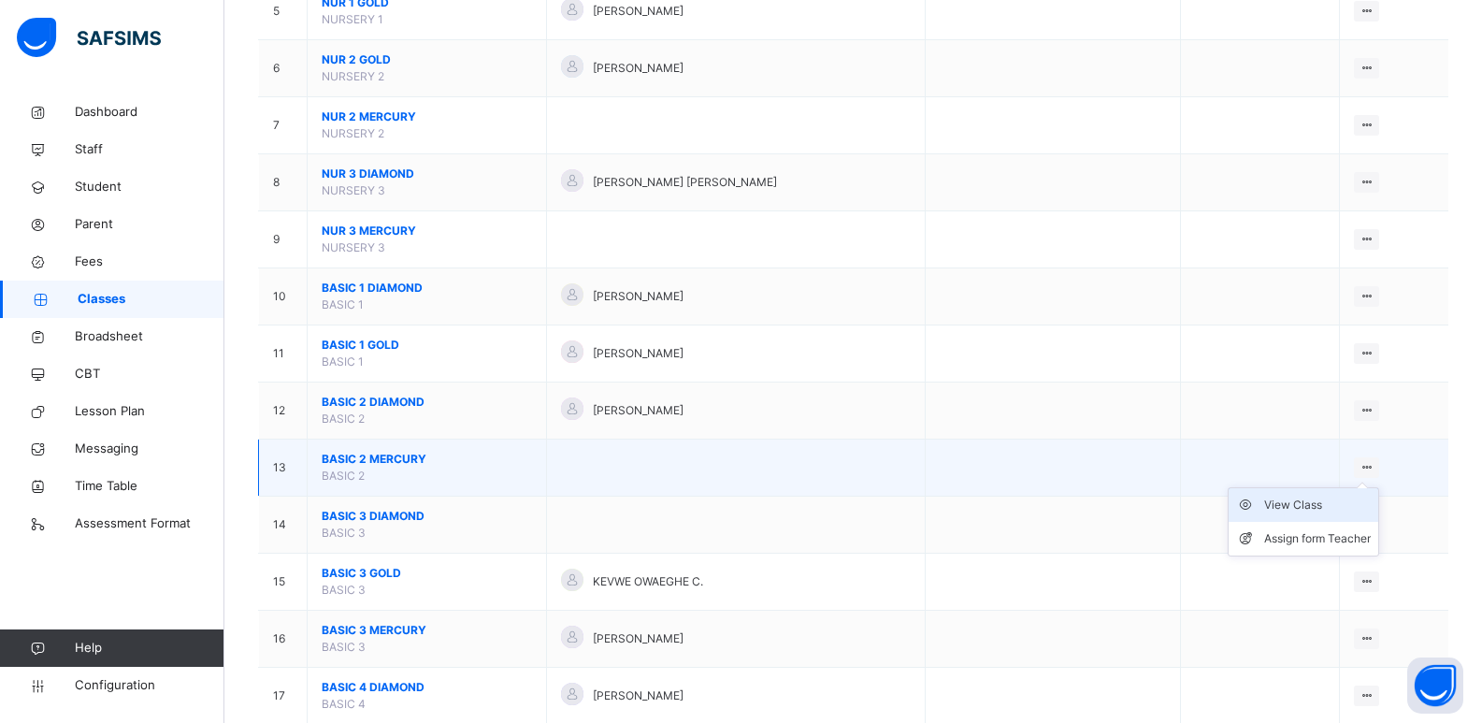
click at [1322, 511] on div "View Class" at bounding box center [1318, 505] width 107 height 19
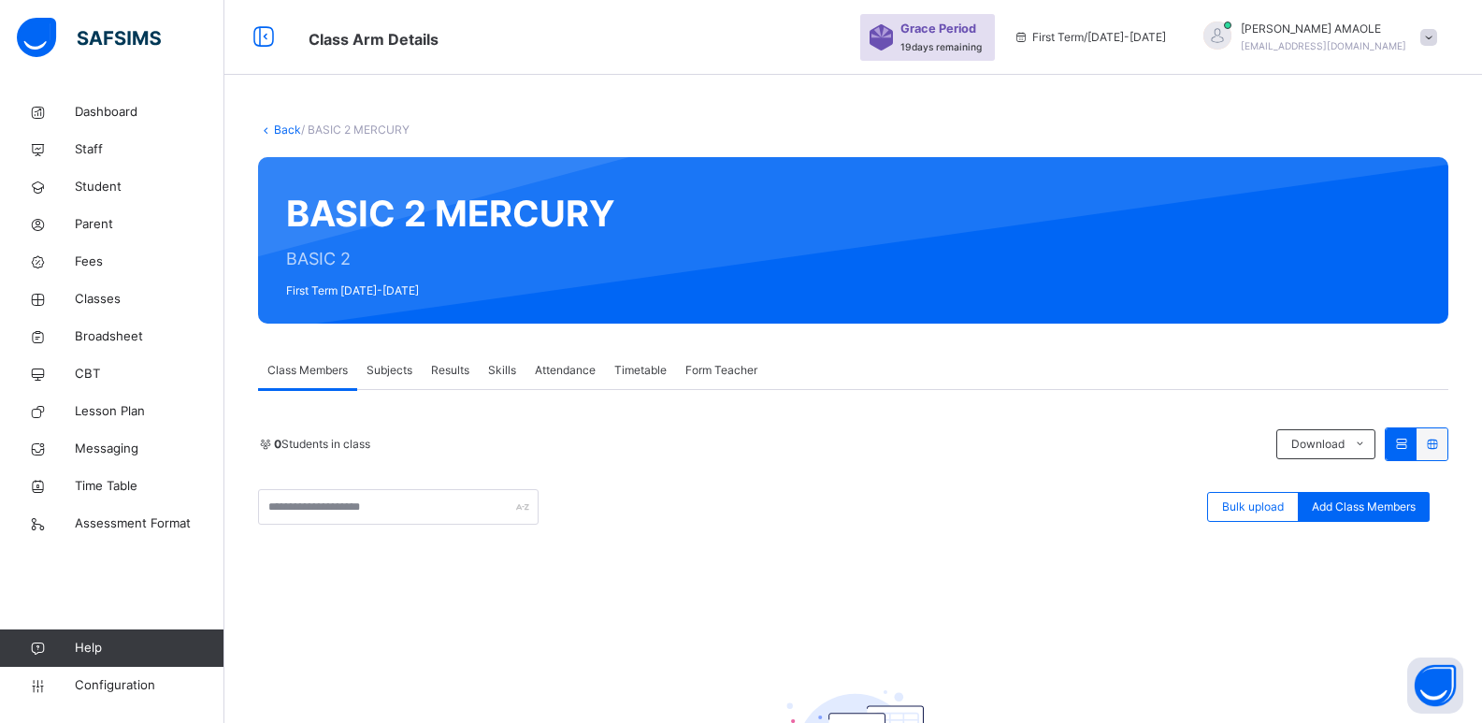
click at [317, 254] on div "BASIC 2 MERCURY BASIC 2 First Term [DATE]-[DATE]" at bounding box center [853, 240] width 1191 height 166
click at [274, 126] on link "Back" at bounding box center [287, 130] width 27 height 14
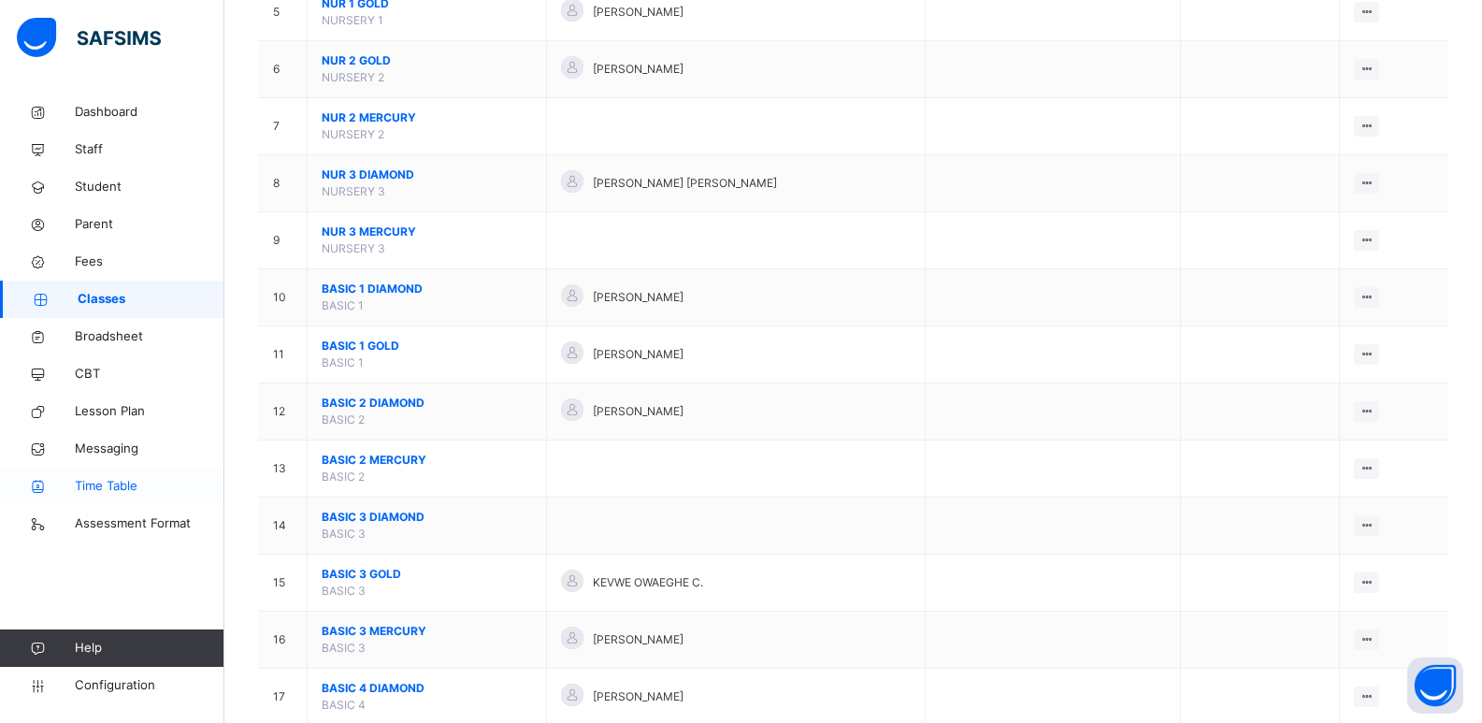
scroll to position [468, 0]
click at [111, 676] on span "Configuration" at bounding box center [149, 685] width 149 height 19
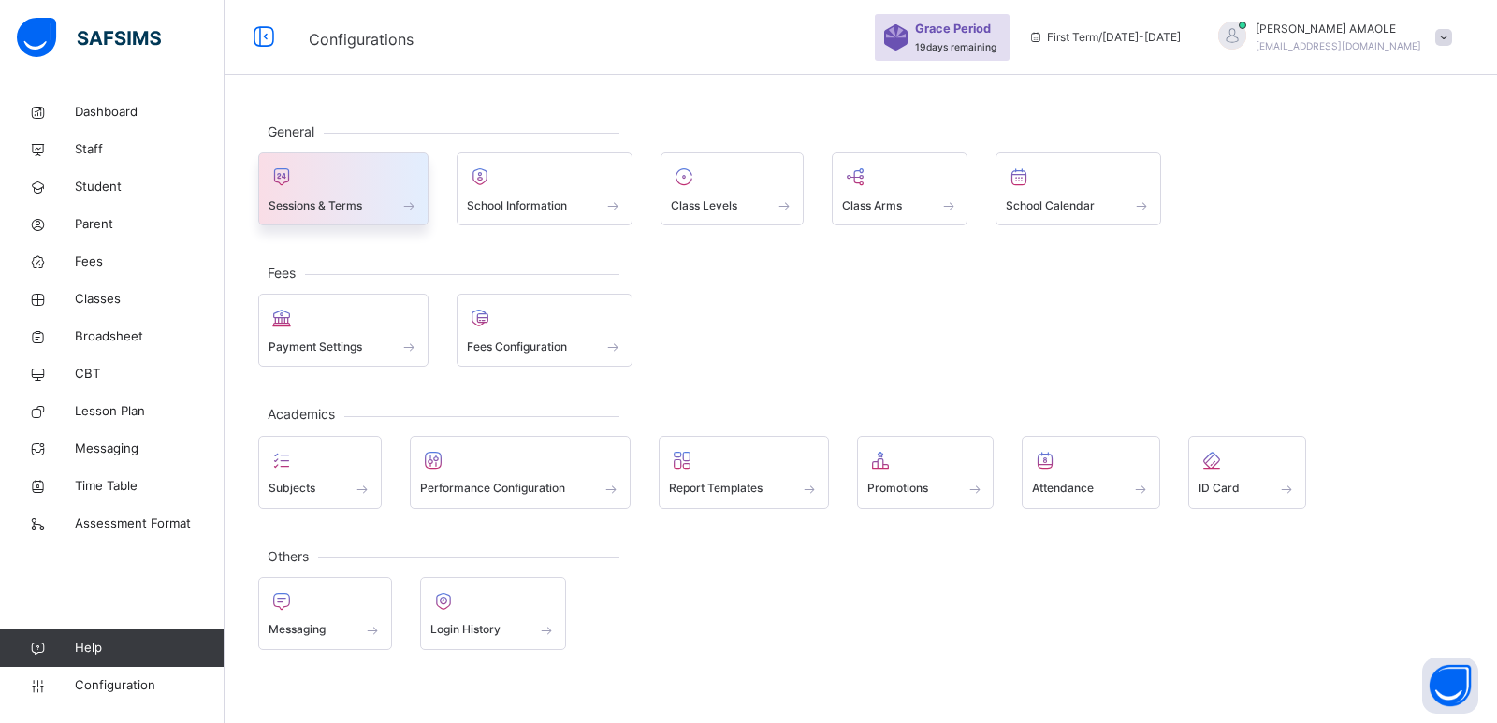
click at [357, 181] on div at bounding box center [343, 177] width 150 height 28
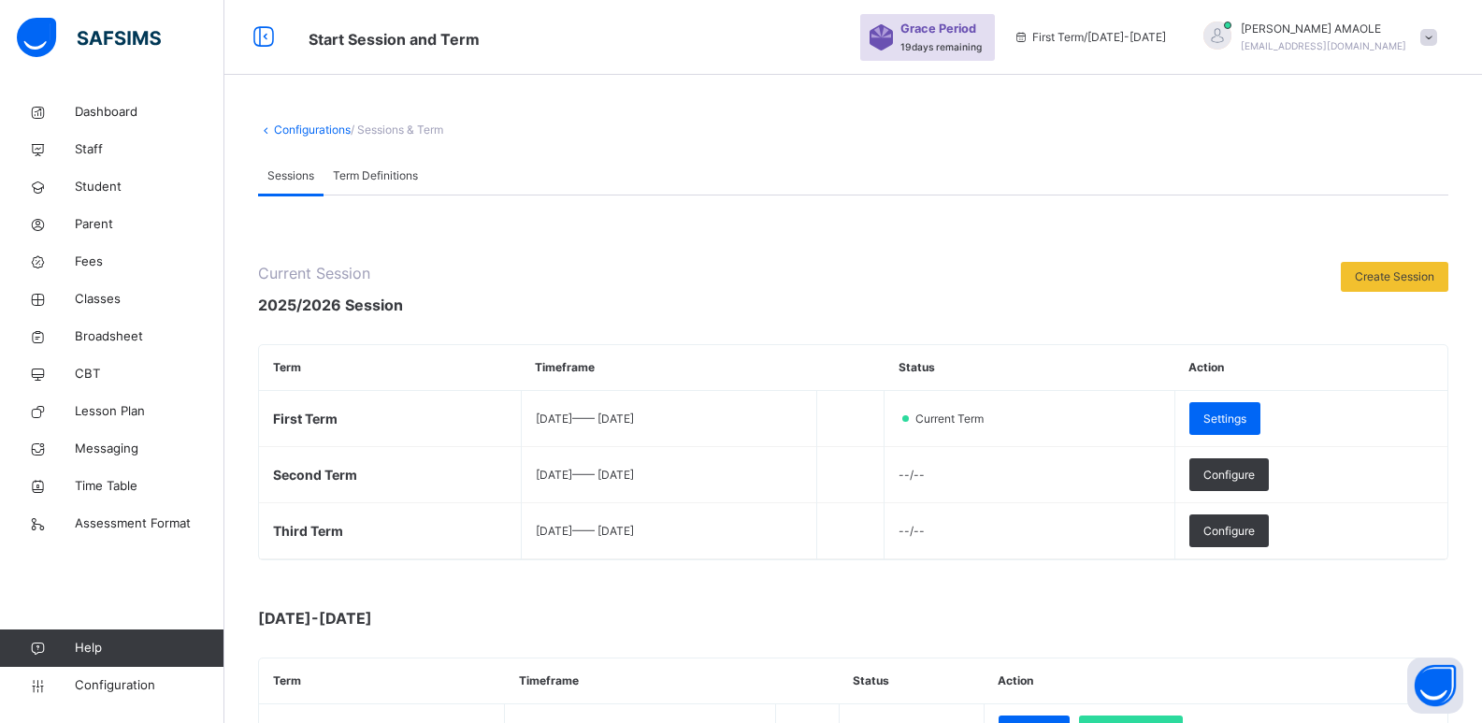
click at [302, 129] on link "Configurations" at bounding box center [312, 130] width 77 height 14
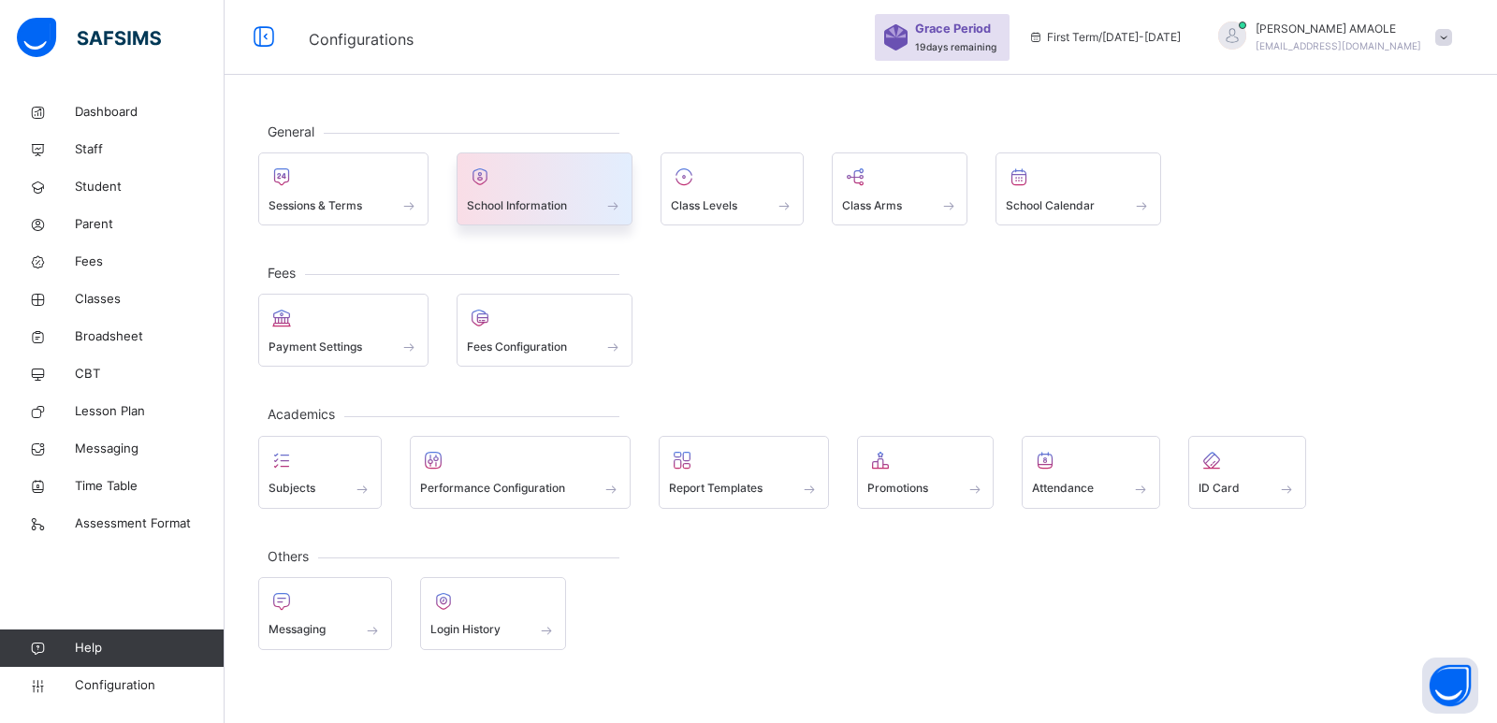
click at [576, 205] on div "School Information" at bounding box center [545, 205] width 156 height 20
select select "**"
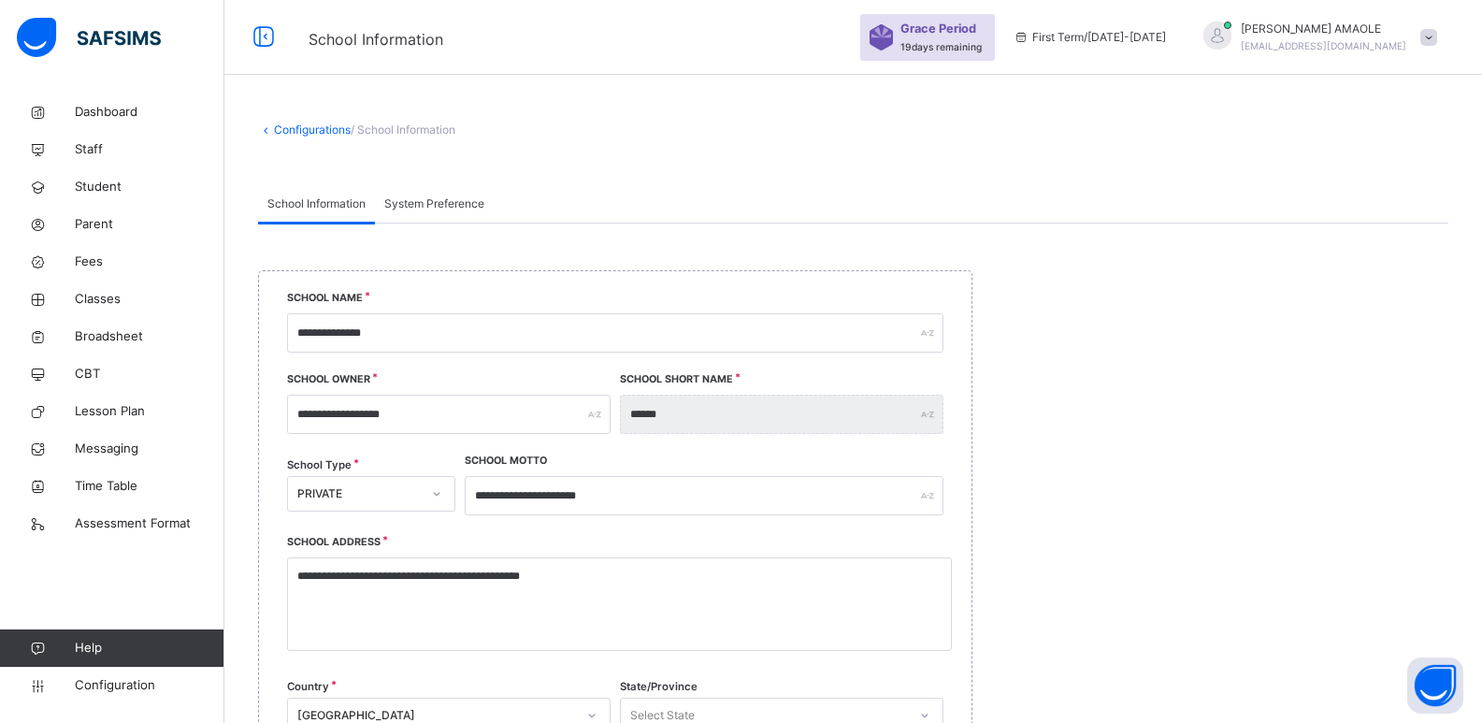
click at [315, 127] on link "Configurations" at bounding box center [312, 130] width 77 height 14
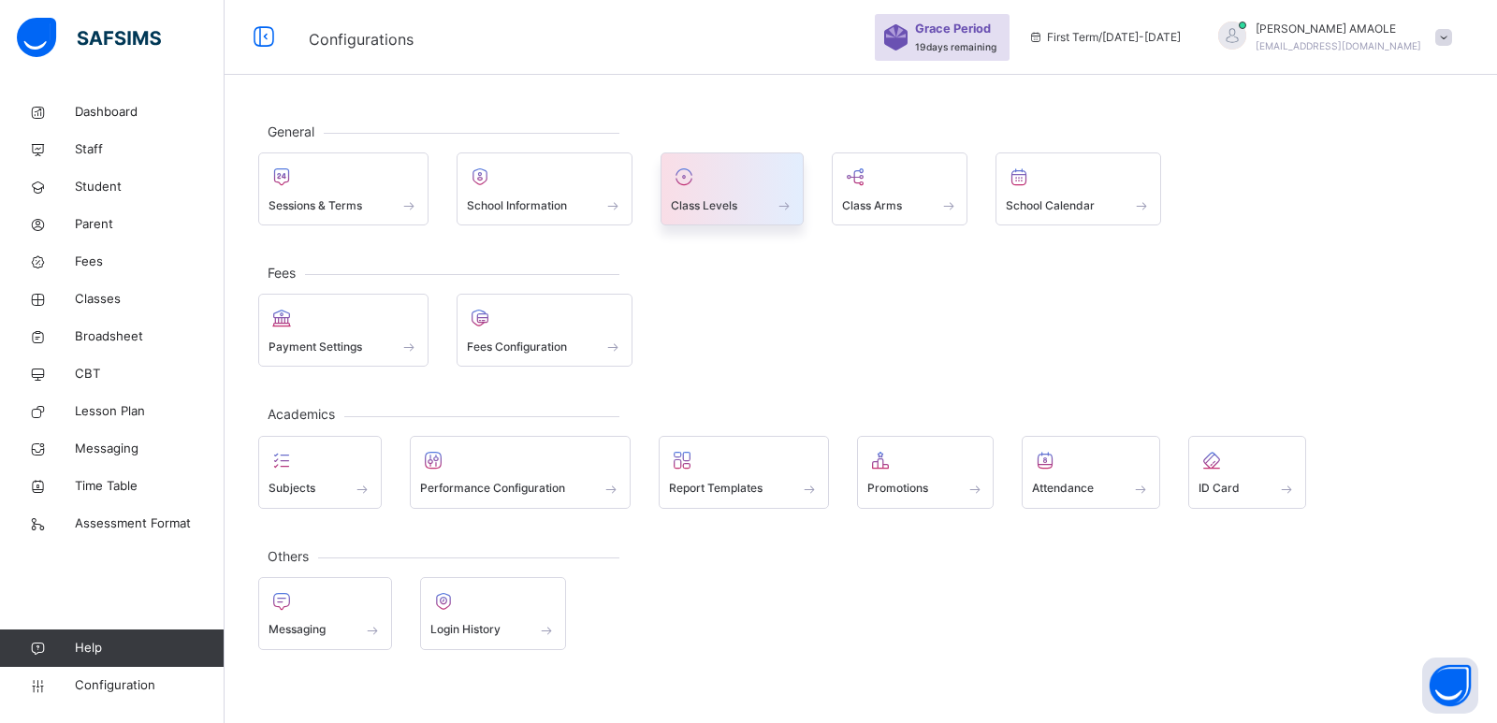
click at [691, 194] on span at bounding box center [732, 193] width 123 height 5
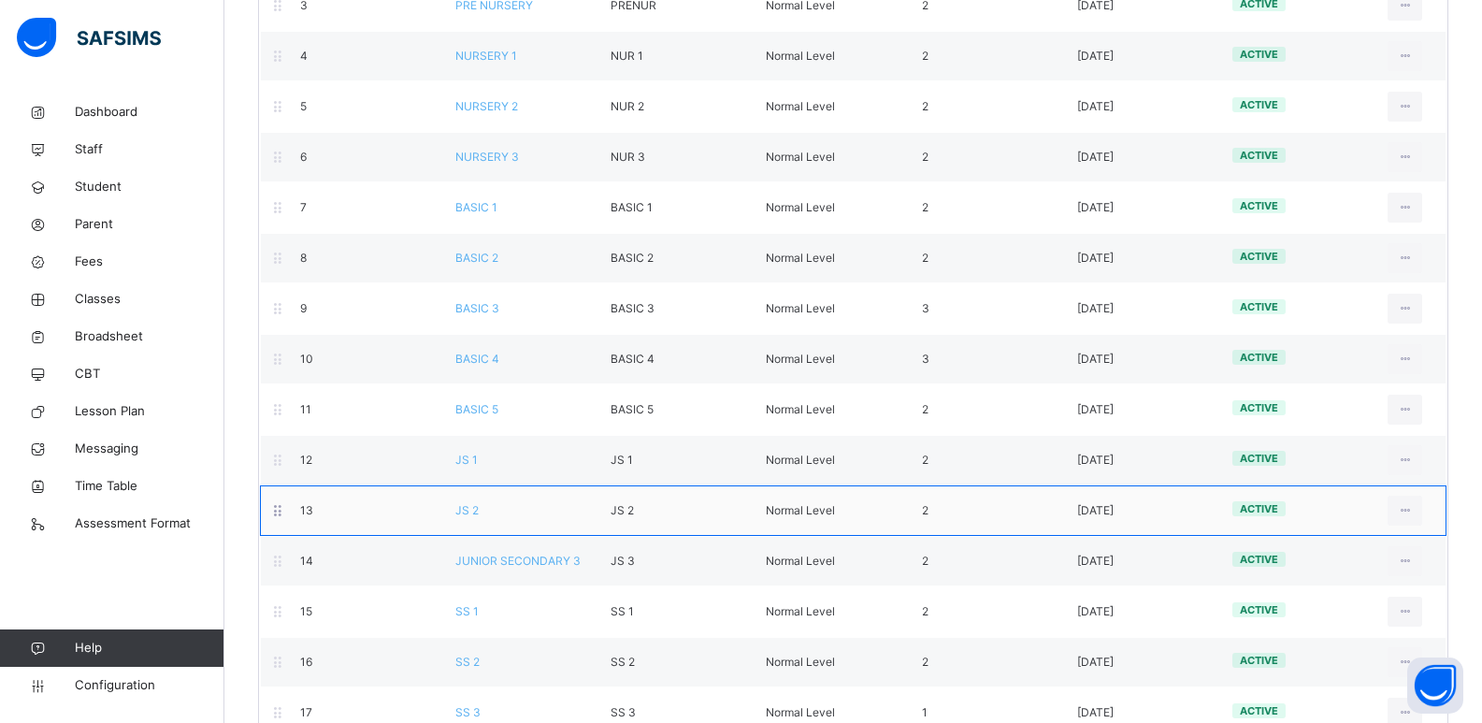
scroll to position [538, 0]
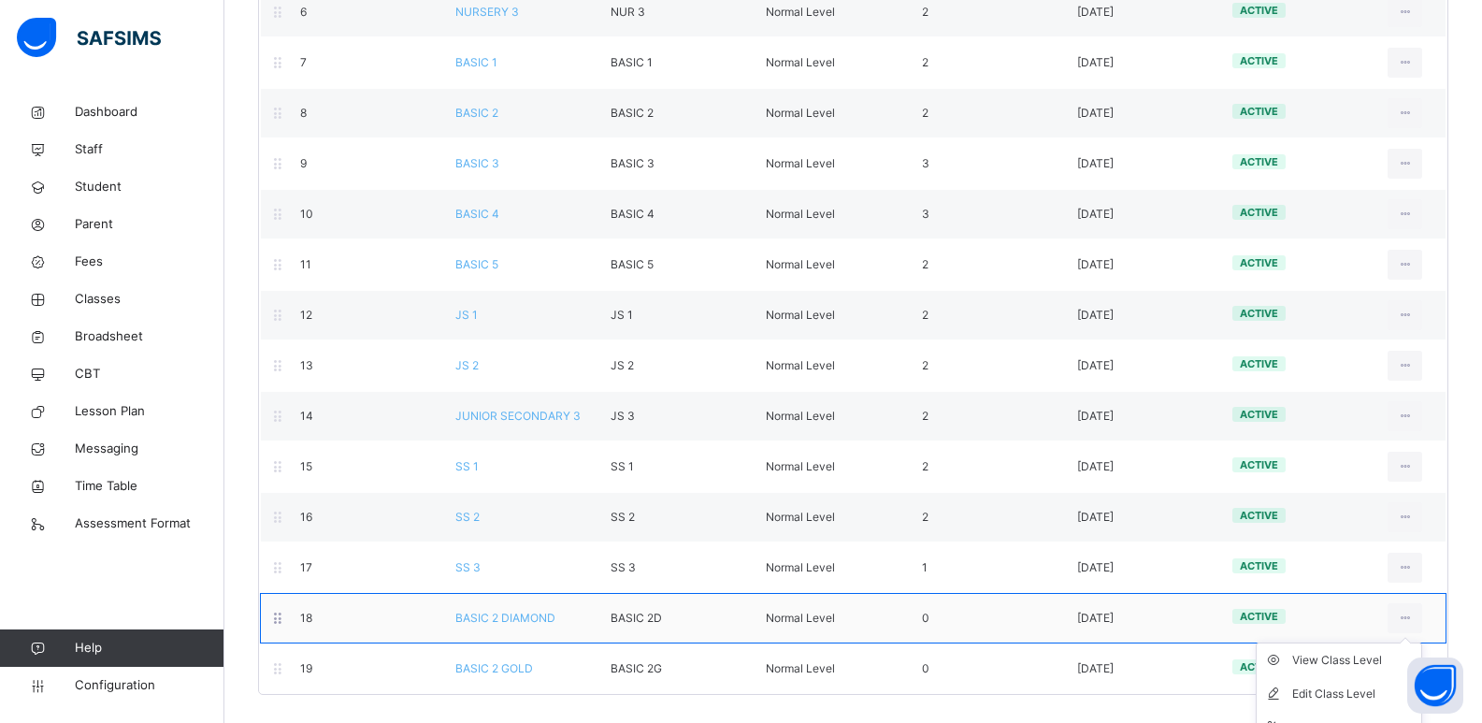
click at [1414, 643] on ul "View Class Level Edit Class Level Move to section Deactivate Class Level" at bounding box center [1339, 711] width 166 height 137
click at [1359, 693] on div "Edit Class Level" at bounding box center [1354, 694] width 122 height 19
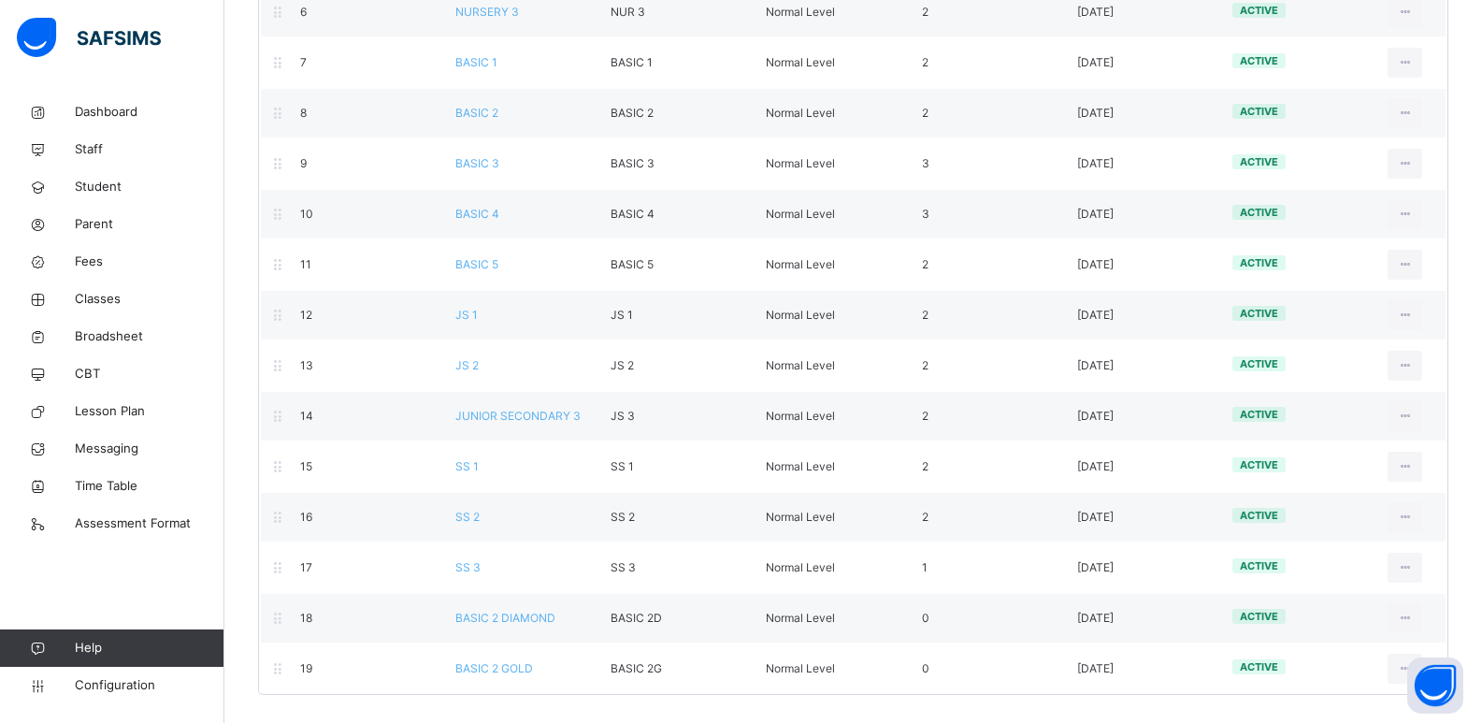
type input "**********"
type input "********"
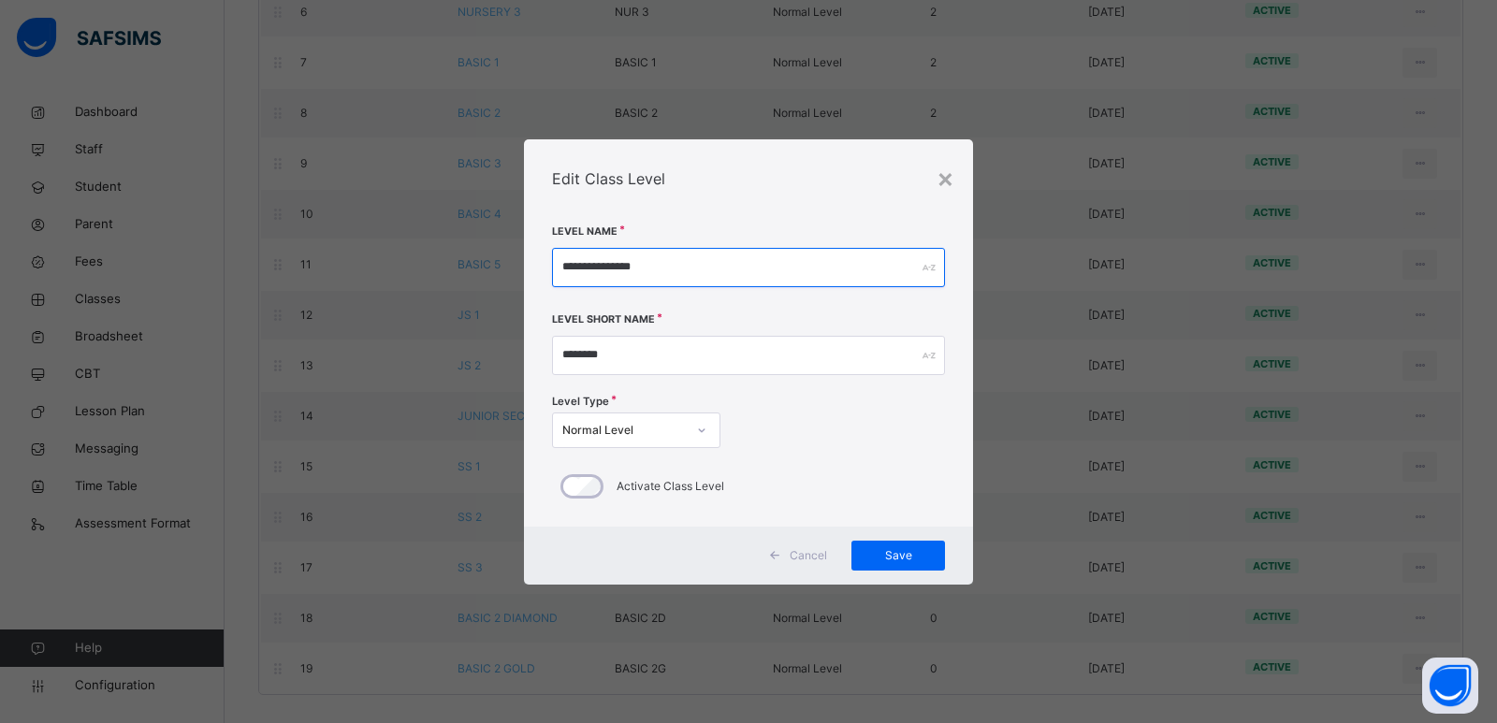
click at [691, 271] on input "**********" at bounding box center [748, 267] width 393 height 39
type input "**********"
click at [950, 180] on div "×" at bounding box center [945, 177] width 18 height 39
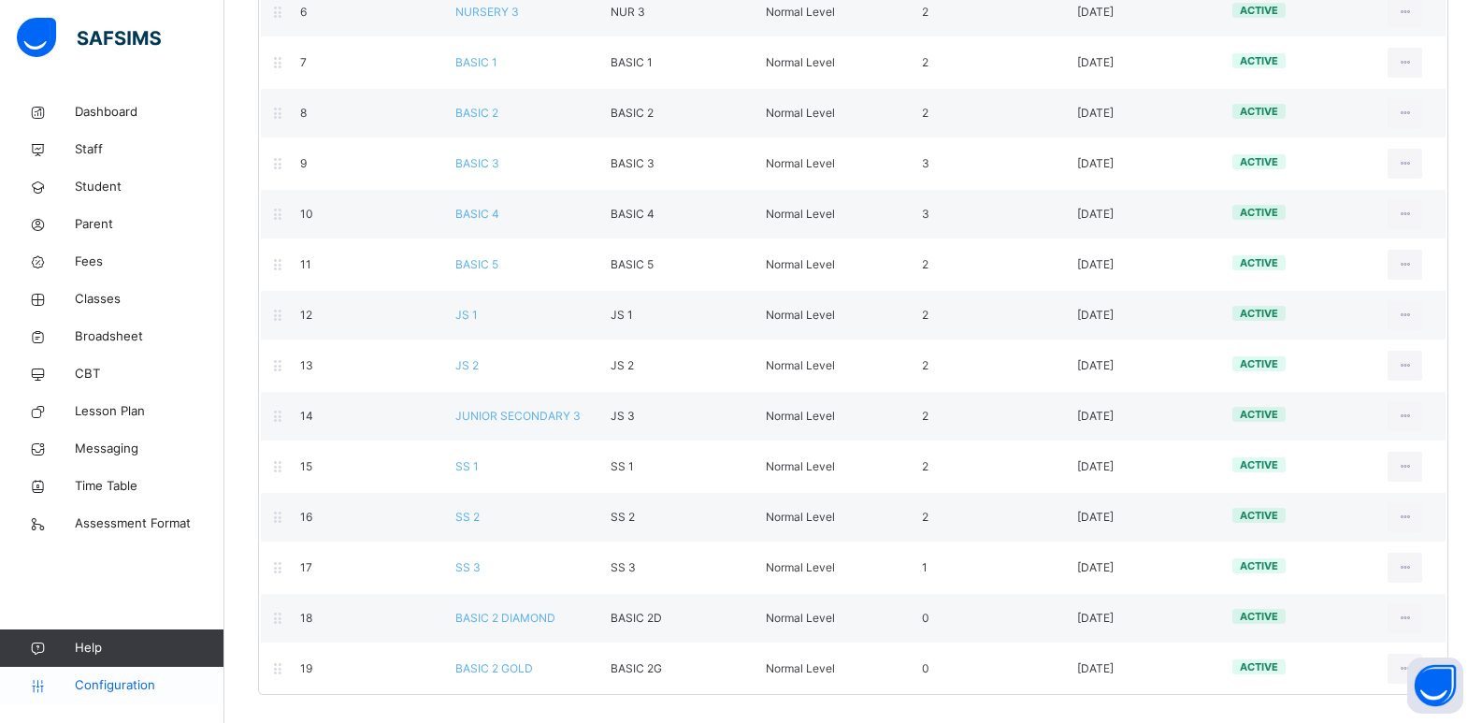
click at [120, 673] on link "Configuration" at bounding box center [112, 685] width 224 height 37
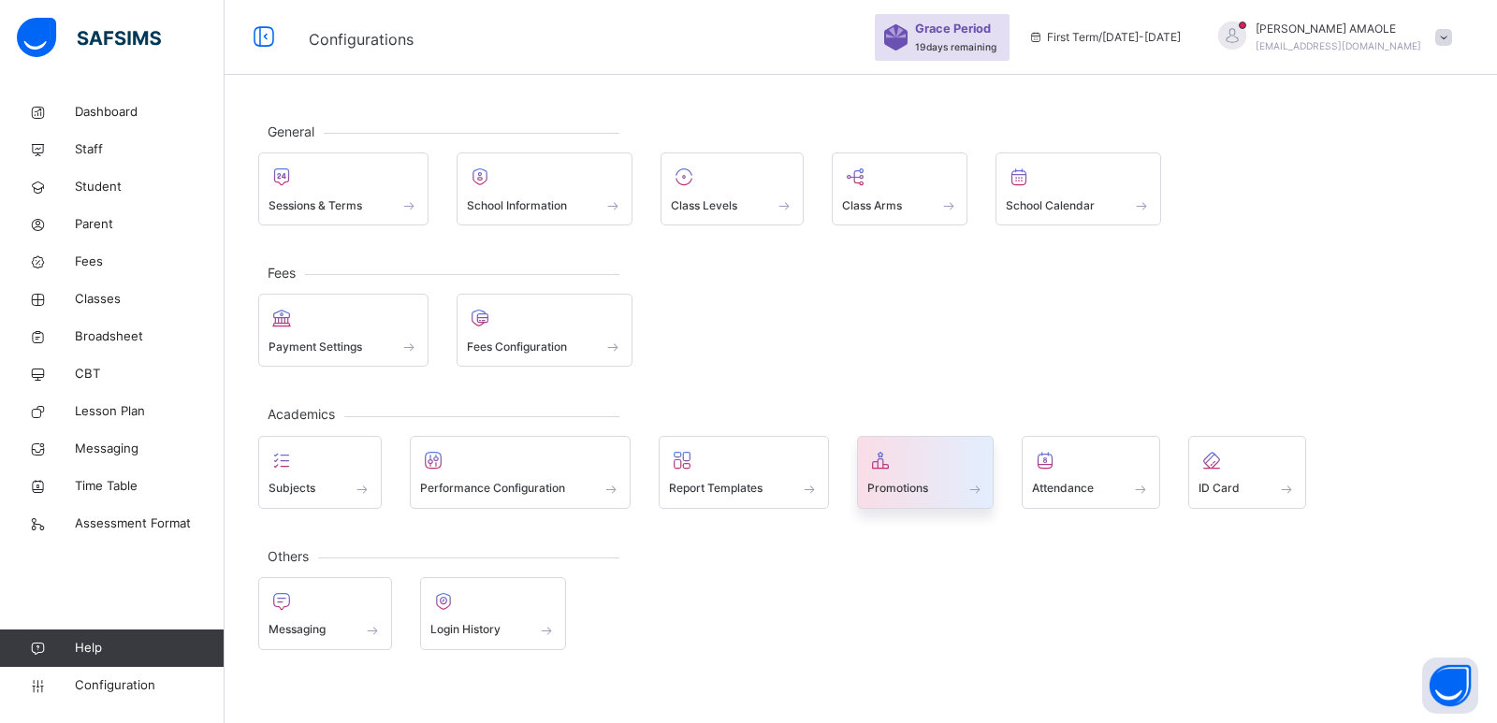
click at [923, 470] on div at bounding box center [925, 460] width 117 height 28
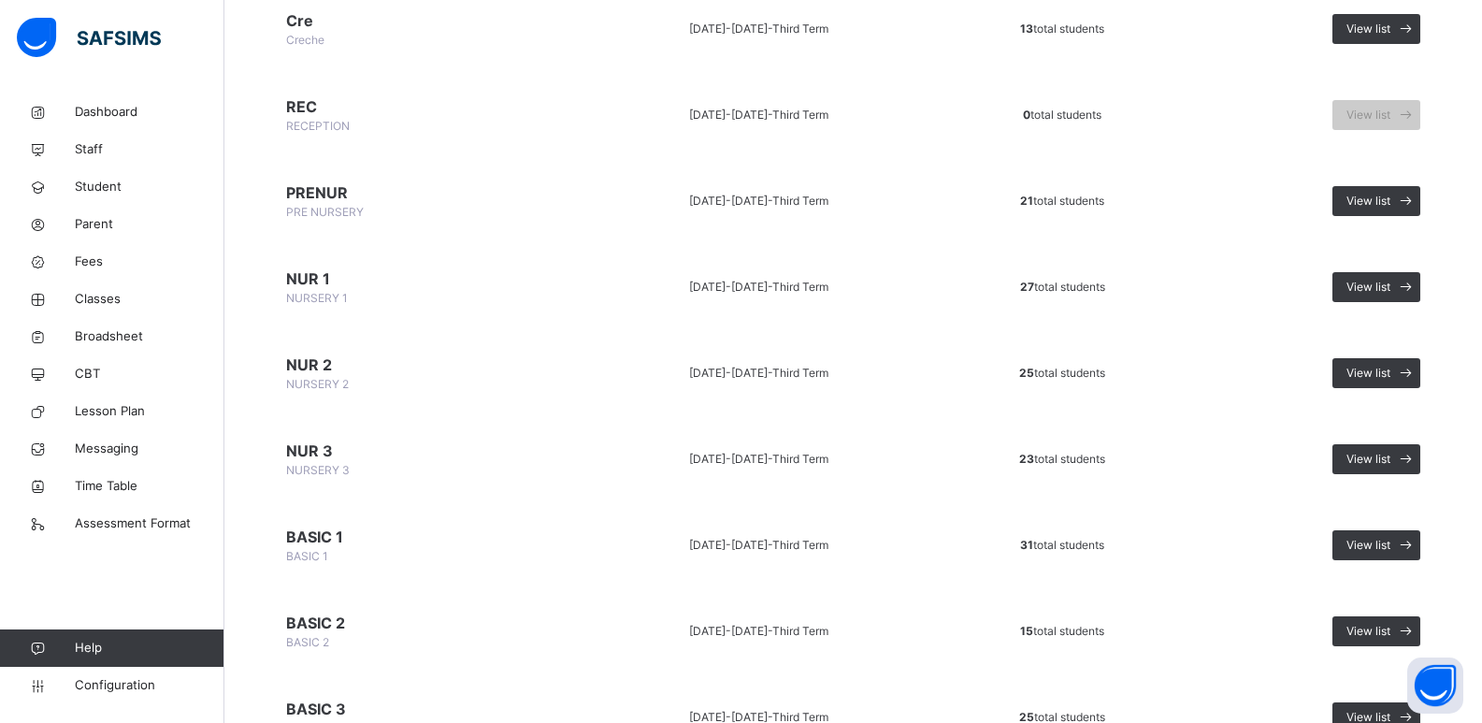
scroll to position [374, 0]
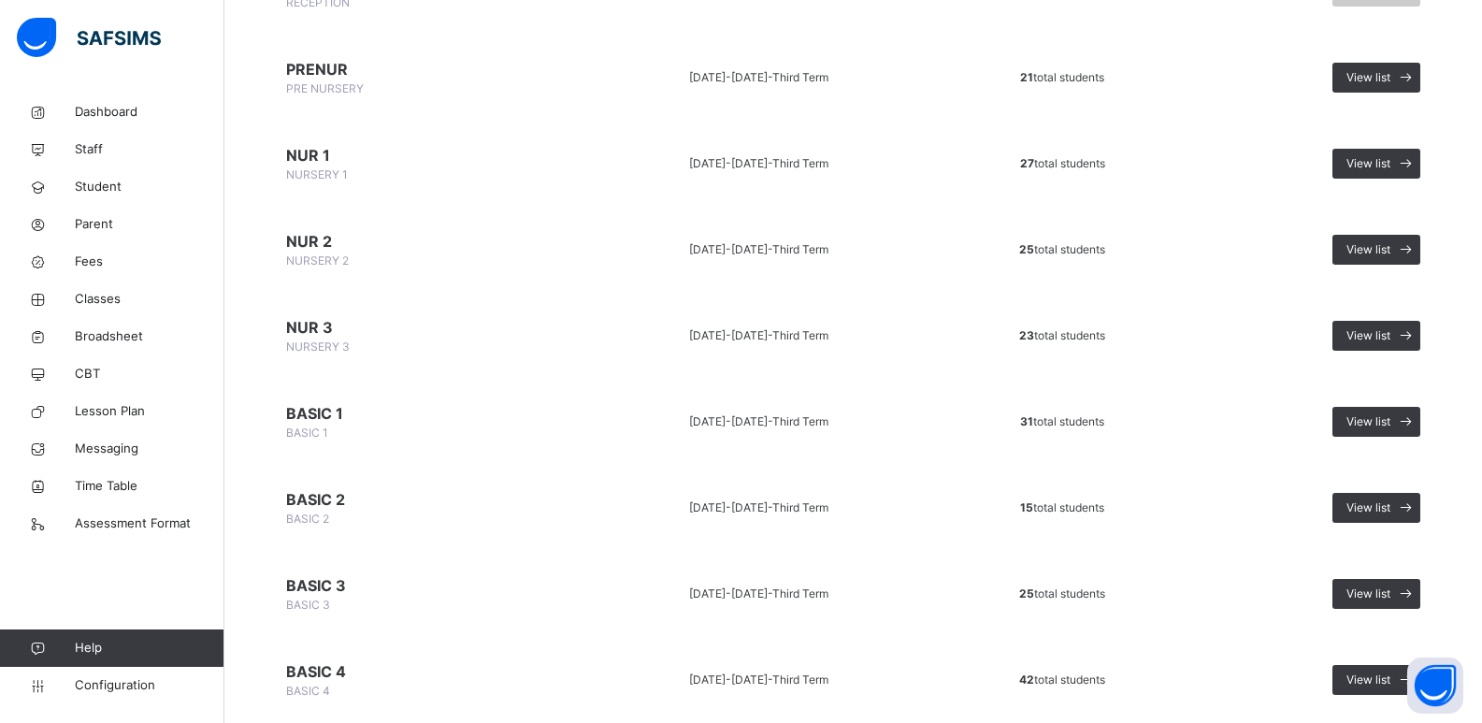
click at [1052, 502] on span "15 total students" at bounding box center [1062, 507] width 84 height 14
click at [1359, 493] on div "View list" at bounding box center [1377, 508] width 88 height 30
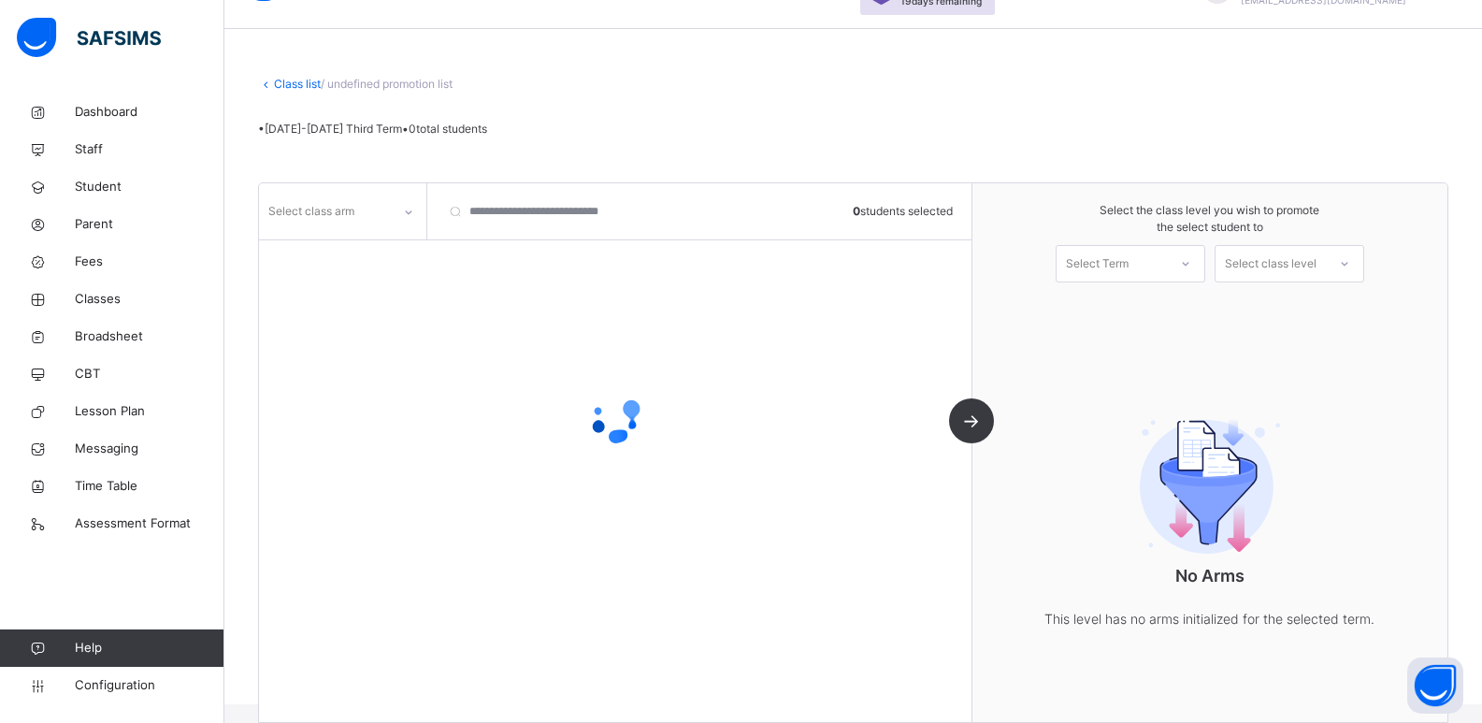
scroll to position [74, 0]
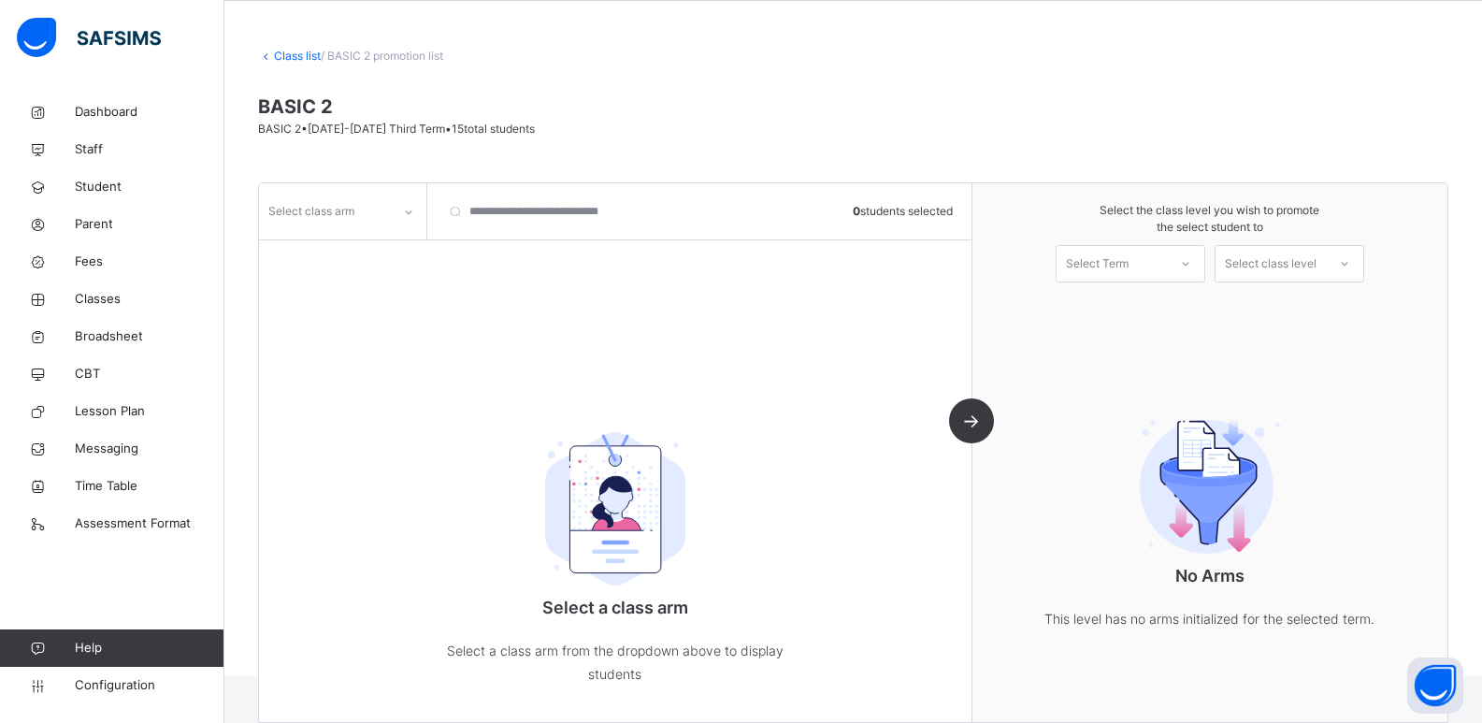
click at [286, 53] on link "Class list" at bounding box center [297, 56] width 47 height 14
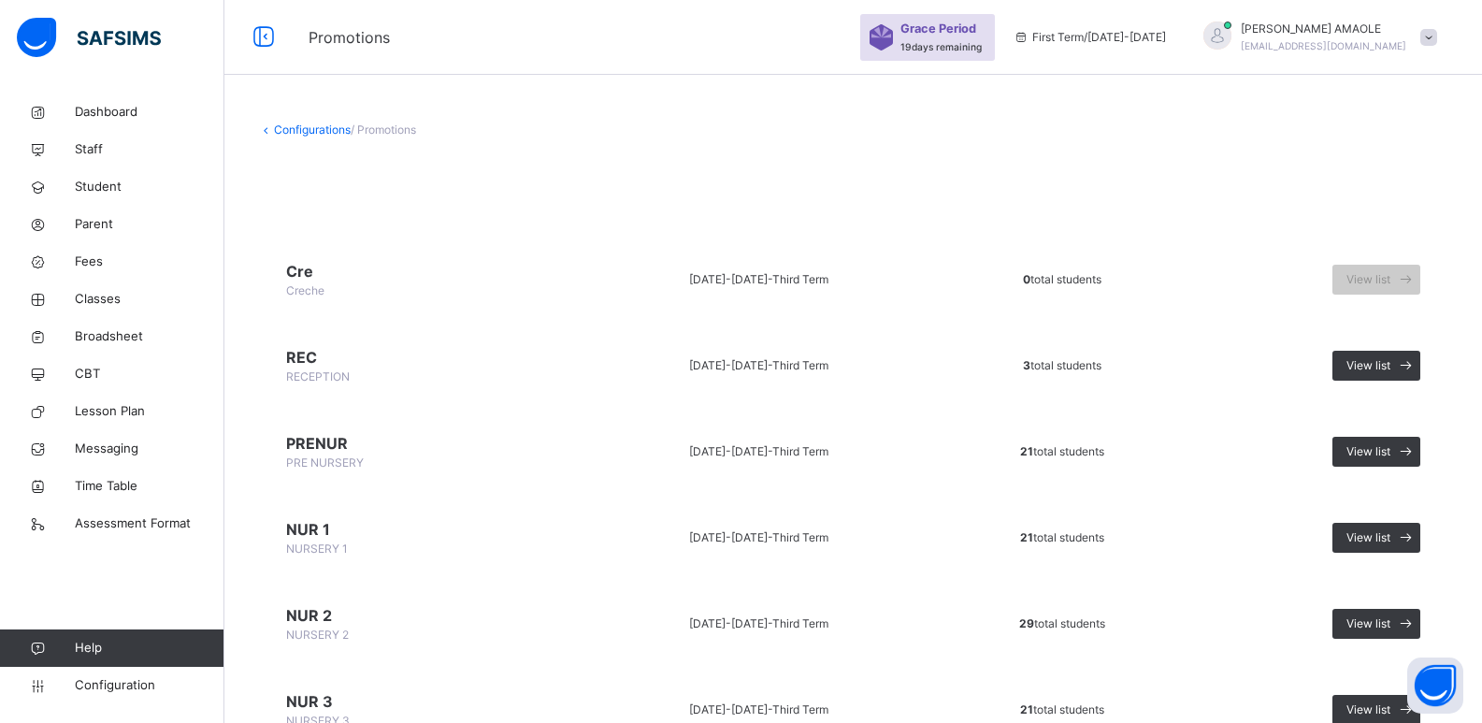
scroll to position [281, 0]
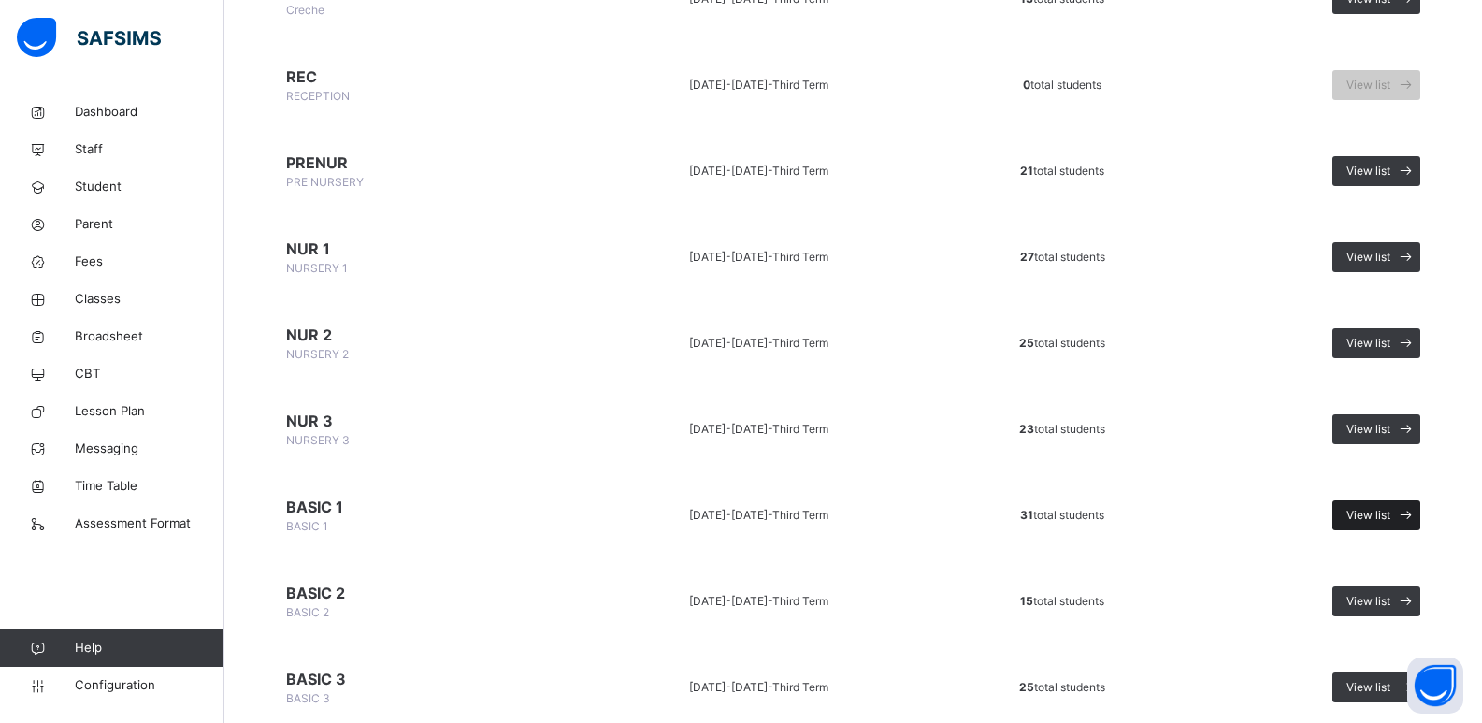
click at [1373, 504] on div "View list" at bounding box center [1377, 515] width 88 height 30
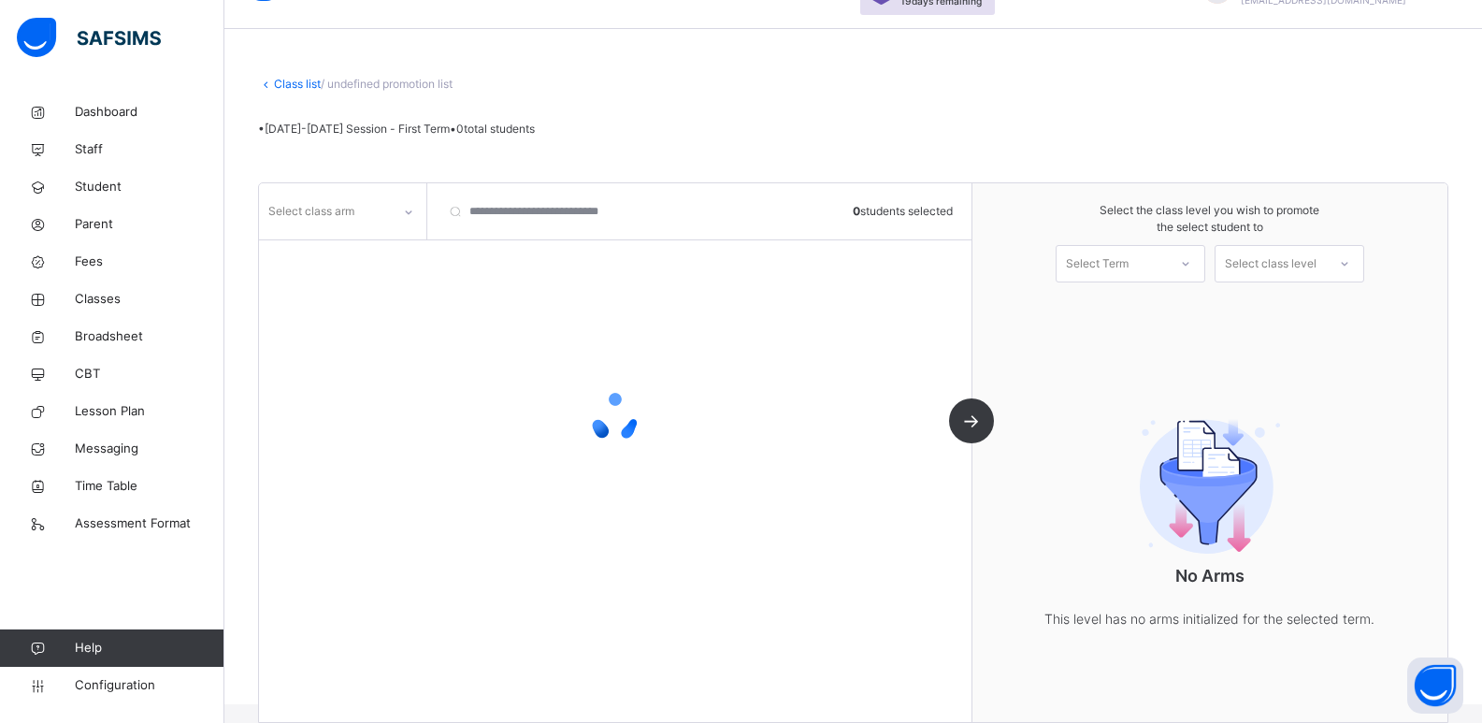
scroll to position [74, 0]
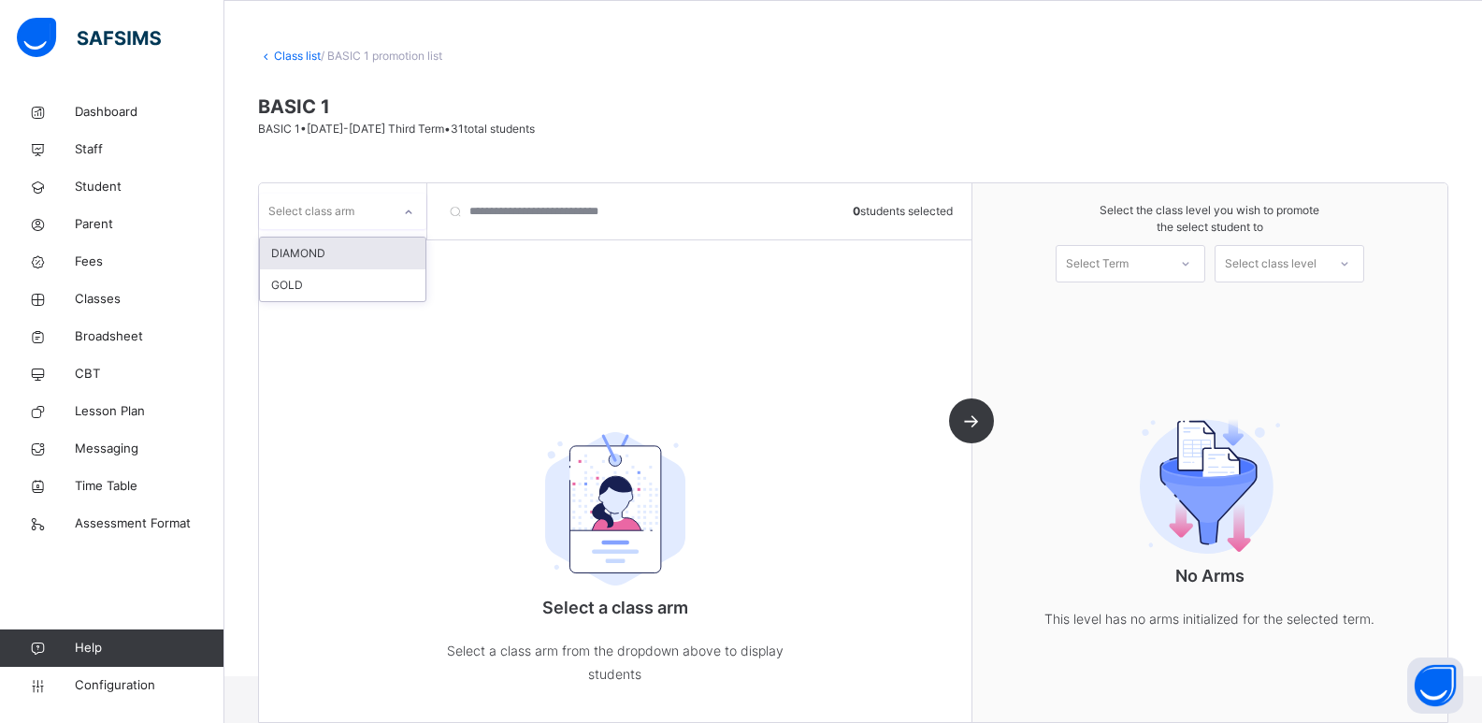
click at [381, 212] on div "Select class arm" at bounding box center [325, 211] width 132 height 29
click at [355, 255] on div "DIAMOND" at bounding box center [343, 254] width 166 height 32
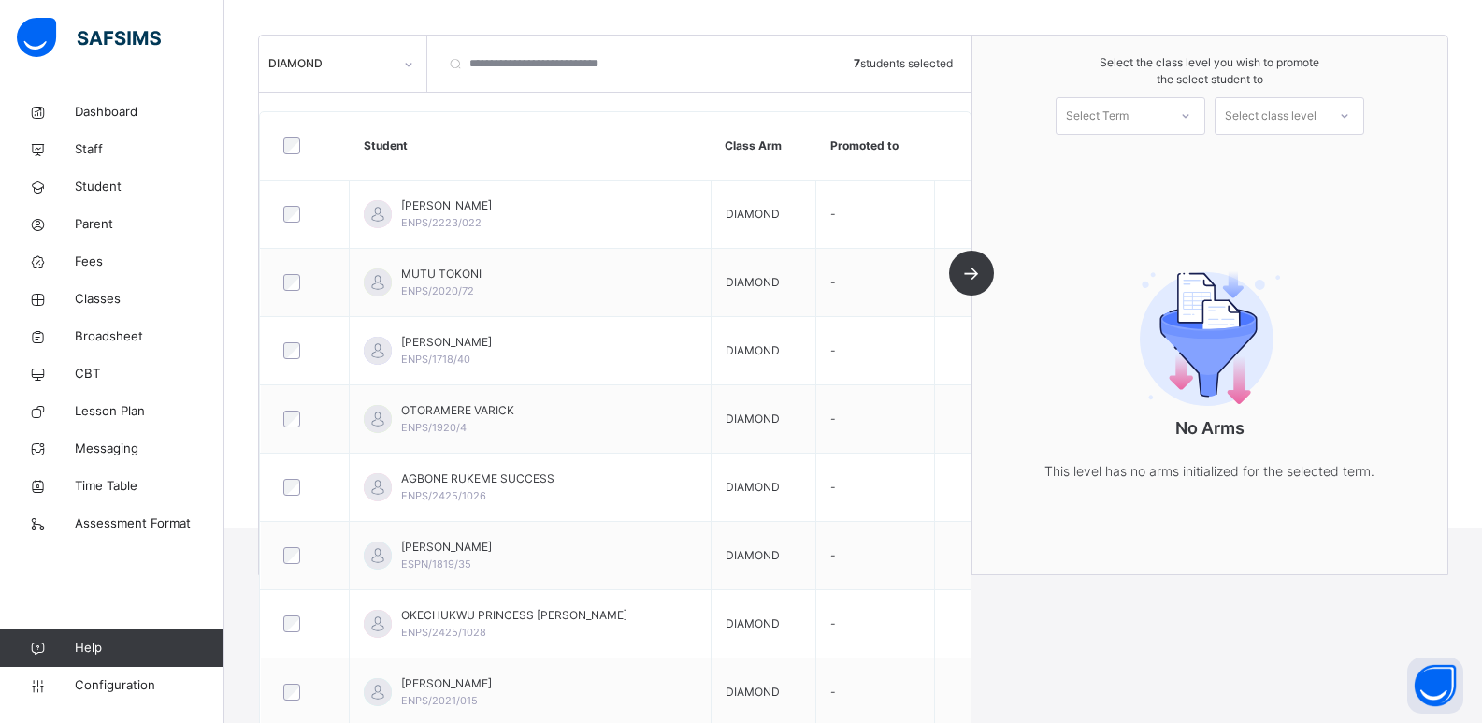
scroll to position [210, 0]
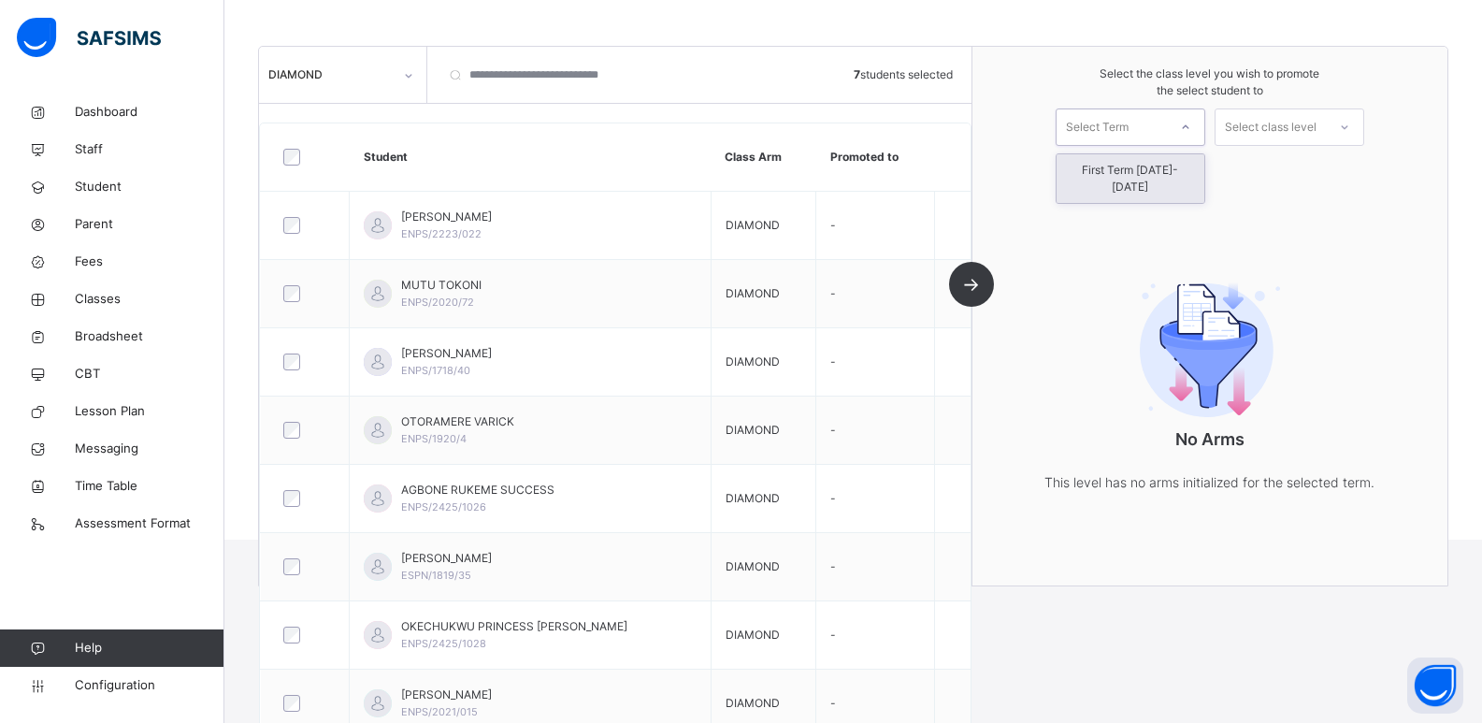
click at [1163, 125] on div "Select Term" at bounding box center [1112, 127] width 110 height 29
click at [1144, 167] on div "First Term [DATE]-[DATE]" at bounding box center [1131, 178] width 148 height 49
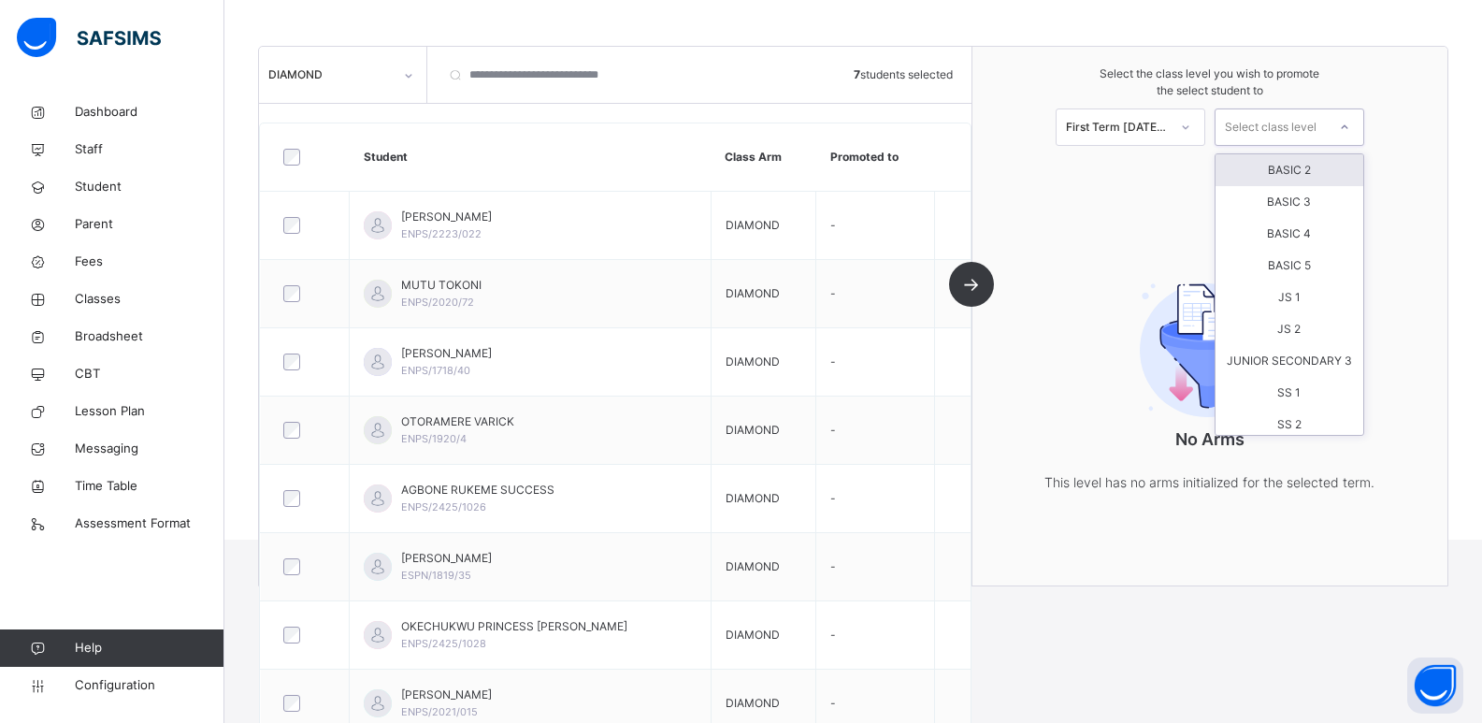
click at [1281, 127] on div "Select class level" at bounding box center [1271, 126] width 92 height 37
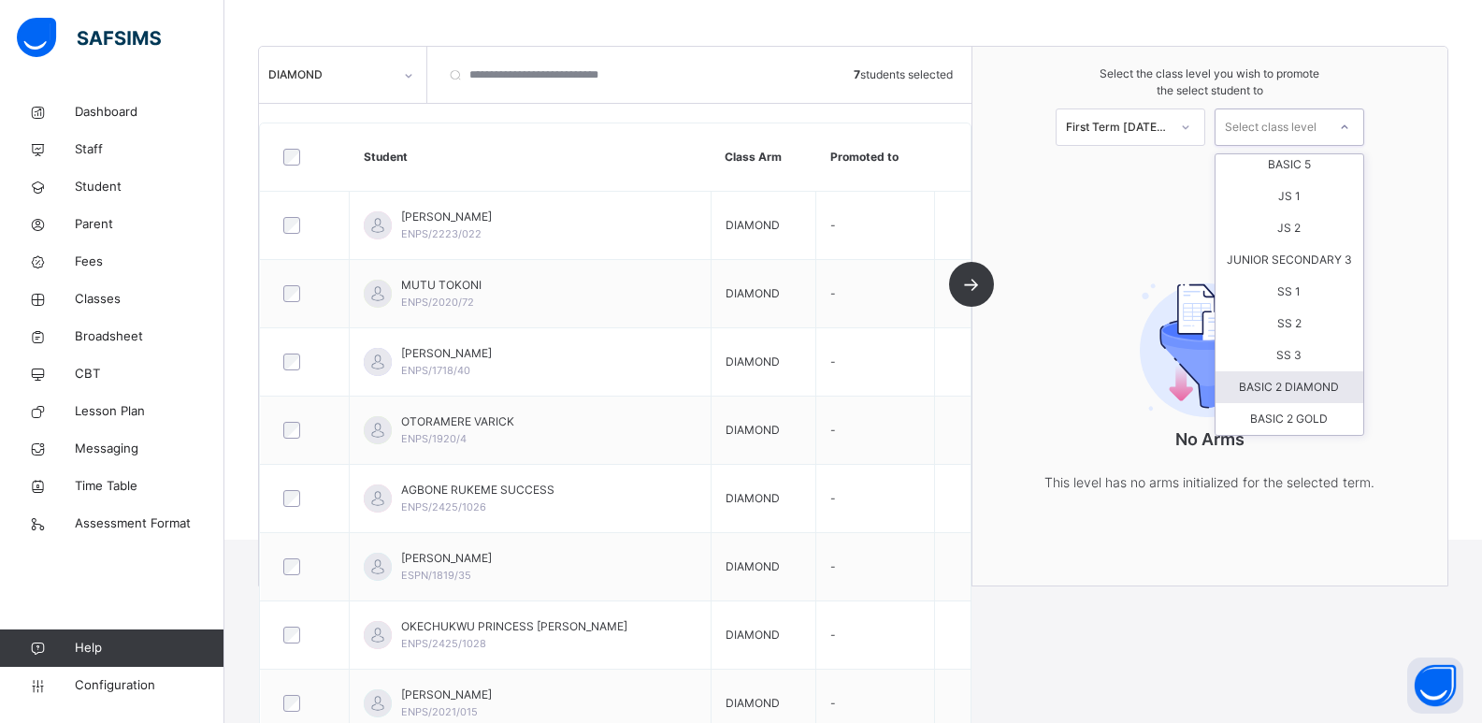
click at [1275, 378] on div "BASIC 2 DIAMOND" at bounding box center [1290, 387] width 148 height 32
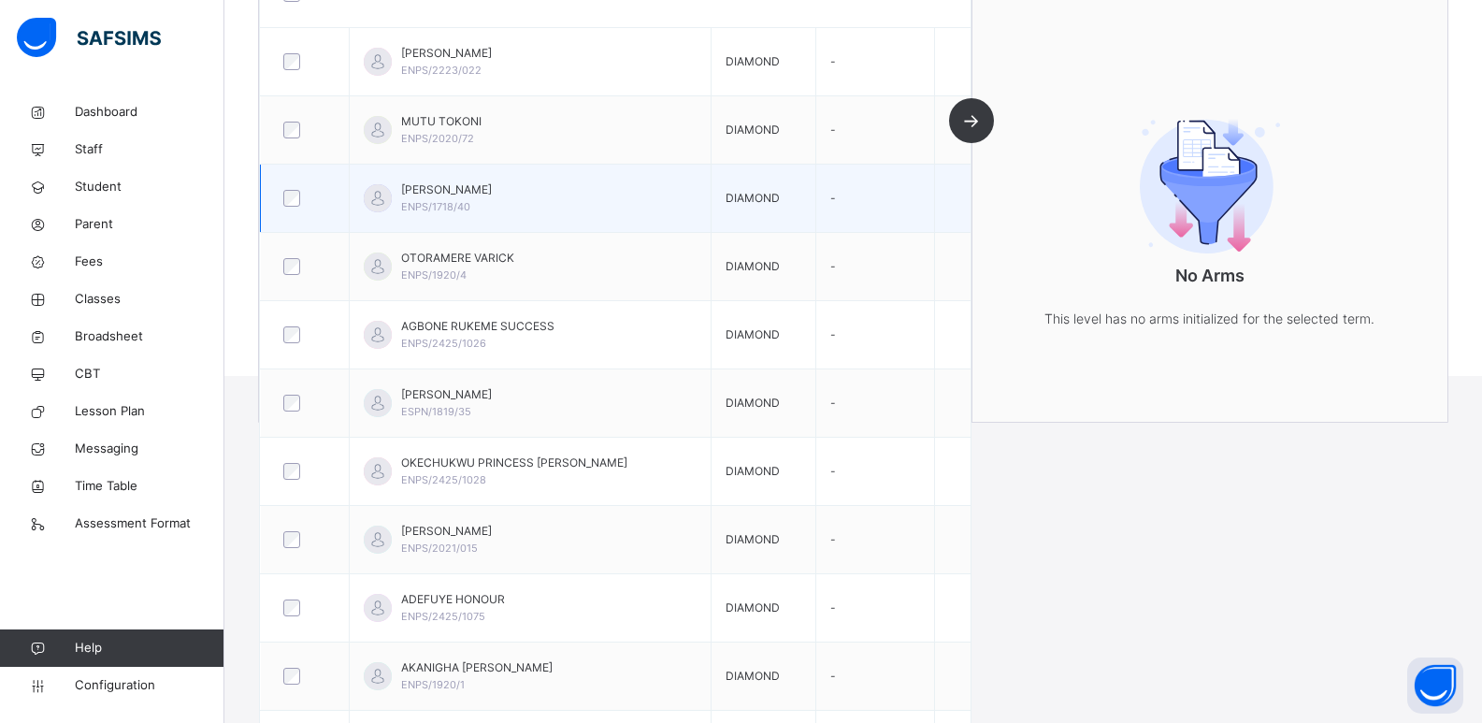
scroll to position [94, 0]
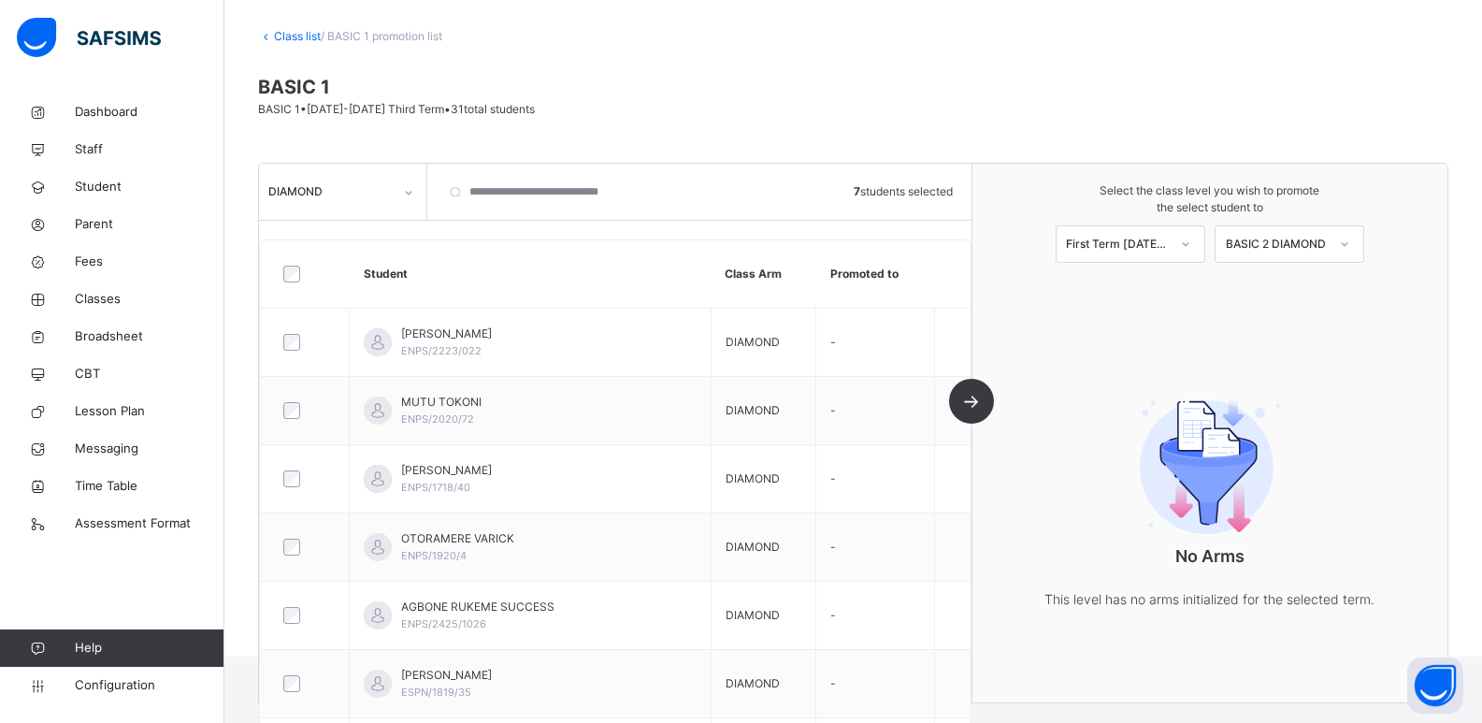
click at [973, 400] on div "DIAMOND 7 students selected Student Class Arm Promoted to [PERSON_NAME]-SIAKPER…" at bounding box center [616, 433] width 714 height 539
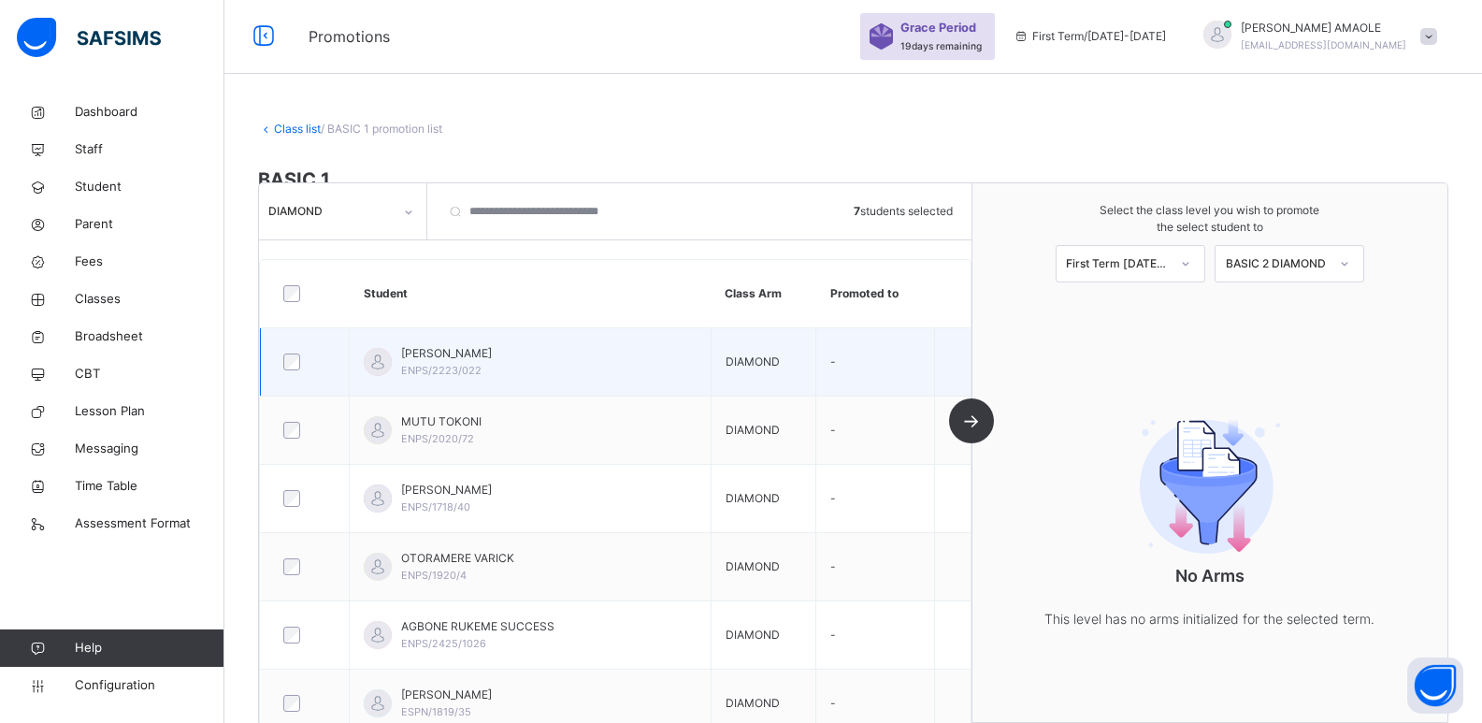
scroll to position [0, 0]
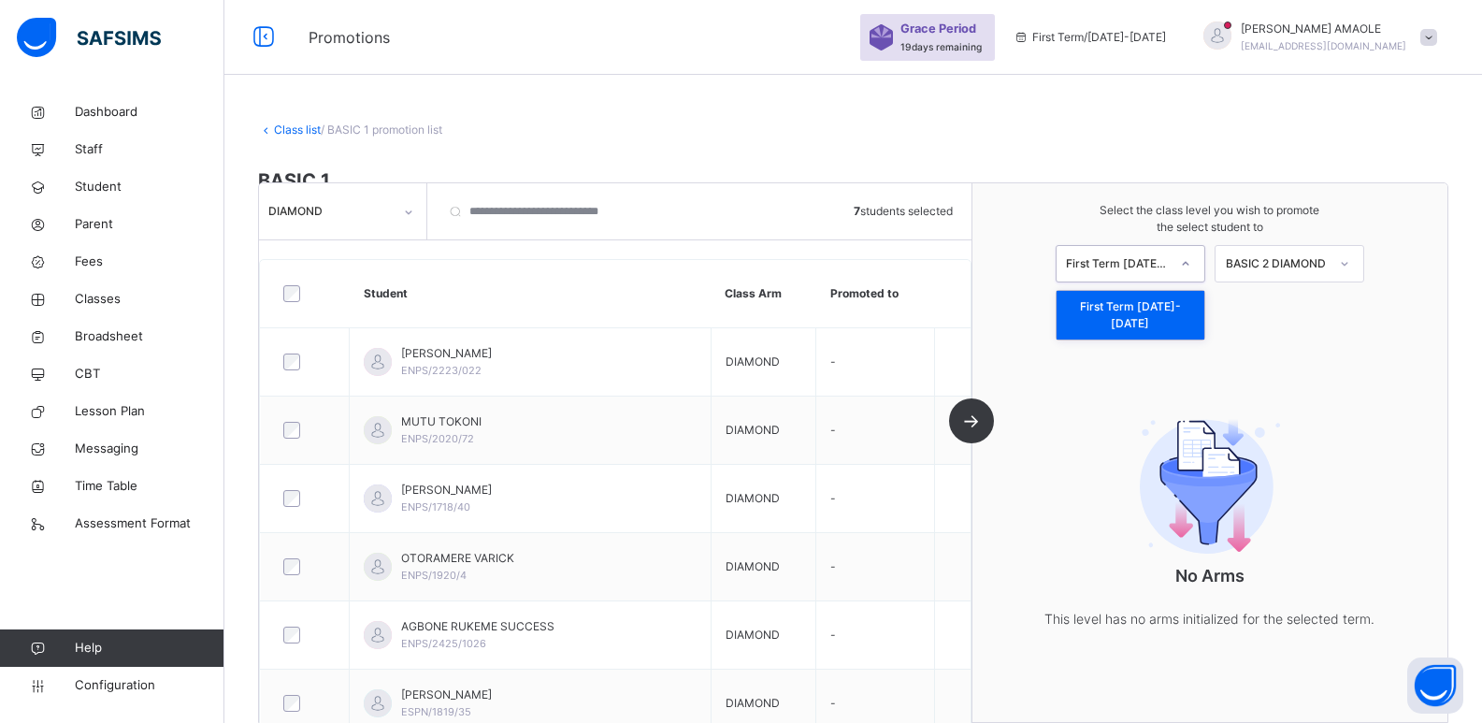
click at [1156, 259] on div "First Term [DATE]-[DATE]" at bounding box center [1117, 263] width 103 height 17
click at [1312, 271] on div "BASIC 2 DIAMOND" at bounding box center [1276, 263] width 103 height 17
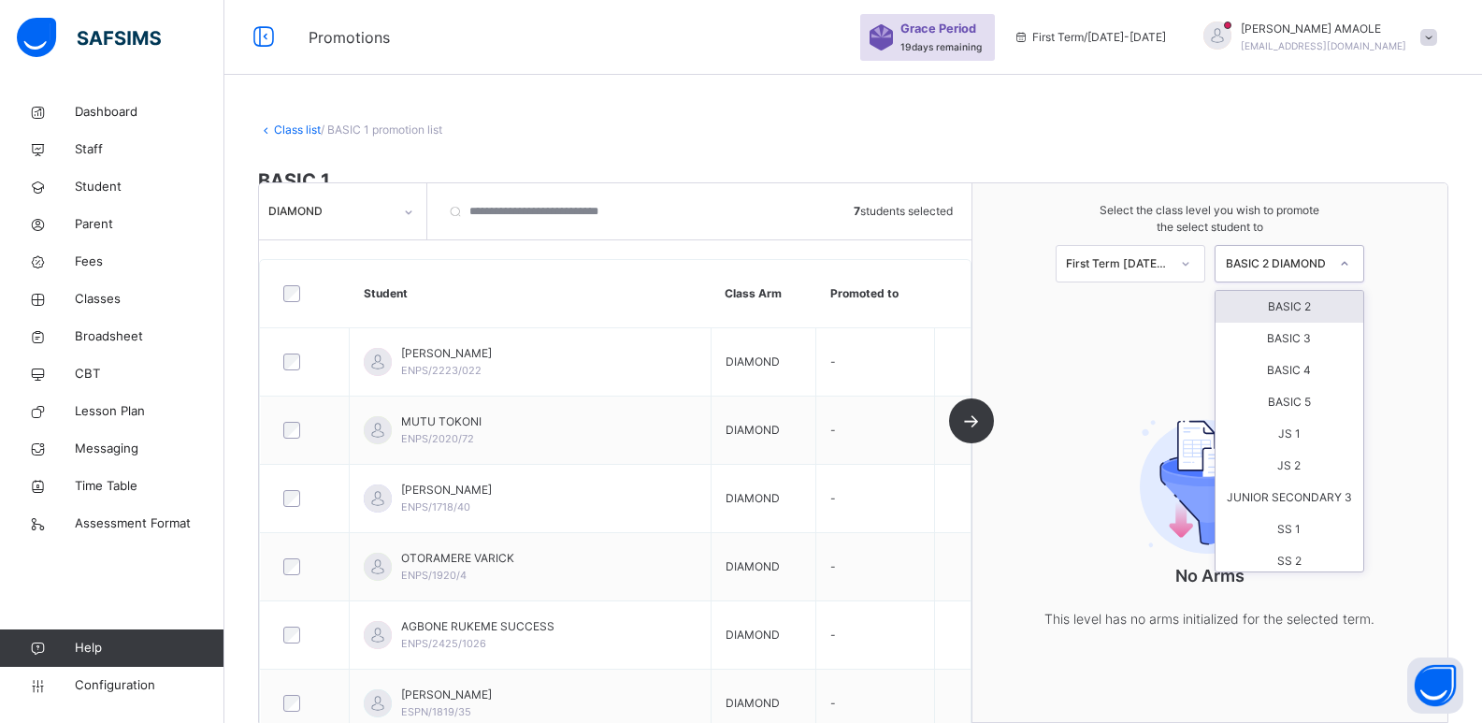
click at [1310, 305] on div "BASIC 2" at bounding box center [1290, 307] width 148 height 32
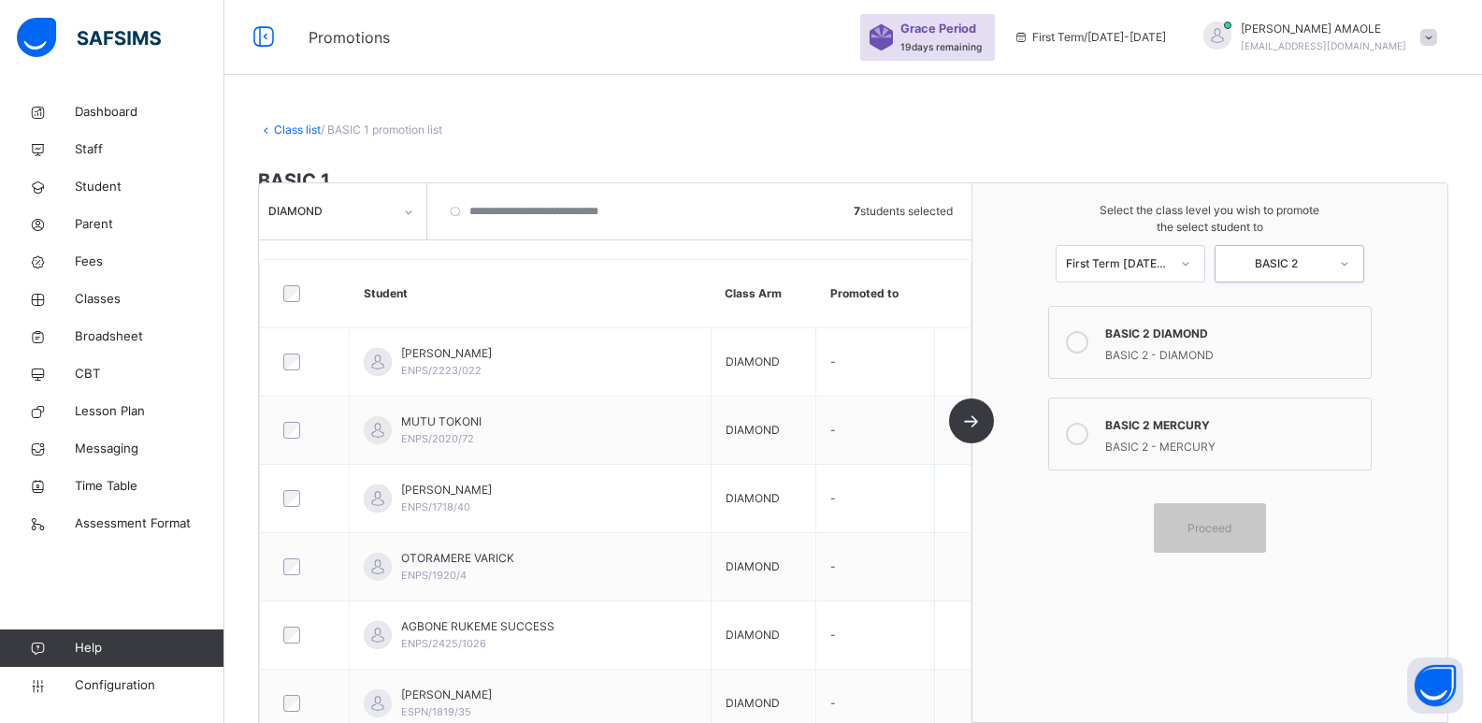
click at [1089, 431] on icon at bounding box center [1077, 434] width 22 height 22
click at [1217, 518] on div "Proceed" at bounding box center [1210, 528] width 112 height 50
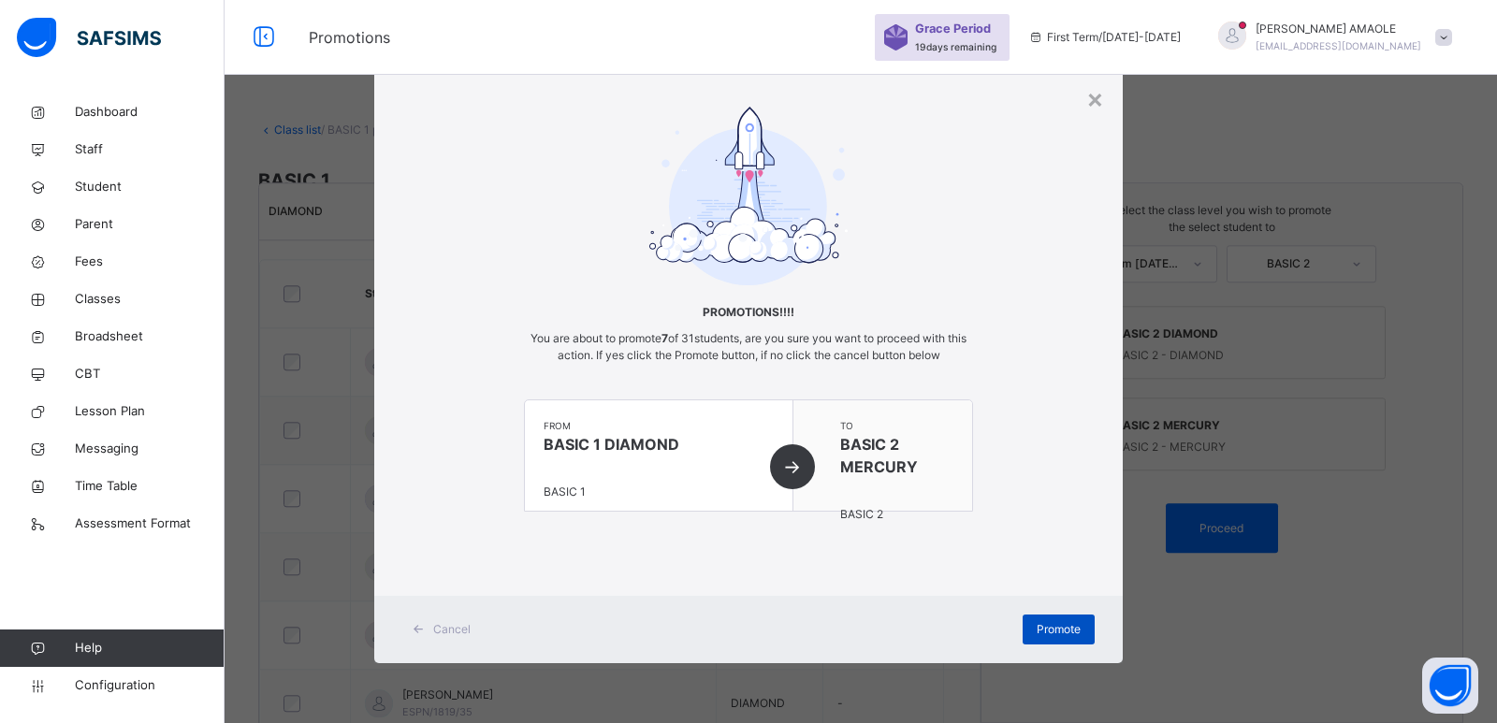
click at [1053, 618] on div "Promote" at bounding box center [1058, 630] width 72 height 30
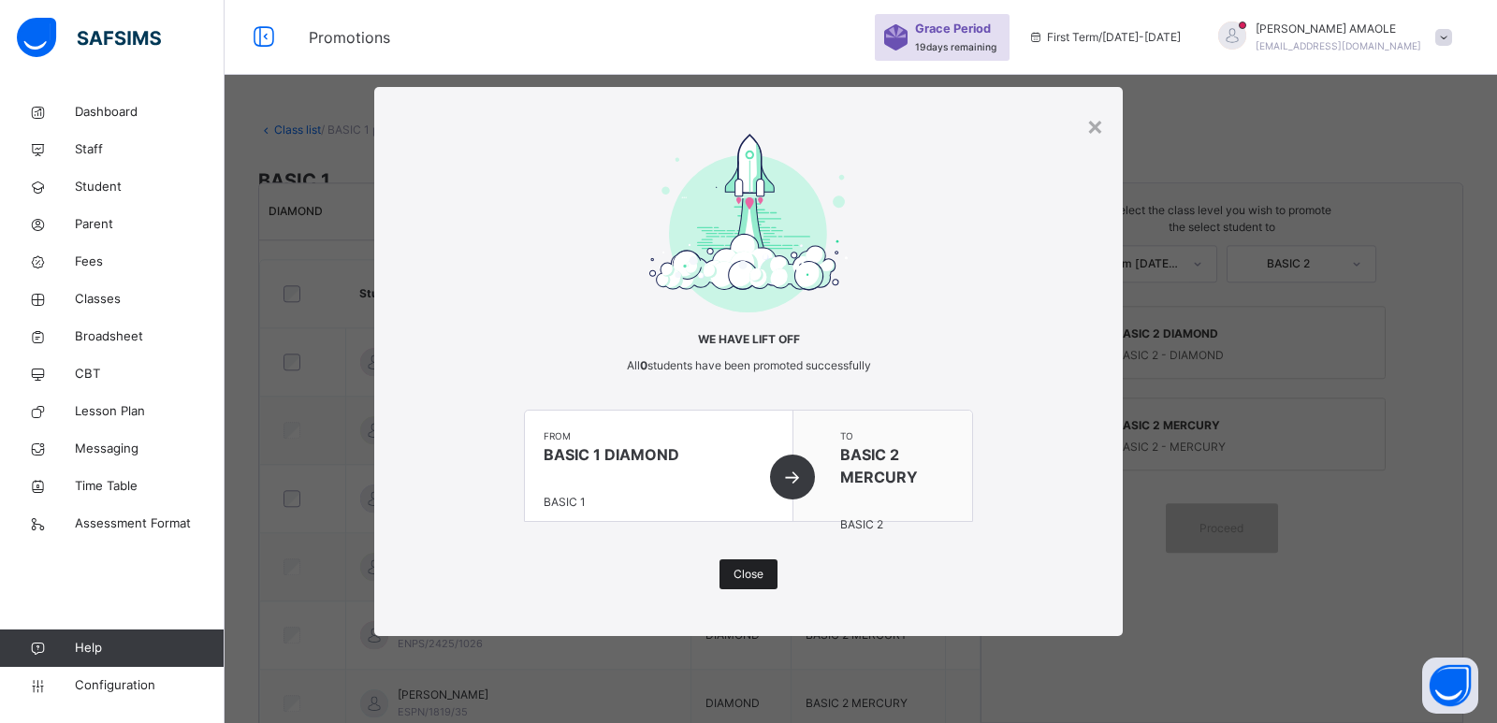
click at [752, 574] on span "Close" at bounding box center [748, 574] width 30 height 17
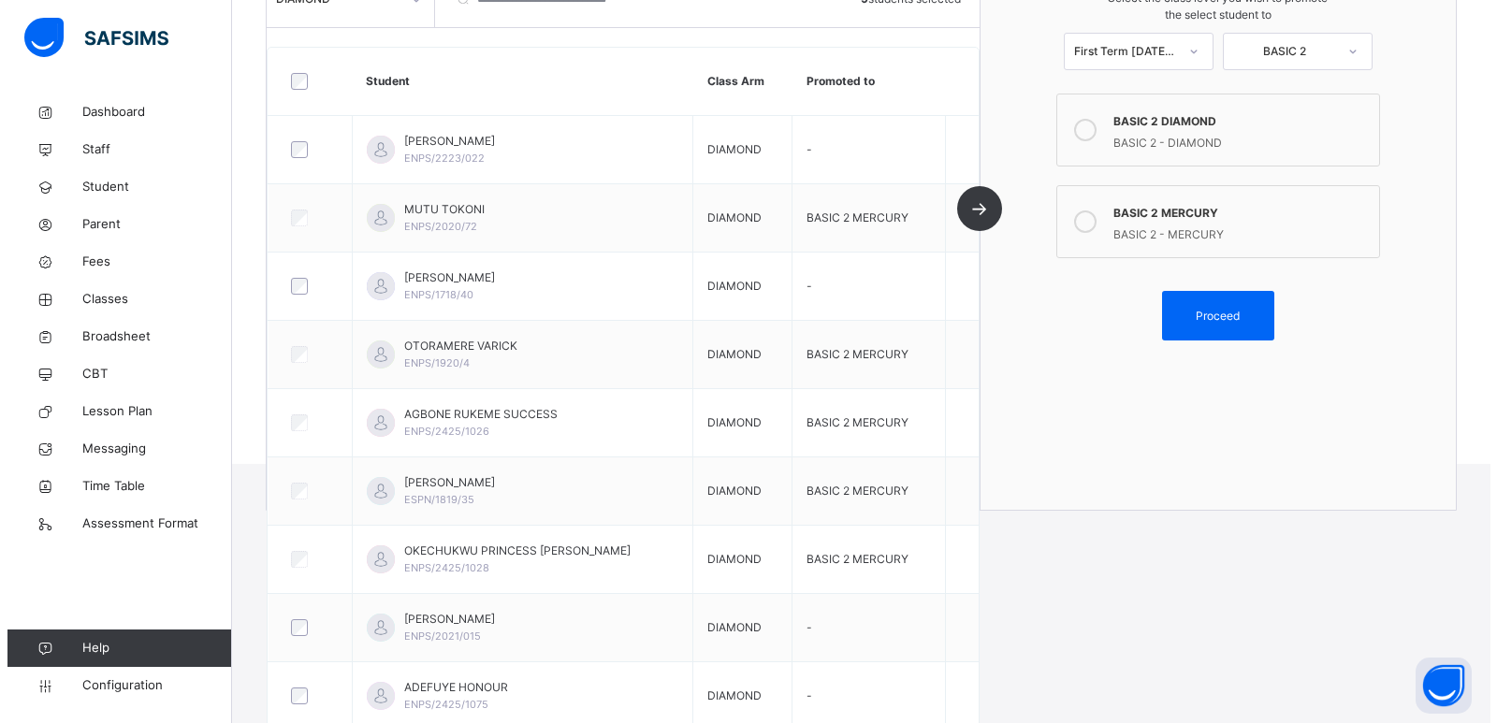
scroll to position [117, 0]
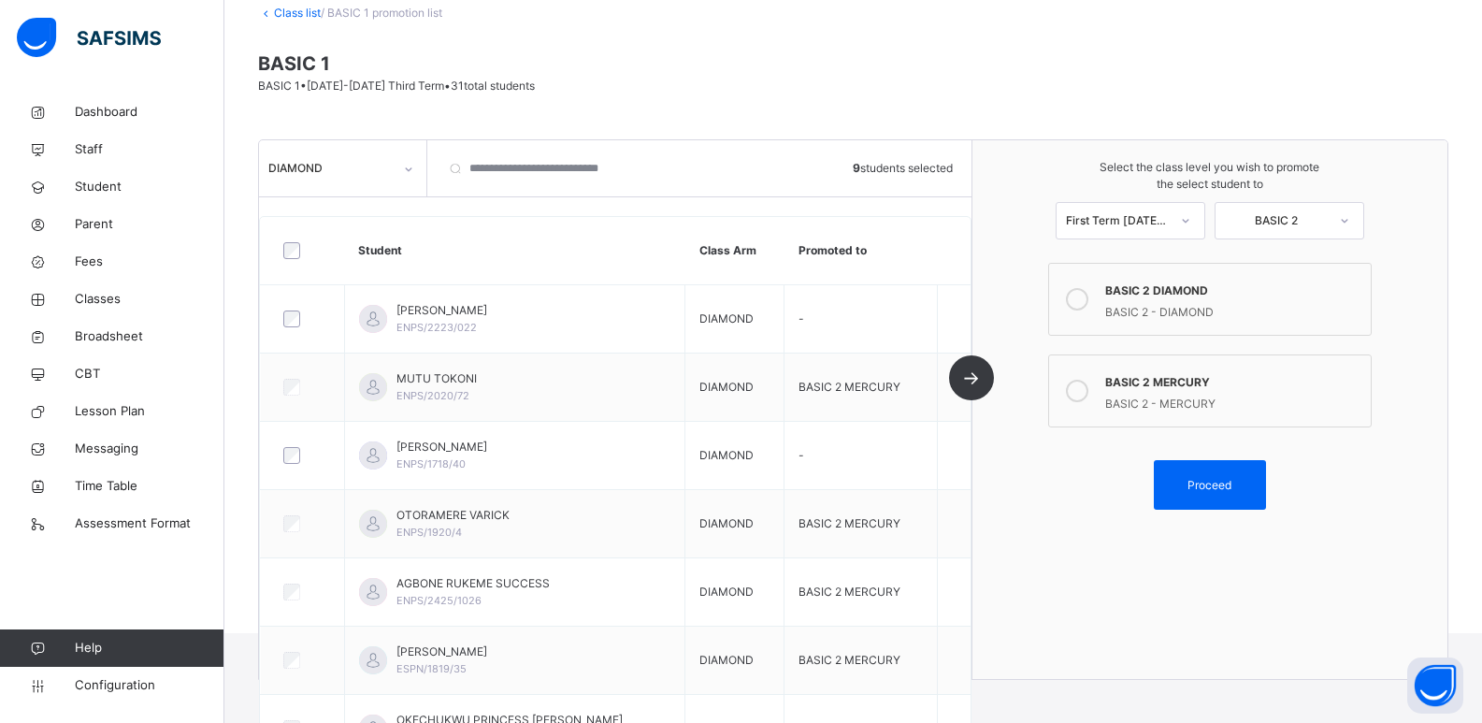
click at [1085, 299] on icon at bounding box center [1077, 299] width 22 height 22
click at [1224, 477] on span "Proceed" at bounding box center [1210, 485] width 44 height 17
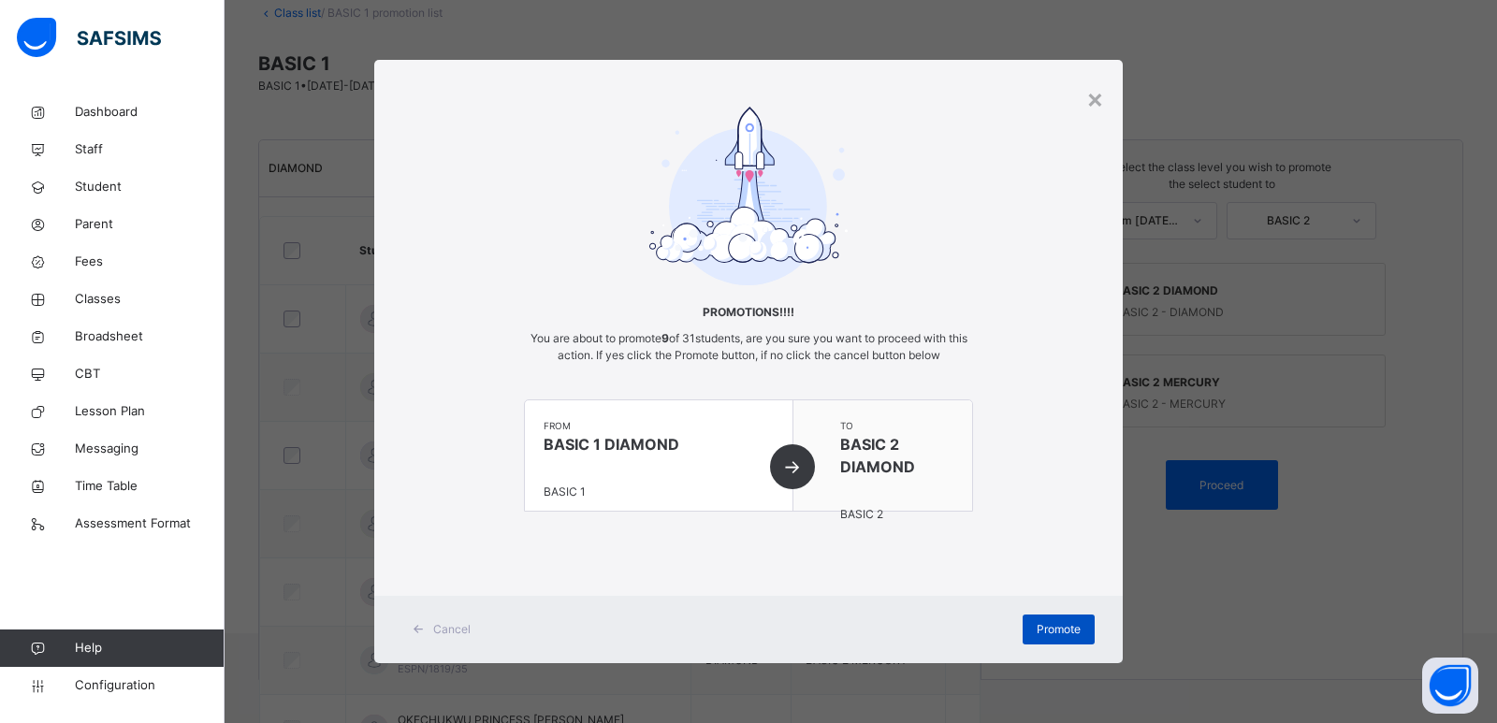
click at [1039, 618] on div "Promote" at bounding box center [1058, 630] width 72 height 30
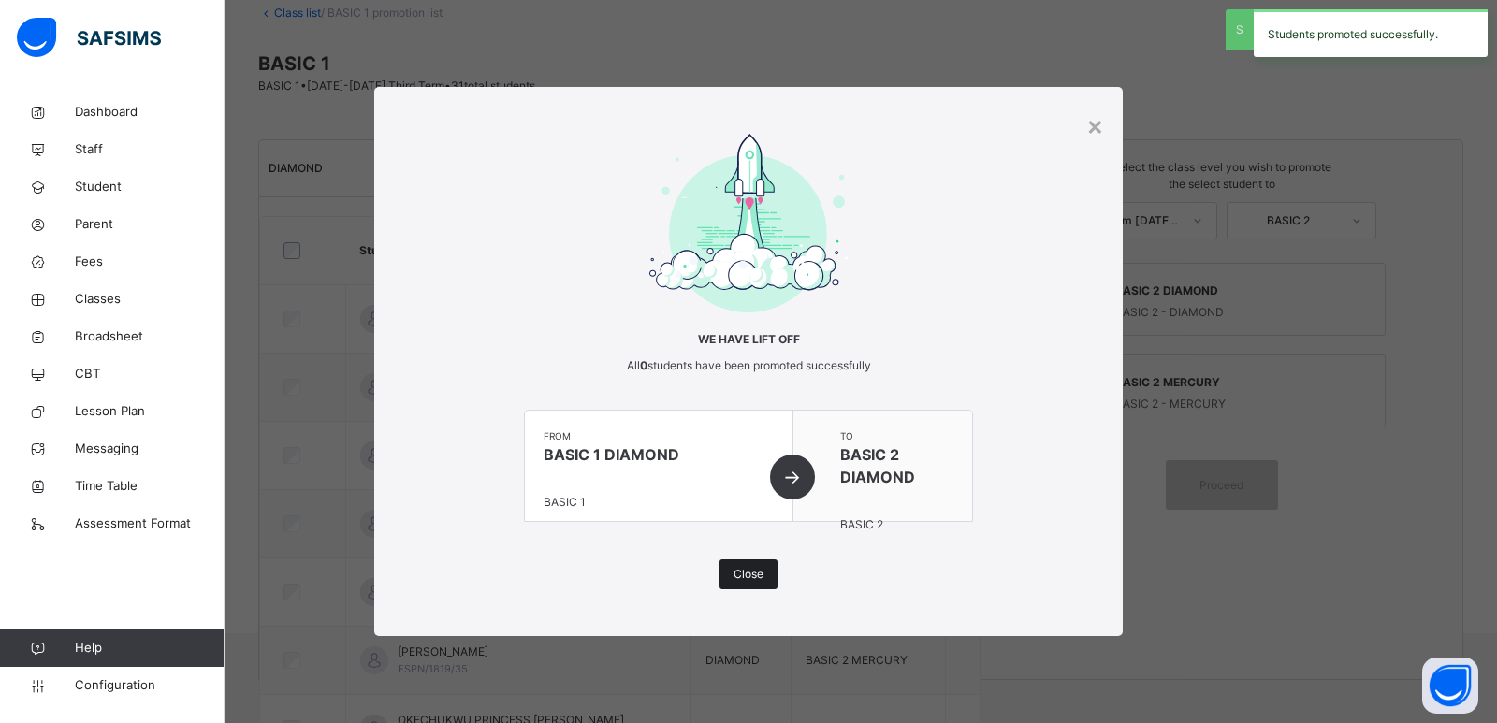
click at [751, 575] on span "Close" at bounding box center [748, 574] width 30 height 17
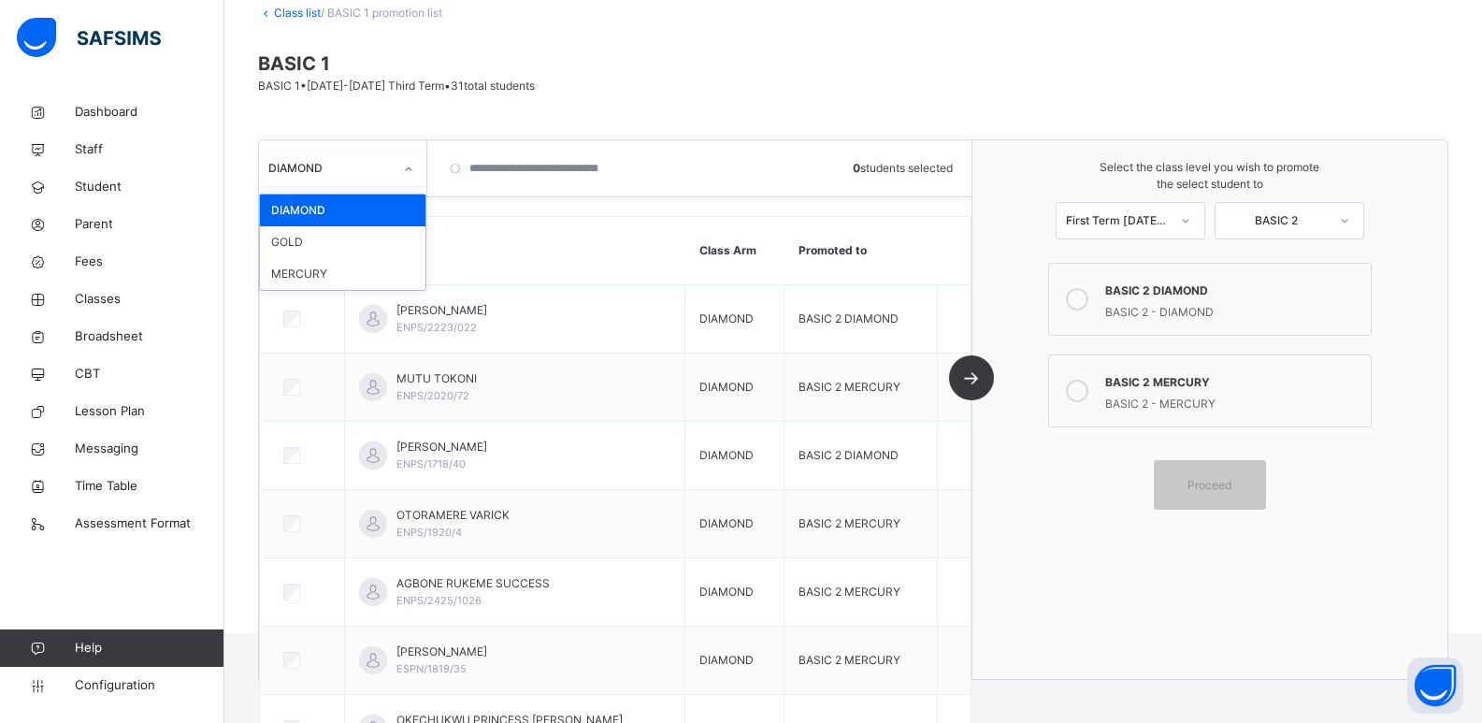
click at [347, 160] on div "DIAMOND" at bounding box center [330, 168] width 124 height 17
click at [331, 251] on div "GOLD" at bounding box center [343, 242] width 166 height 32
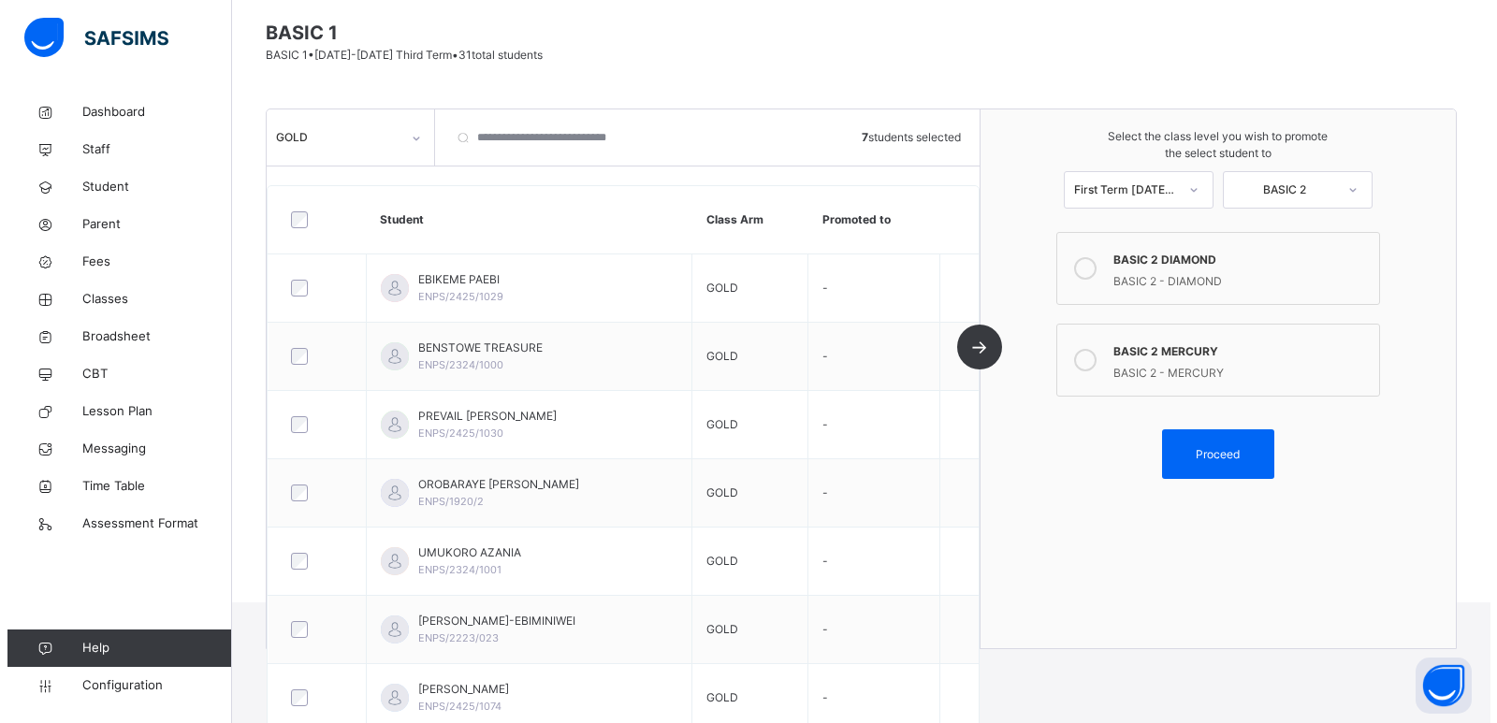
scroll to position [142, 0]
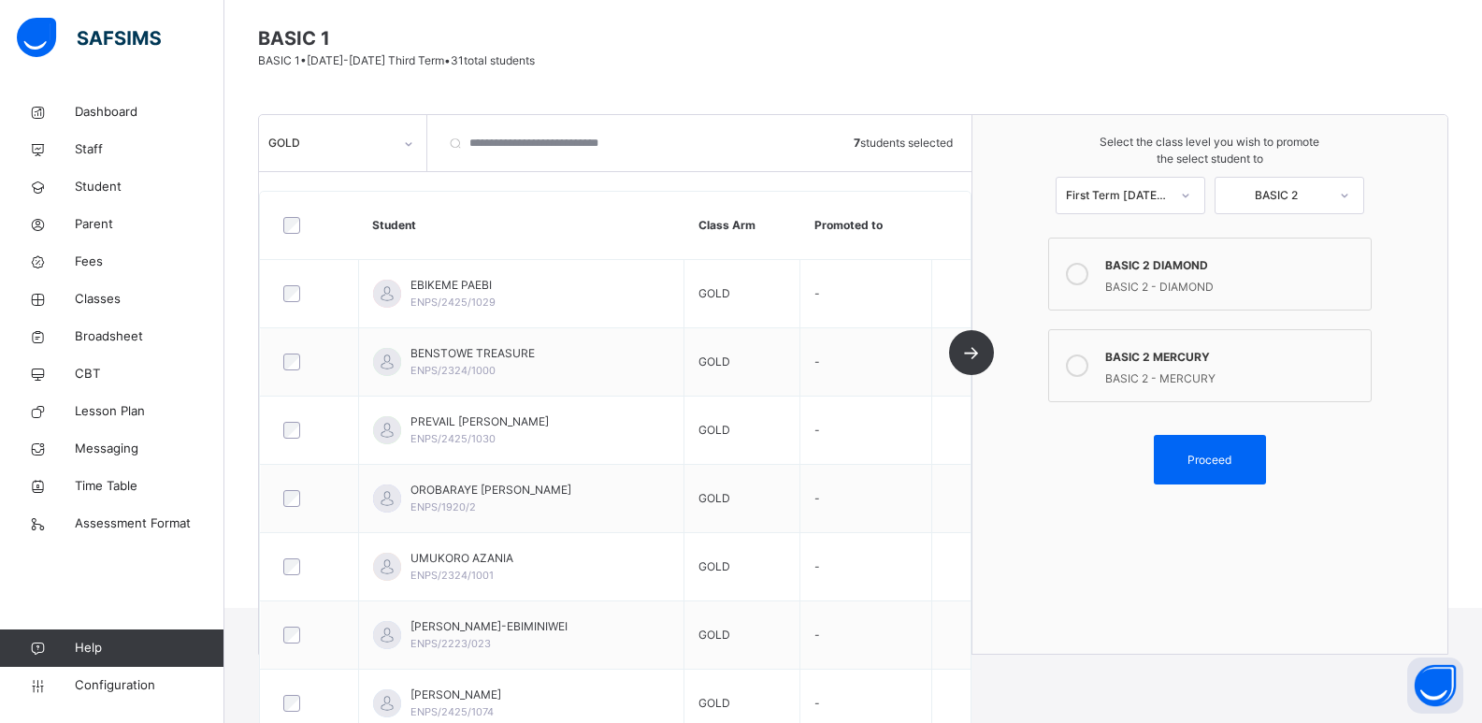
click at [1089, 359] on icon at bounding box center [1077, 365] width 22 height 22
click at [1226, 449] on div "Proceed" at bounding box center [1210, 460] width 112 height 50
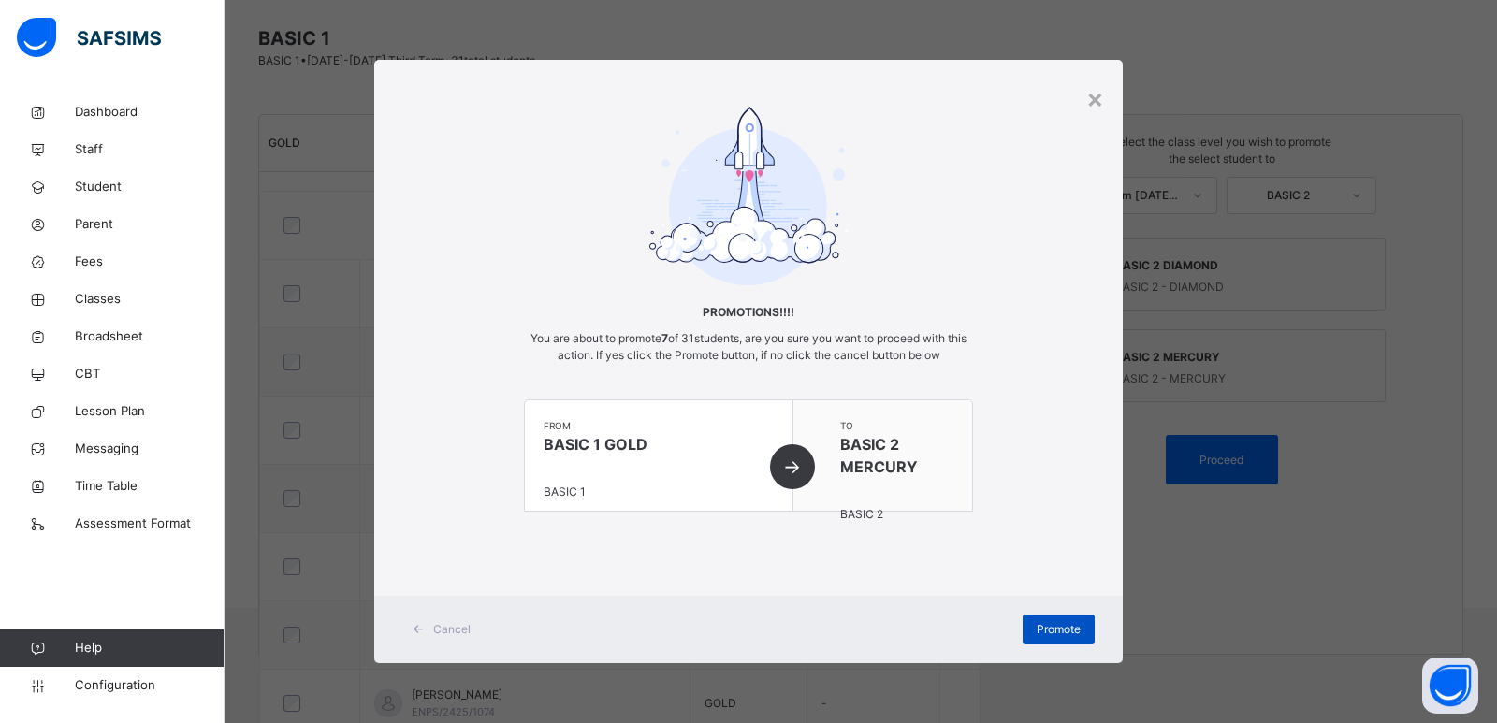
click at [1050, 616] on div "Promote" at bounding box center [1058, 630] width 72 height 30
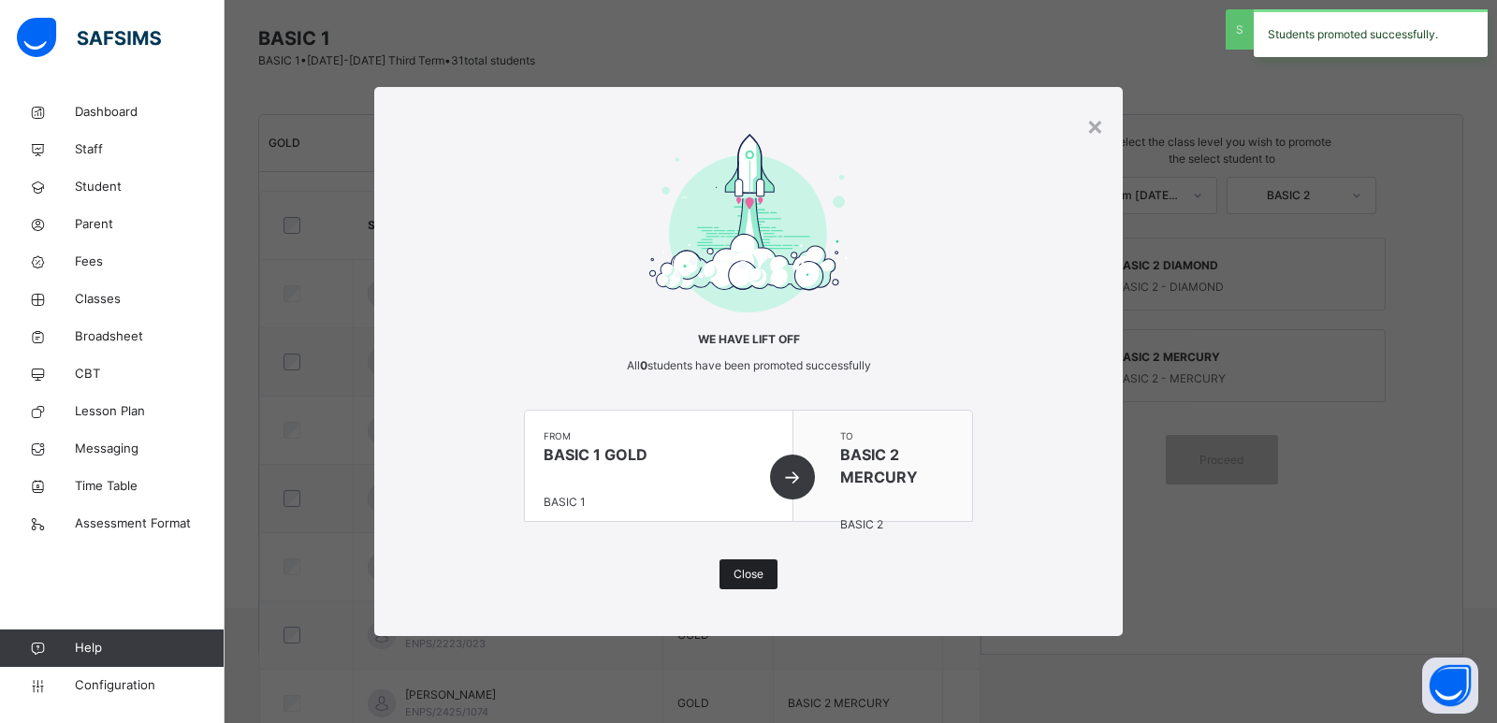
click at [743, 573] on span "Close" at bounding box center [748, 574] width 30 height 17
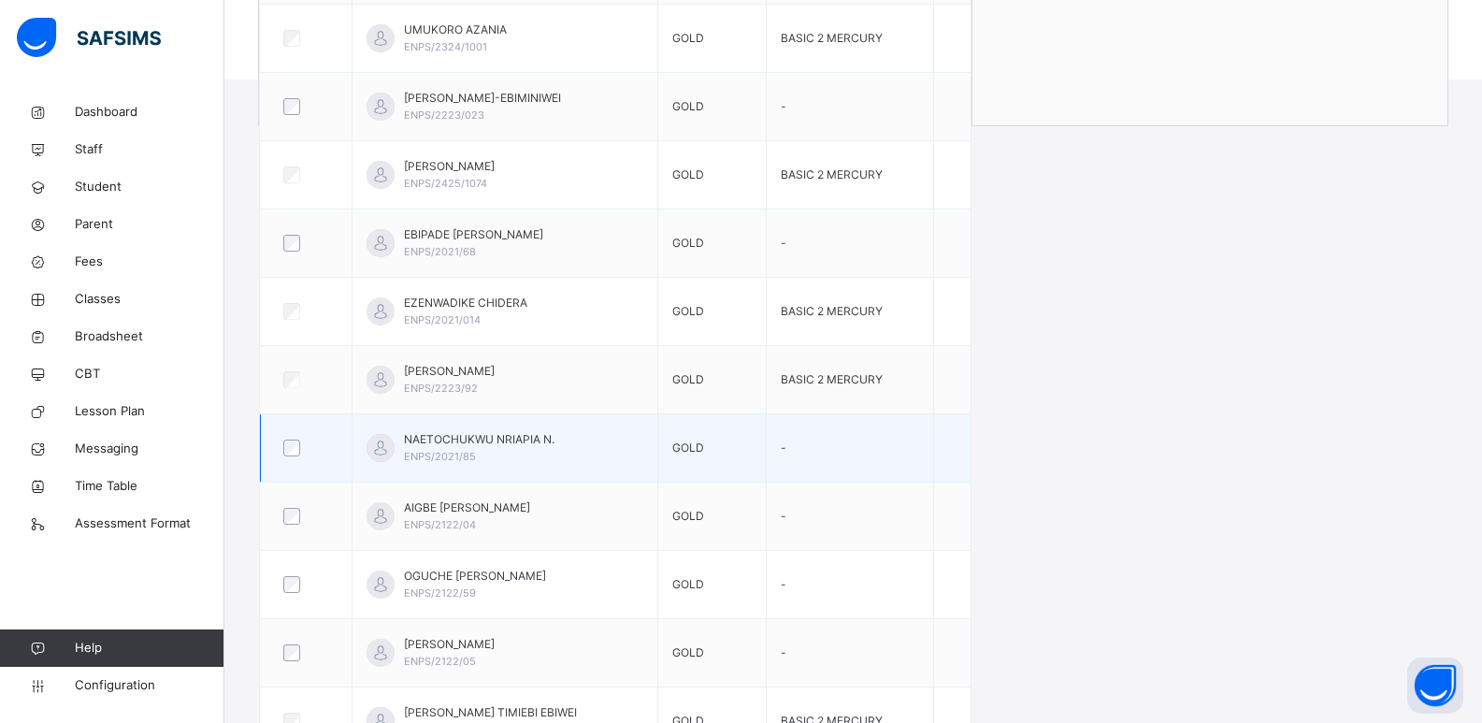
scroll to position [703, 0]
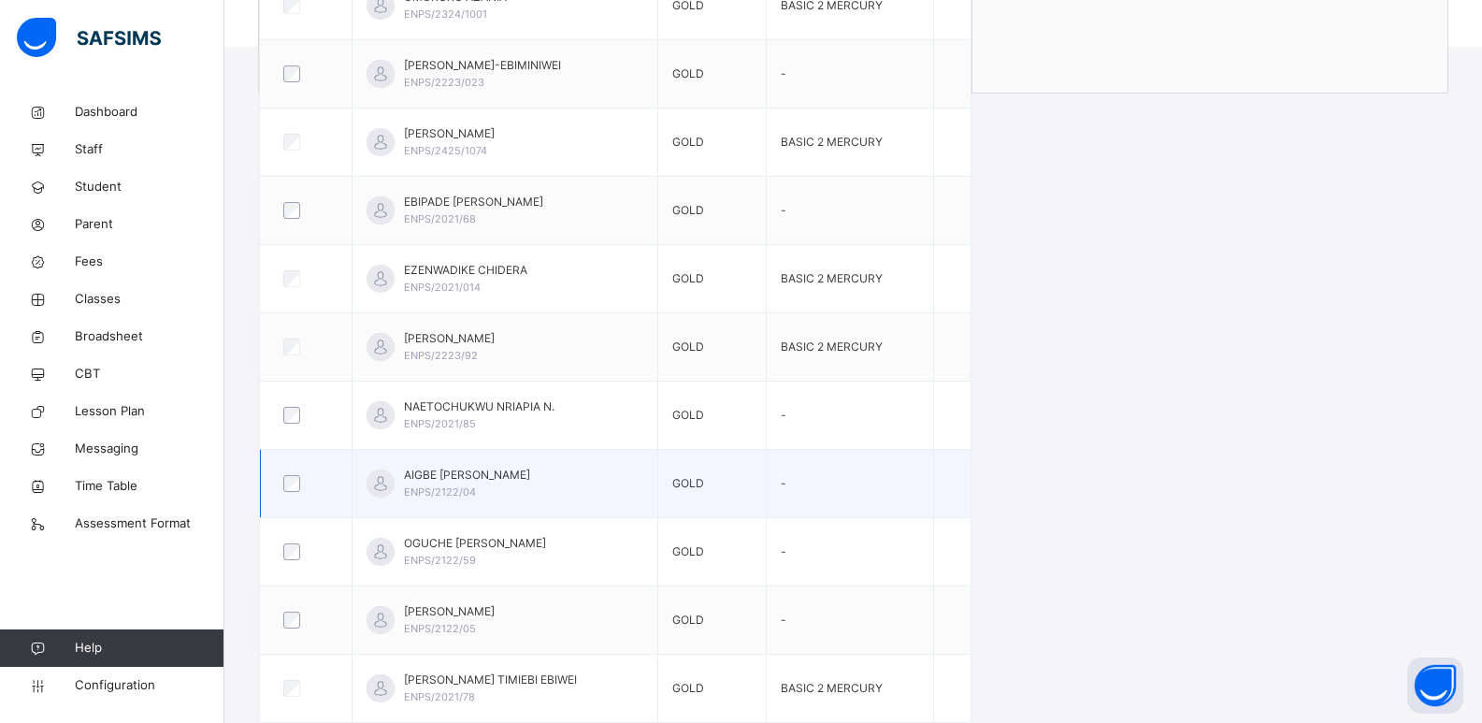
click at [292, 500] on div at bounding box center [306, 483] width 63 height 39
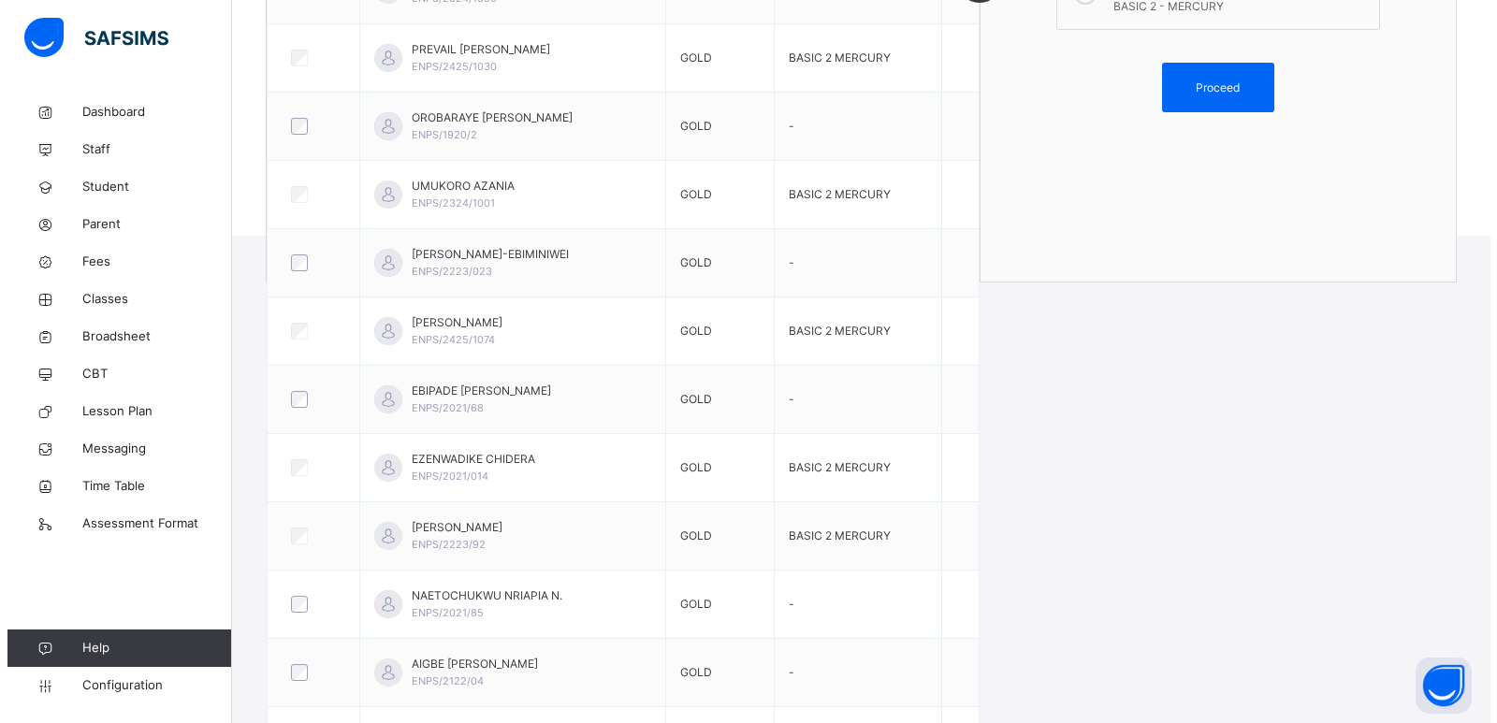
scroll to position [329, 0]
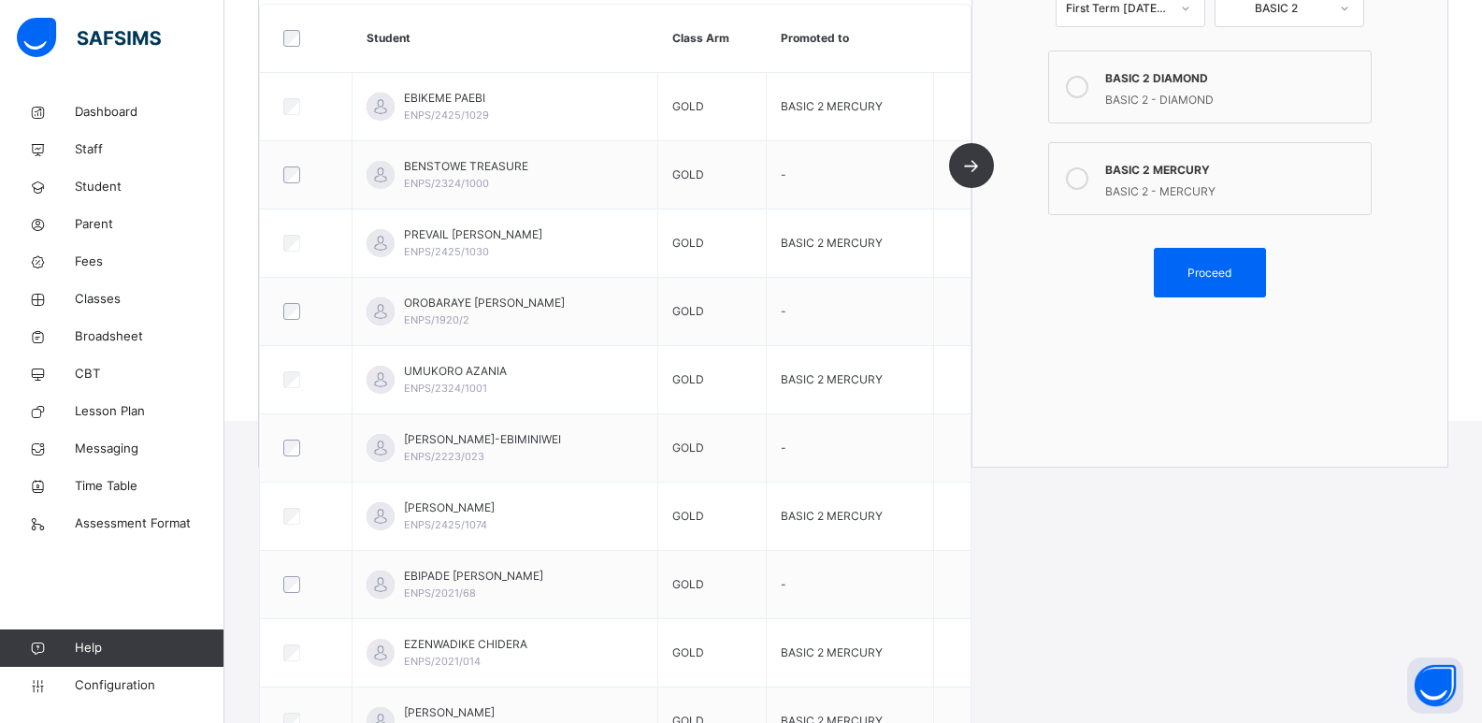
click at [1089, 90] on icon at bounding box center [1077, 87] width 22 height 22
click at [1204, 276] on span "Proceed" at bounding box center [1210, 273] width 44 height 17
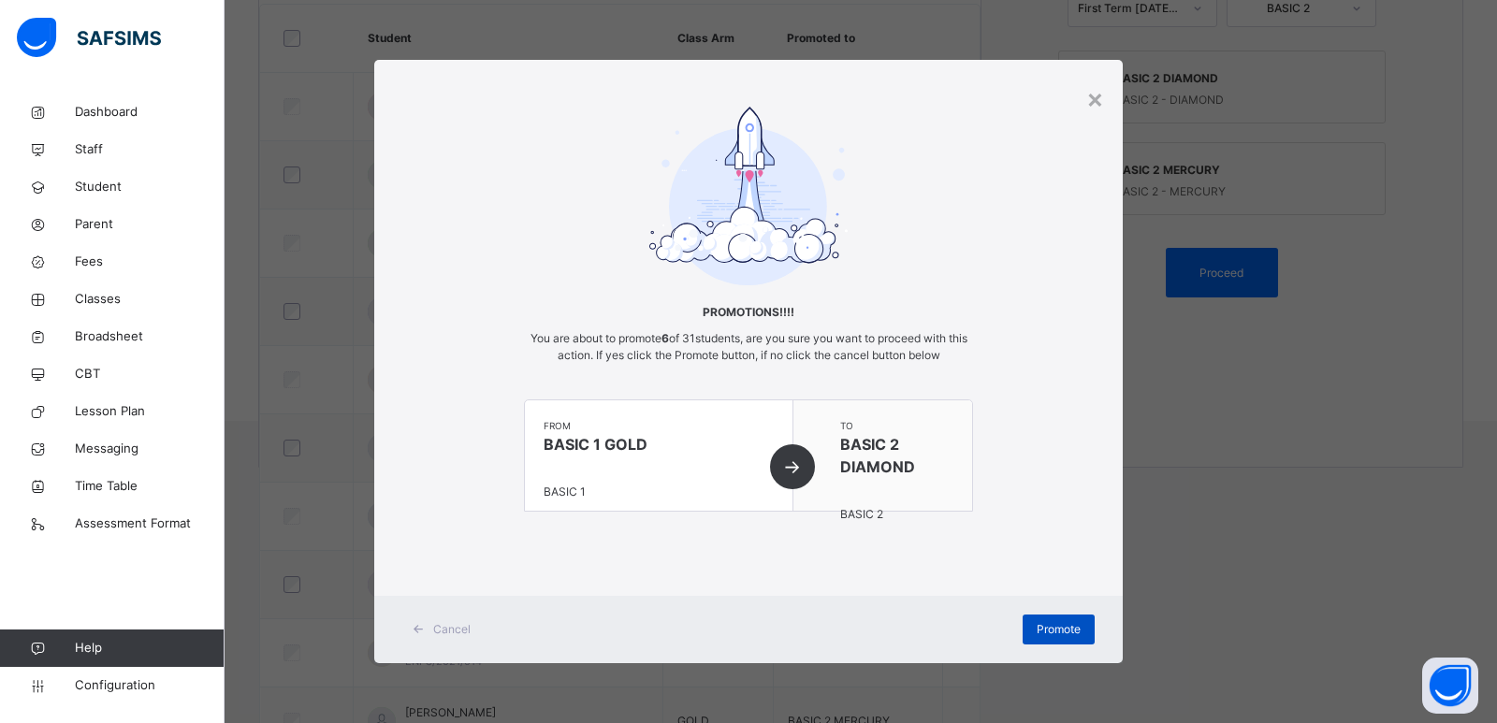
click at [1052, 626] on span "Promote" at bounding box center [1058, 629] width 44 height 17
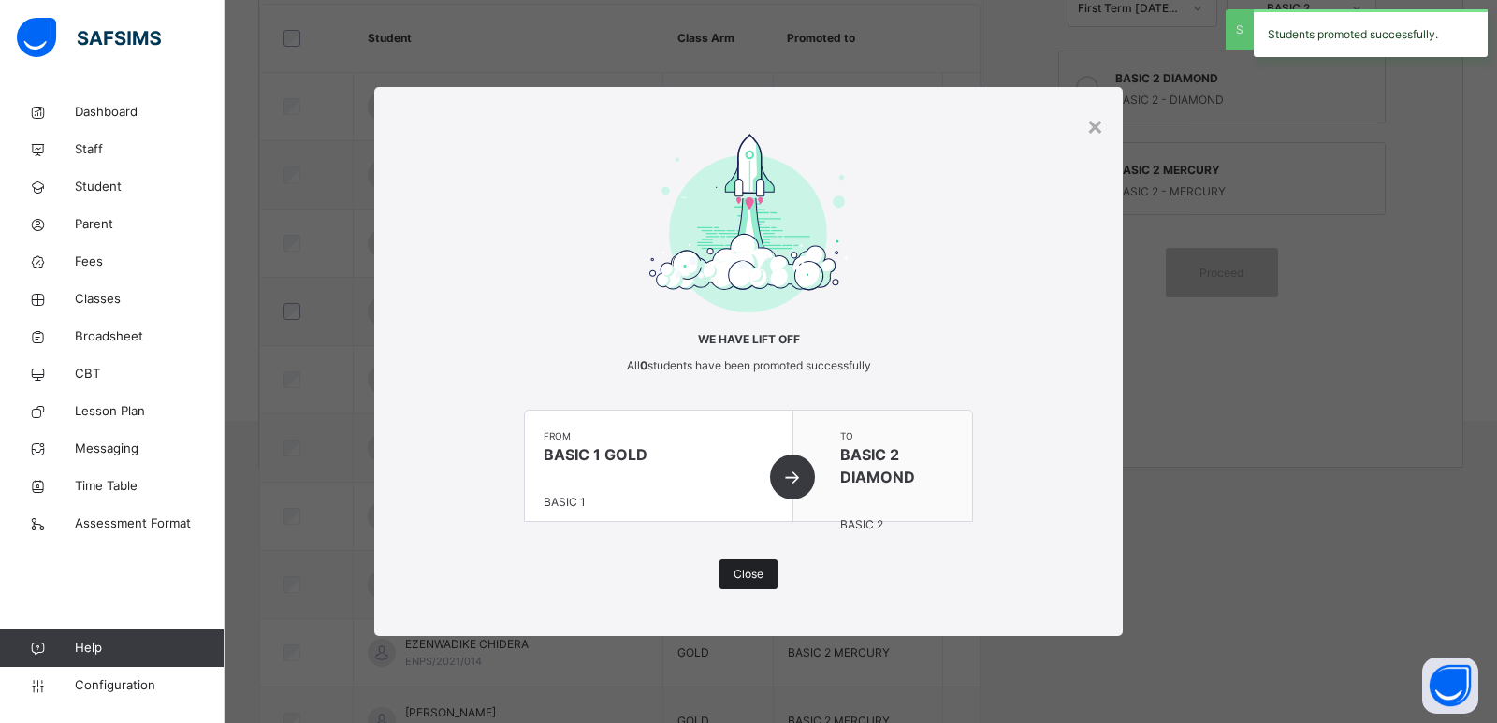
click at [741, 573] on span "Close" at bounding box center [748, 574] width 30 height 17
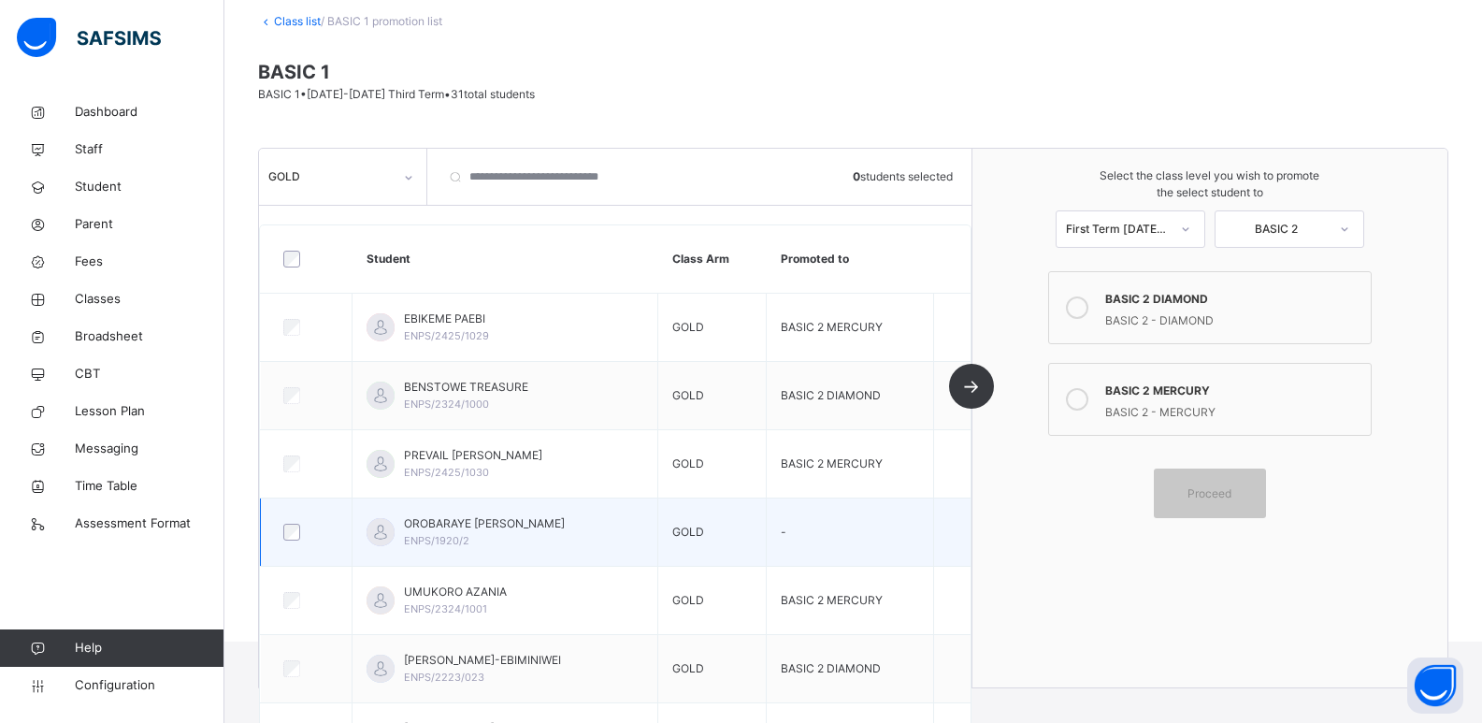
scroll to position [0, 0]
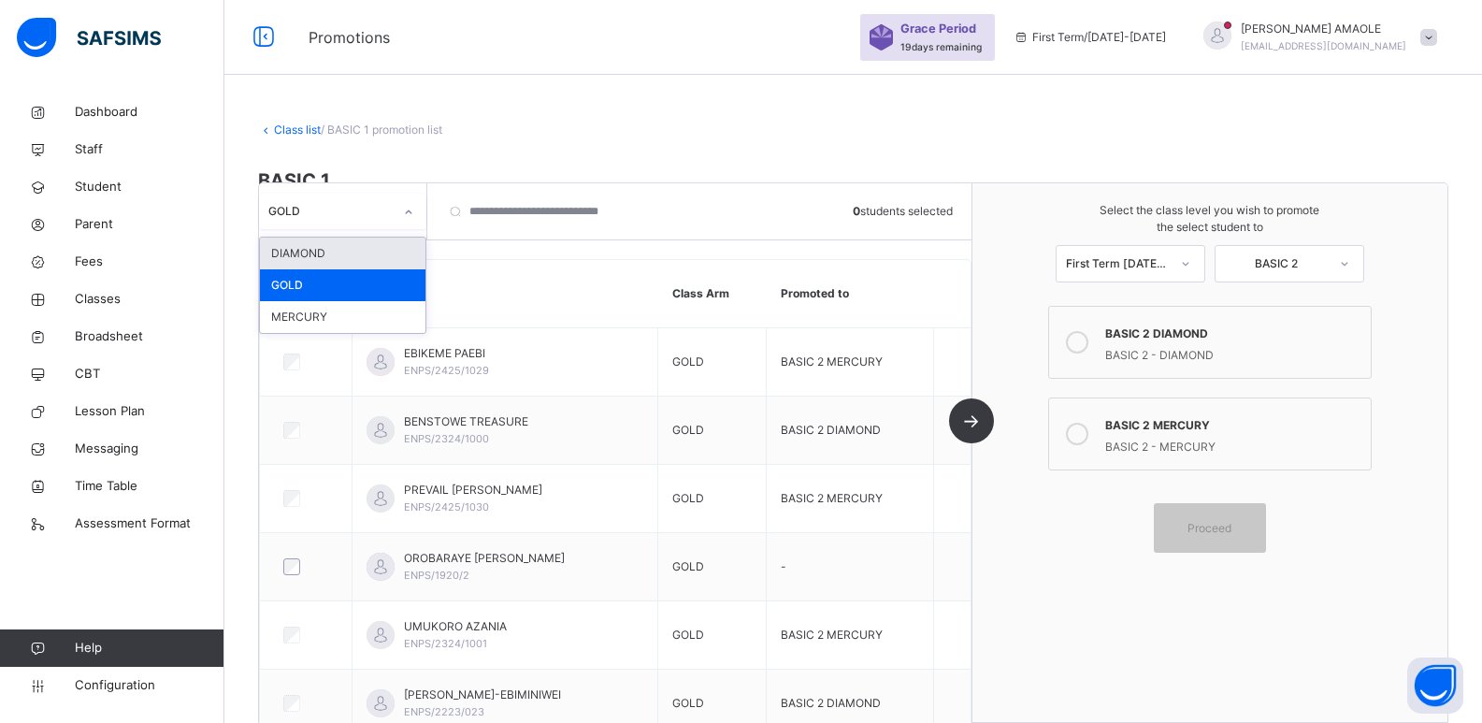
click at [391, 214] on div at bounding box center [409, 212] width 36 height 36
click at [386, 207] on div "GOLD" at bounding box center [330, 211] width 124 height 17
click at [342, 244] on div "DIAMOND" at bounding box center [343, 254] width 166 height 32
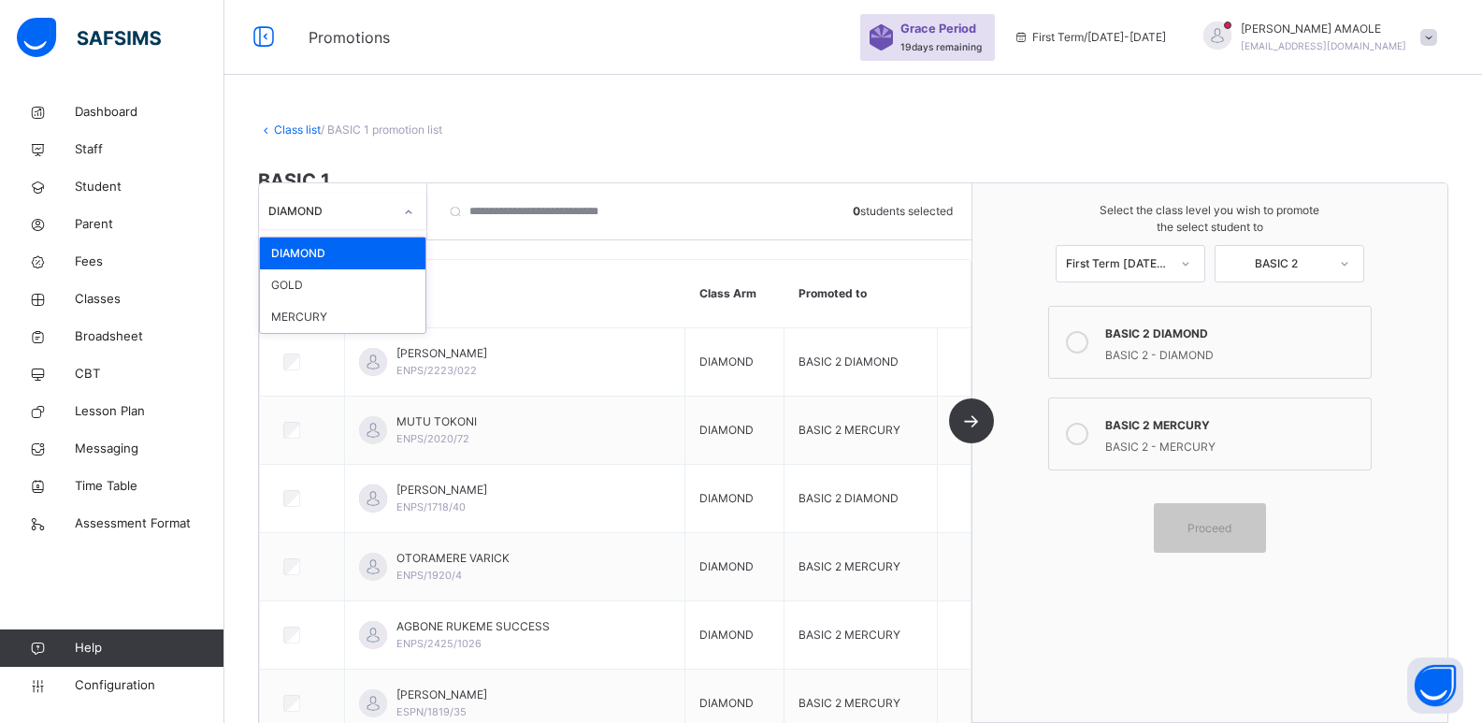
click at [370, 221] on div "DIAMOND" at bounding box center [325, 211] width 132 height 29
click at [362, 310] on div "MERCURY" at bounding box center [343, 317] width 166 height 32
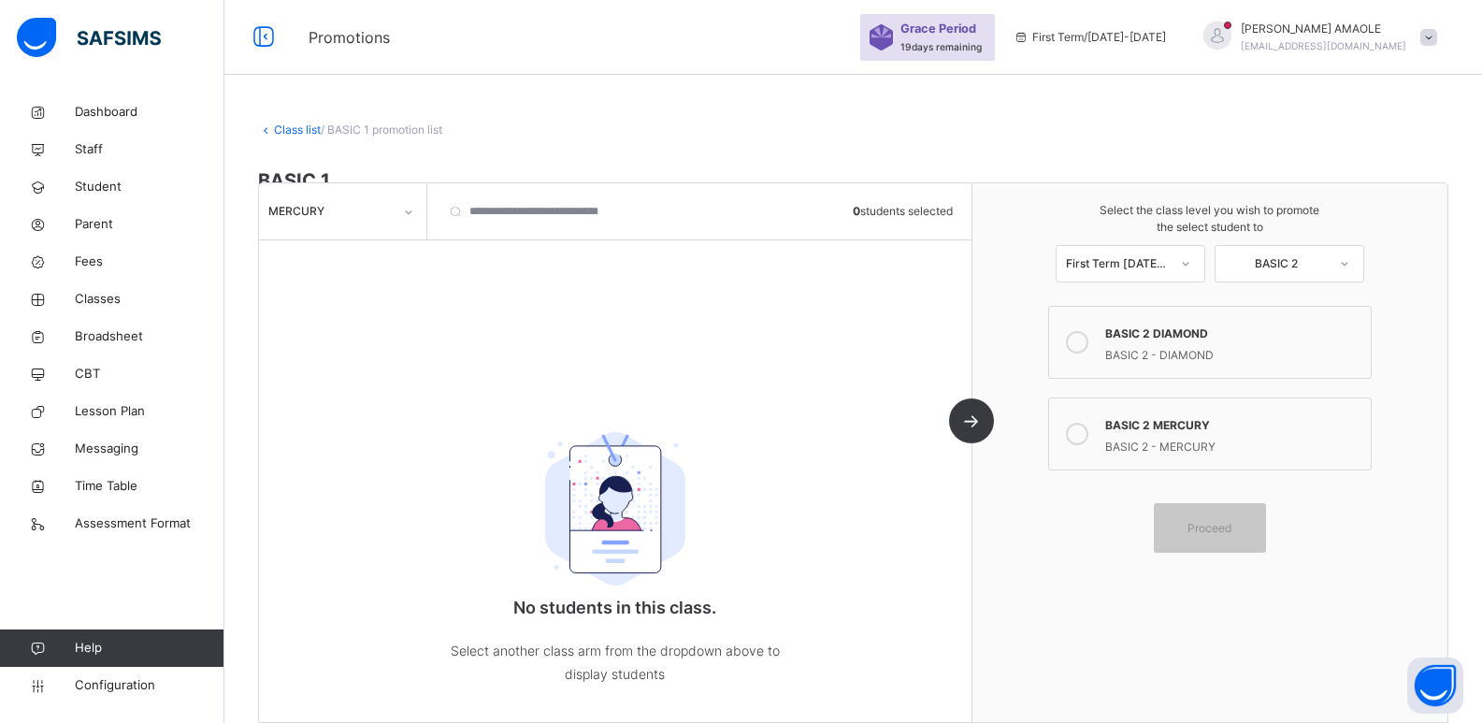
click at [294, 130] on link "Class list" at bounding box center [297, 130] width 47 height 14
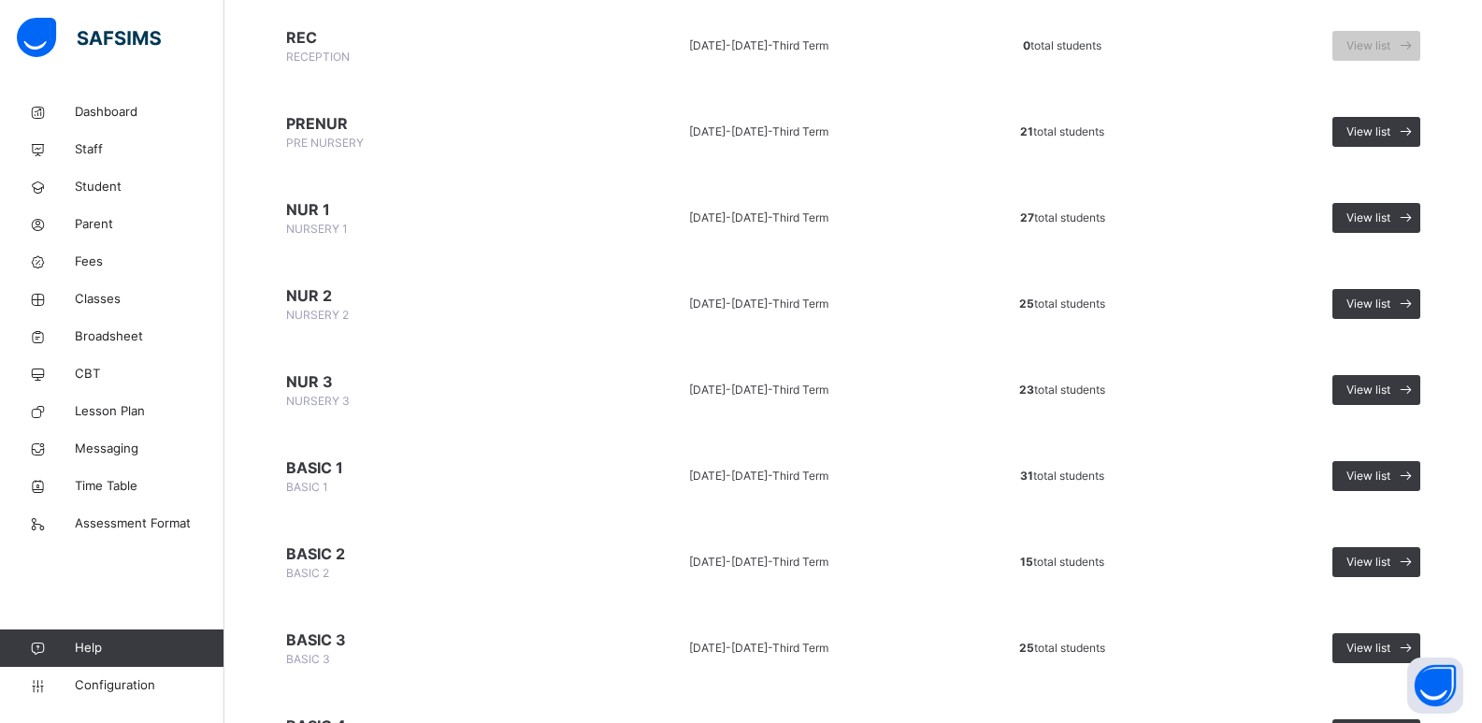
scroll to position [468, 0]
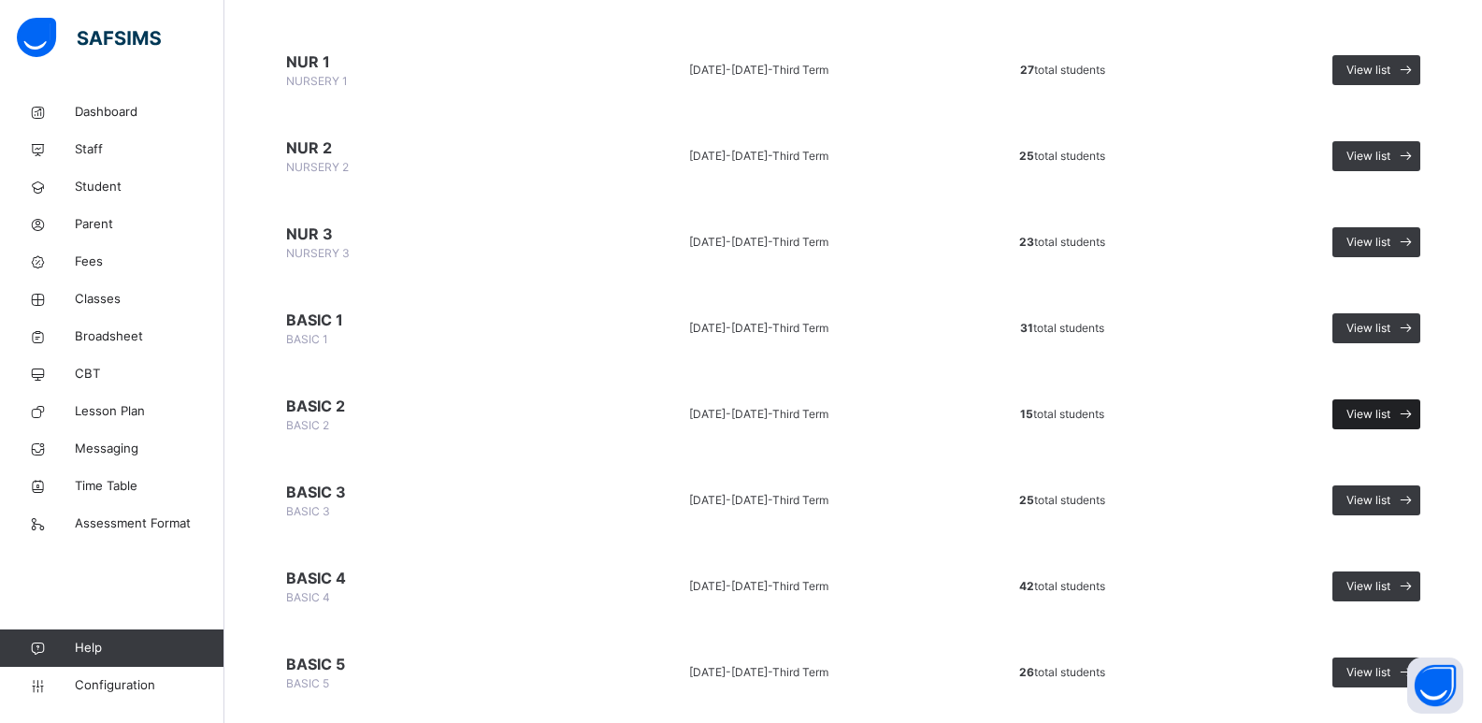
click at [1376, 415] on span "View list" at bounding box center [1369, 414] width 44 height 17
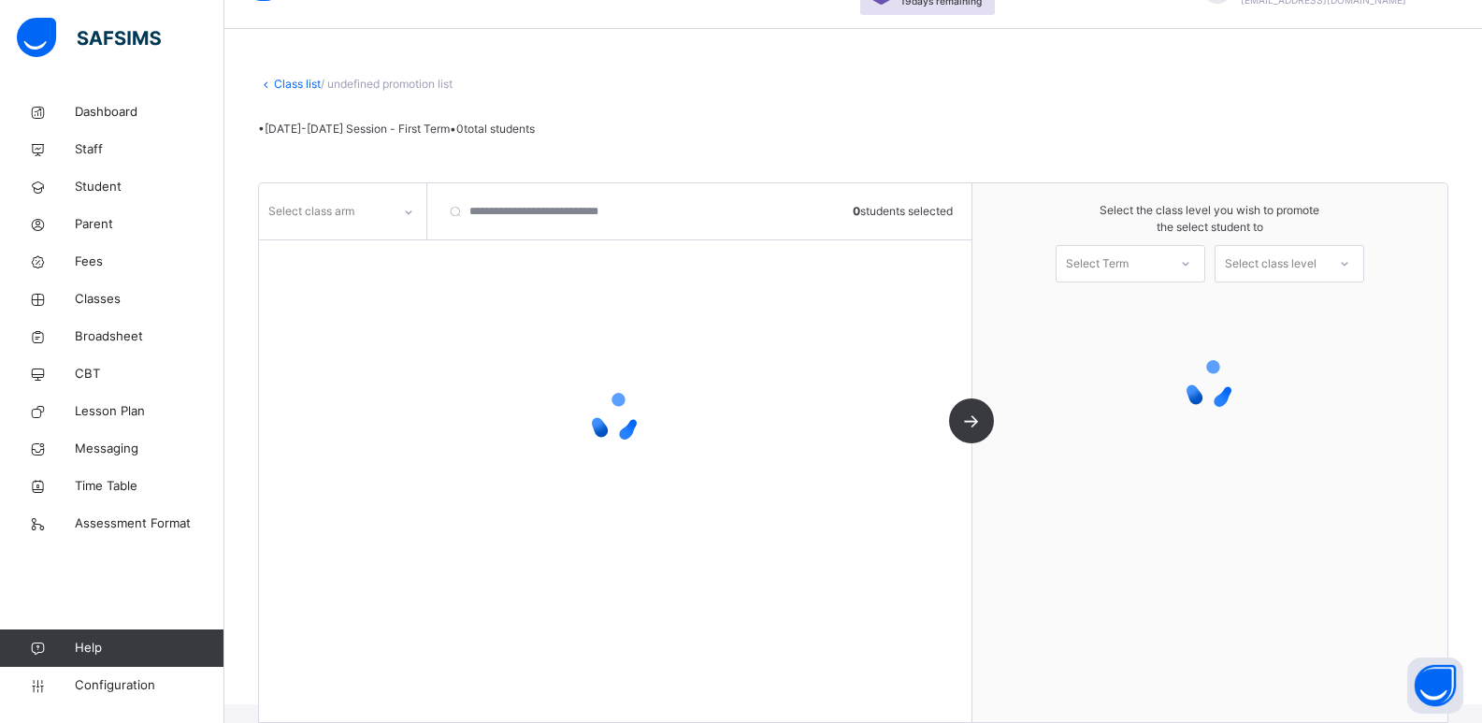
scroll to position [74, 0]
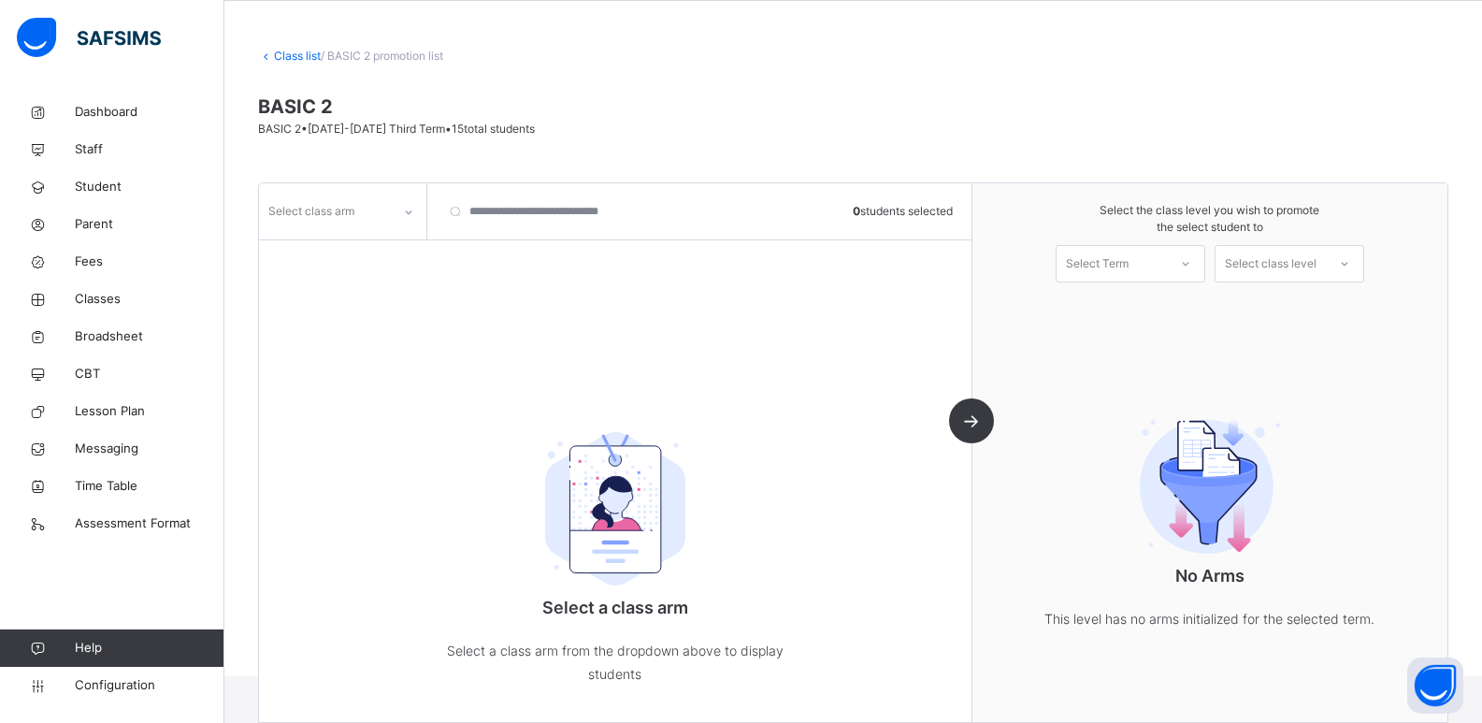
click at [384, 214] on div "Select class arm" at bounding box center [325, 211] width 132 height 29
click at [369, 256] on div "MERCURY" at bounding box center [343, 254] width 166 height 32
click at [382, 218] on div "MERCURY" at bounding box center [330, 211] width 124 height 17
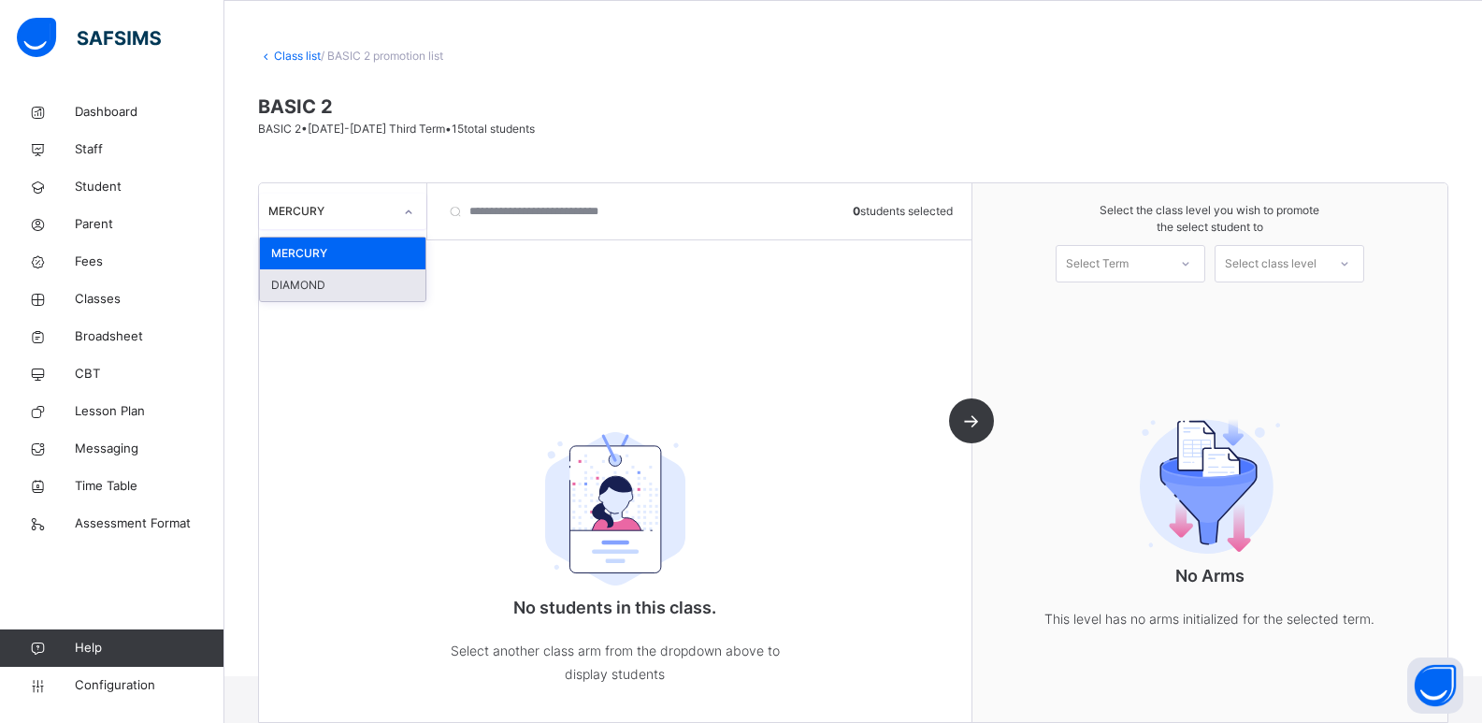
click at [368, 282] on div "DIAMOND" at bounding box center [343, 285] width 166 height 32
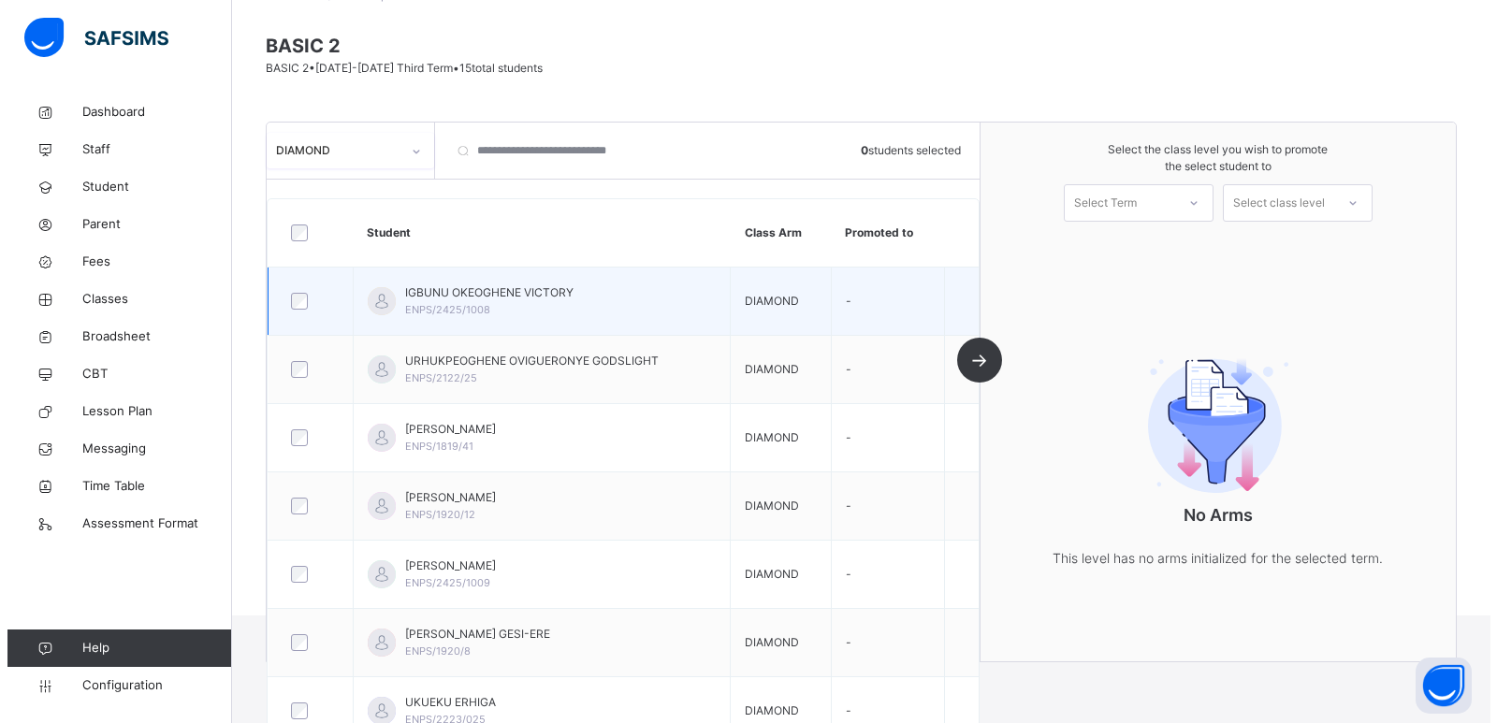
scroll to position [167, 0]
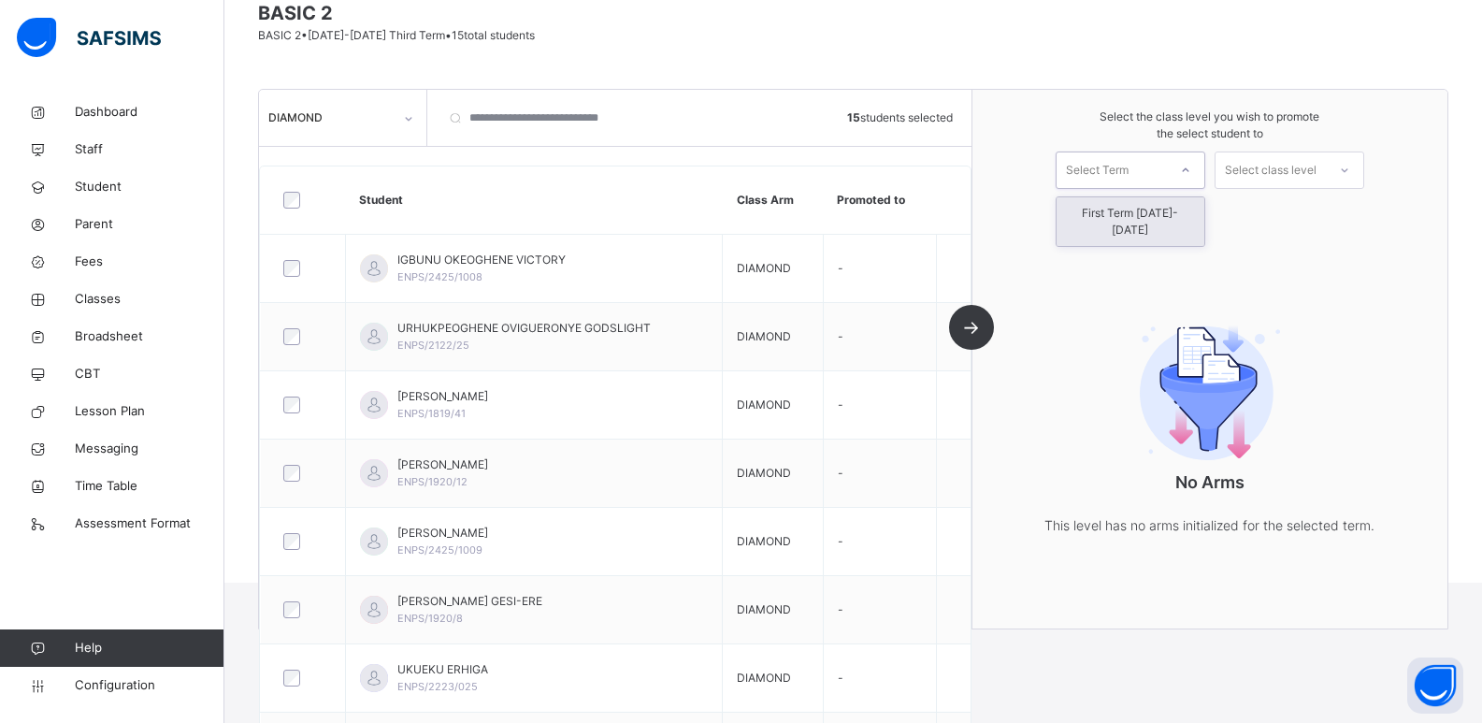
click at [1167, 170] on div "Select Term" at bounding box center [1112, 170] width 110 height 29
click at [1168, 221] on div "First Term [DATE]-[DATE]" at bounding box center [1131, 221] width 148 height 49
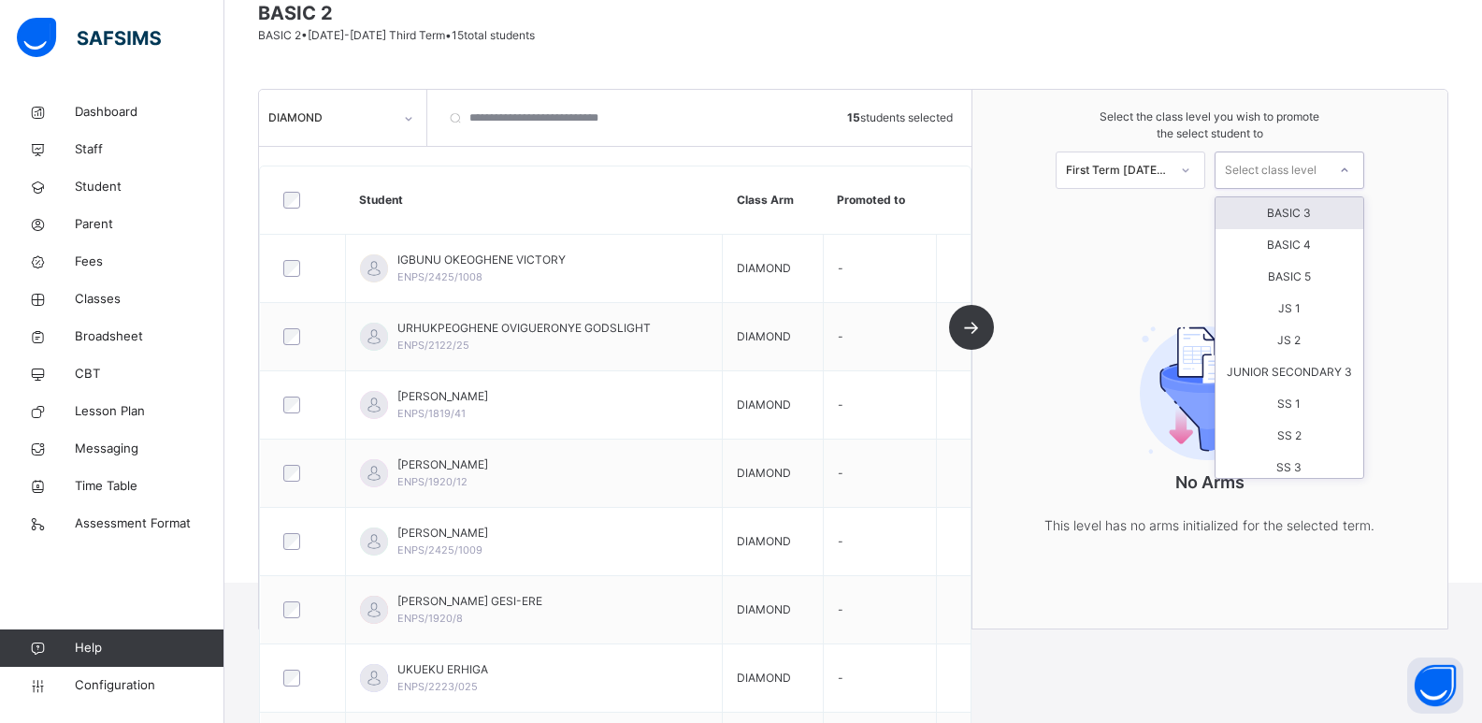
click at [1277, 170] on div "Select class level" at bounding box center [1271, 170] width 92 height 37
click at [1295, 212] on div "BASIC 3" at bounding box center [1290, 213] width 148 height 32
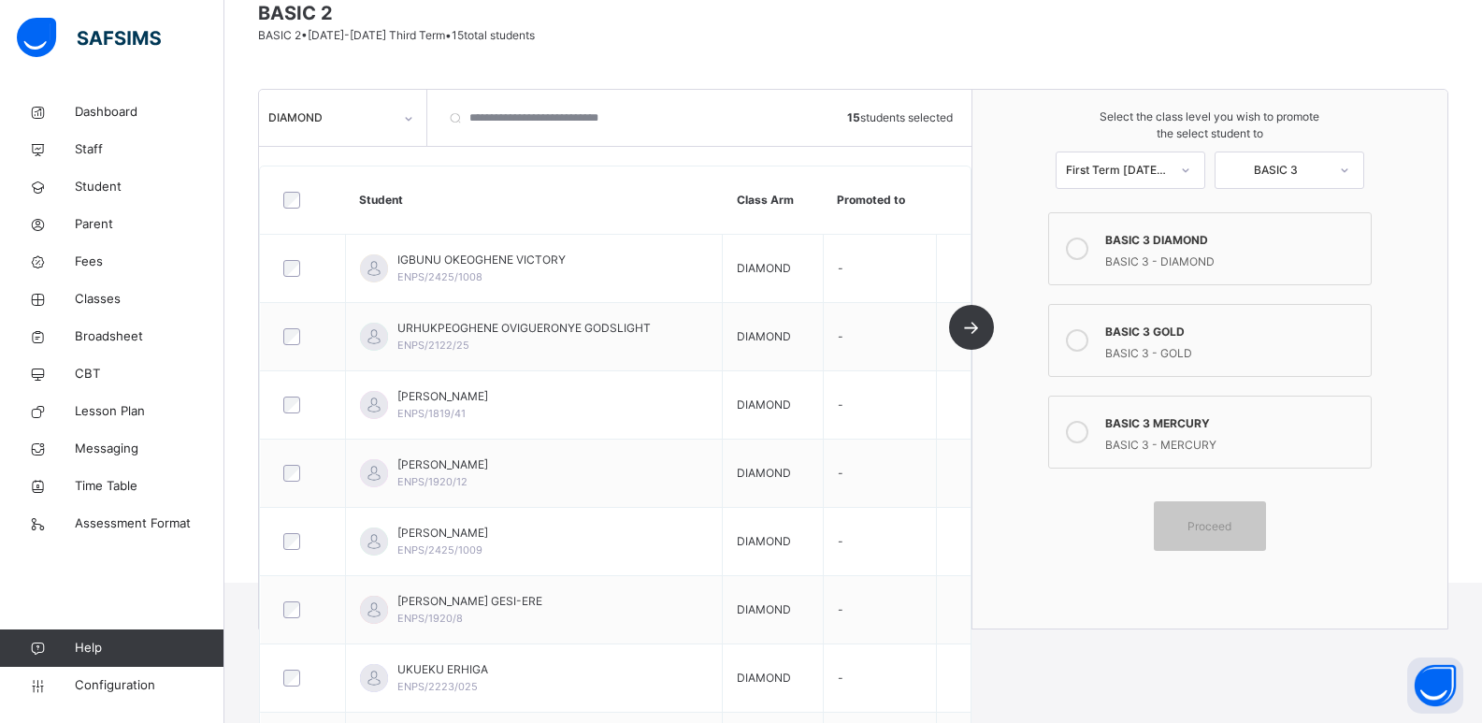
click at [1089, 334] on icon at bounding box center [1077, 340] width 22 height 22
click at [1232, 524] on span "Proceed" at bounding box center [1210, 526] width 44 height 17
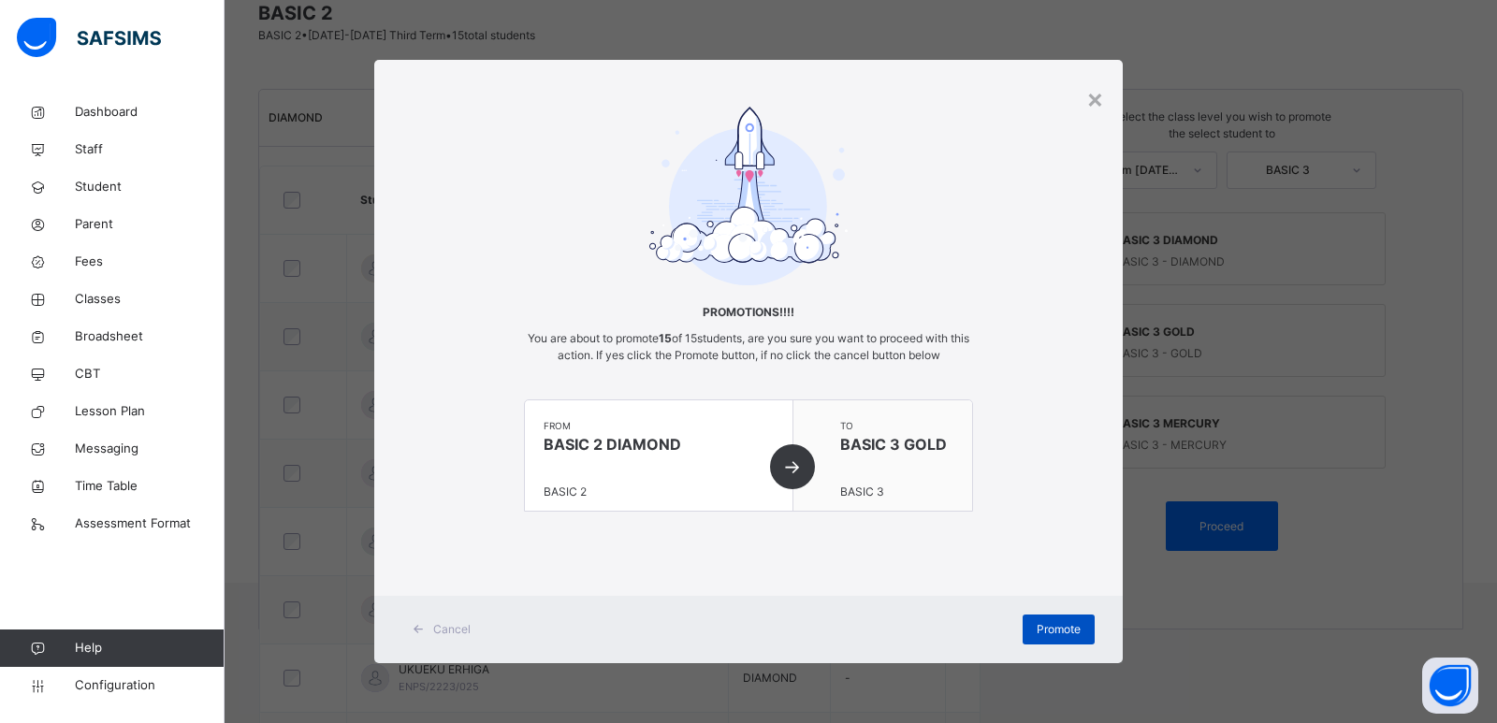
click at [1040, 615] on div "Promote" at bounding box center [1058, 630] width 72 height 30
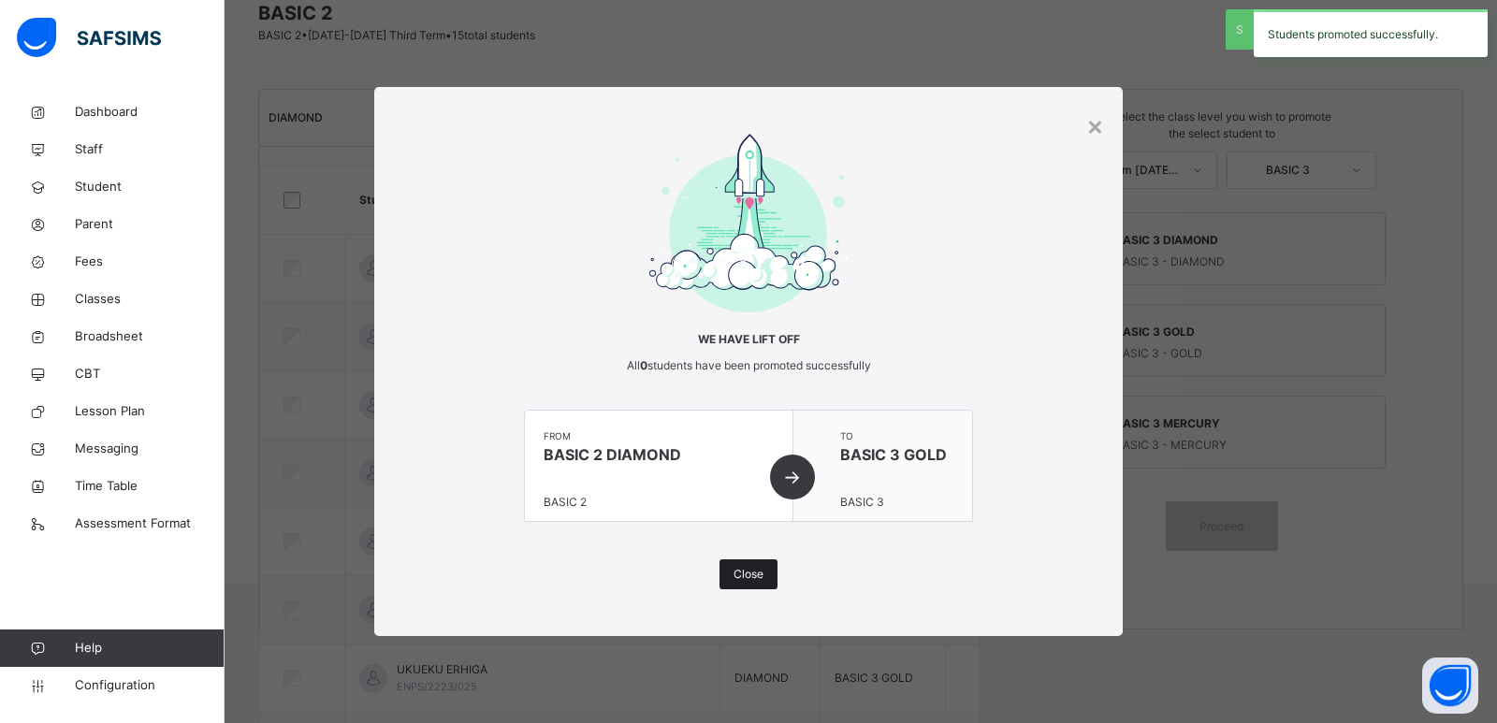
click at [740, 579] on span "Close" at bounding box center [748, 574] width 30 height 17
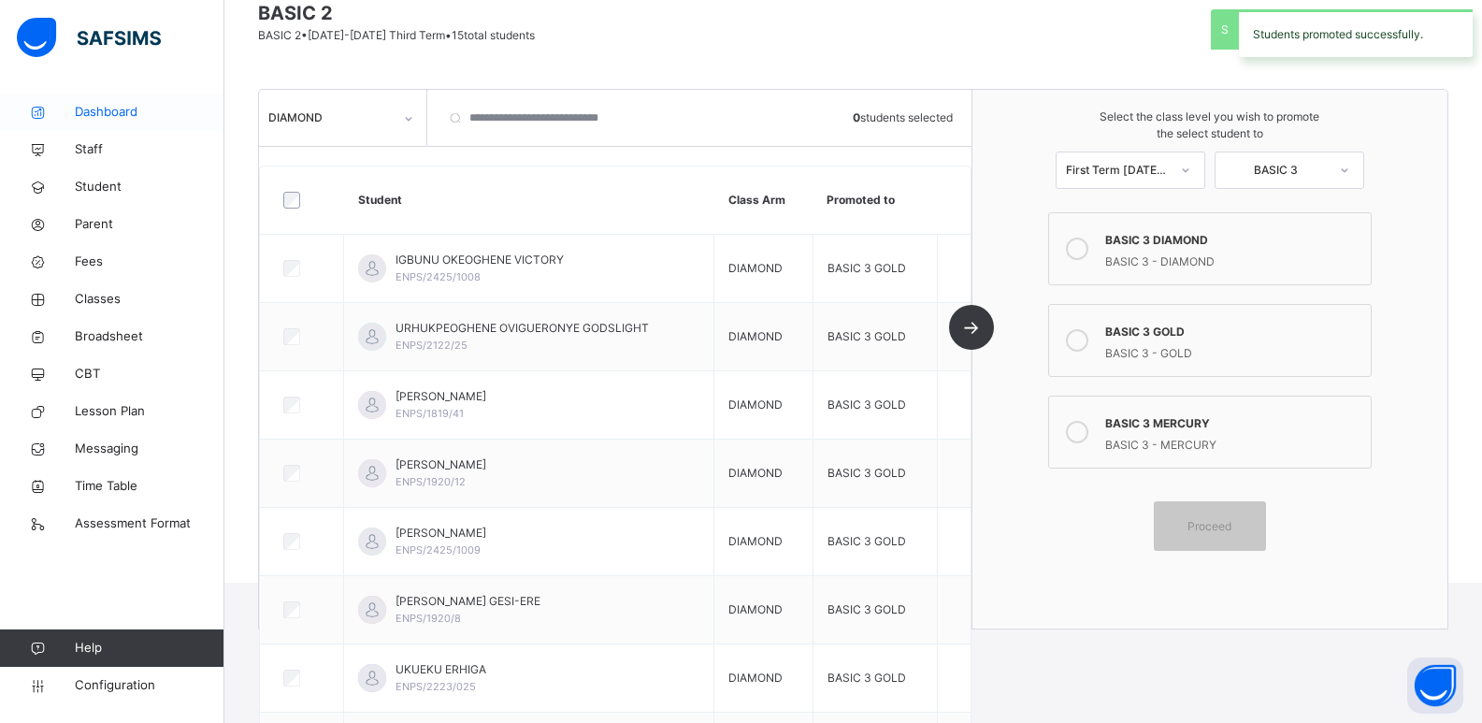
click at [121, 120] on span "Dashboard" at bounding box center [150, 112] width 150 height 19
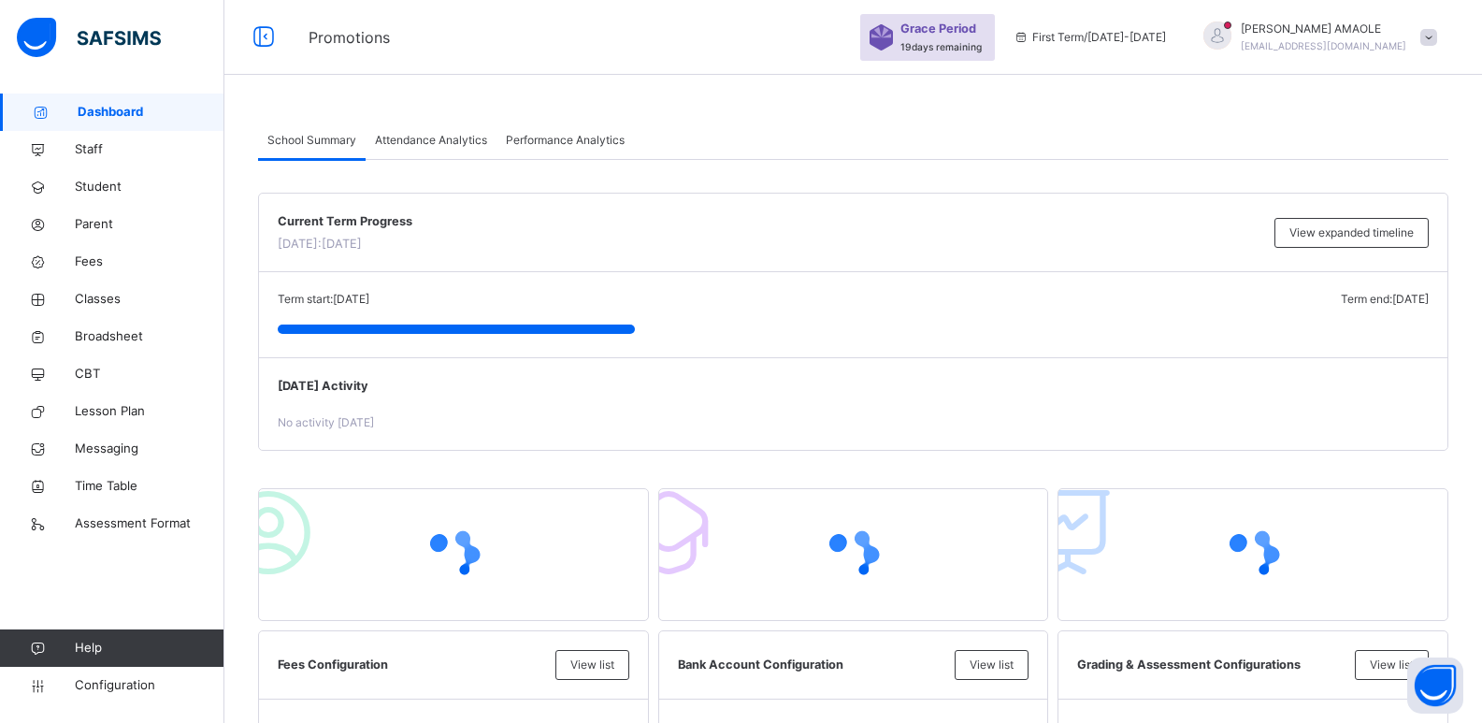
click at [1232, 36] on div at bounding box center [1218, 36] width 28 height 28
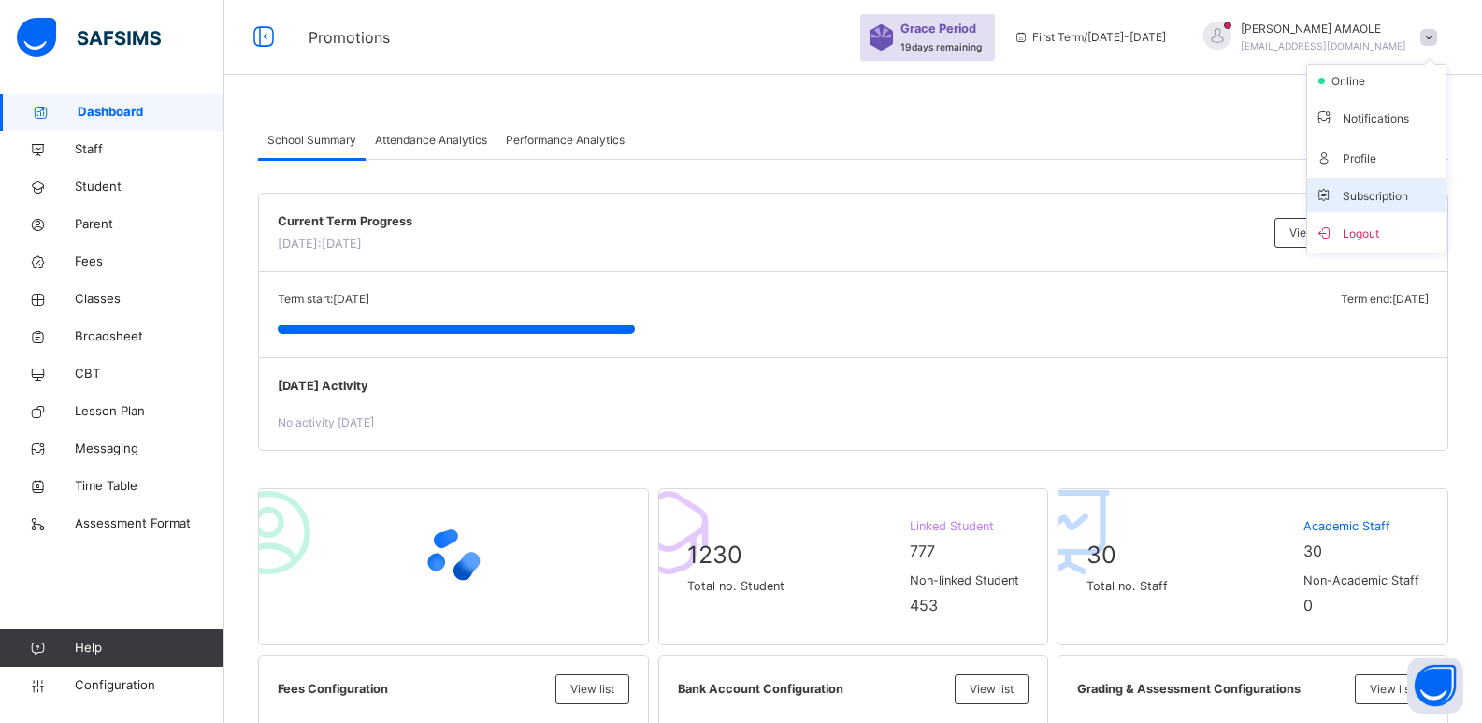
click at [1371, 187] on li "Subscription" at bounding box center [1377, 195] width 138 height 35
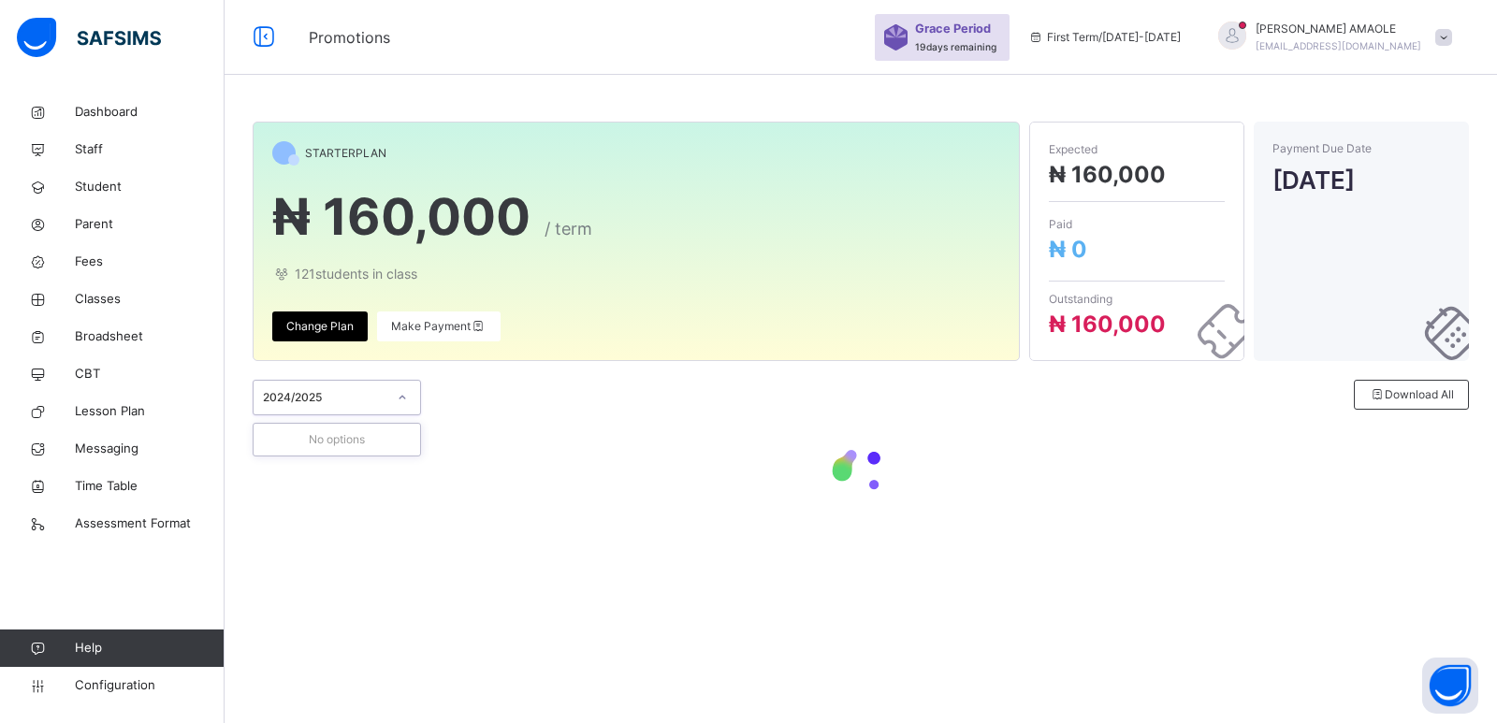
click at [365, 390] on div "2024/2025" at bounding box center [324, 397] width 123 height 17
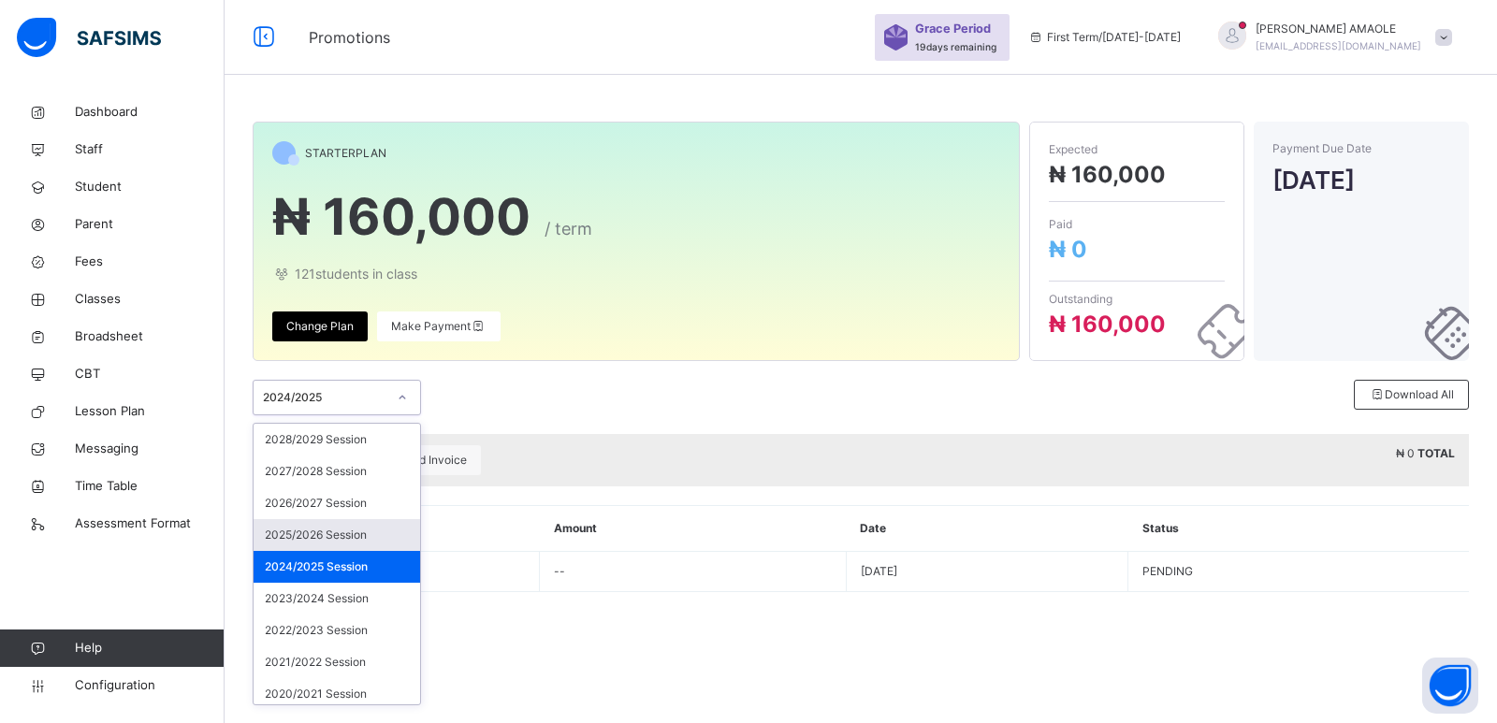
click at [344, 539] on div "2025/2026 Session" at bounding box center [336, 535] width 166 height 32
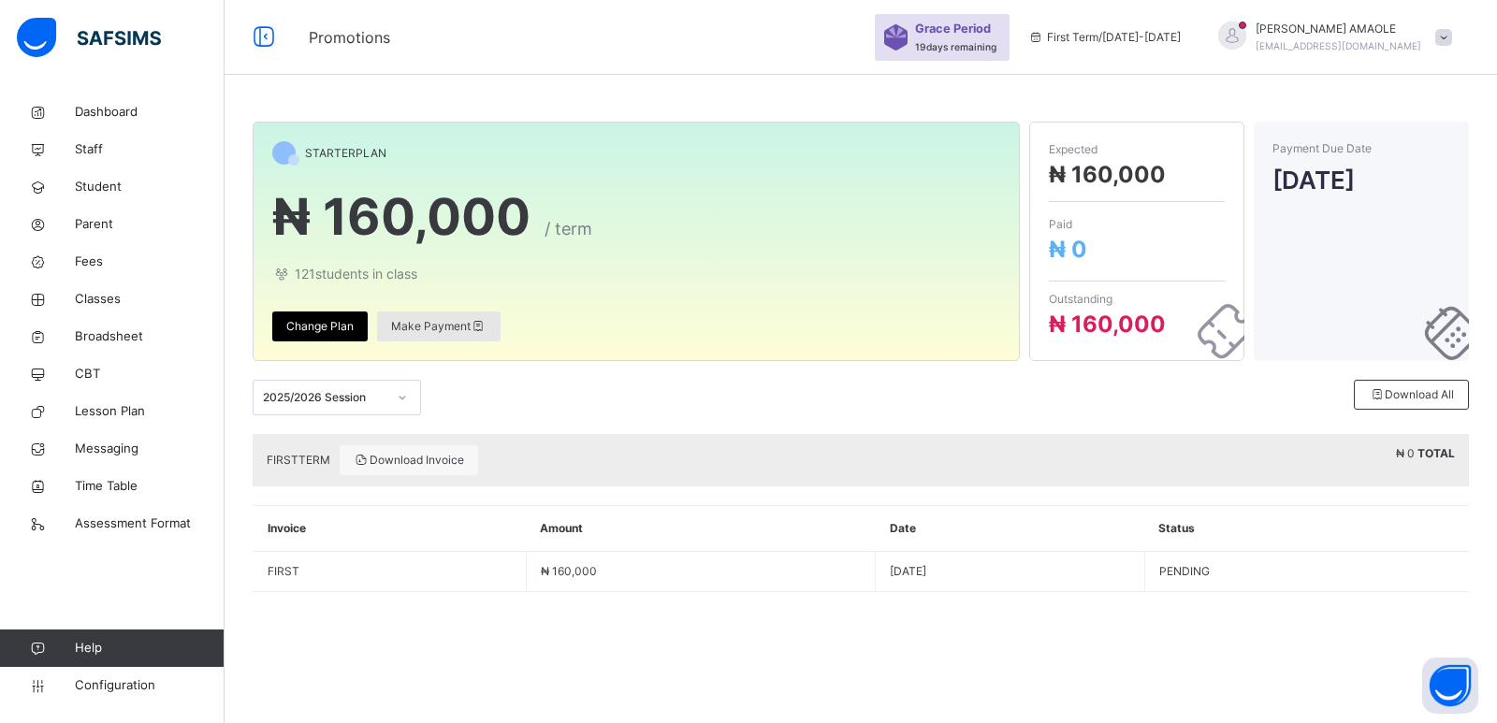
click at [427, 329] on span "Make Payment" at bounding box center [438, 326] width 95 height 17
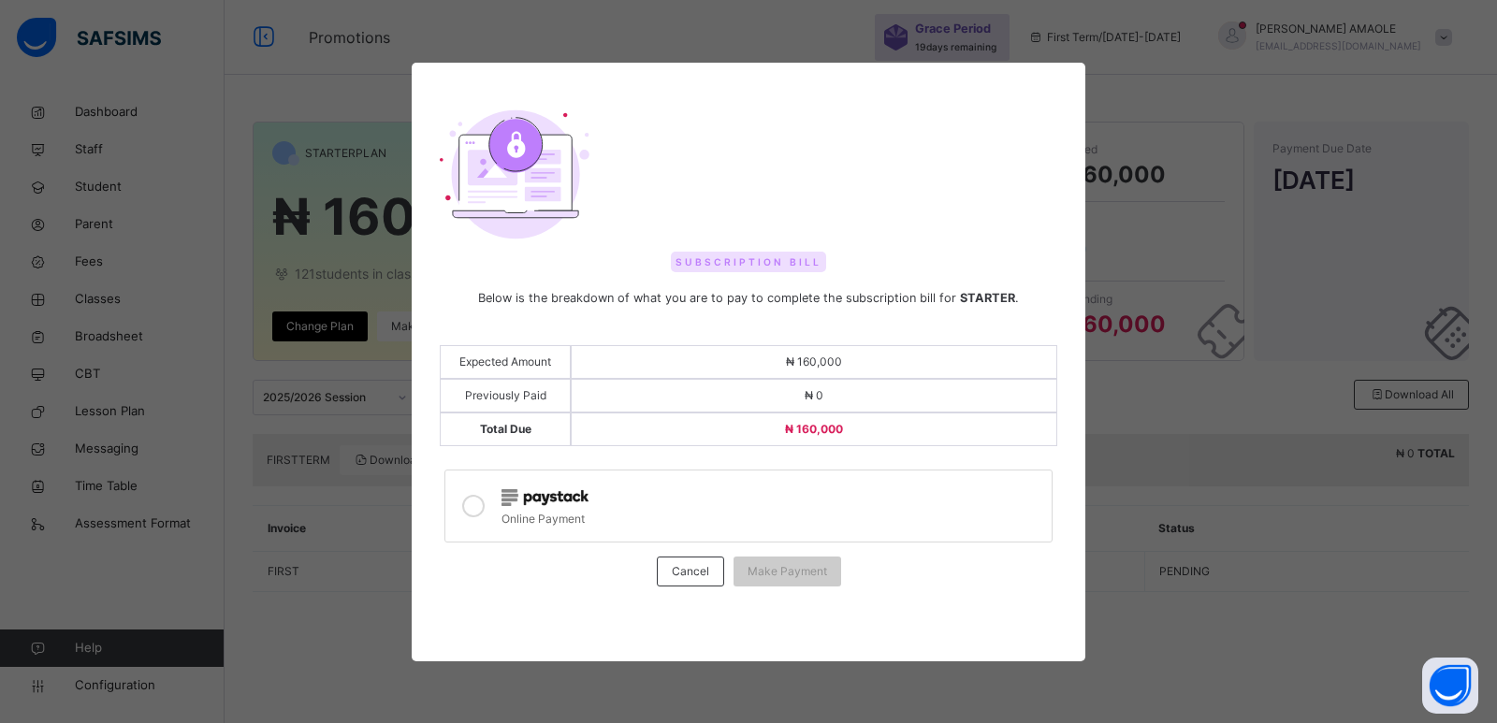
click at [483, 505] on icon at bounding box center [473, 506] width 22 height 22
click at [773, 571] on span "Make Payment" at bounding box center [787, 571] width 80 height 17
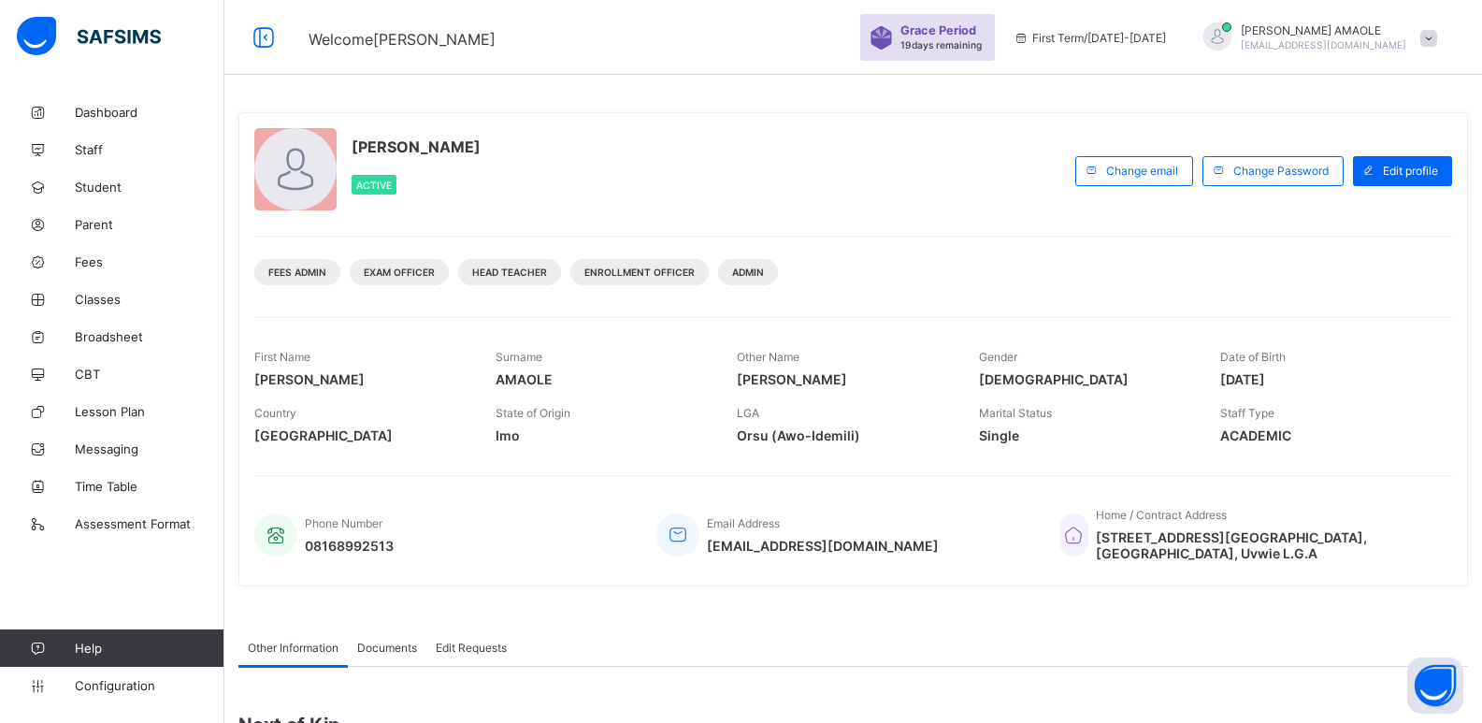
click at [1232, 31] on div at bounding box center [1218, 36] width 28 height 28
click at [1389, 182] on span "Subscription" at bounding box center [1362, 183] width 94 height 14
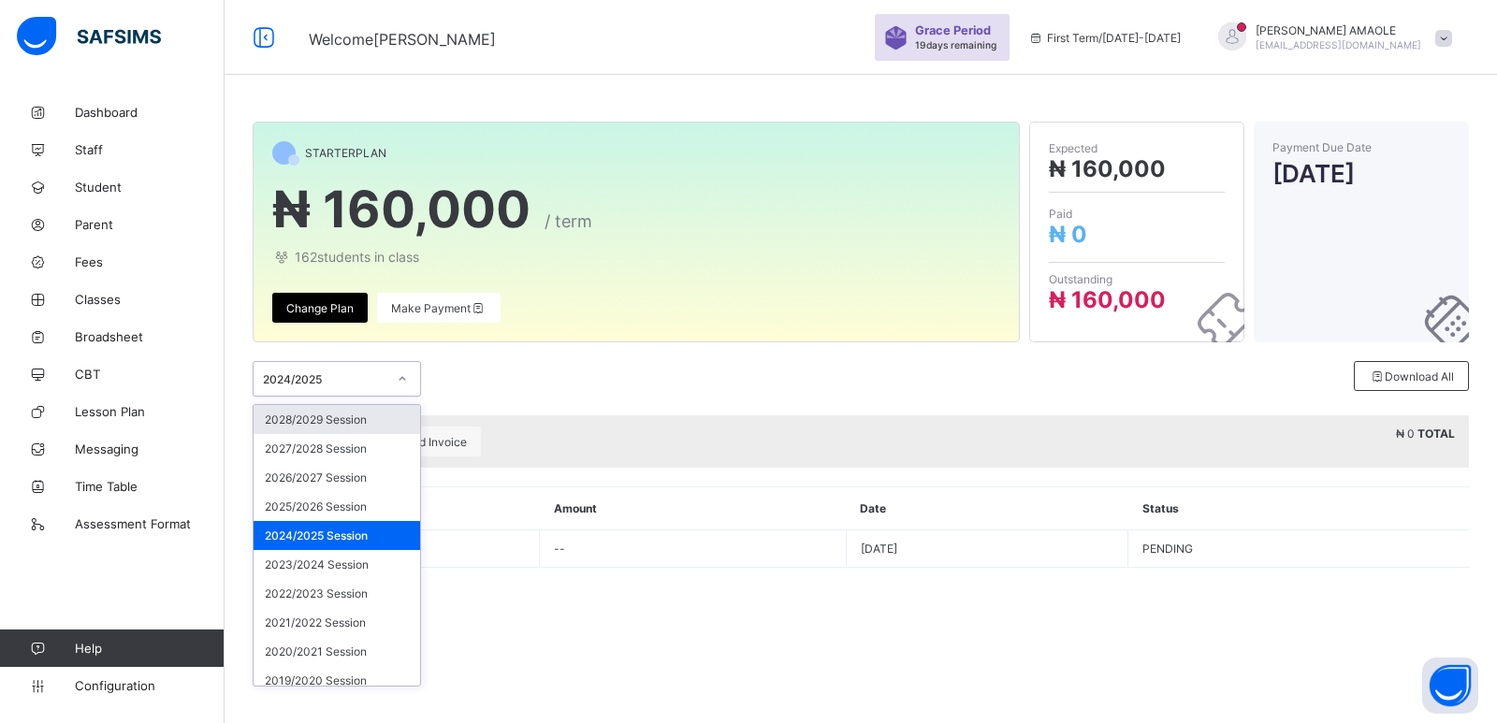
click at [342, 381] on div "2024/2025" at bounding box center [324, 379] width 123 height 14
click at [351, 499] on div "2025/2026 Session" at bounding box center [336, 506] width 166 height 29
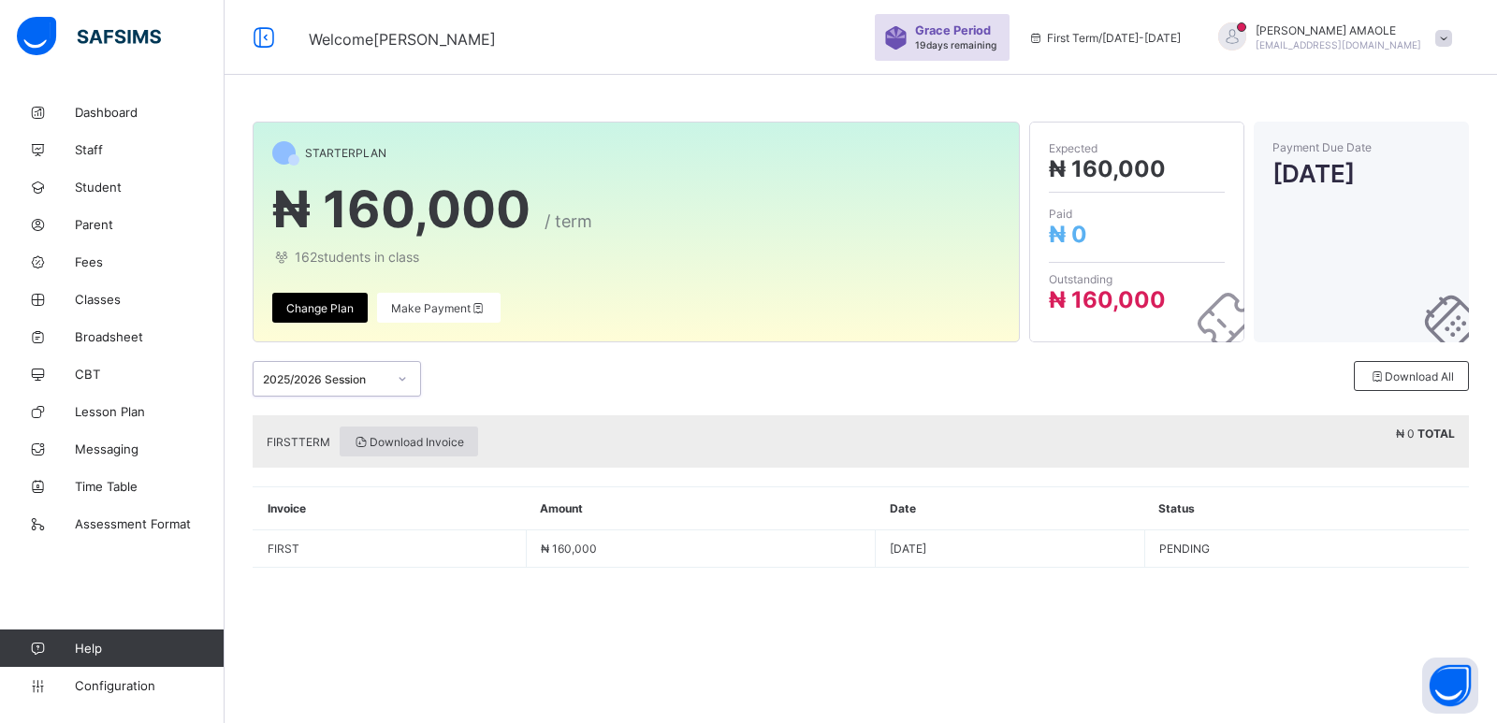
click at [414, 444] on span "Download Invoice" at bounding box center [409, 442] width 110 height 14
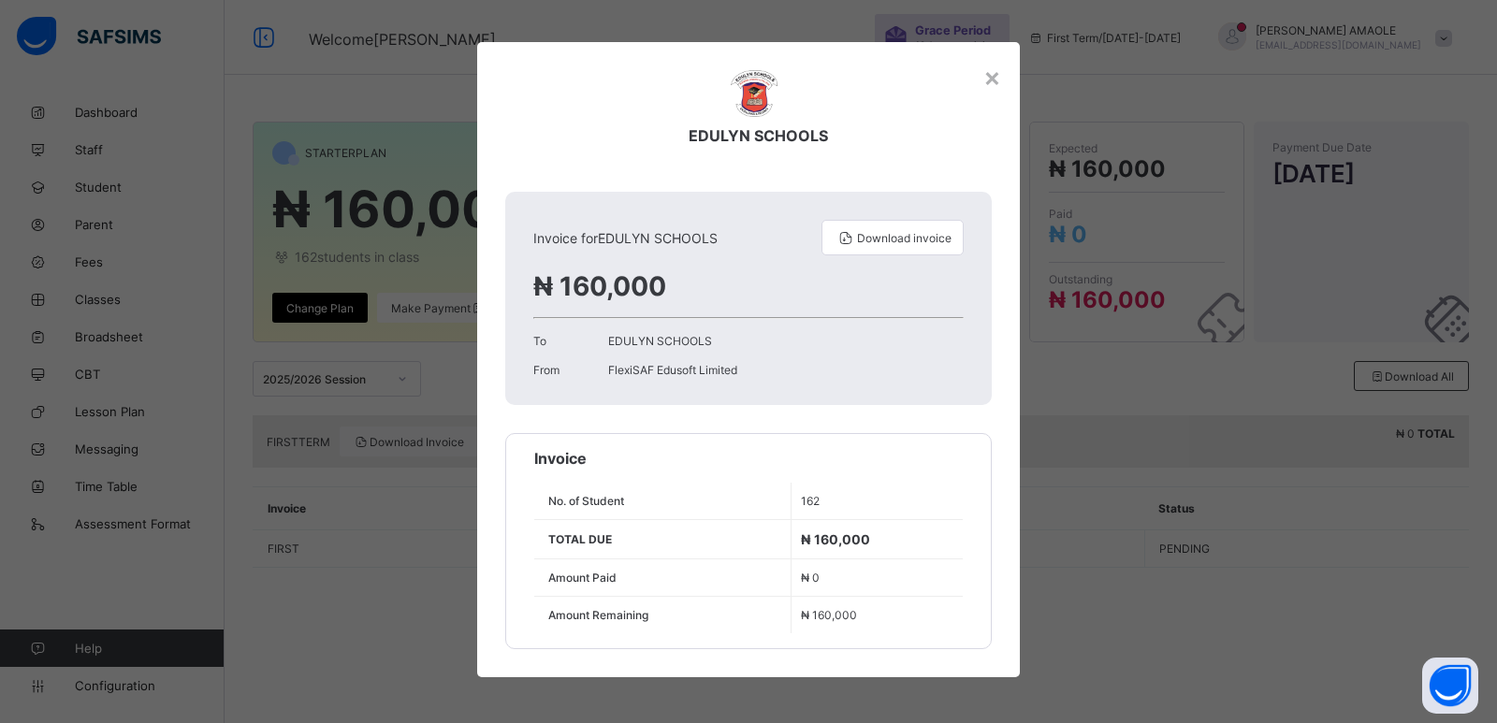
scroll to position [6, 0]
click at [887, 233] on span "Download invoice" at bounding box center [904, 237] width 94 height 14
click at [987, 76] on div "×" at bounding box center [992, 76] width 18 height 32
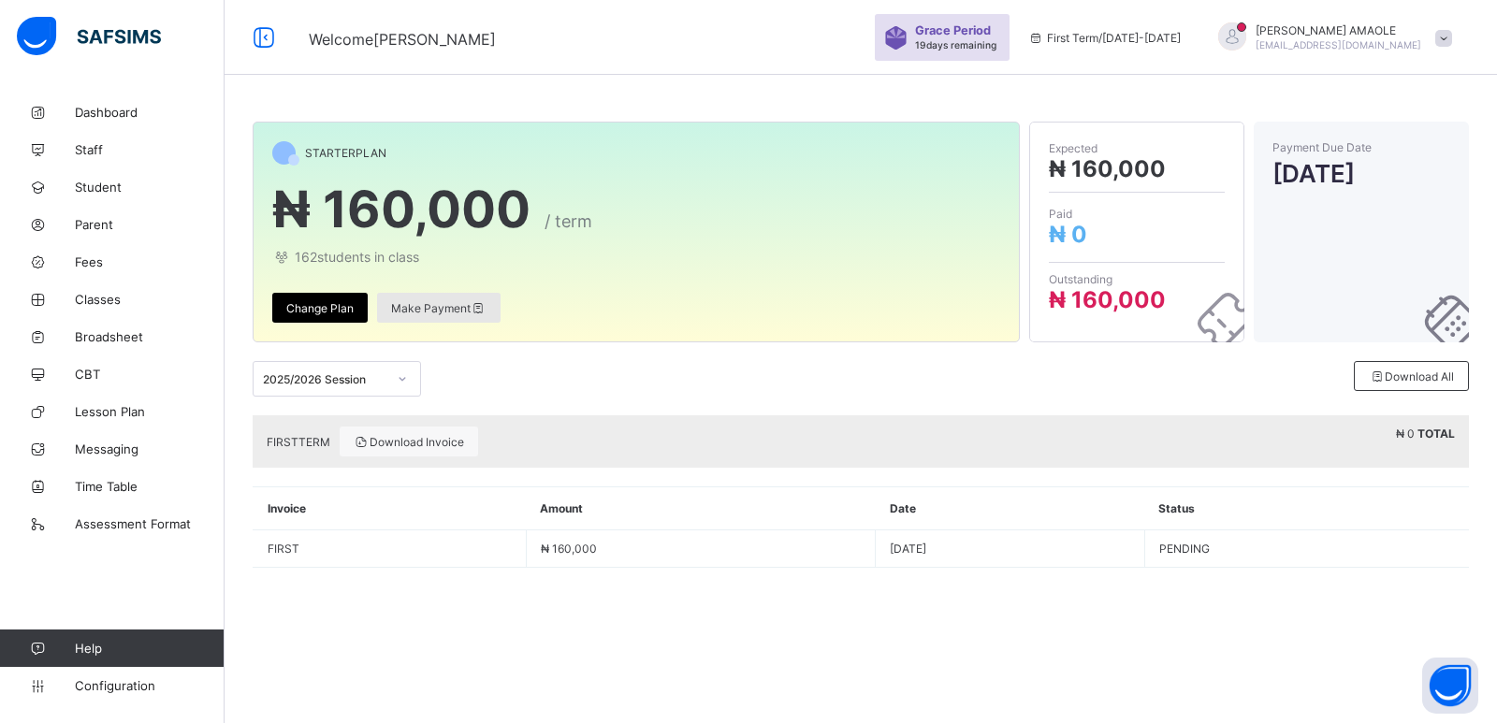
click at [415, 311] on span "Make Payment" at bounding box center [438, 308] width 95 height 14
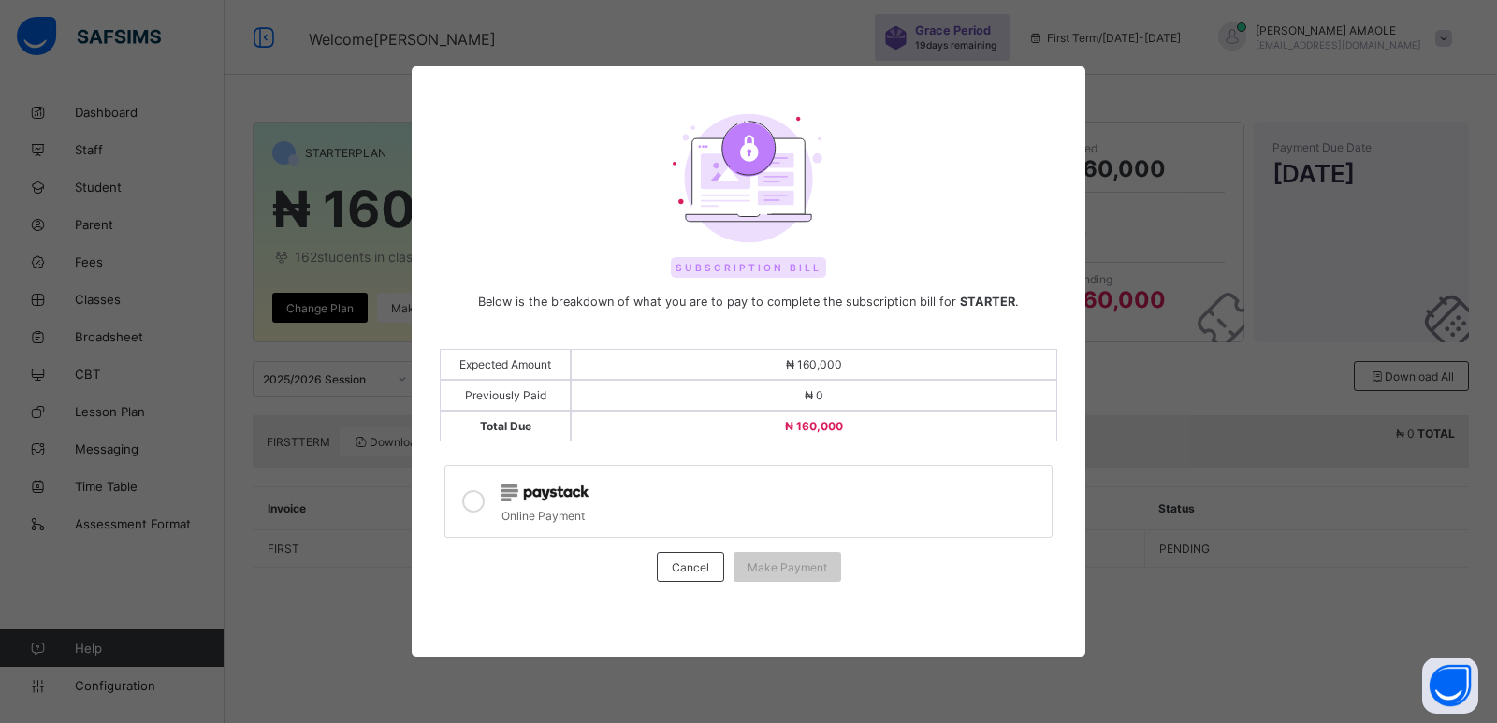
click at [477, 502] on icon at bounding box center [473, 501] width 22 height 22
click at [756, 566] on span "Make Payment" at bounding box center [787, 567] width 80 height 14
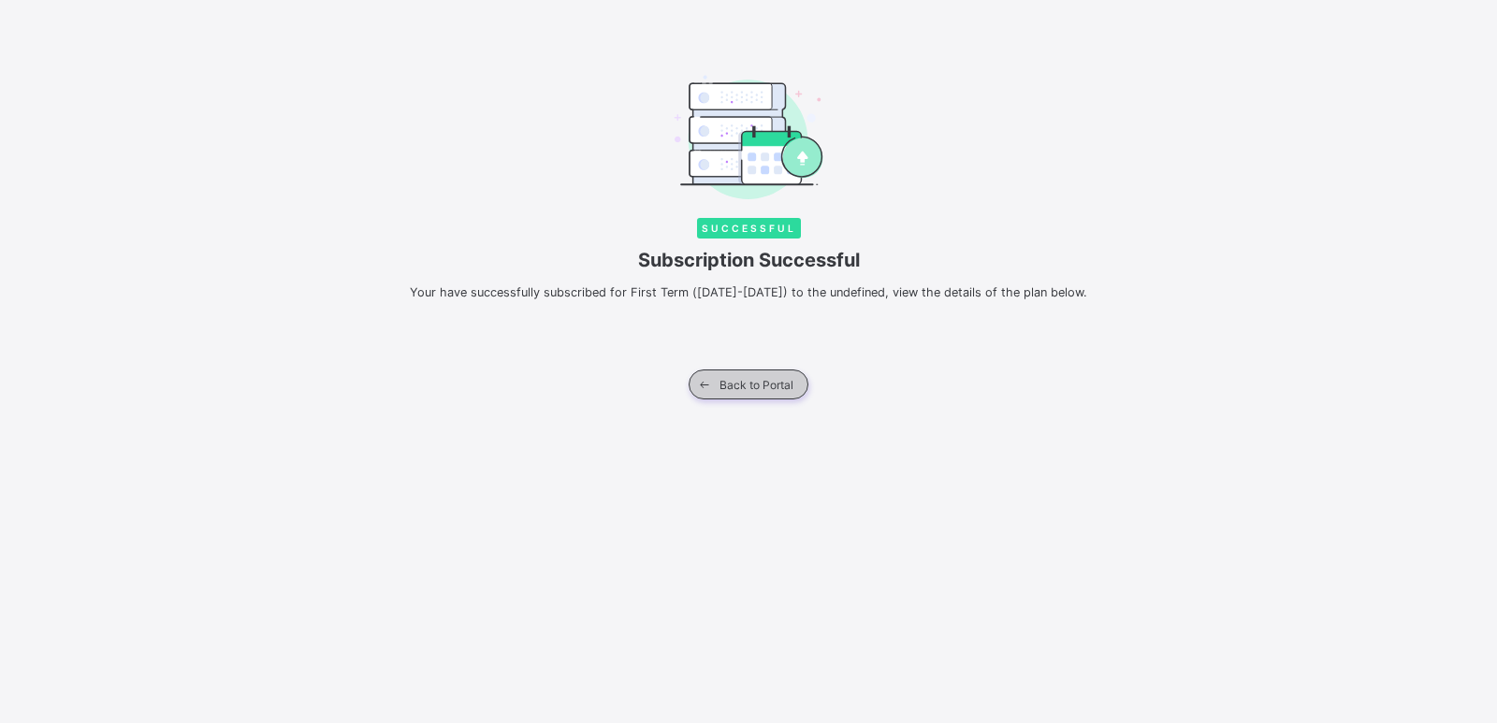
click at [717, 376] on span at bounding box center [704, 384] width 30 height 30
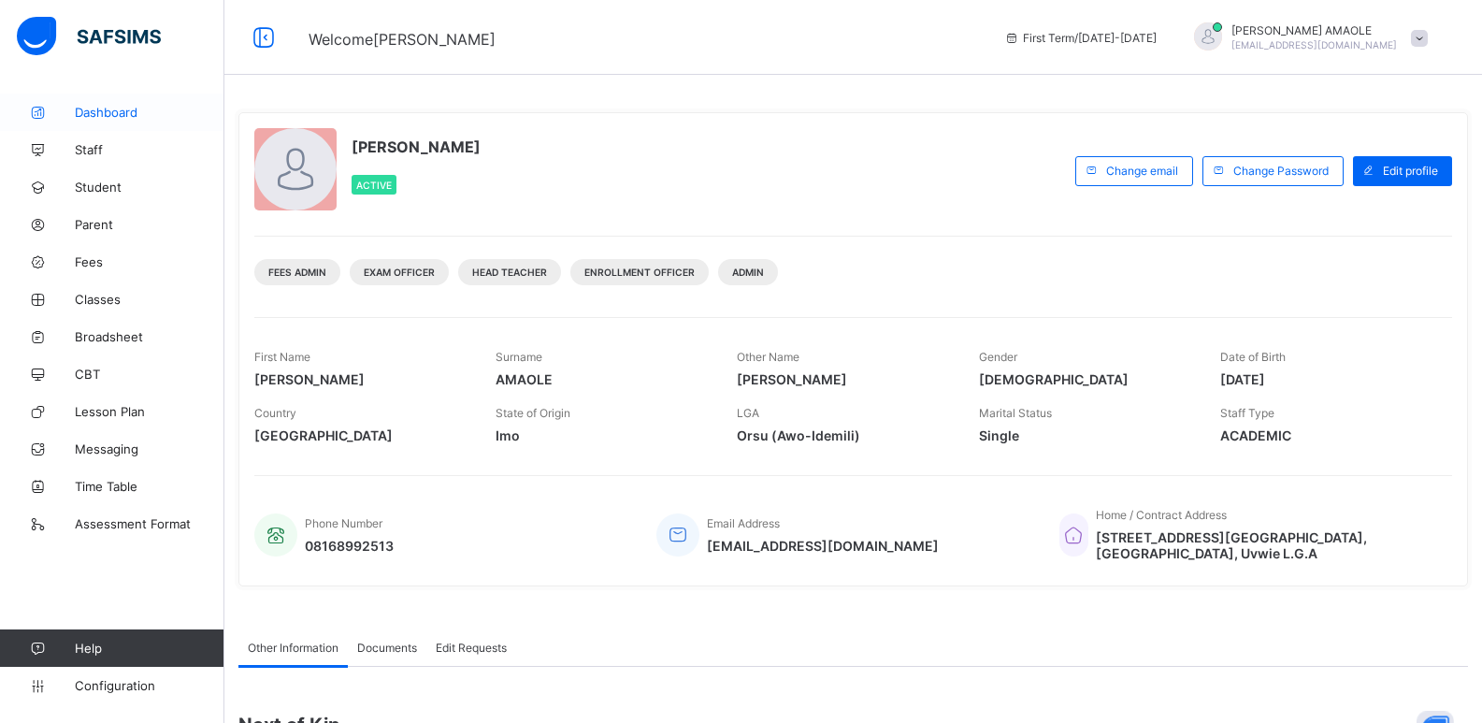
click at [96, 110] on span "Dashboard" at bounding box center [150, 112] width 150 height 15
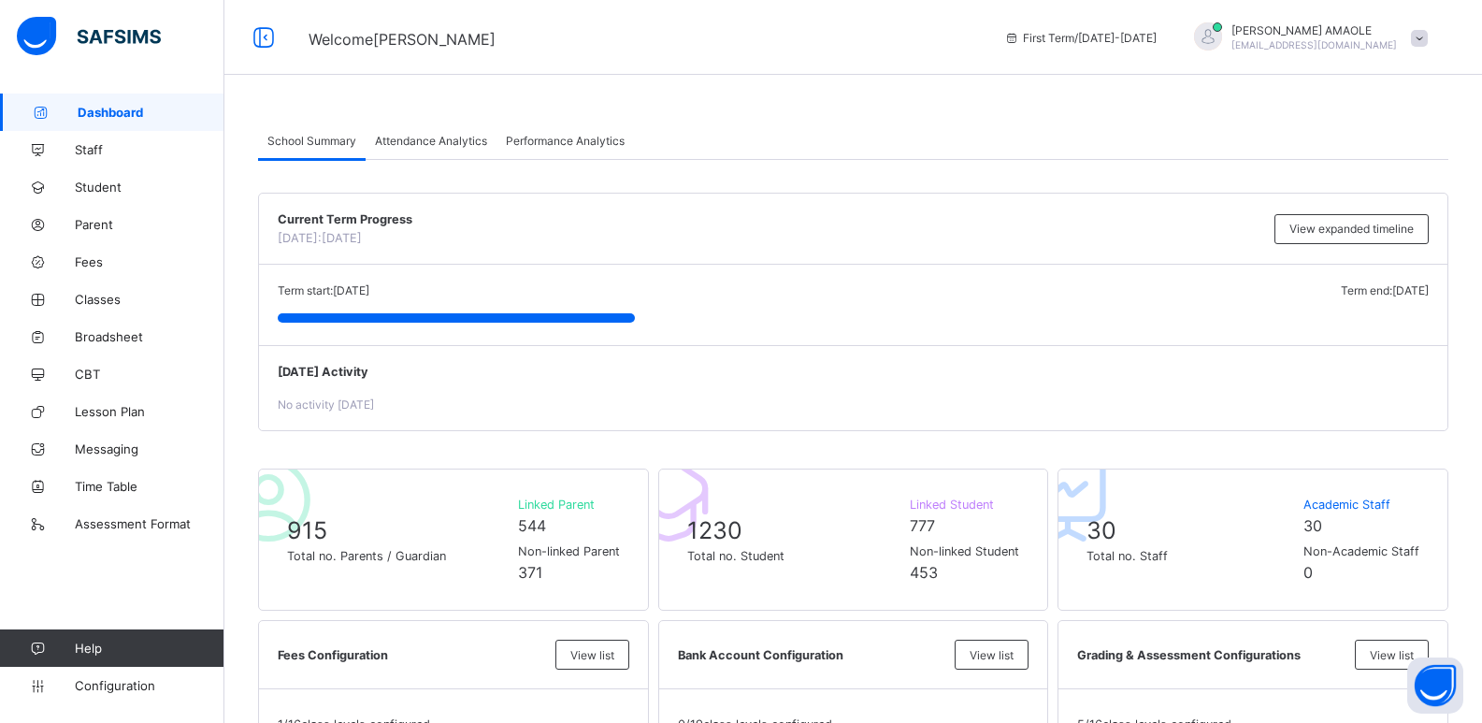
click at [447, 143] on span "Attendance Analytics" at bounding box center [431, 141] width 112 height 14
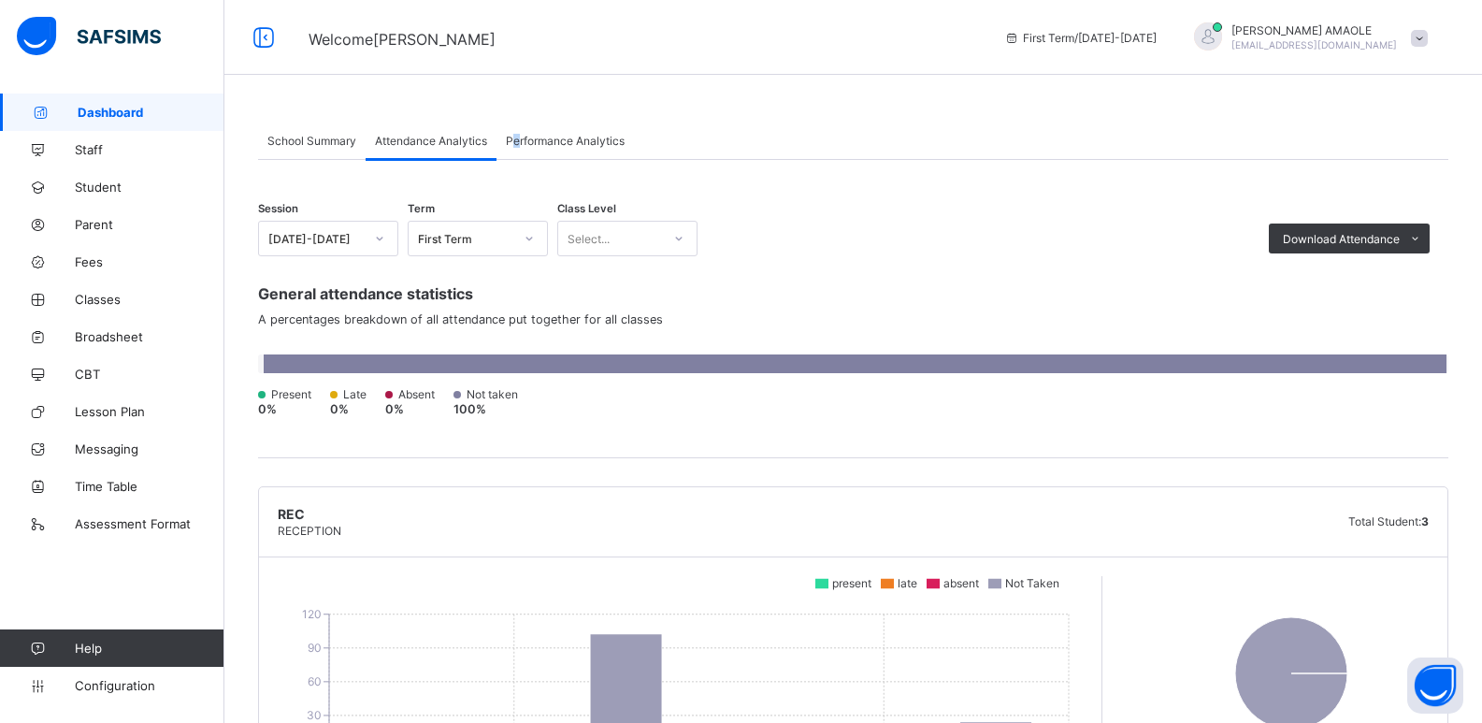
click at [517, 139] on span "Performance Analytics" at bounding box center [565, 141] width 119 height 14
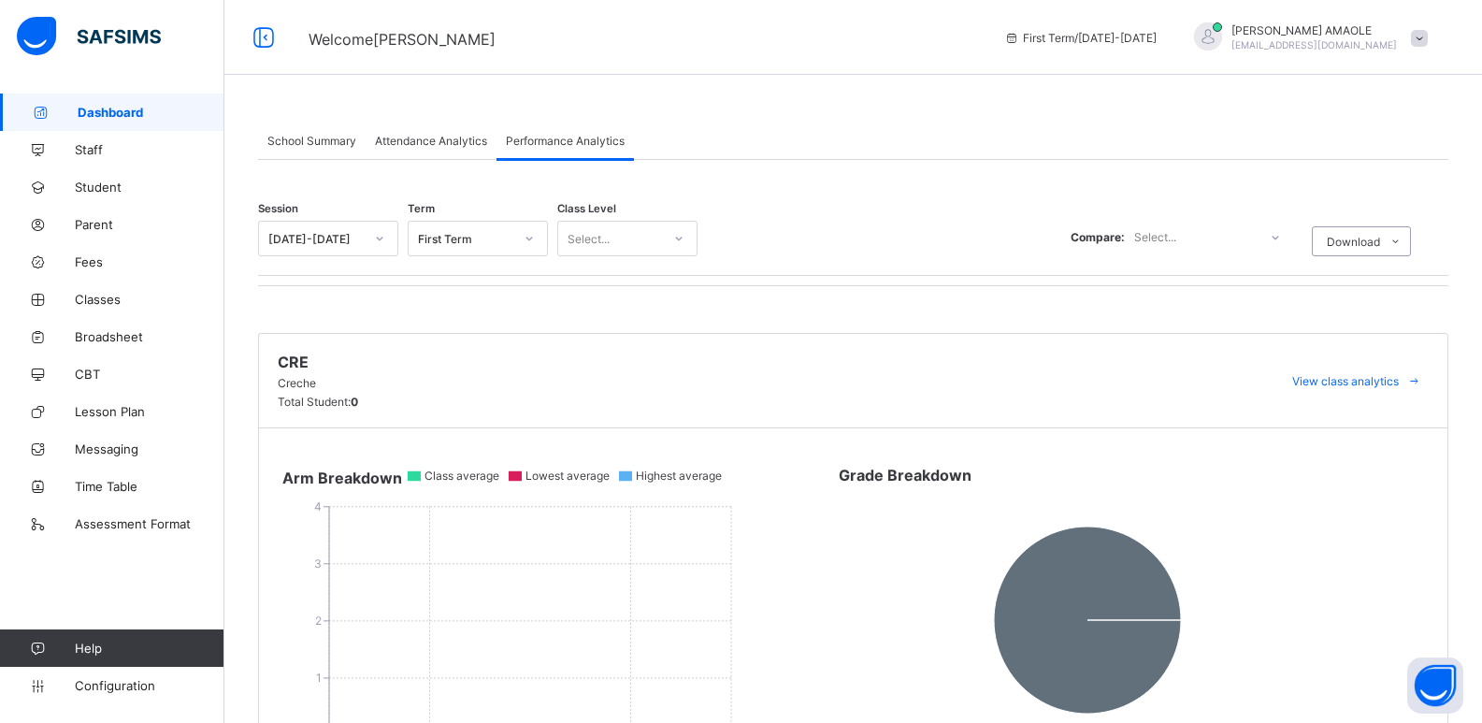
click at [325, 136] on span "School Summary" at bounding box center [312, 141] width 89 height 14
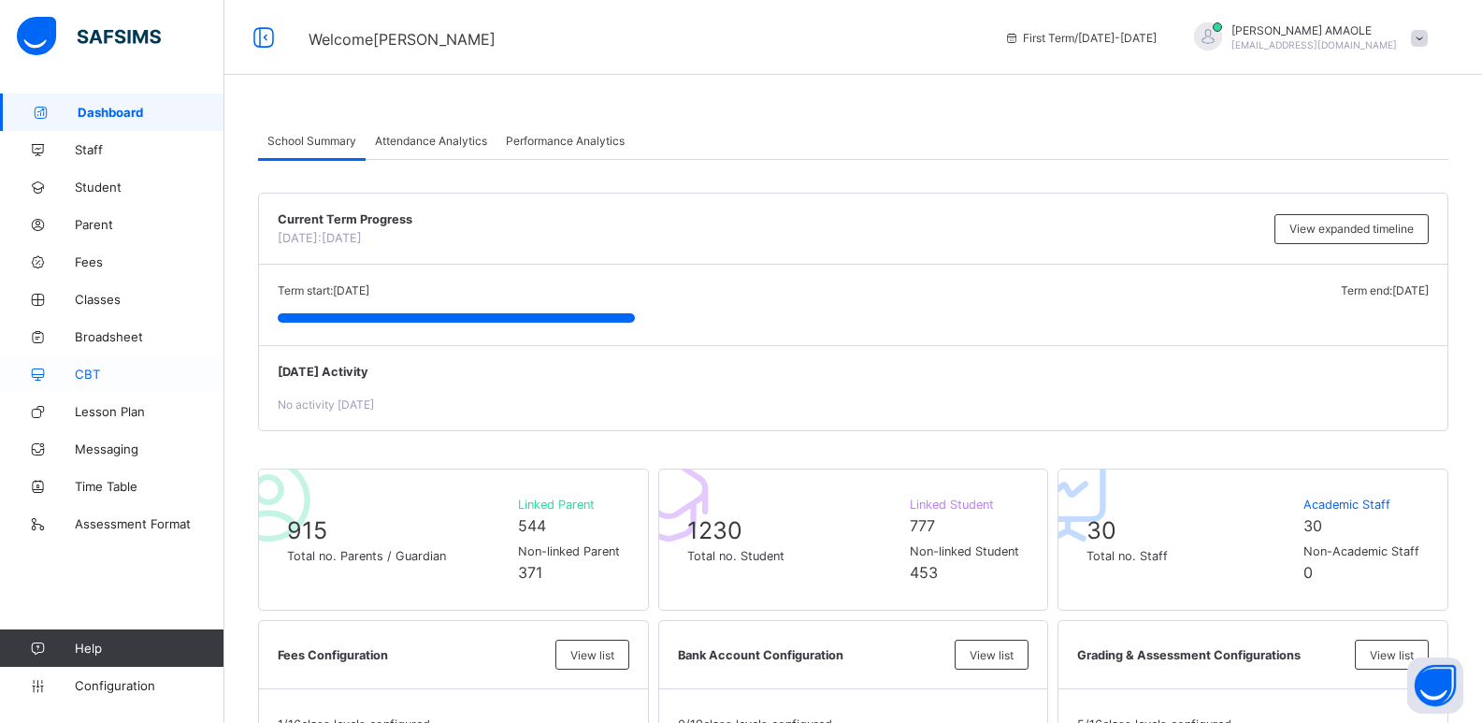
click at [116, 369] on span "CBT" at bounding box center [150, 374] width 150 height 15
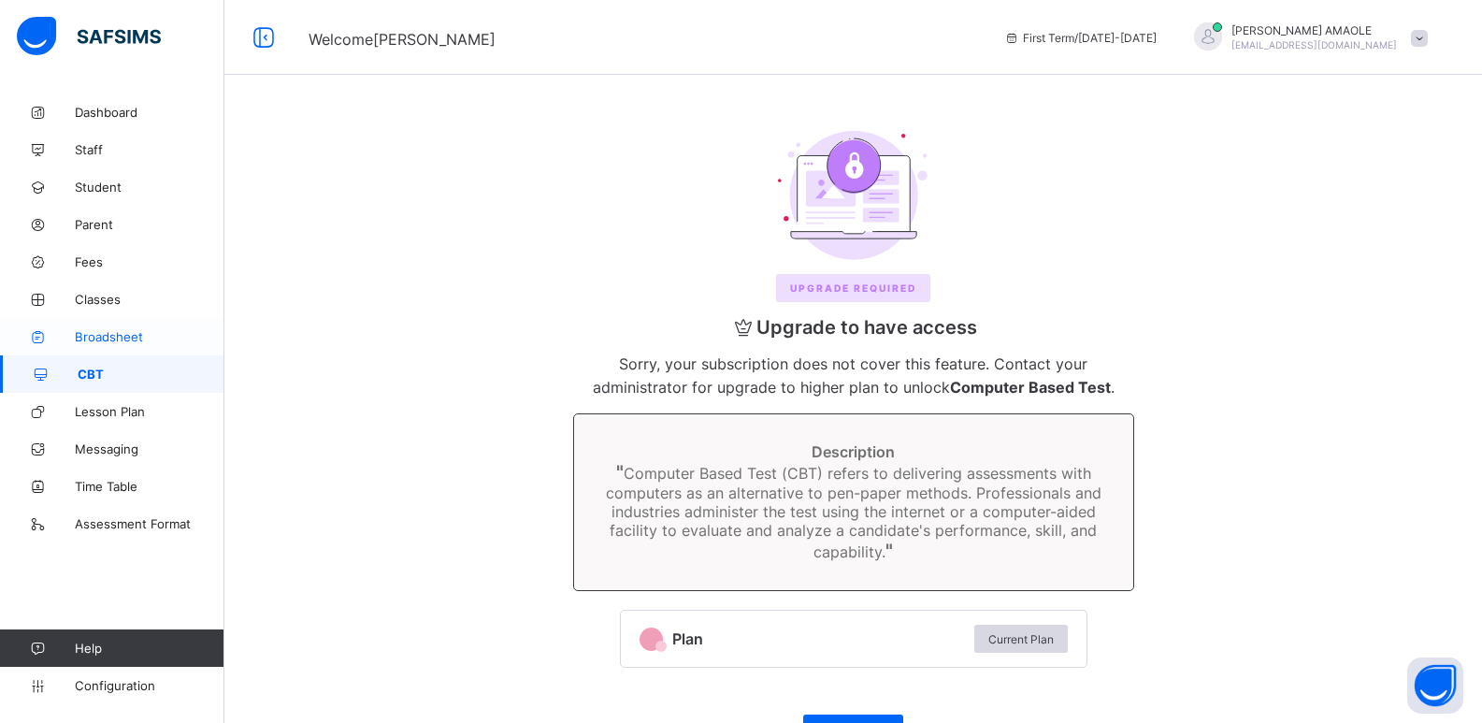
click at [115, 336] on span "Broadsheet" at bounding box center [150, 336] width 150 height 15
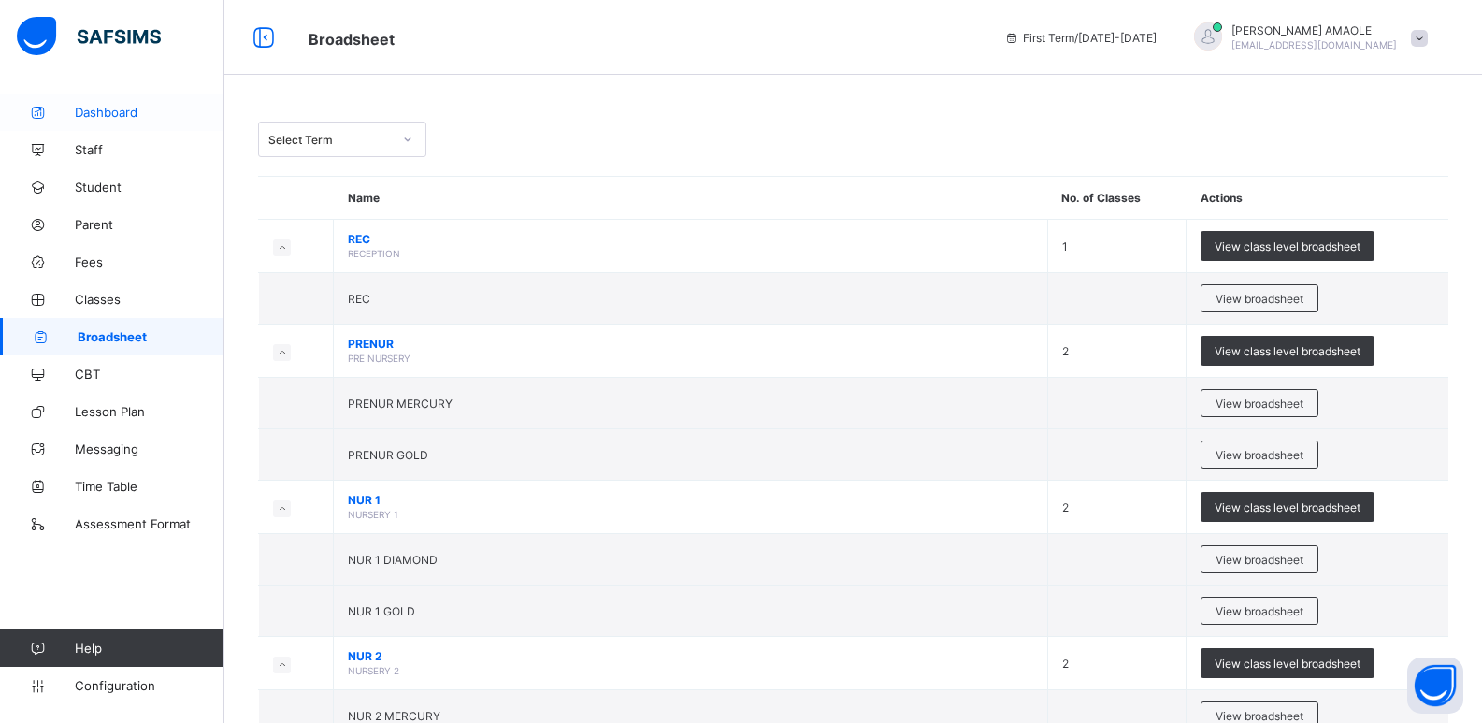
click at [127, 108] on span "Dashboard" at bounding box center [150, 112] width 150 height 15
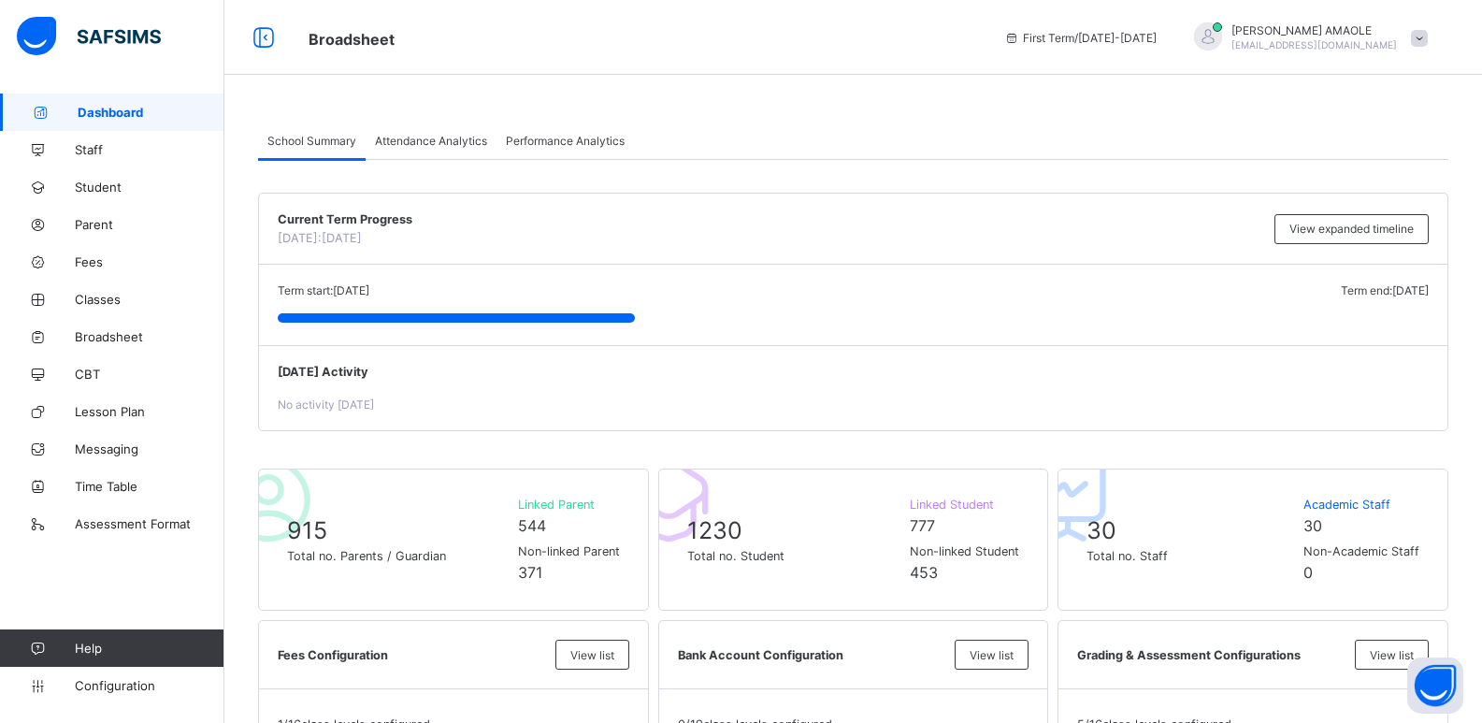
click at [1222, 32] on div at bounding box center [1208, 36] width 28 height 28
click at [1381, 182] on span "Subscription" at bounding box center [1353, 183] width 94 height 14
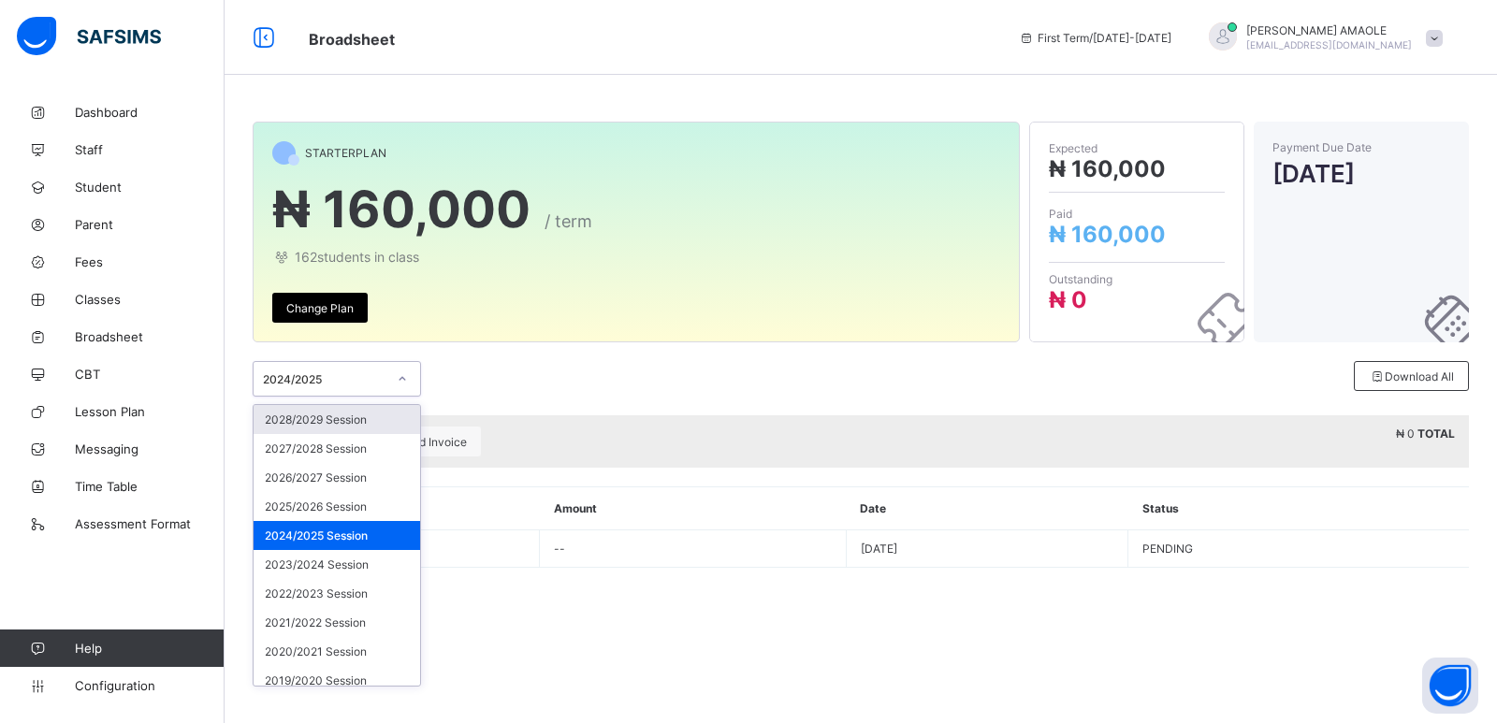
click at [374, 389] on div "2024/2025" at bounding box center [318, 379] width 131 height 26
click at [383, 502] on div "2025/2026 Session" at bounding box center [336, 506] width 166 height 29
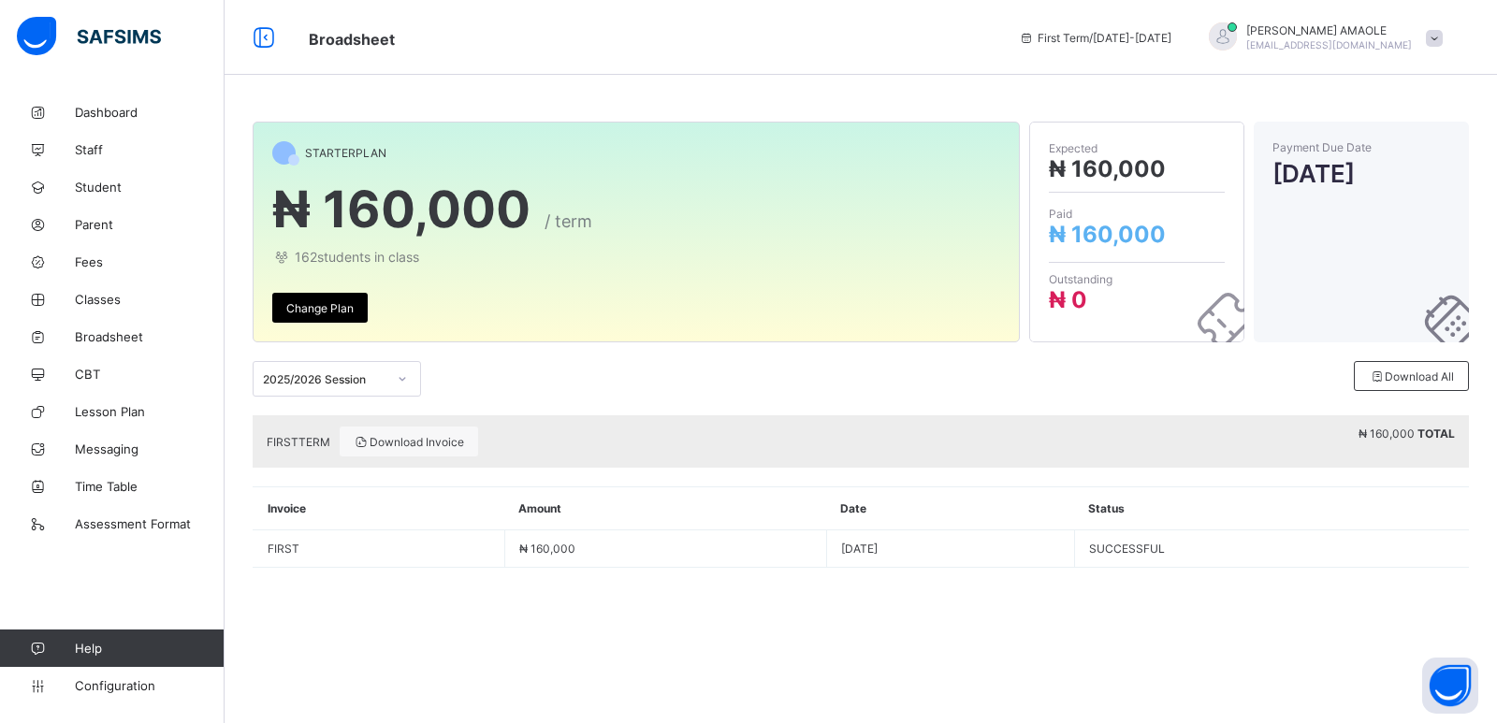
click at [1237, 37] on div at bounding box center [1222, 36] width 28 height 28
click at [1359, 210] on span "Logout" at bounding box center [1381, 216] width 123 height 22
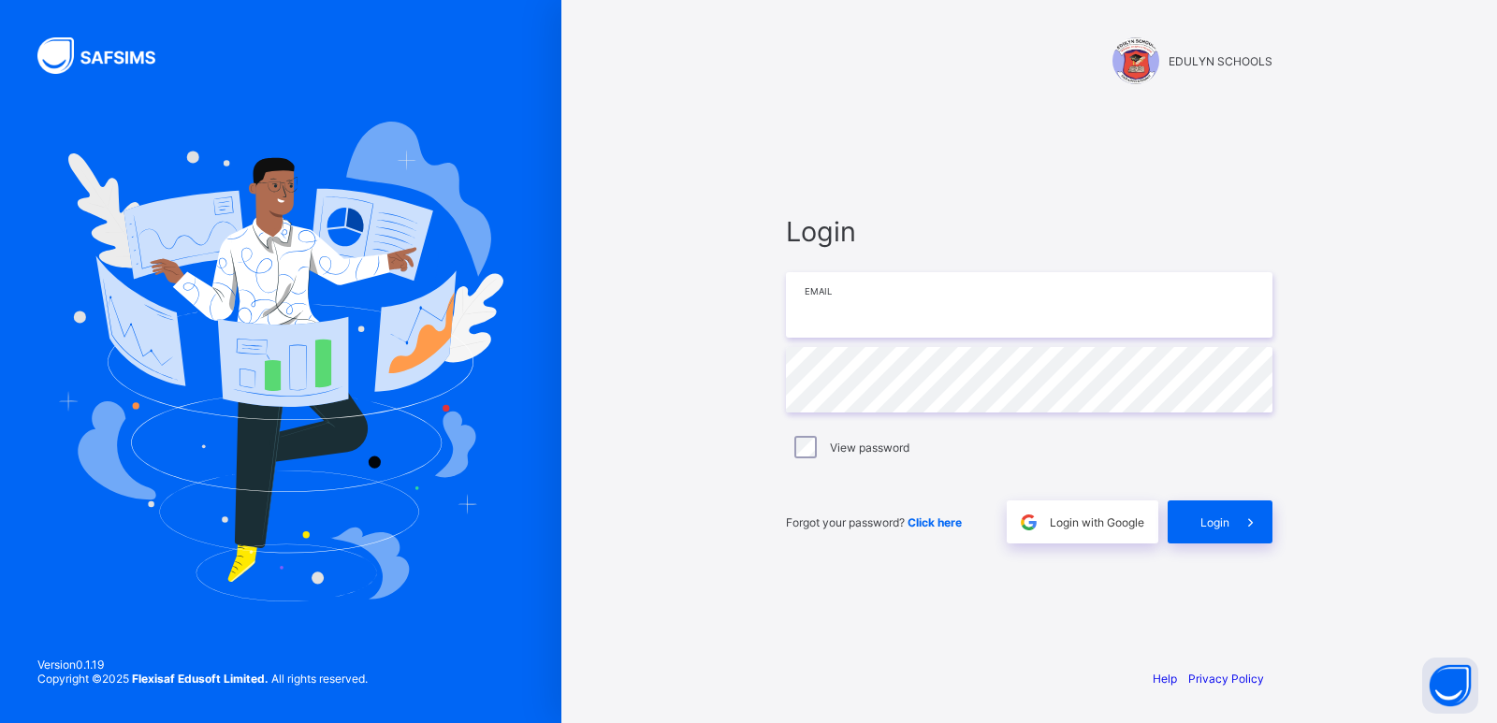
type input "**********"
